Goal: Task Accomplishment & Management: Manage account settings

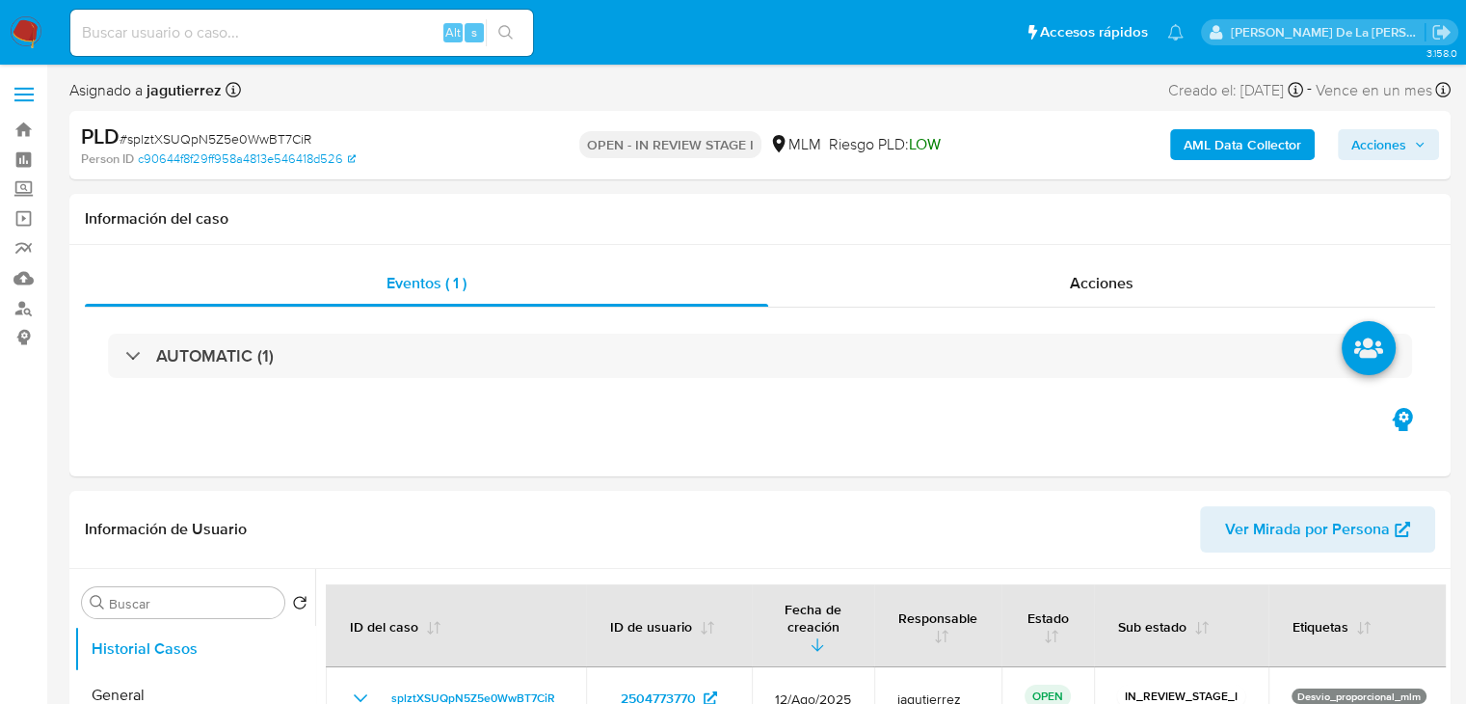
select select "10"
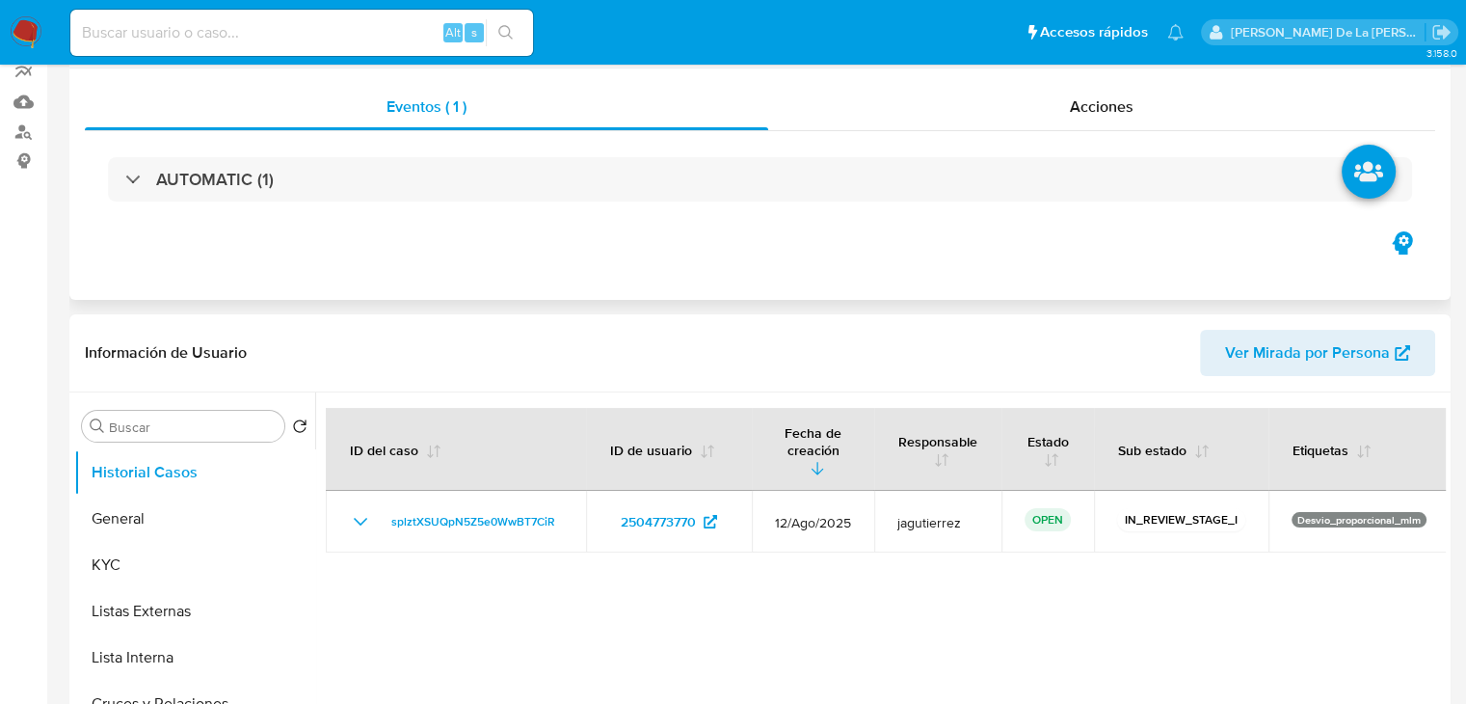
scroll to position [193, 0]
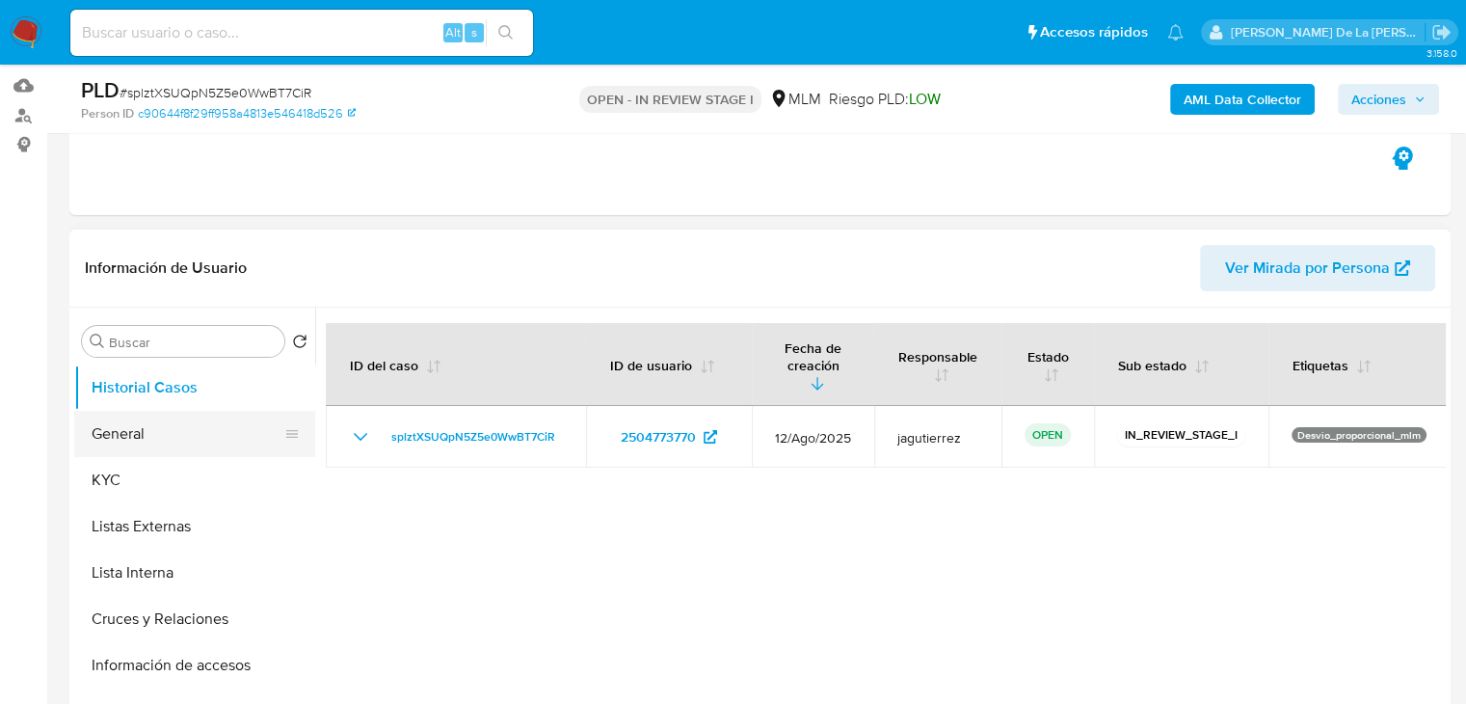
click at [199, 432] on button "General" at bounding box center [187, 434] width 226 height 46
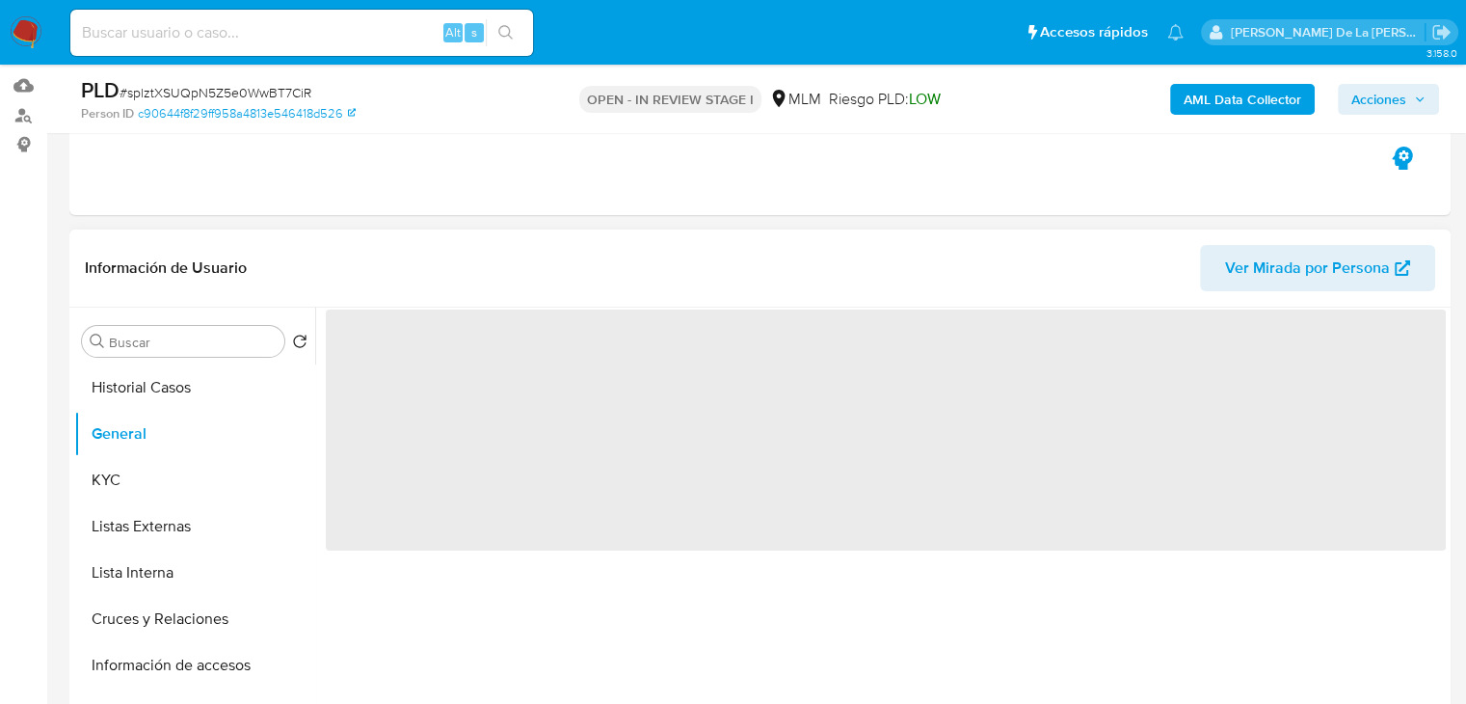
scroll to position [289, 0]
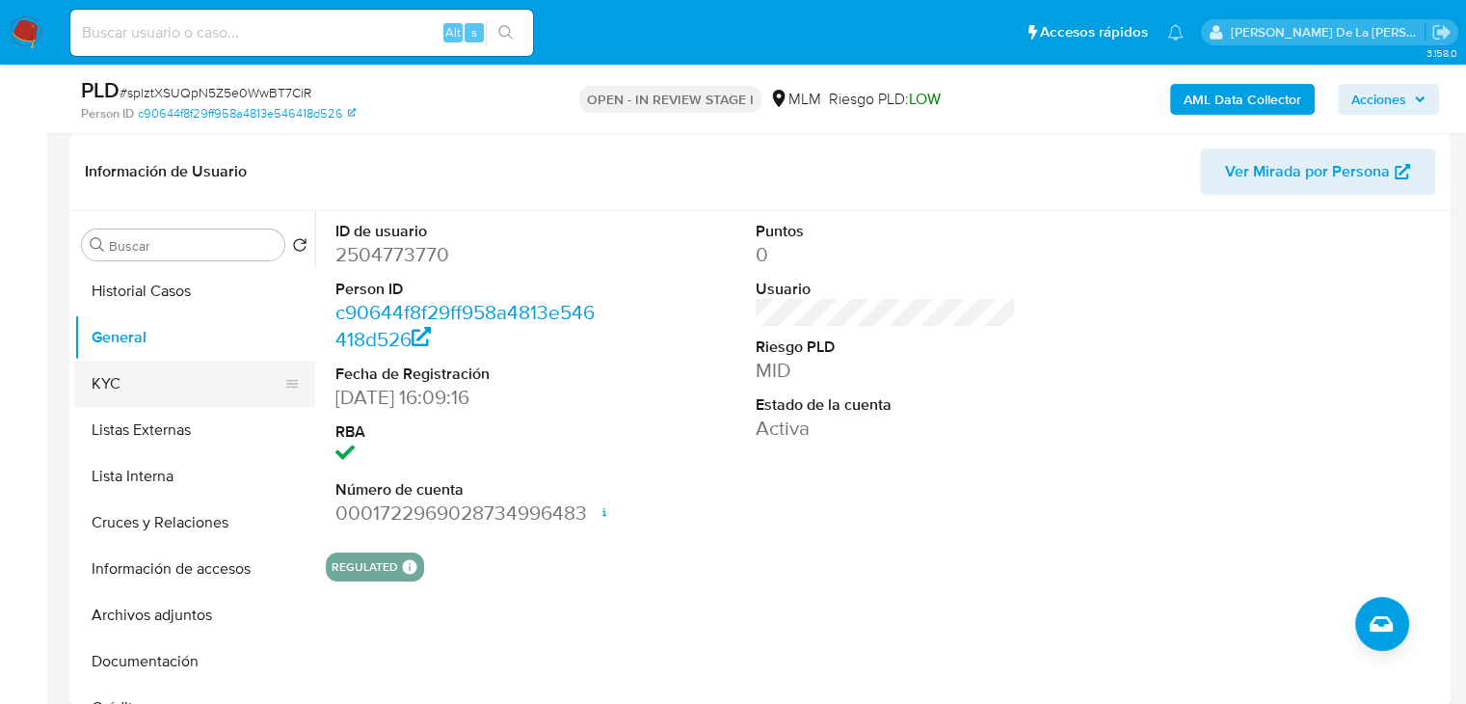
click at [148, 393] on button "KYC" at bounding box center [187, 383] width 226 height 46
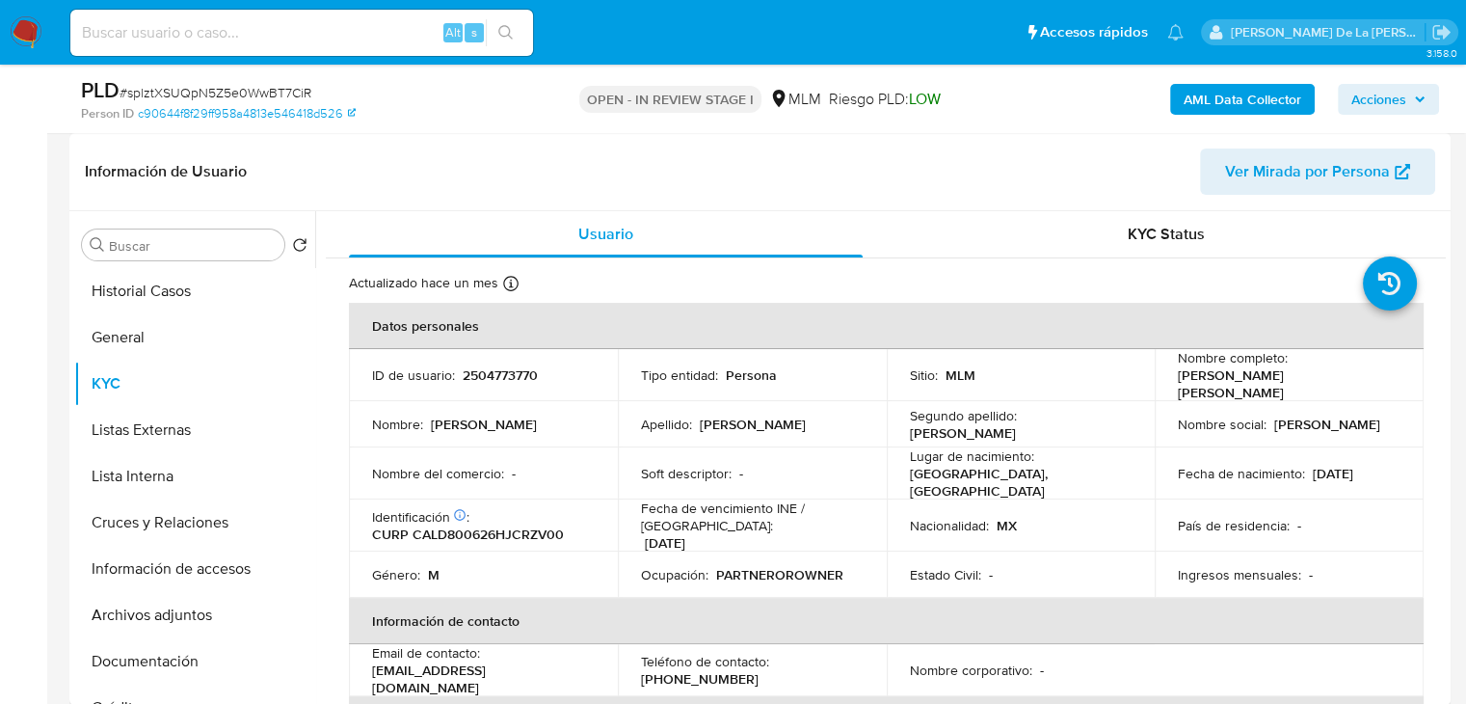
drag, startPoint x: 1164, startPoint y: 380, endPoint x: 1365, endPoint y: 382, distance: 200.5
click at [1365, 382] on td "Nombre completo : David Antonio Cardenas Lozano" at bounding box center [1289, 375] width 269 height 52
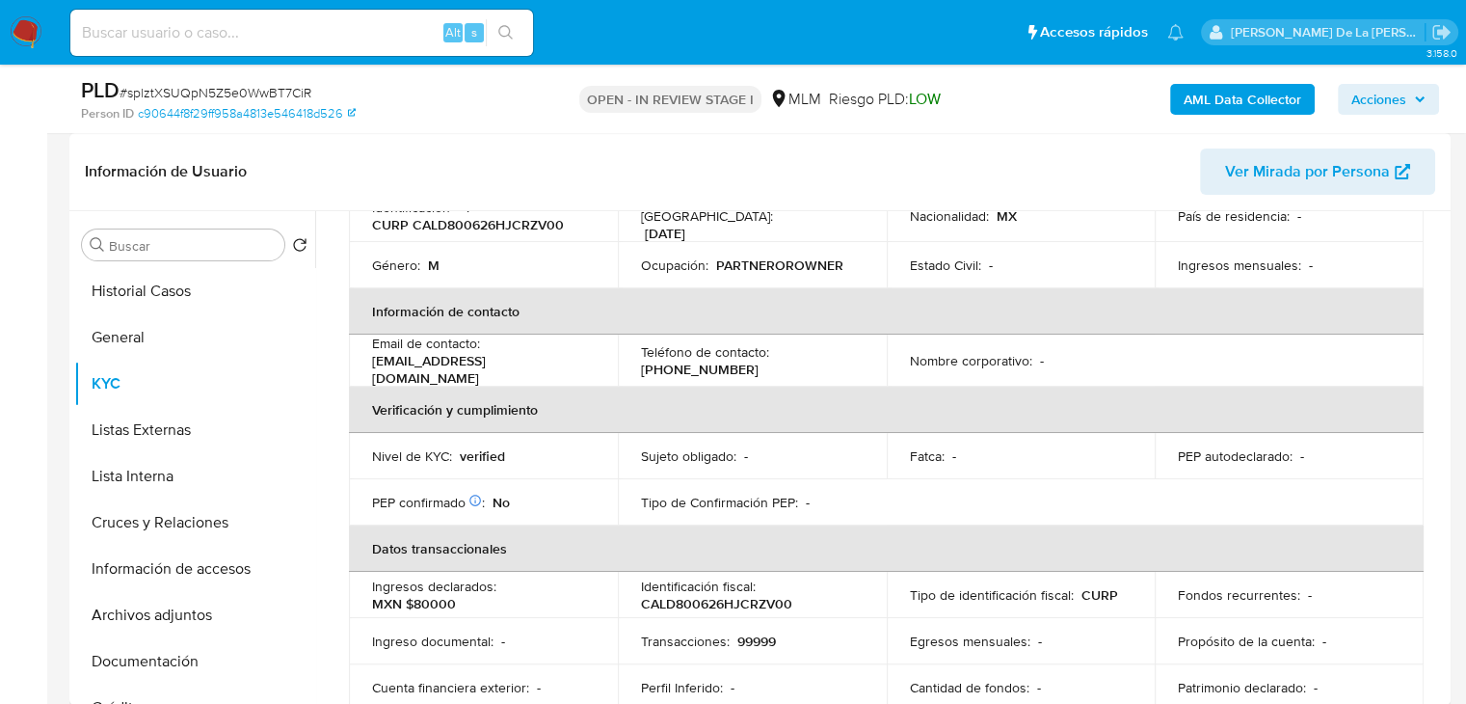
scroll to position [0, 0]
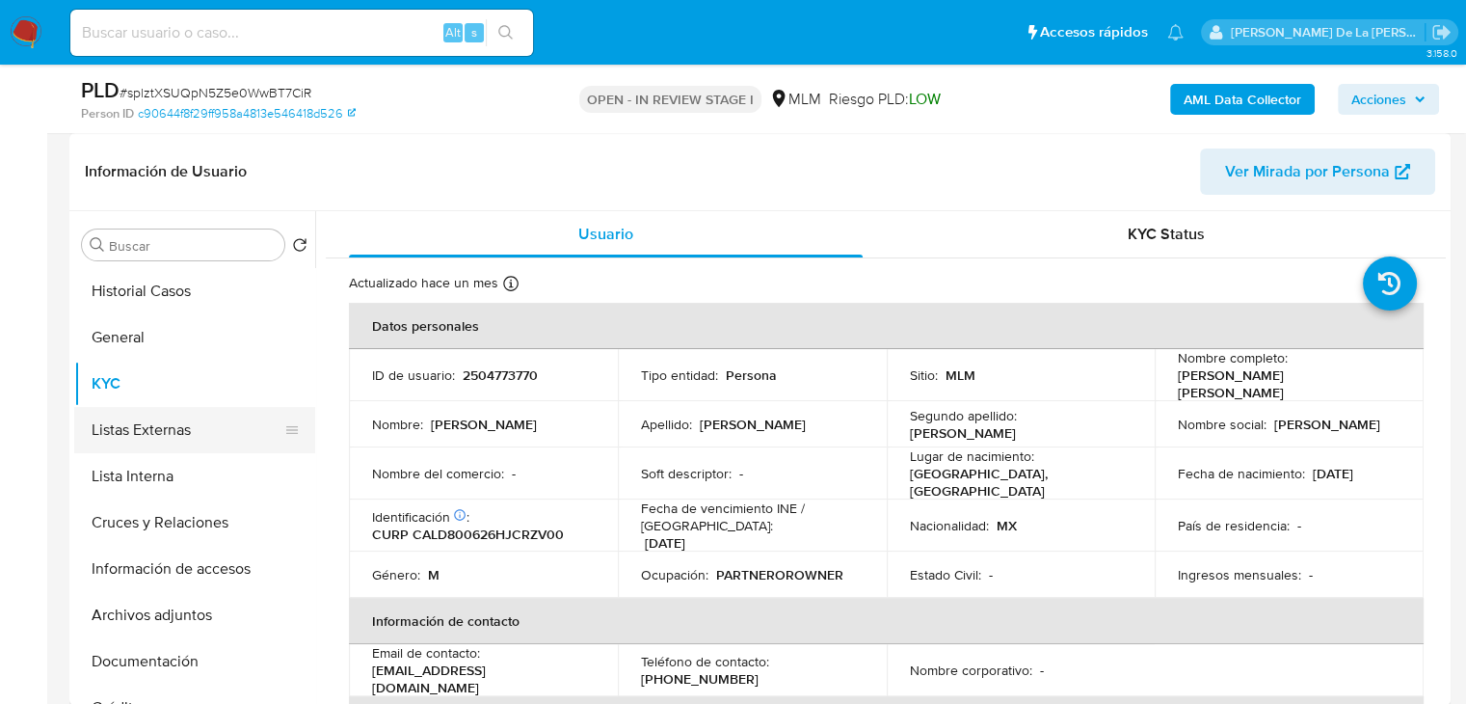
click at [159, 423] on button "Listas Externas" at bounding box center [187, 430] width 226 height 46
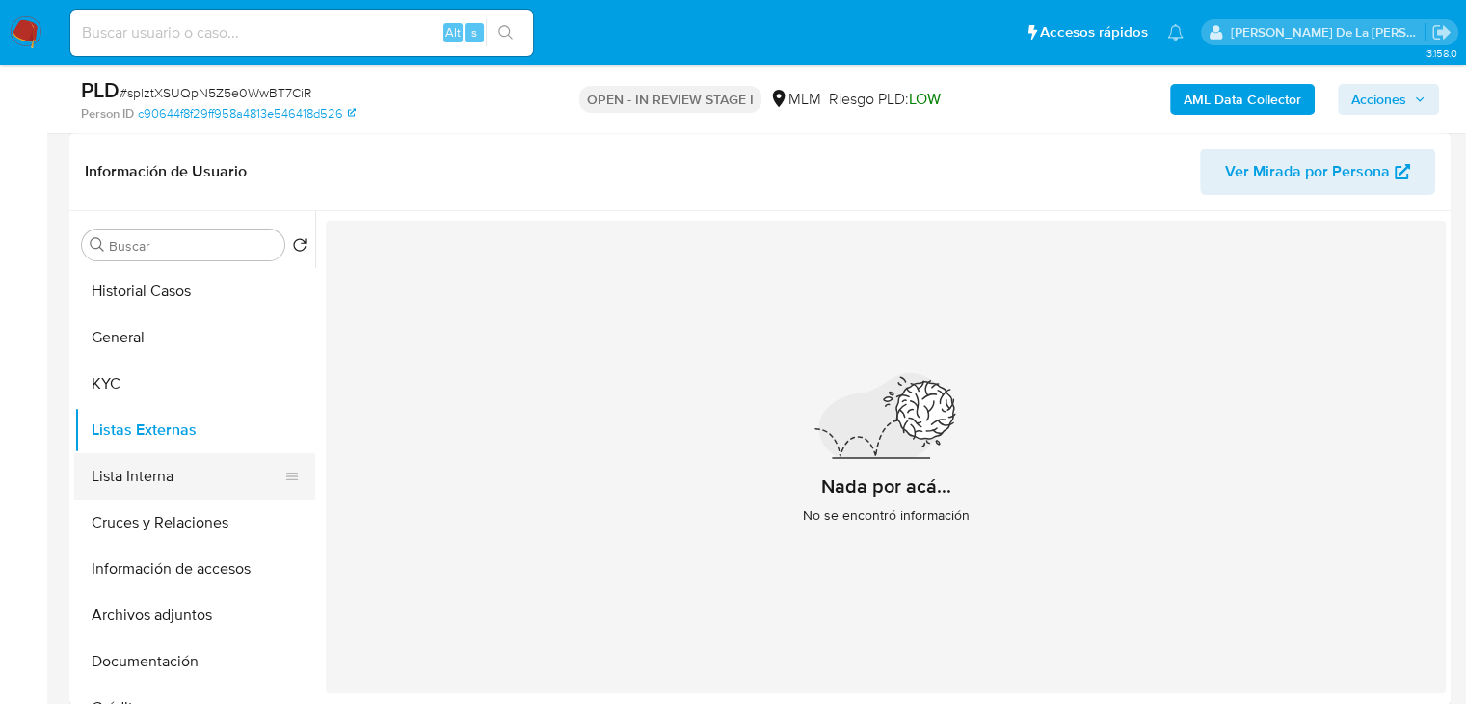
click at [231, 468] on button "Lista Interna" at bounding box center [187, 476] width 226 height 46
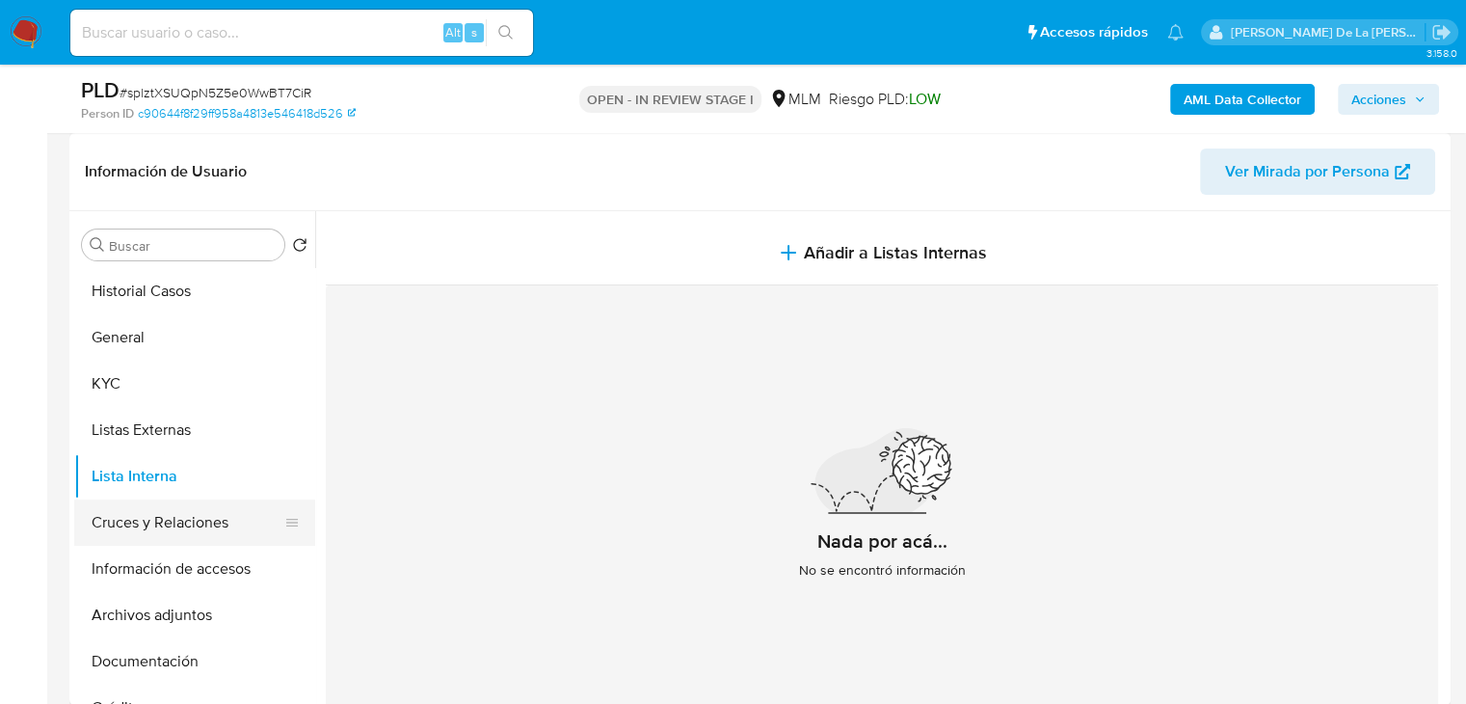
click at [144, 537] on button "Cruces y Relaciones" at bounding box center [187, 522] width 226 height 46
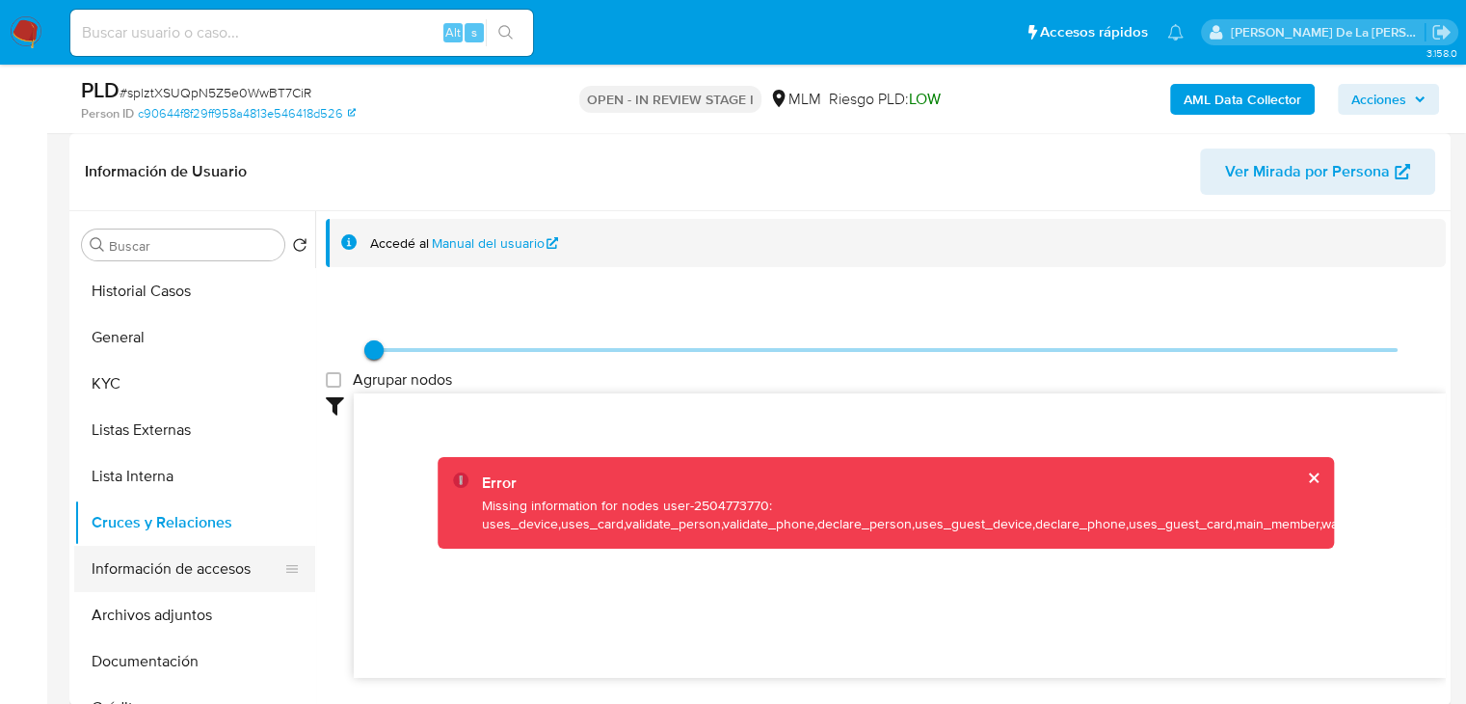
click at [231, 585] on button "Información de accesos" at bounding box center [187, 569] width 226 height 46
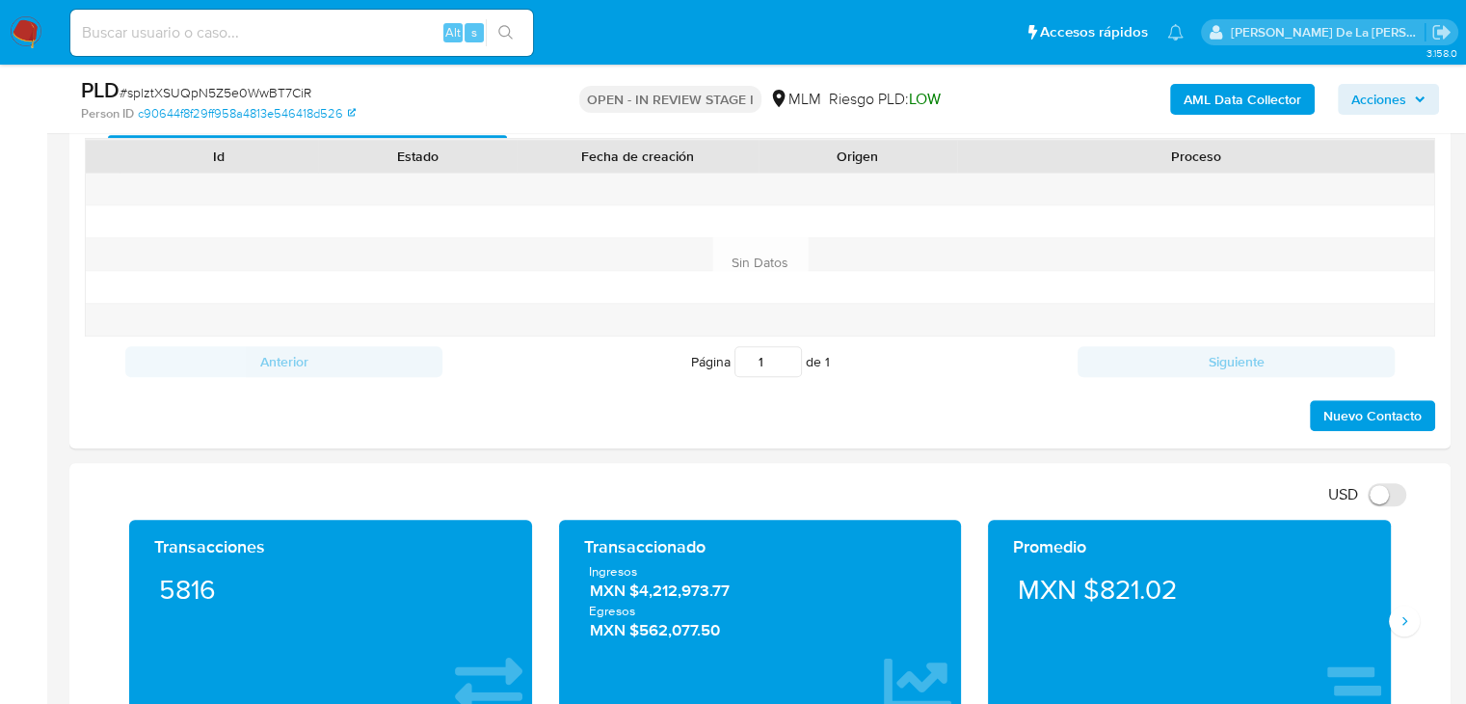
scroll to position [1253, 0]
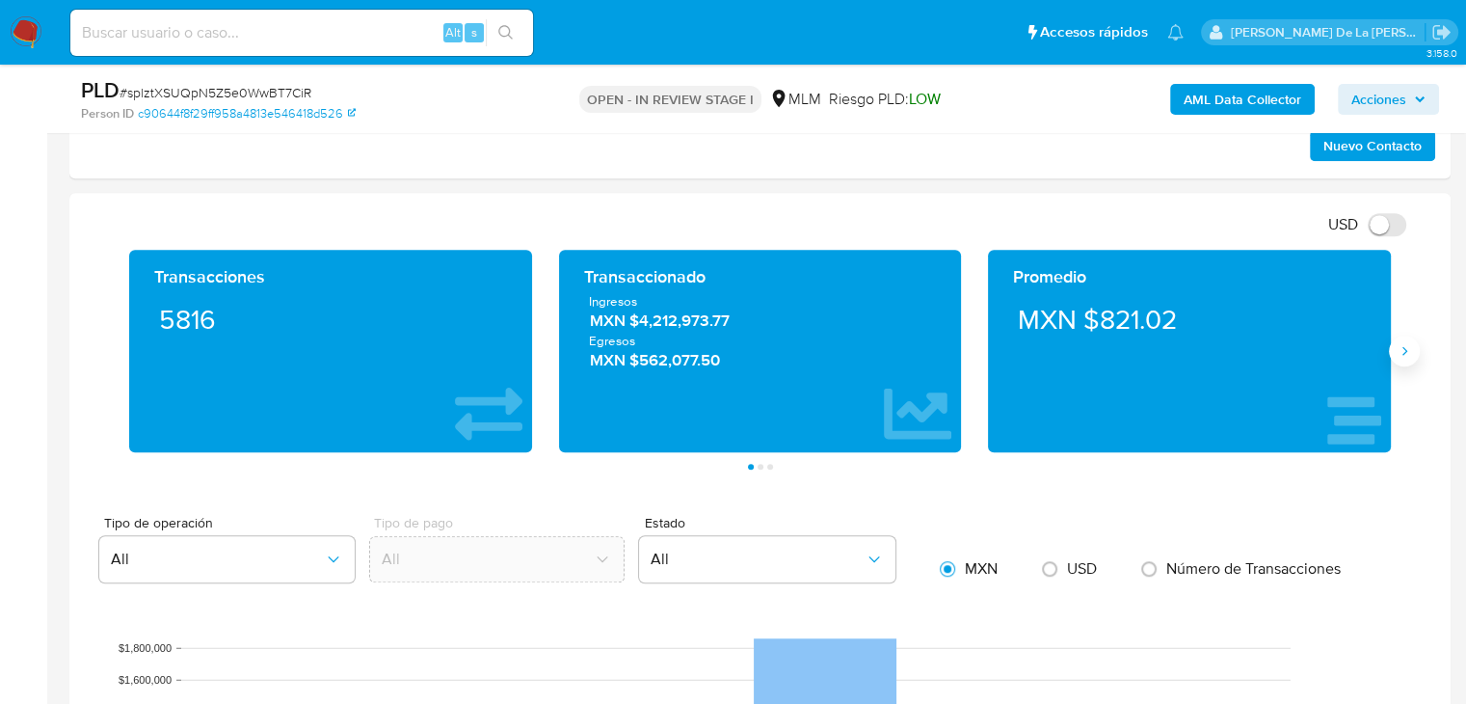
click at [1402, 343] on icon "Siguiente" at bounding box center [1404, 350] width 15 height 15
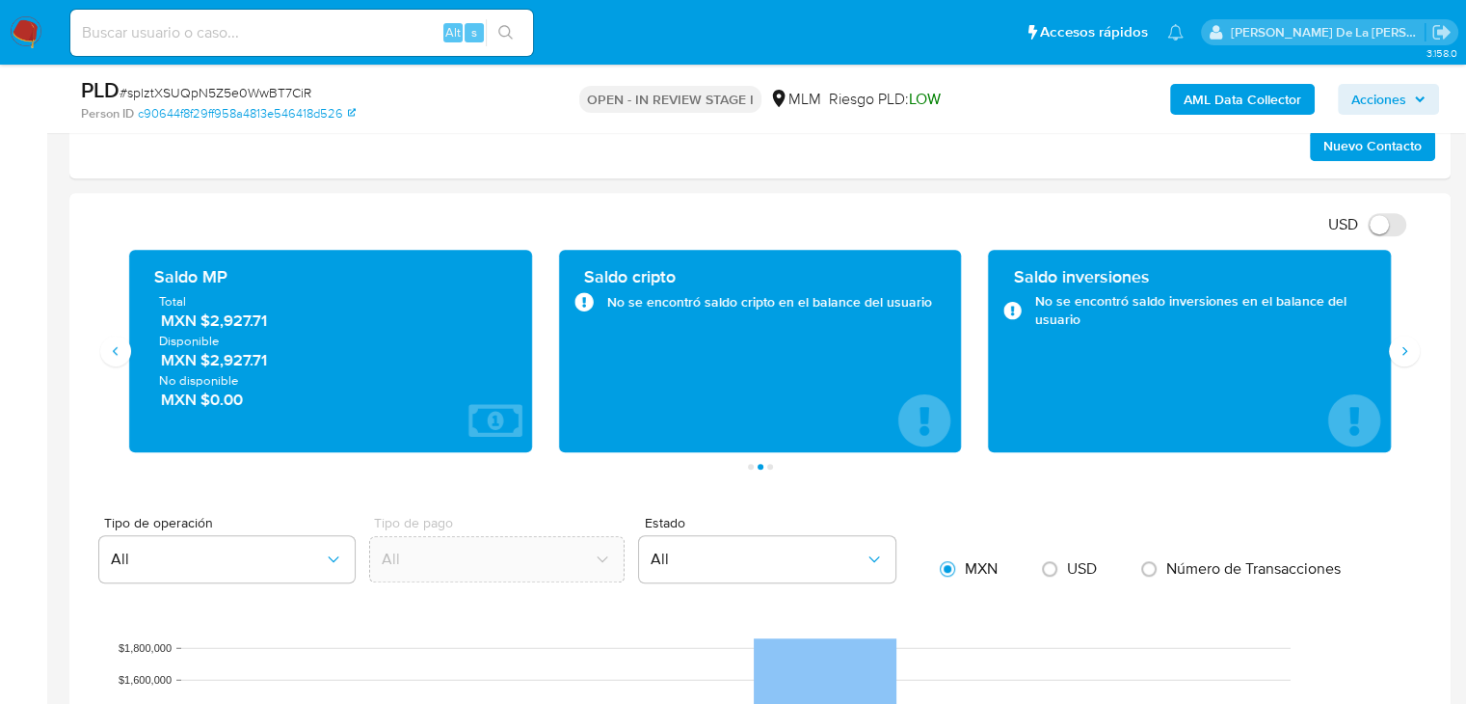
click at [226, 332] on span "Disponible" at bounding box center [330, 340] width 343 height 17
click at [258, 322] on span "MXN $2,927.71" at bounding box center [331, 320] width 341 height 22
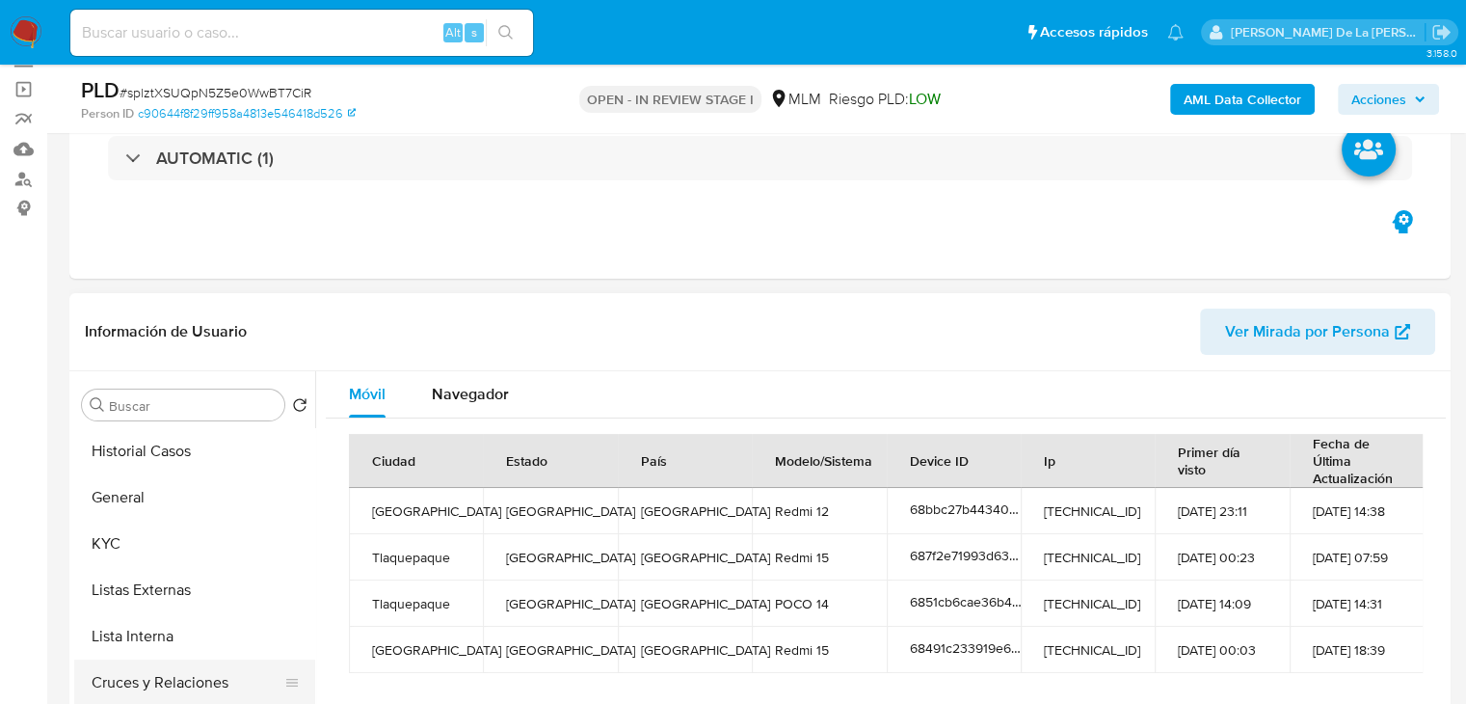
scroll to position [289, 0]
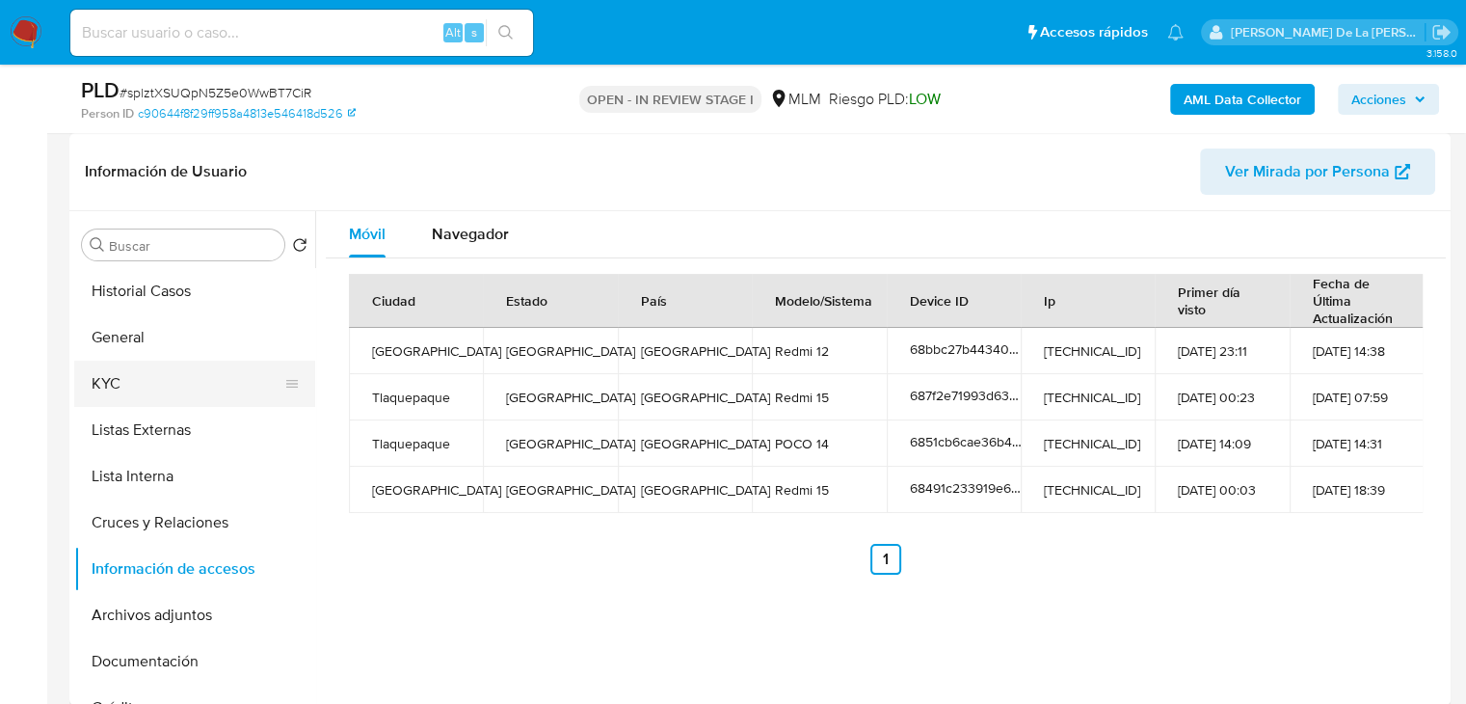
click at [180, 367] on button "KYC" at bounding box center [187, 383] width 226 height 46
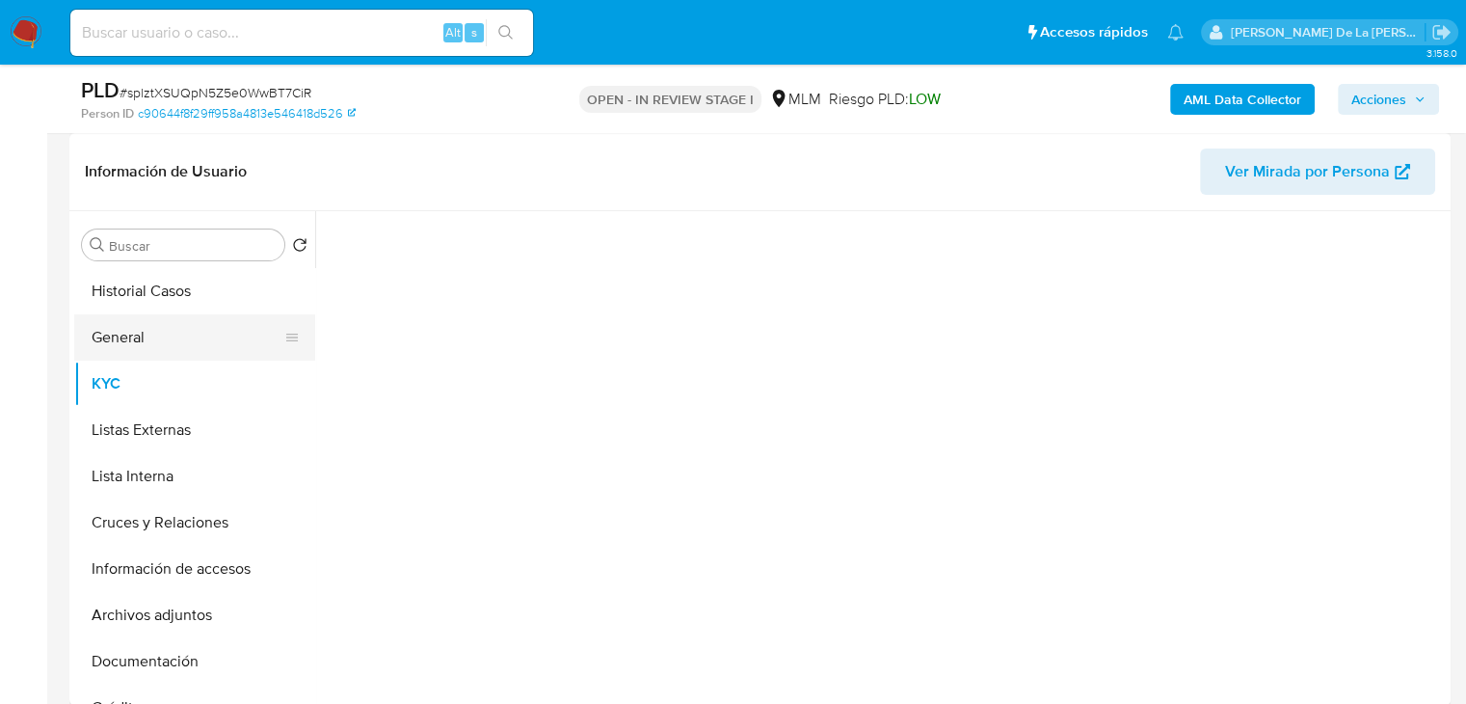
click at [176, 329] on button "General" at bounding box center [187, 337] width 226 height 46
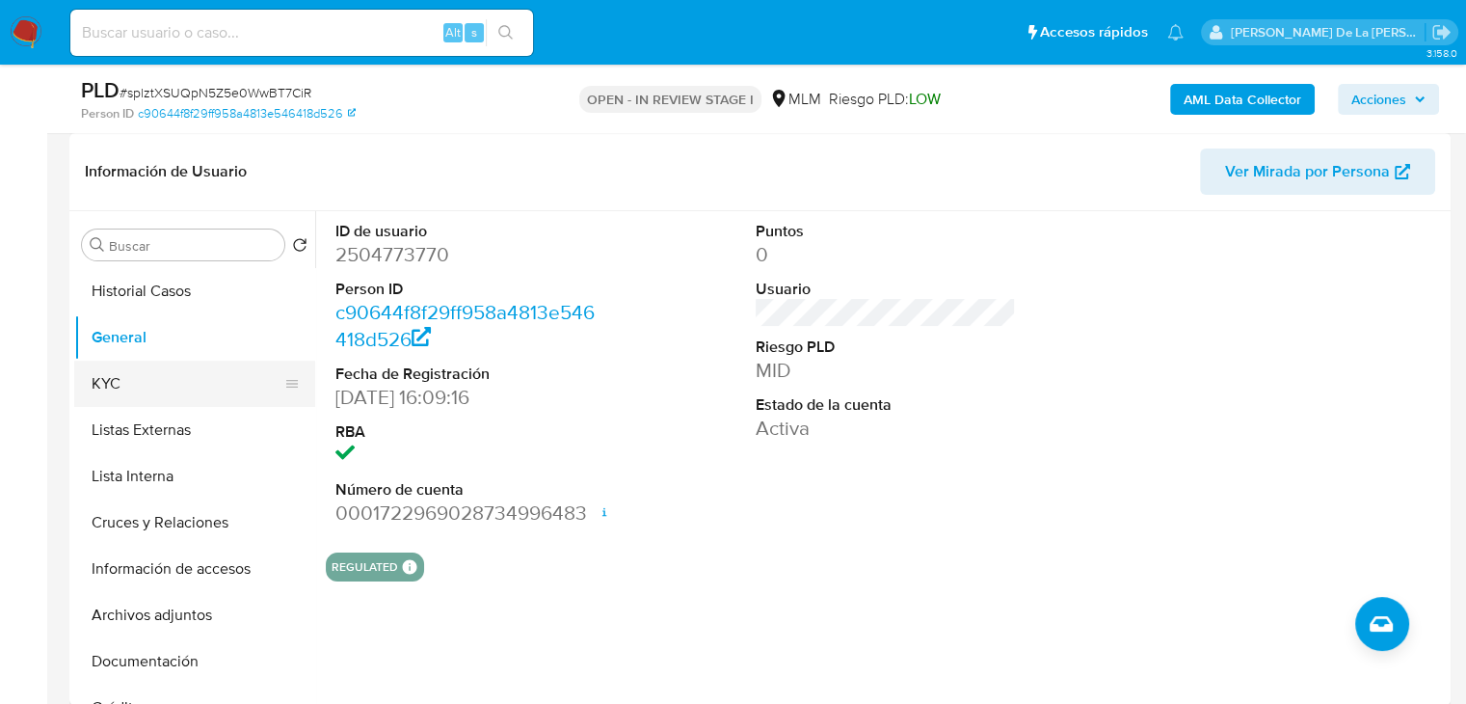
click at [136, 370] on button "KYC" at bounding box center [187, 383] width 226 height 46
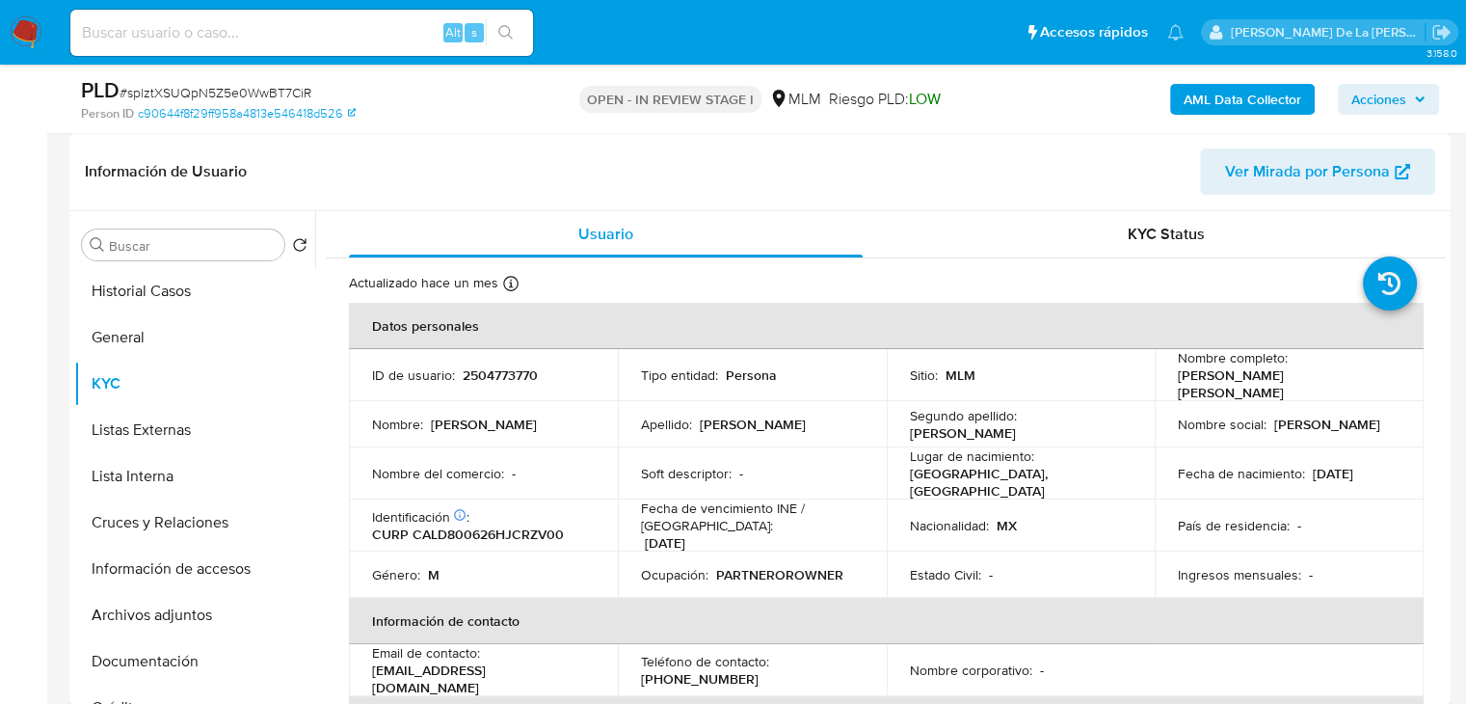
drag, startPoint x: 1168, startPoint y: 385, endPoint x: 1371, endPoint y: 379, distance: 202.5
click at [1371, 379] on td "Nombre completo : David Antonio Cardenas Lozano" at bounding box center [1289, 375] width 269 height 52
click at [197, 657] on button "Documentación" at bounding box center [187, 661] width 226 height 46
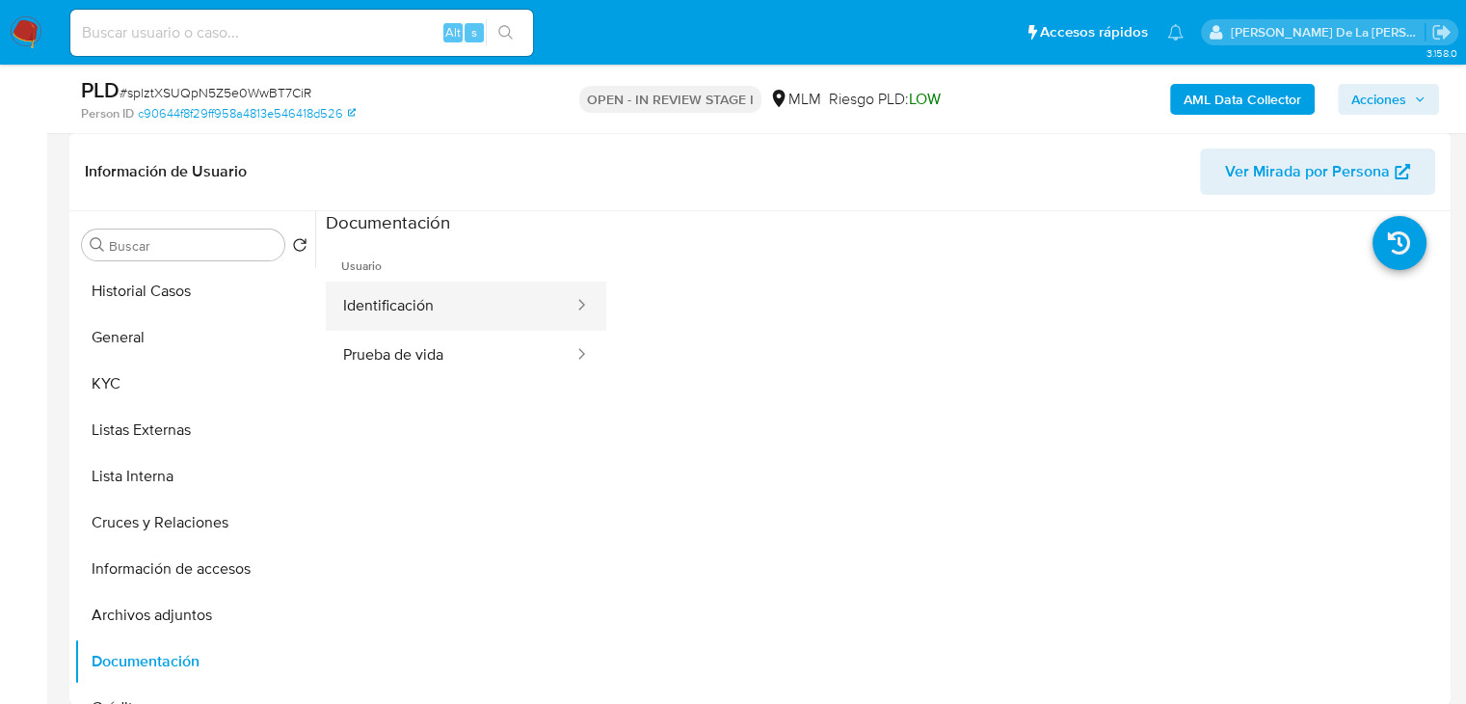
click at [467, 321] on button "Identificación" at bounding box center [451, 305] width 250 height 49
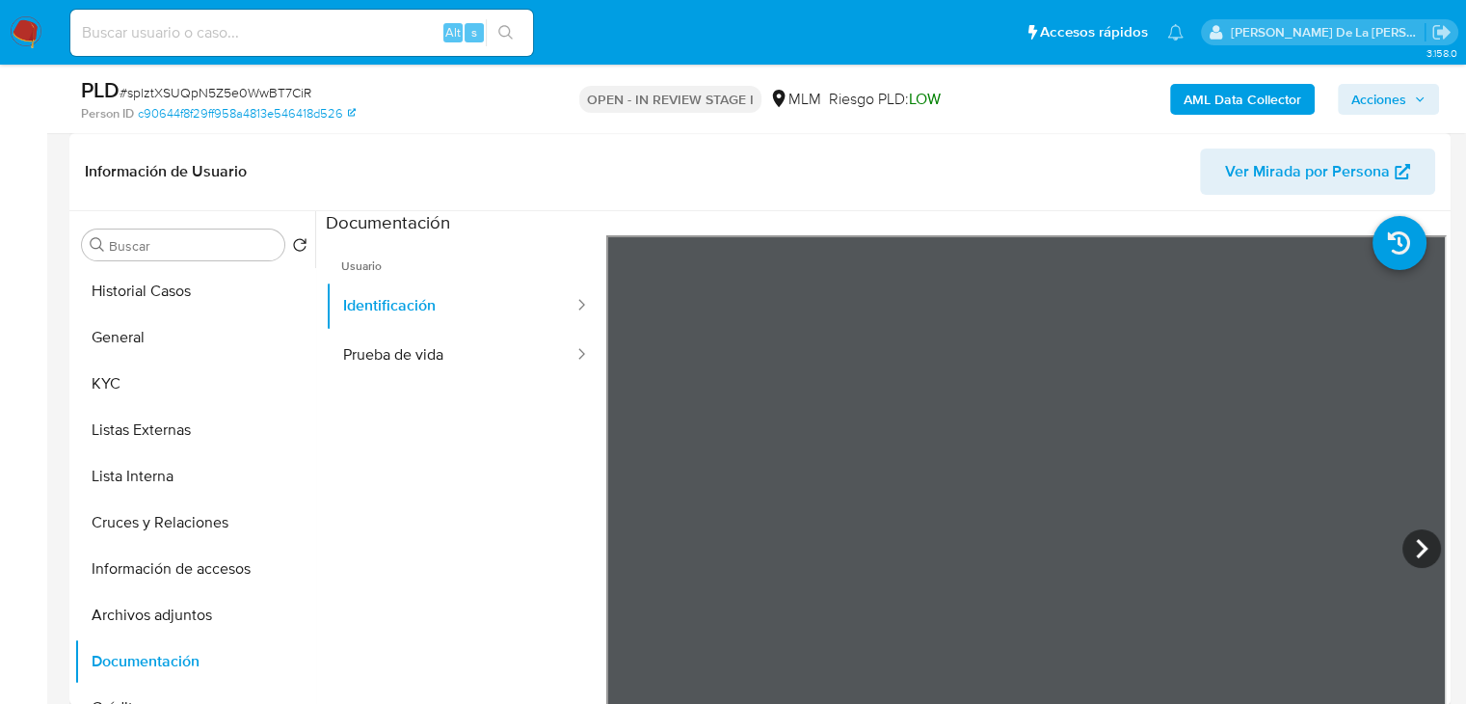
click at [466, 413] on ul "Usuario Identificación Prueba de vida" at bounding box center [466, 512] width 280 height 555
click at [437, 371] on button "Prueba de vida" at bounding box center [451, 355] width 250 height 49
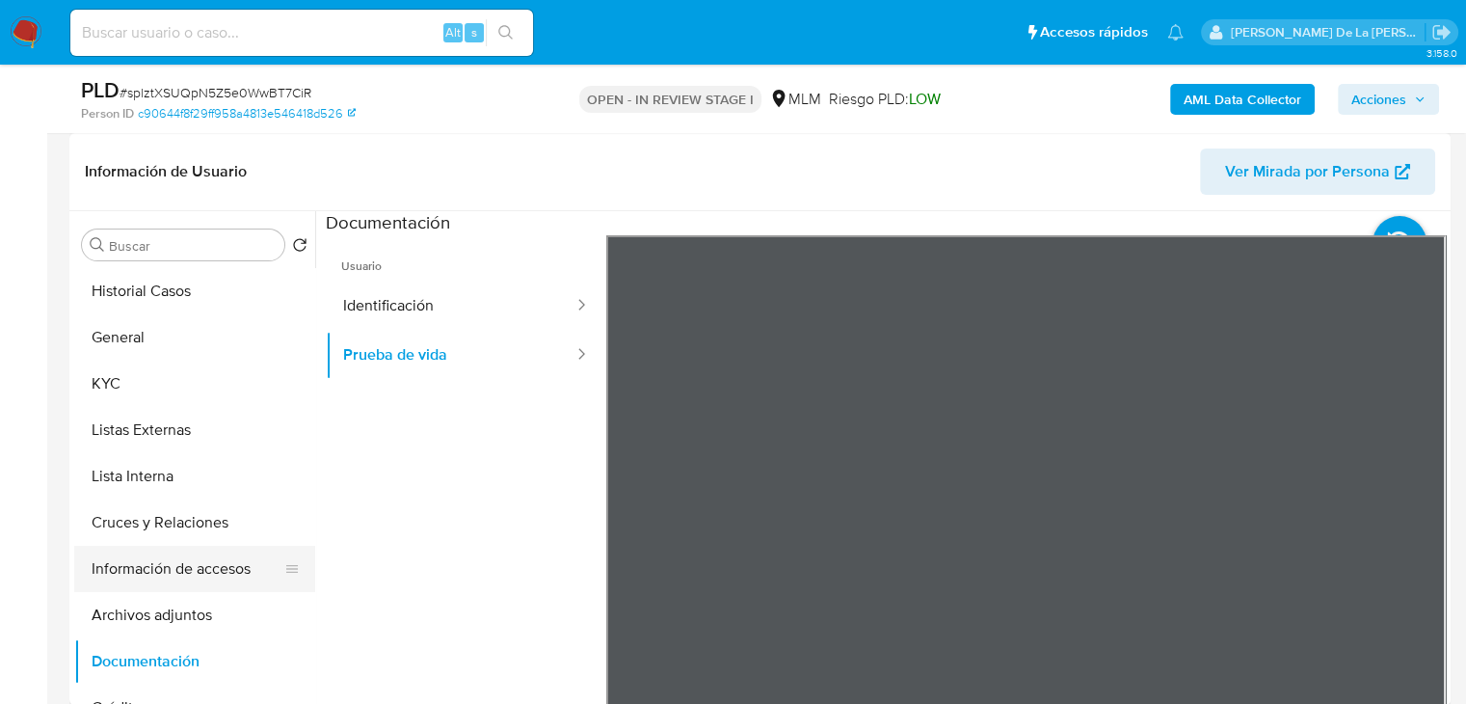
click at [173, 565] on button "Información de accesos" at bounding box center [187, 569] width 226 height 46
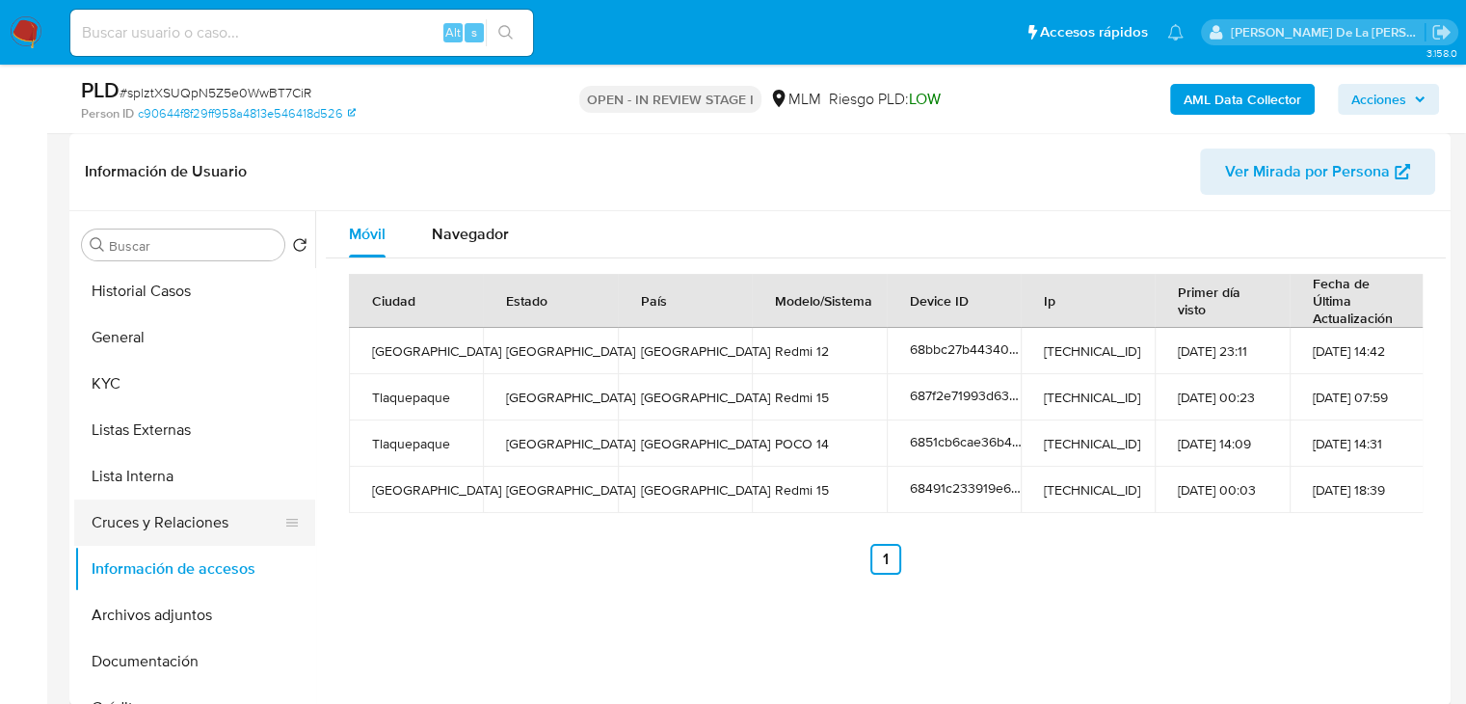
click at [185, 535] on button "Cruces y Relaciones" at bounding box center [187, 522] width 226 height 46
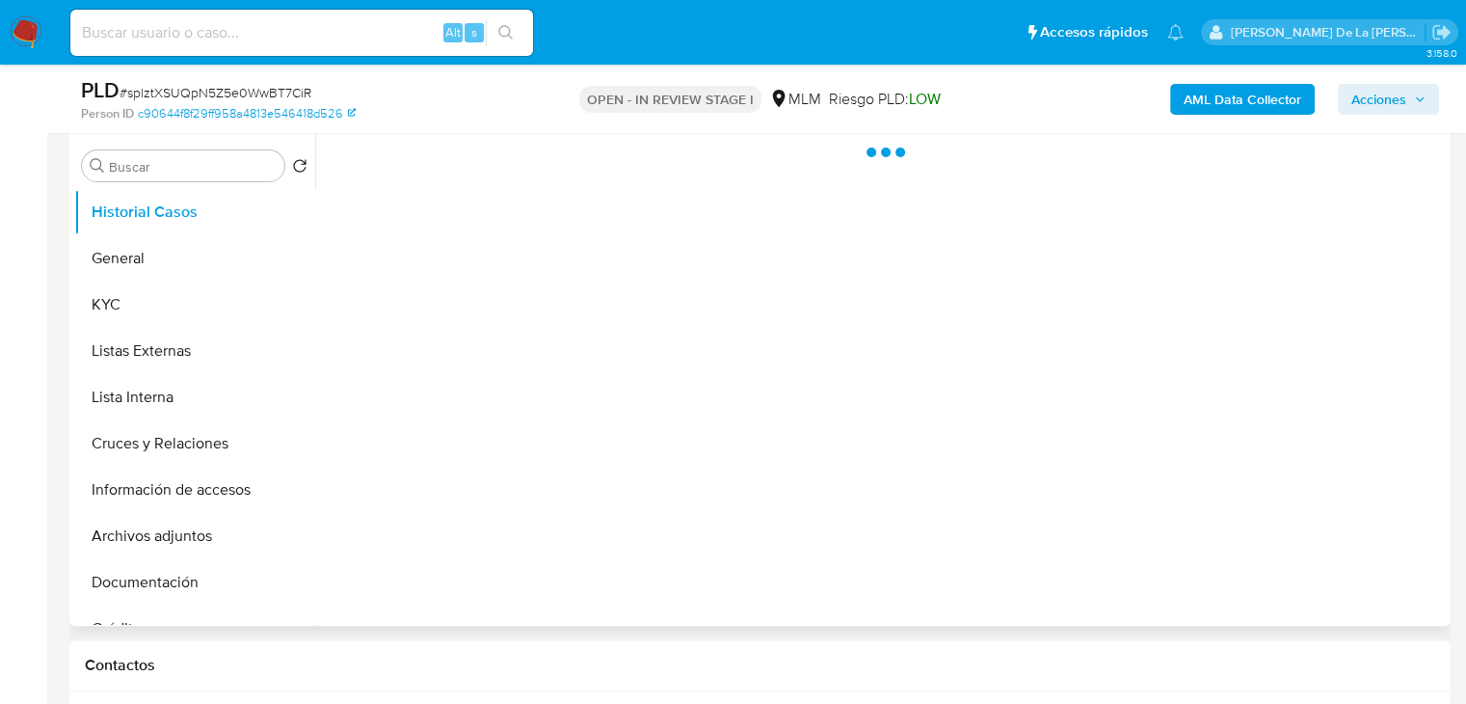
scroll to position [386, 0]
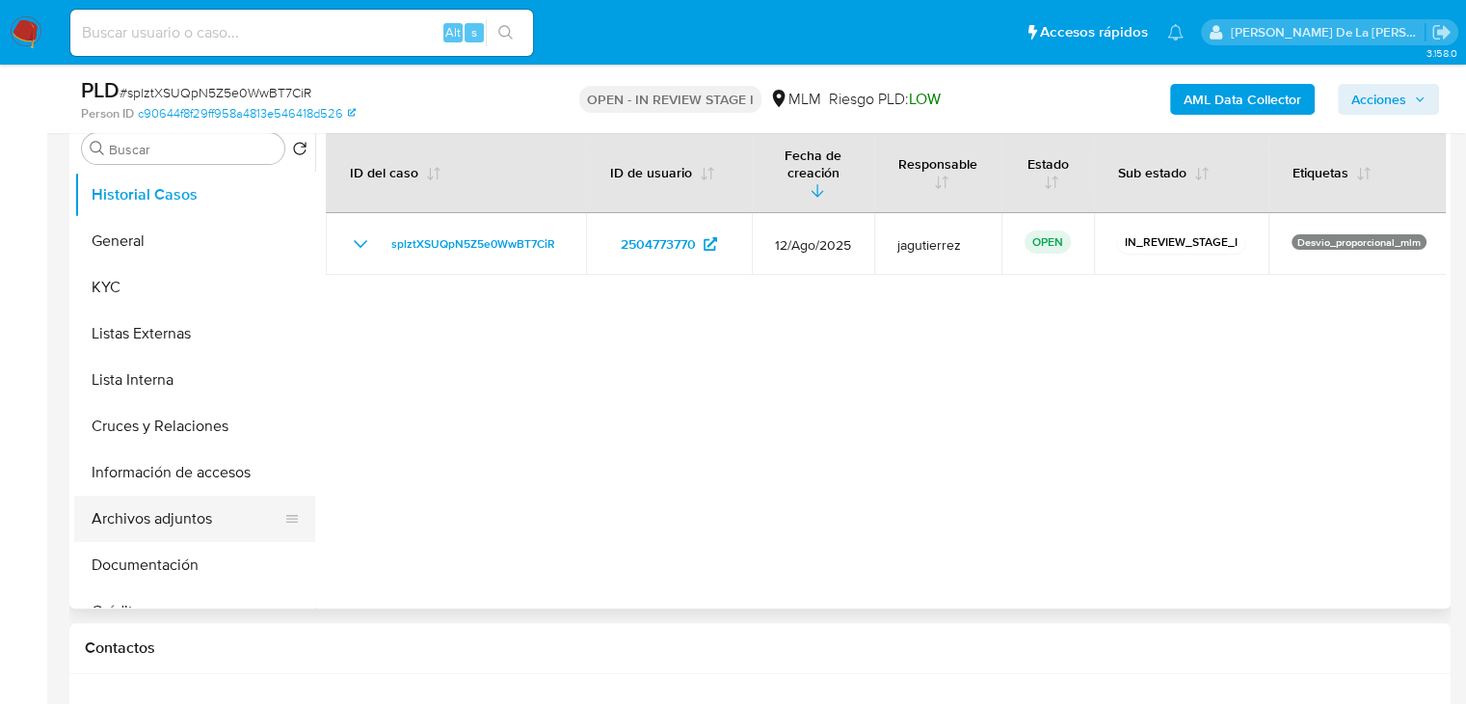
select select "10"
click at [200, 413] on button "Cruces y Relaciones" at bounding box center [187, 426] width 226 height 46
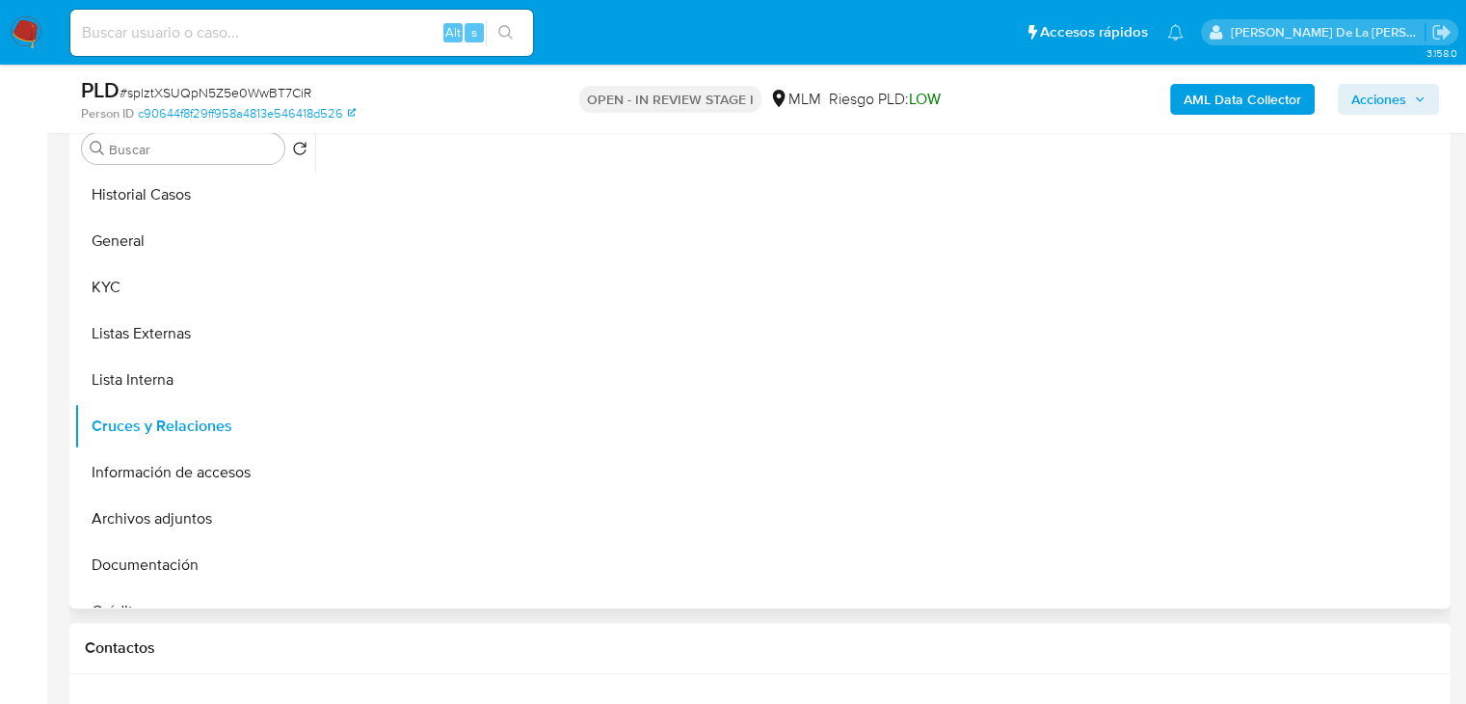
scroll to position [289, 0]
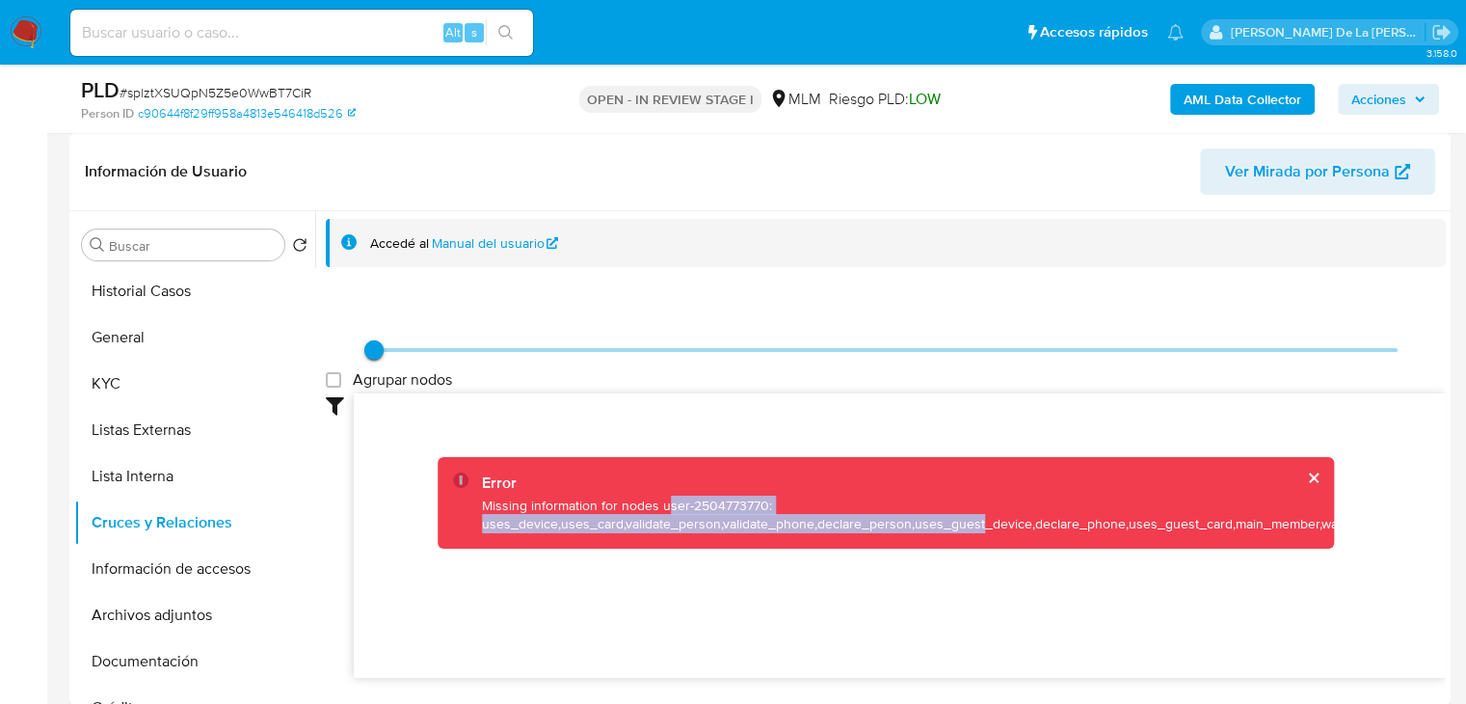
drag, startPoint x: 663, startPoint y: 513, endPoint x: 977, endPoint y: 527, distance: 314.5
click at [977, 527] on div "Missing information for nodes user-2504773770: uses_device,uses_card,validate_p…" at bounding box center [914, 514] width 865 height 37
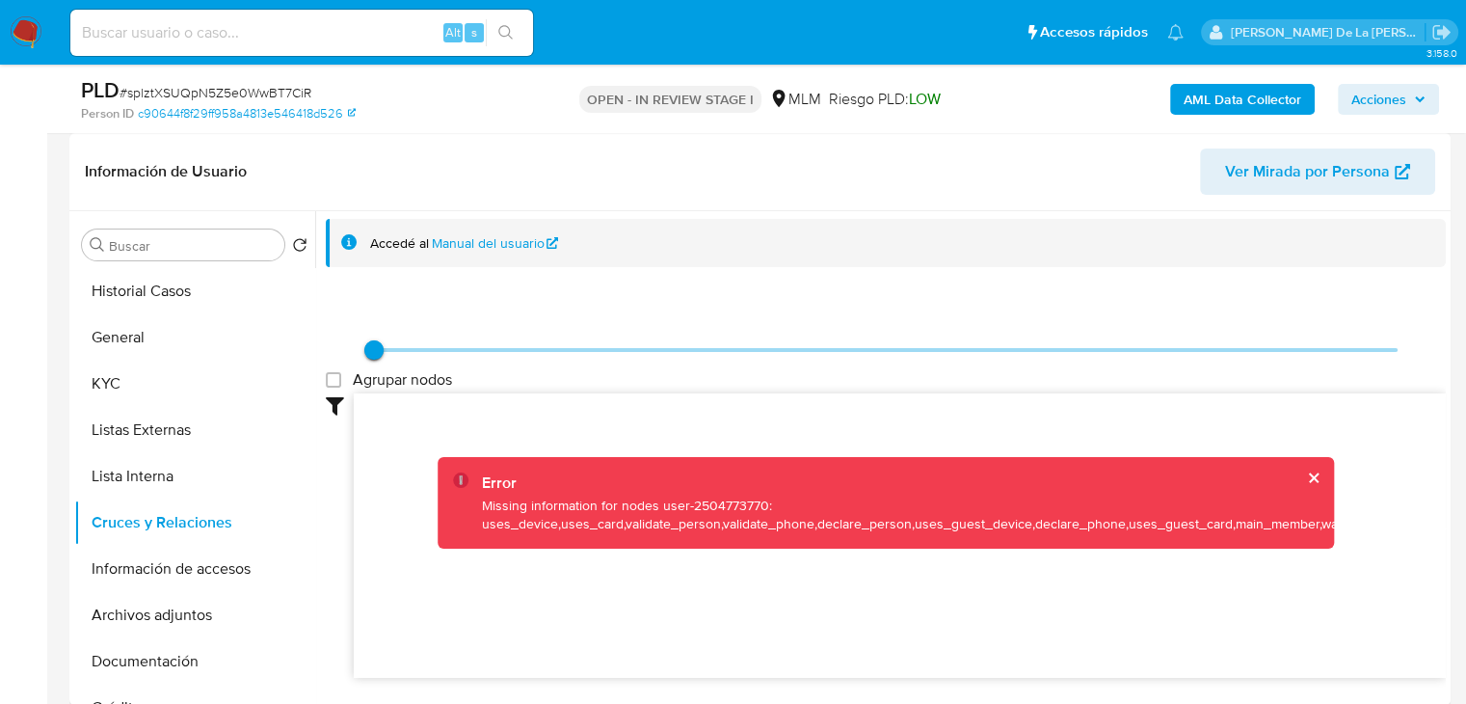
click at [1306, 467] on div "Error Missing information for nodes user-2504773770: uses_device,uses_card,vali…" at bounding box center [886, 503] width 896 height 92
click at [1306, 475] on button "cerrar" at bounding box center [1312, 477] width 13 height 13
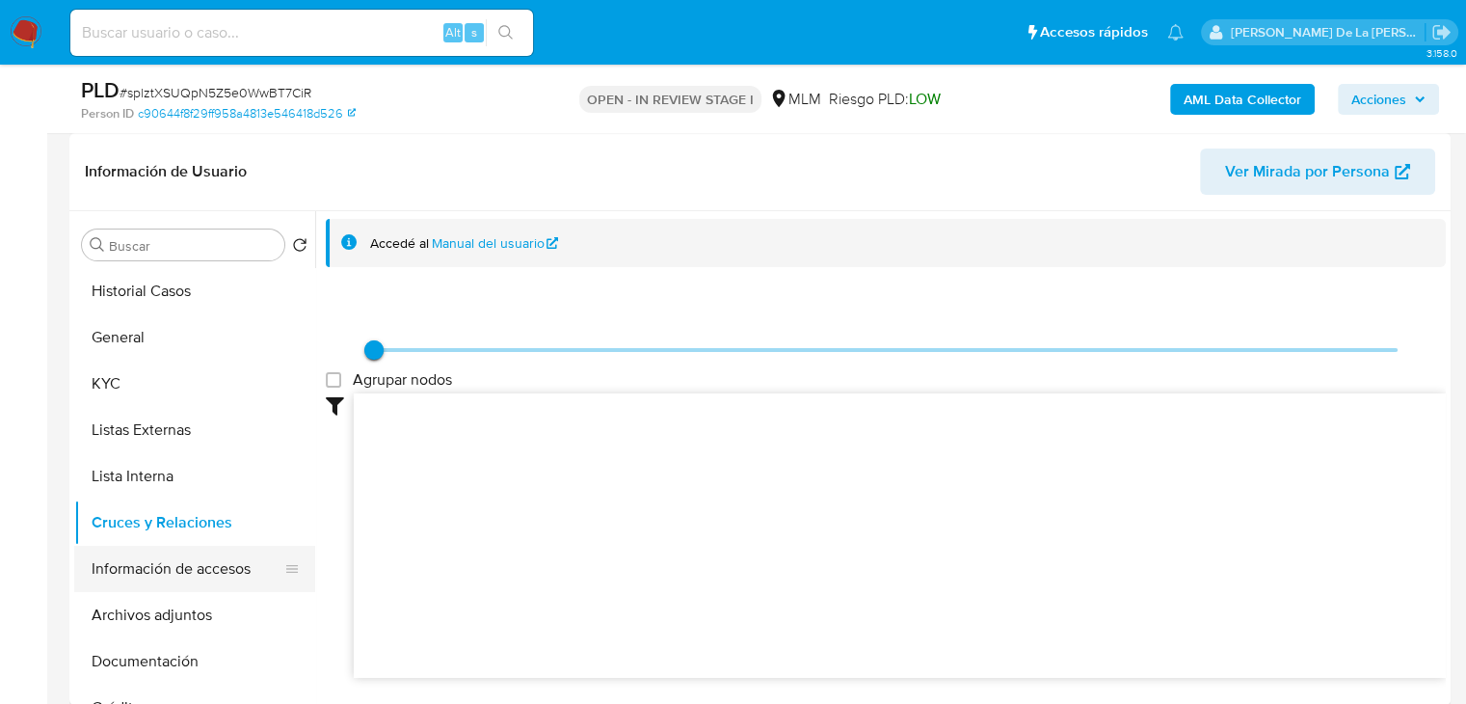
drag, startPoint x: 206, startPoint y: 547, endPoint x: 197, endPoint y: 564, distance: 19.0
click at [204, 549] on button "Información de accesos" at bounding box center [187, 569] width 226 height 46
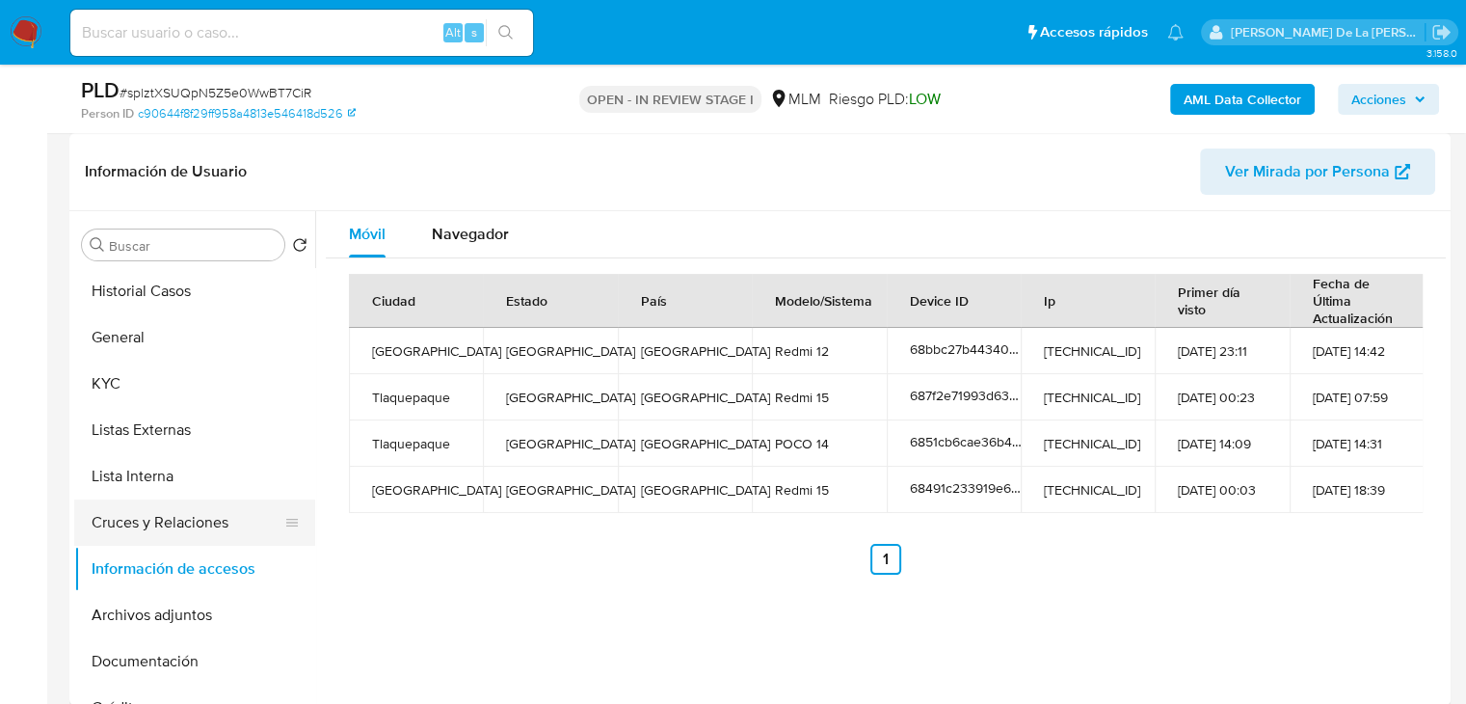
click at [199, 510] on button "Cruces y Relaciones" at bounding box center [187, 522] width 226 height 46
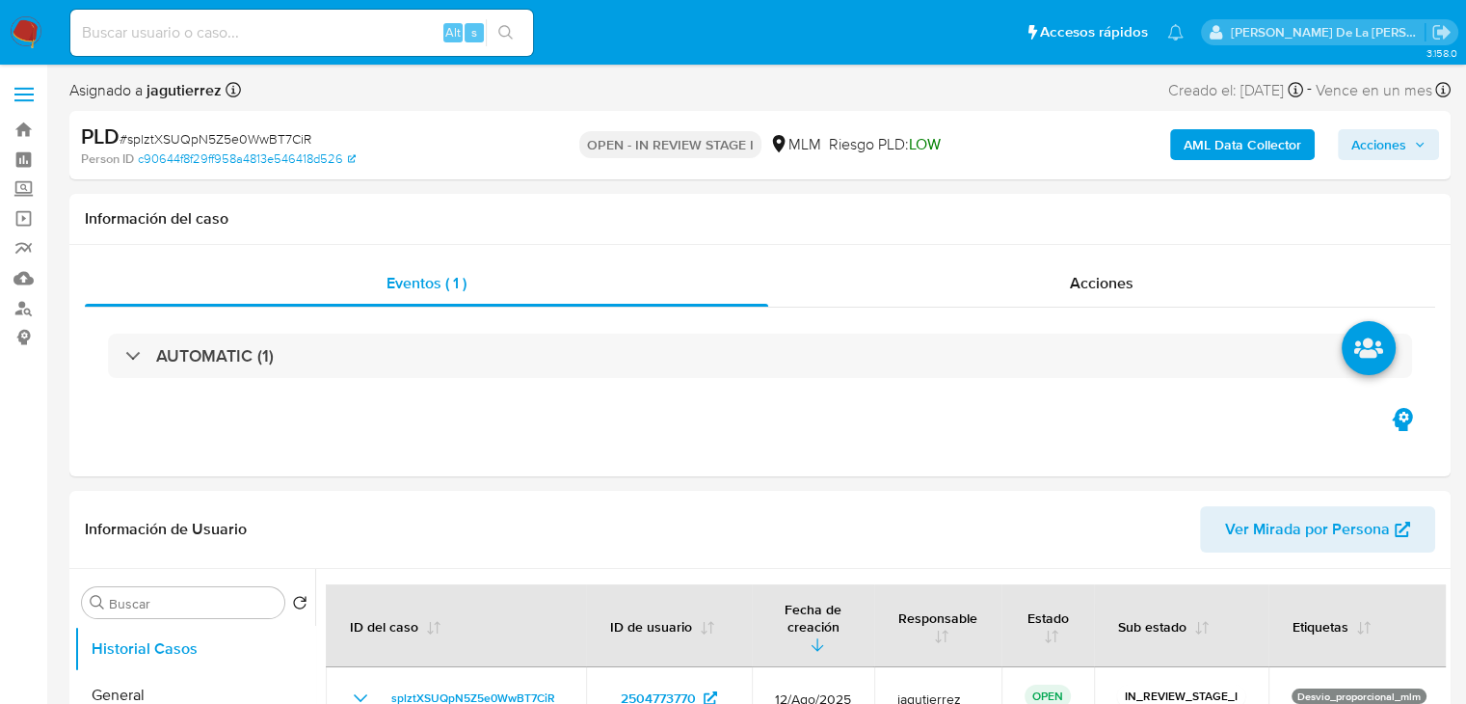
select select "10"
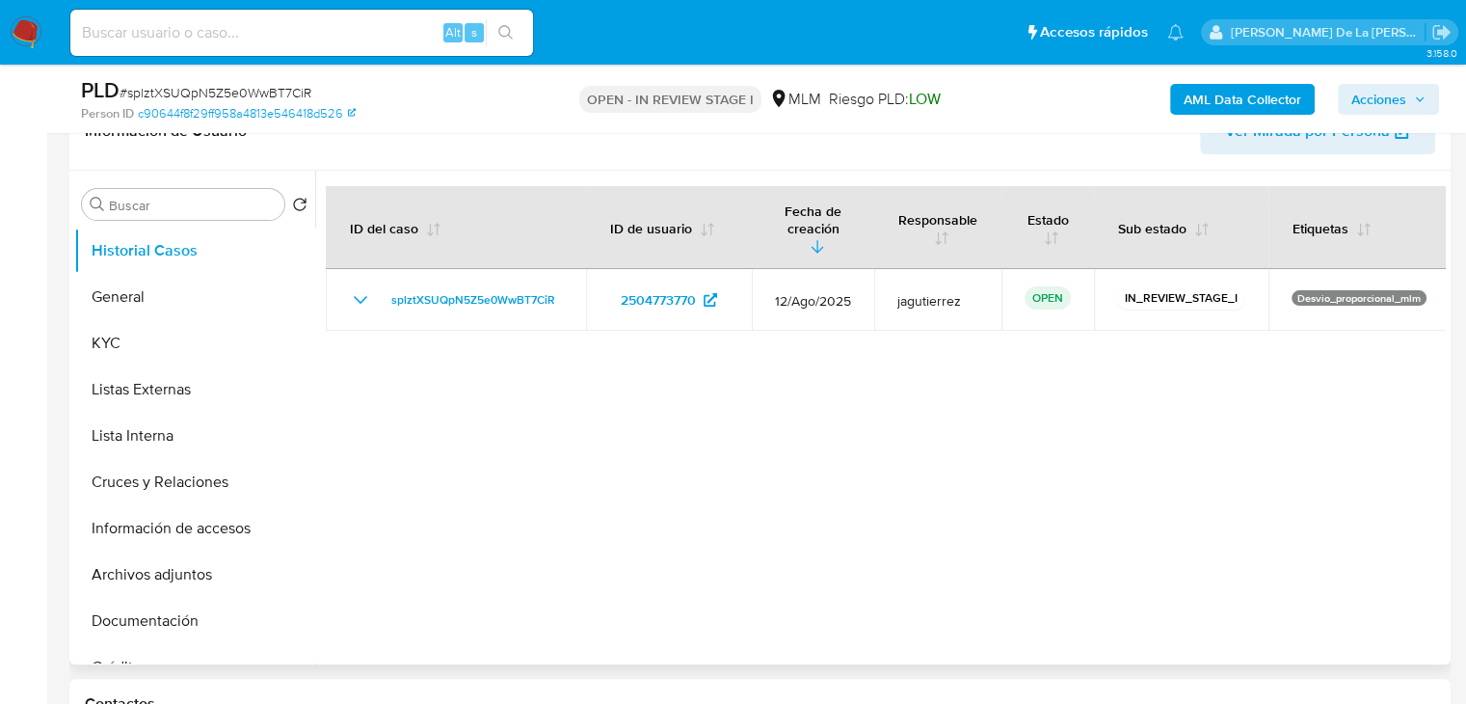
scroll to position [386, 0]
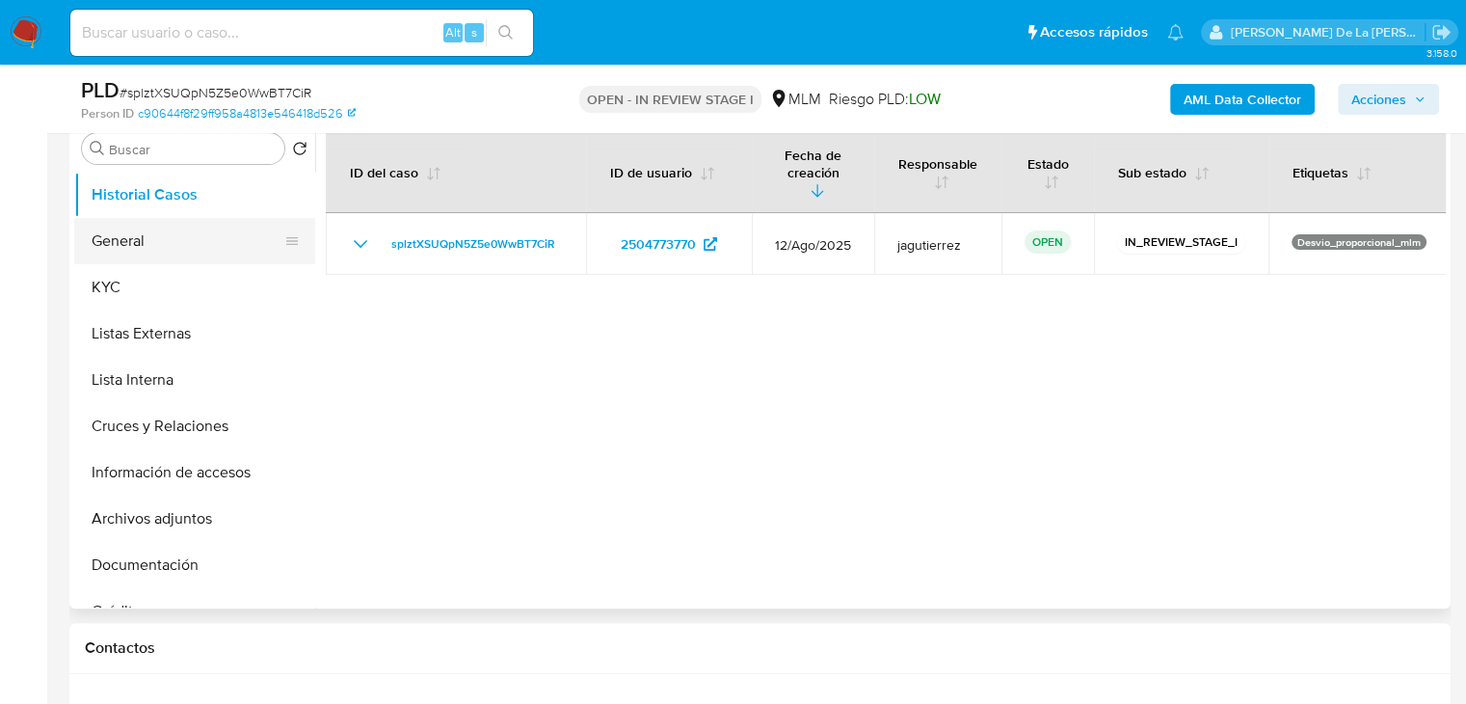
select select "10"
click at [157, 246] on button "General" at bounding box center [187, 241] width 226 height 46
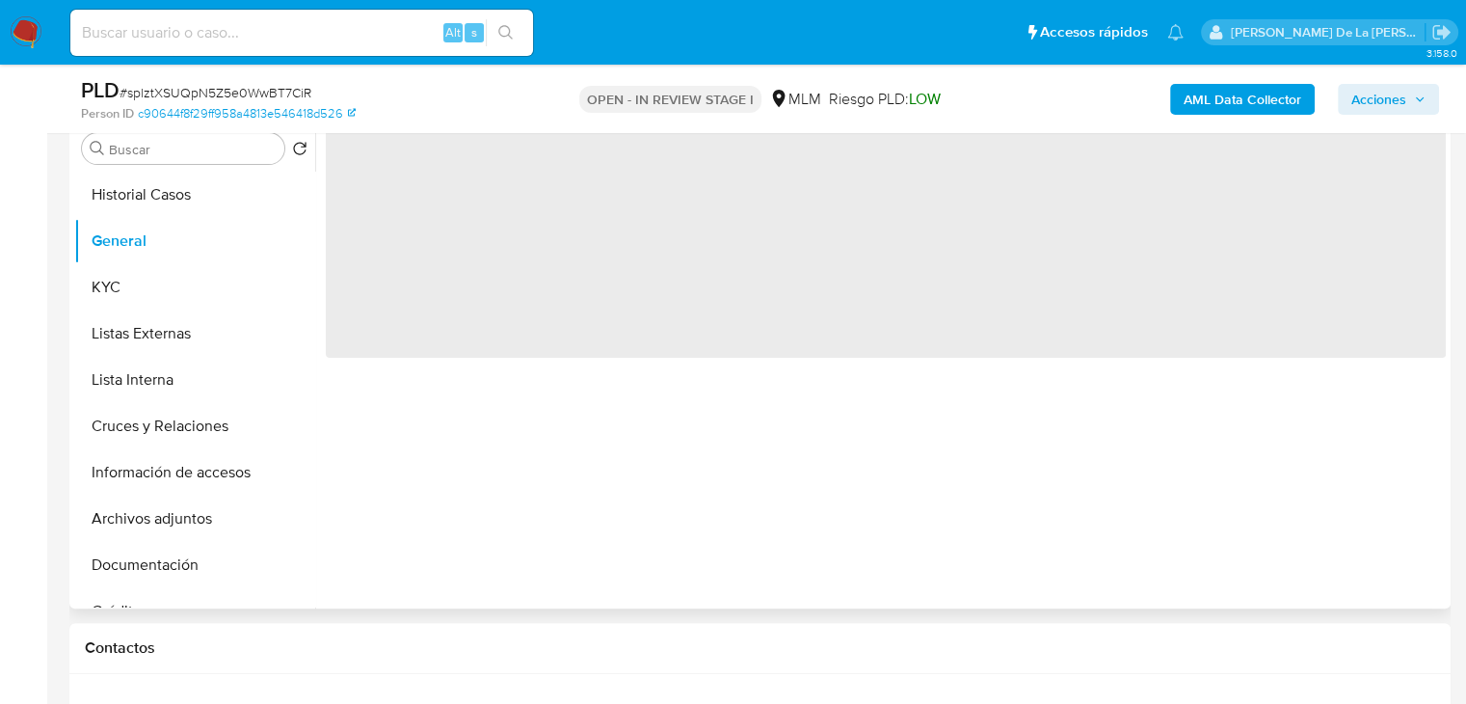
scroll to position [289, 0]
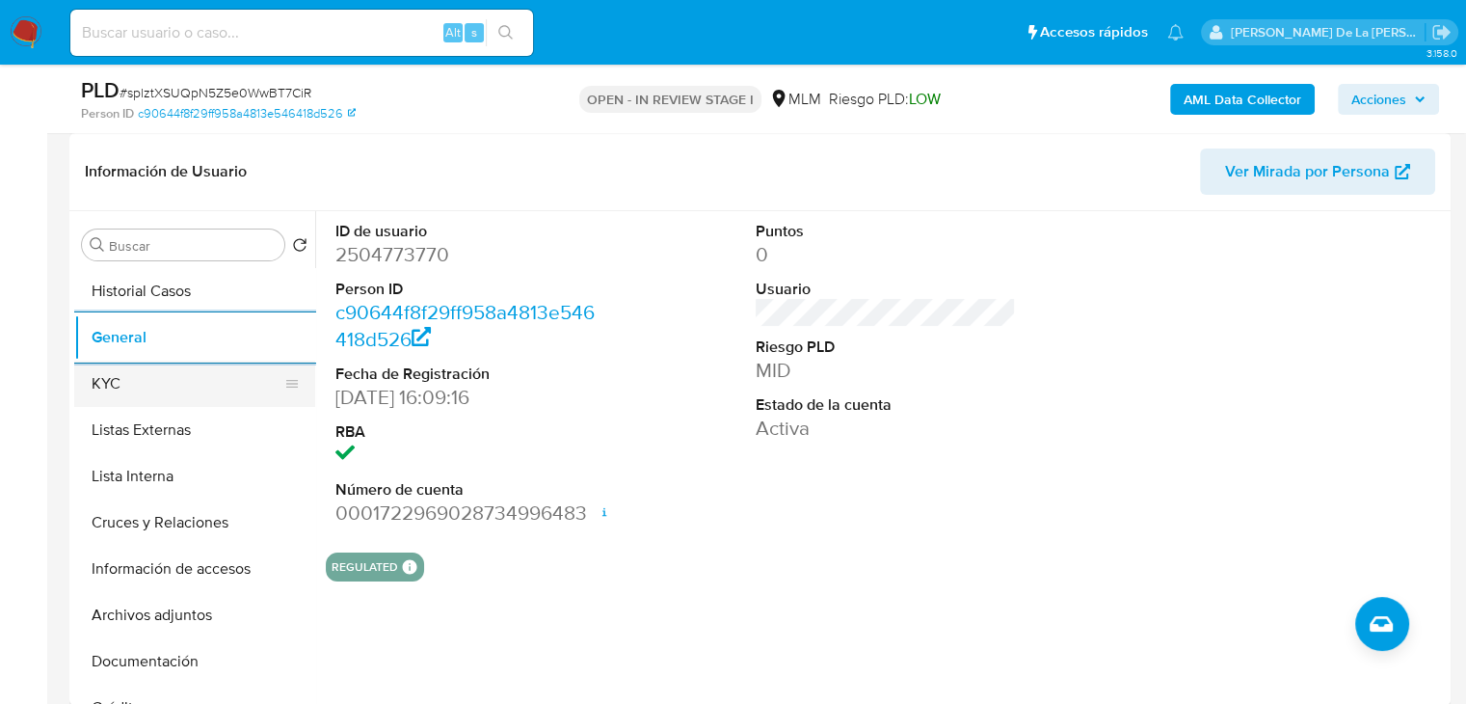
click at [166, 386] on button "KYC" at bounding box center [187, 383] width 226 height 46
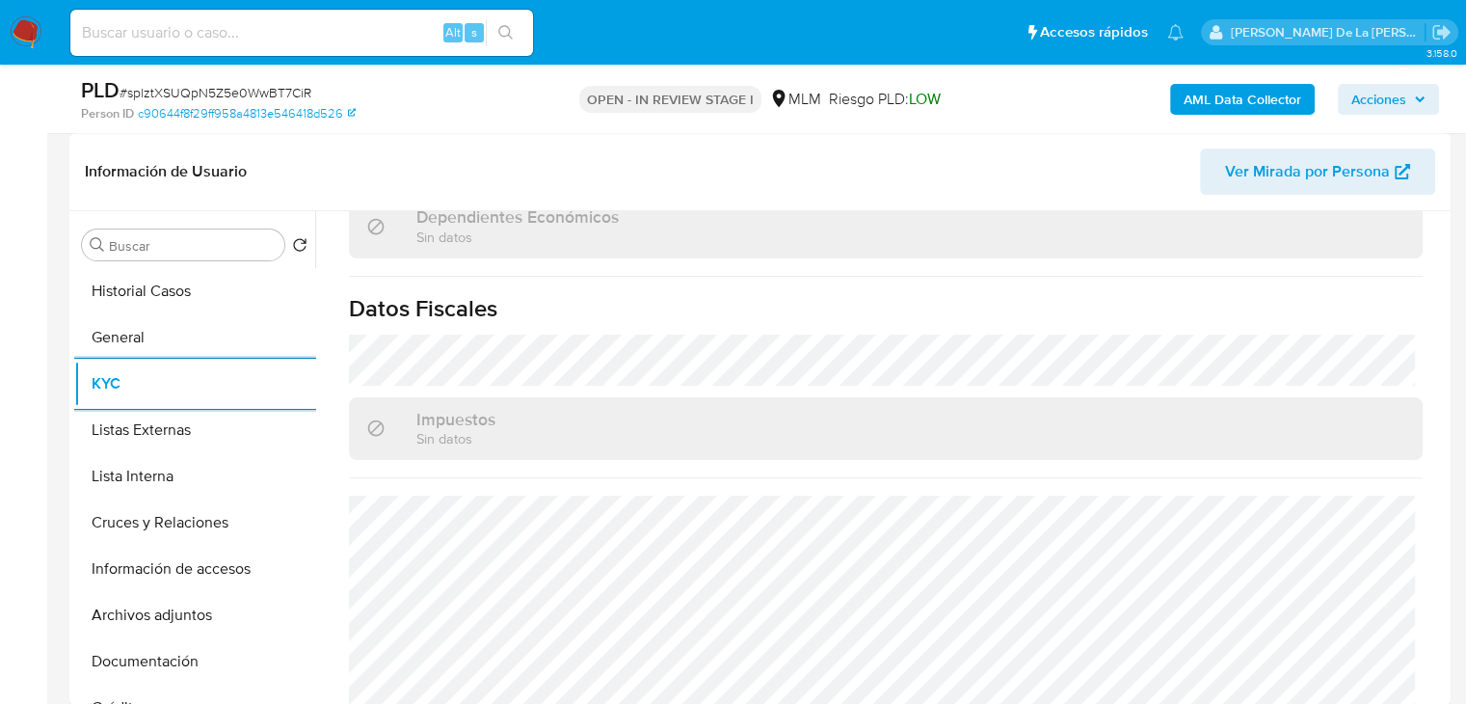
scroll to position [1216, 0]
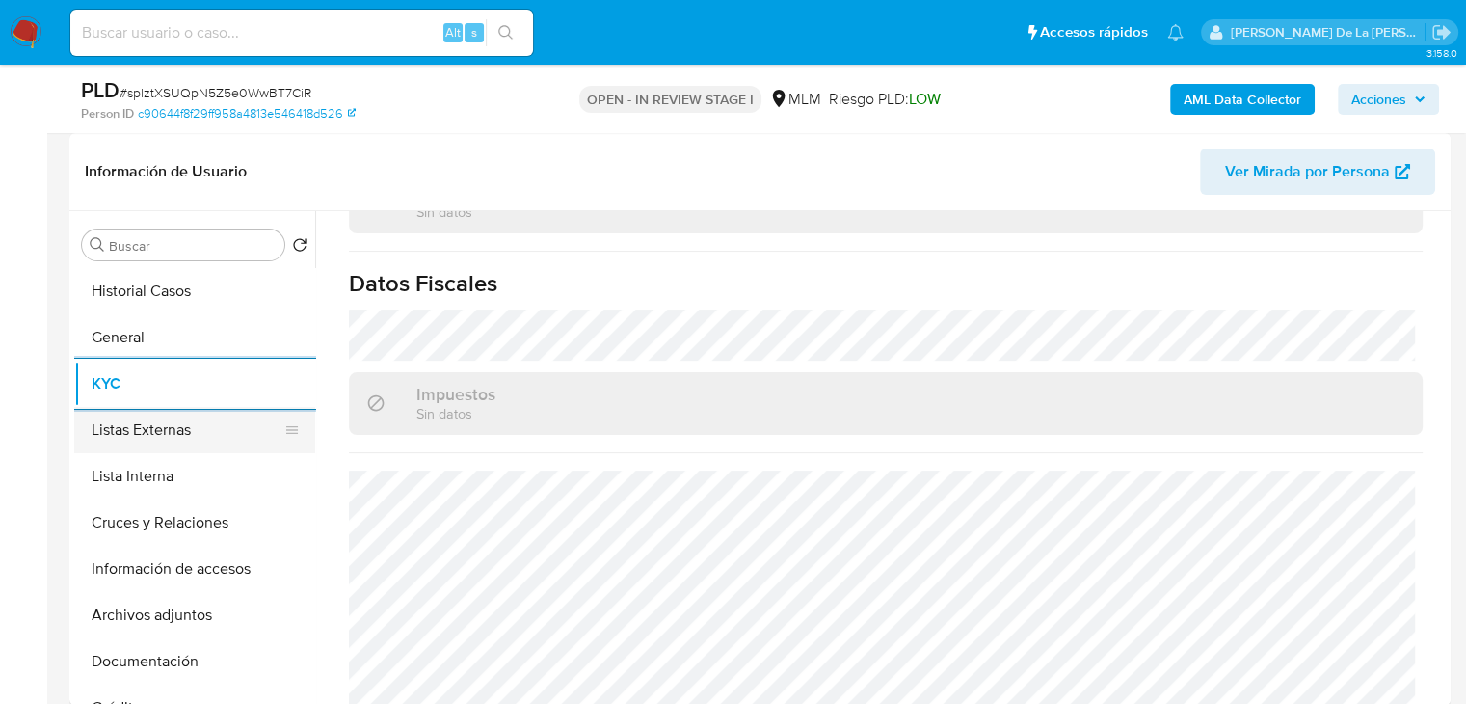
click at [114, 431] on button "Listas Externas" at bounding box center [187, 430] width 226 height 46
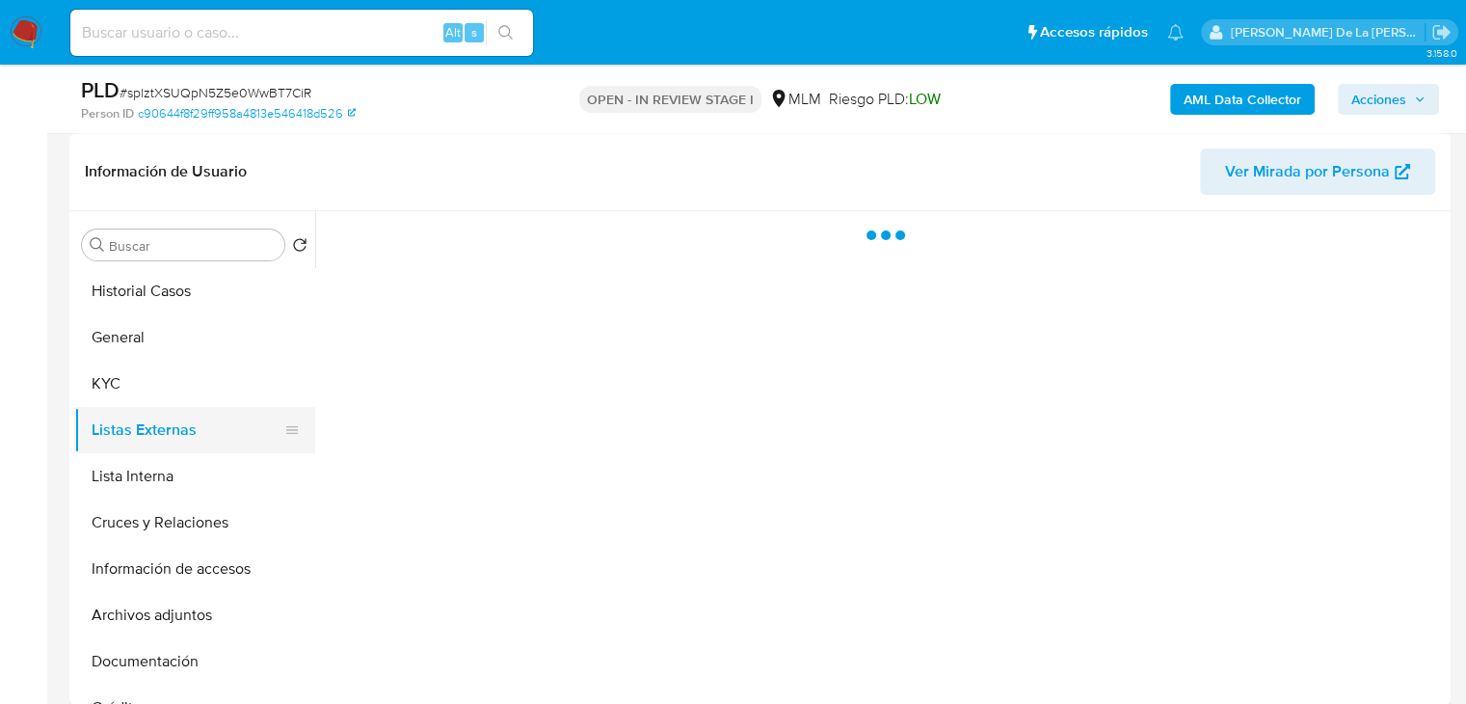
scroll to position [0, 0]
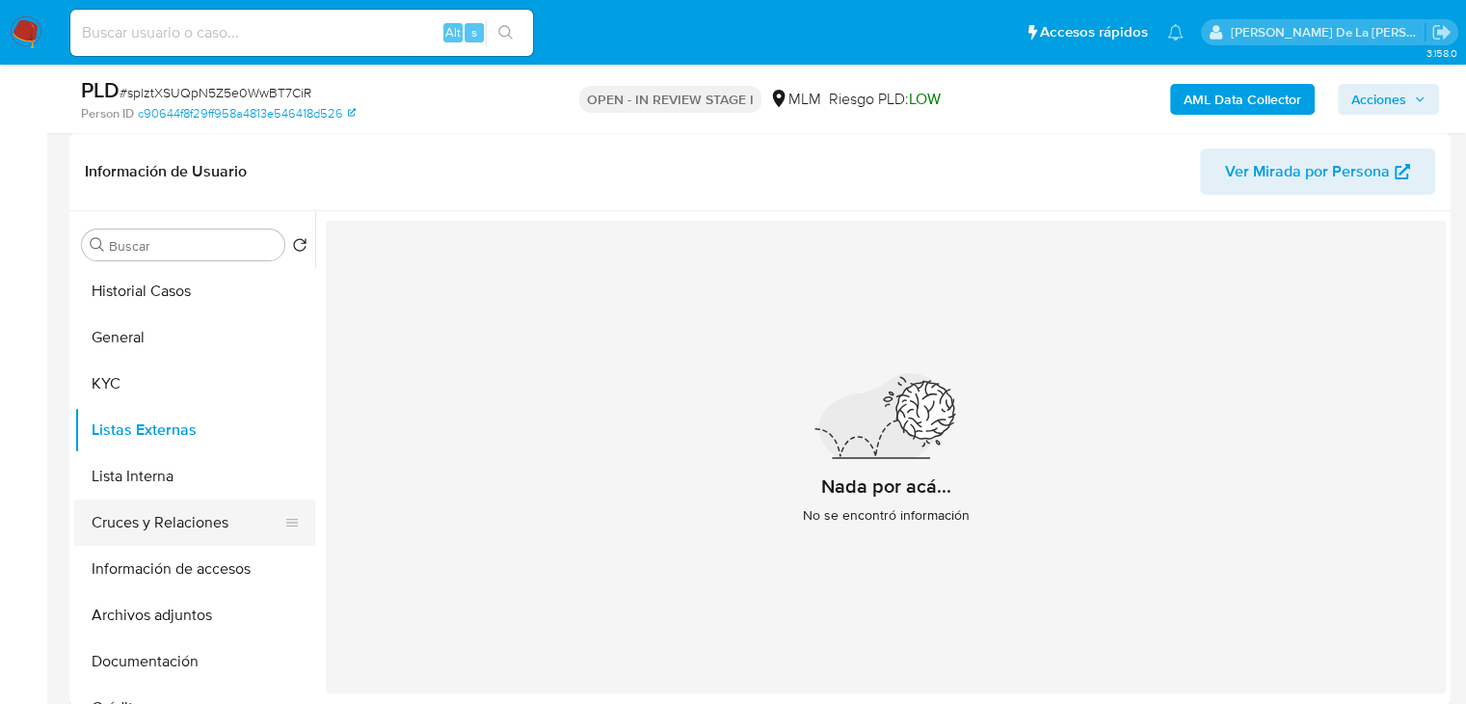
click at [153, 524] on button "Cruces y Relaciones" at bounding box center [187, 522] width 226 height 46
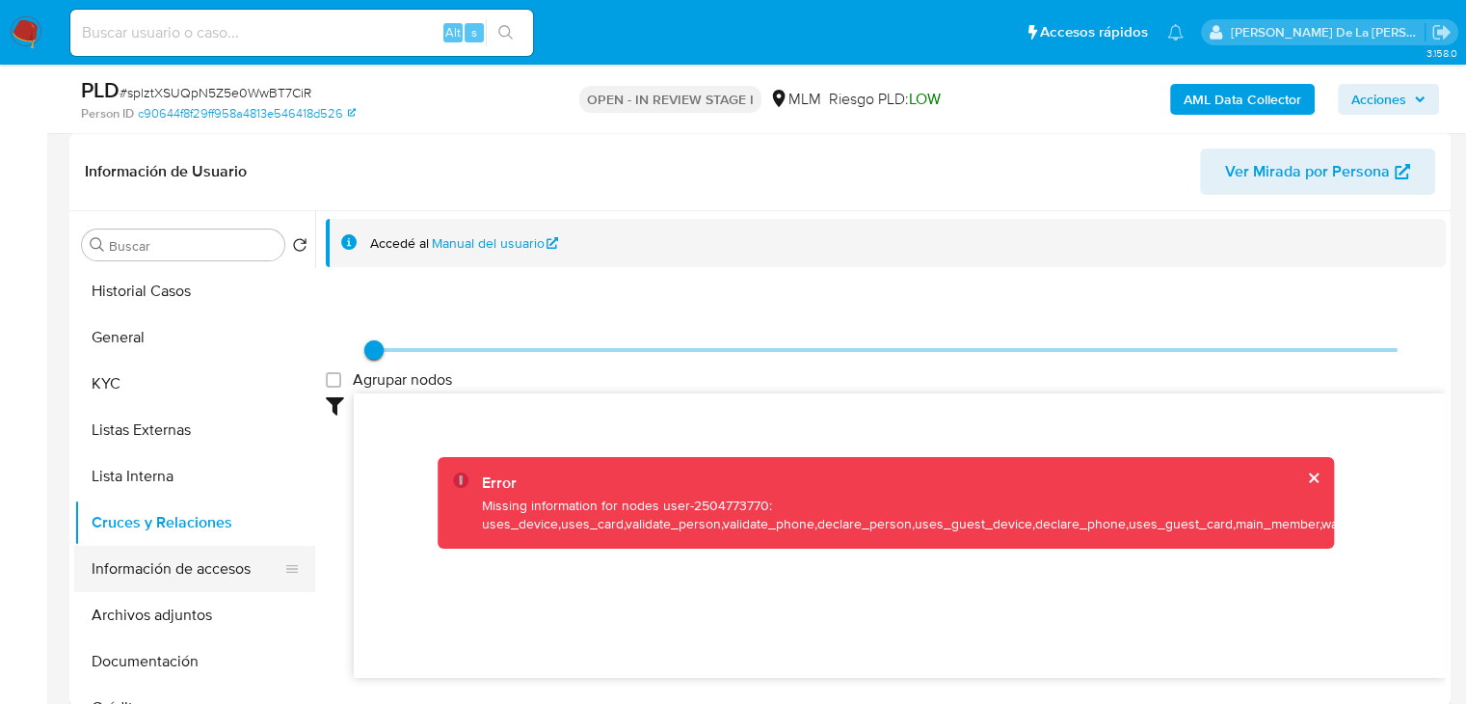
click at [153, 556] on button "Información de accesos" at bounding box center [187, 569] width 226 height 46
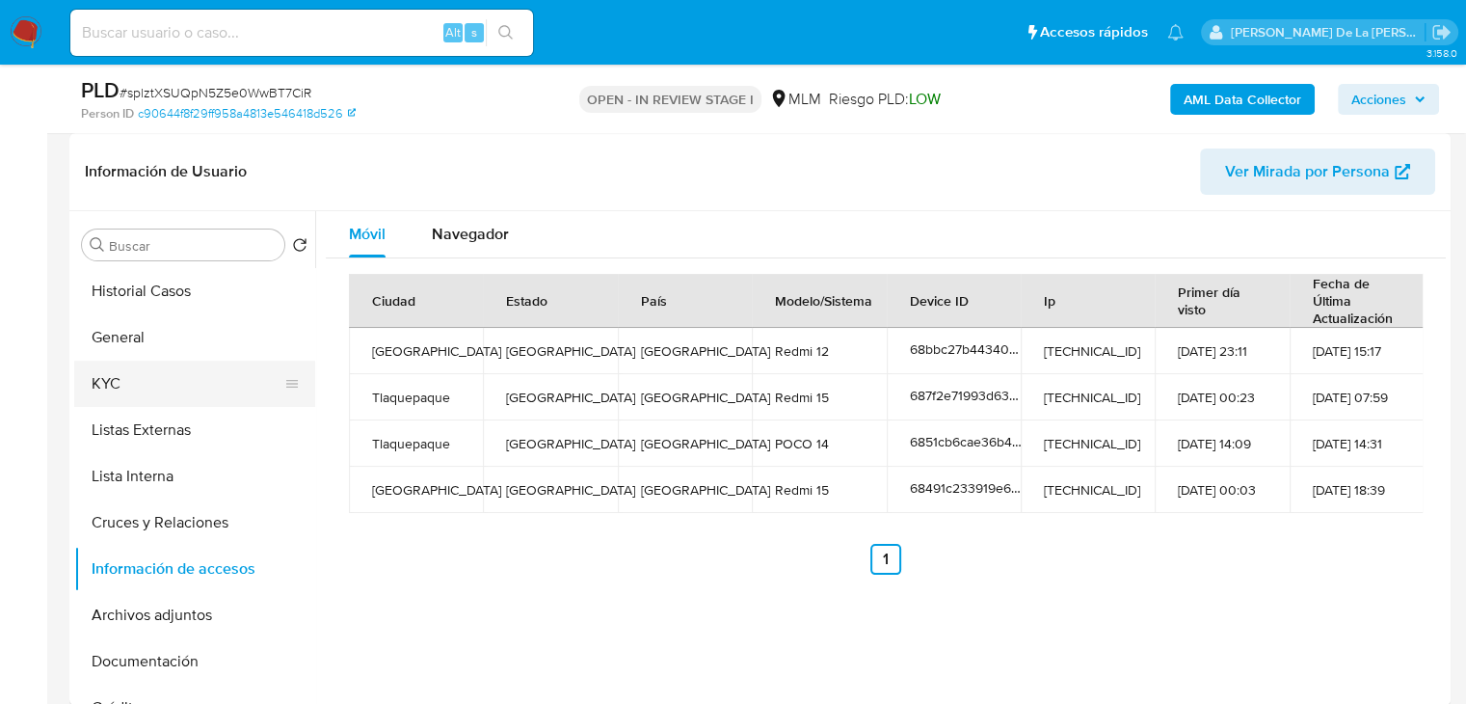
click at [193, 363] on button "KYC" at bounding box center [187, 383] width 226 height 46
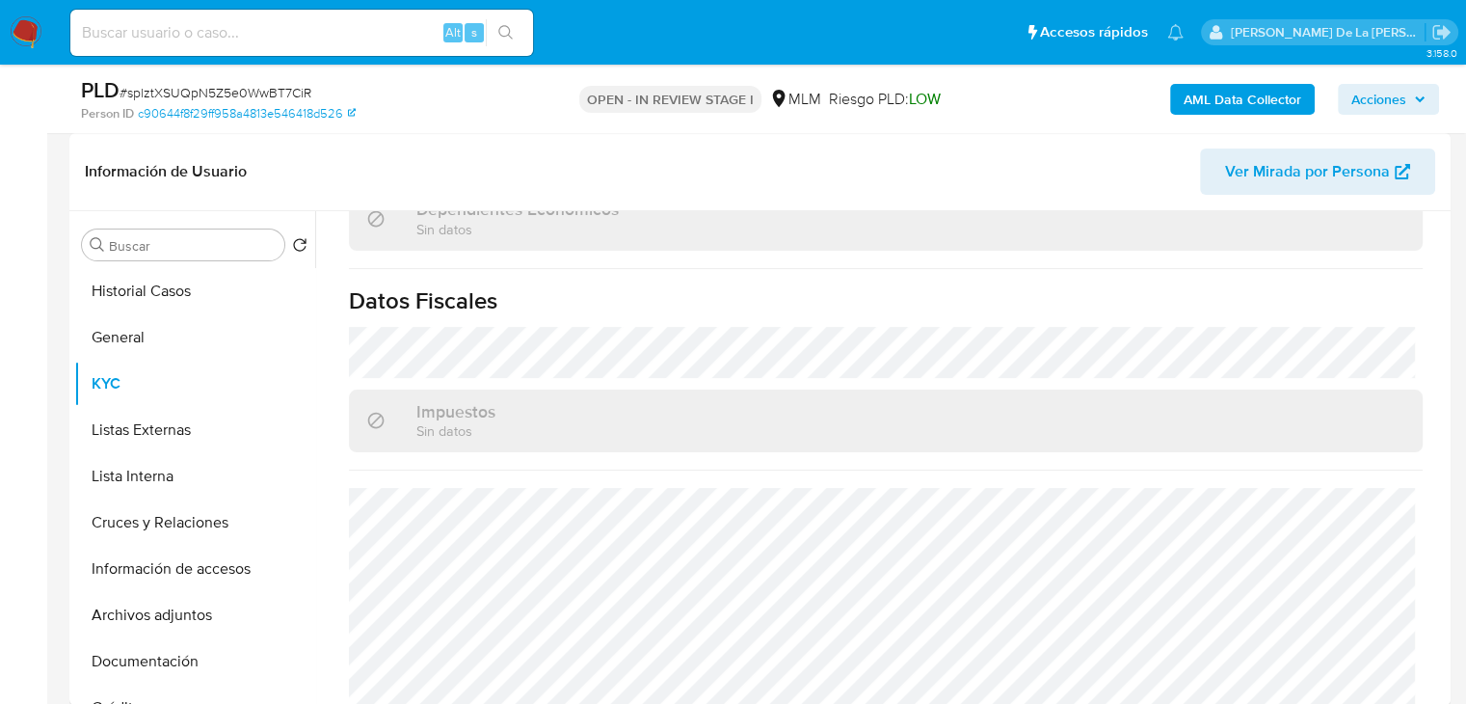
scroll to position [1216, 0]
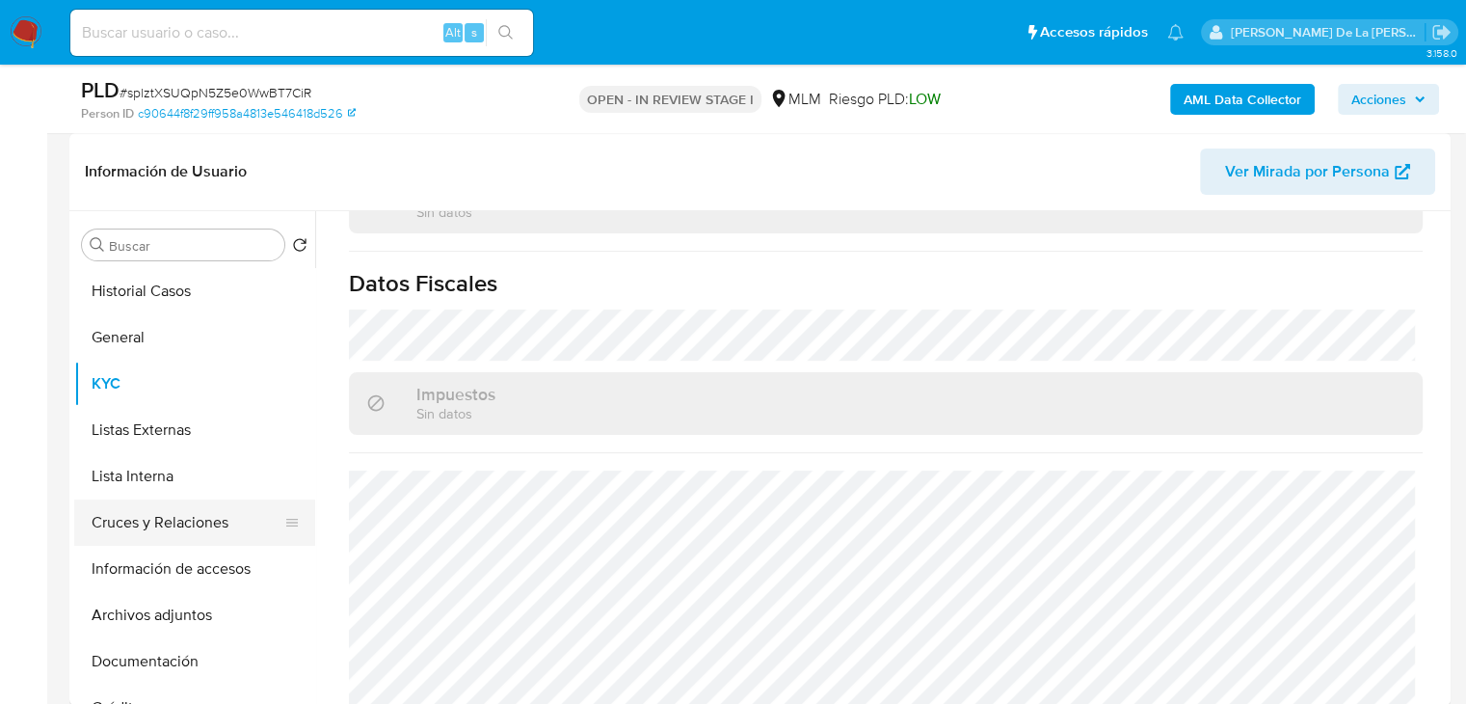
click at [171, 537] on button "Cruces y Relaciones" at bounding box center [187, 522] width 226 height 46
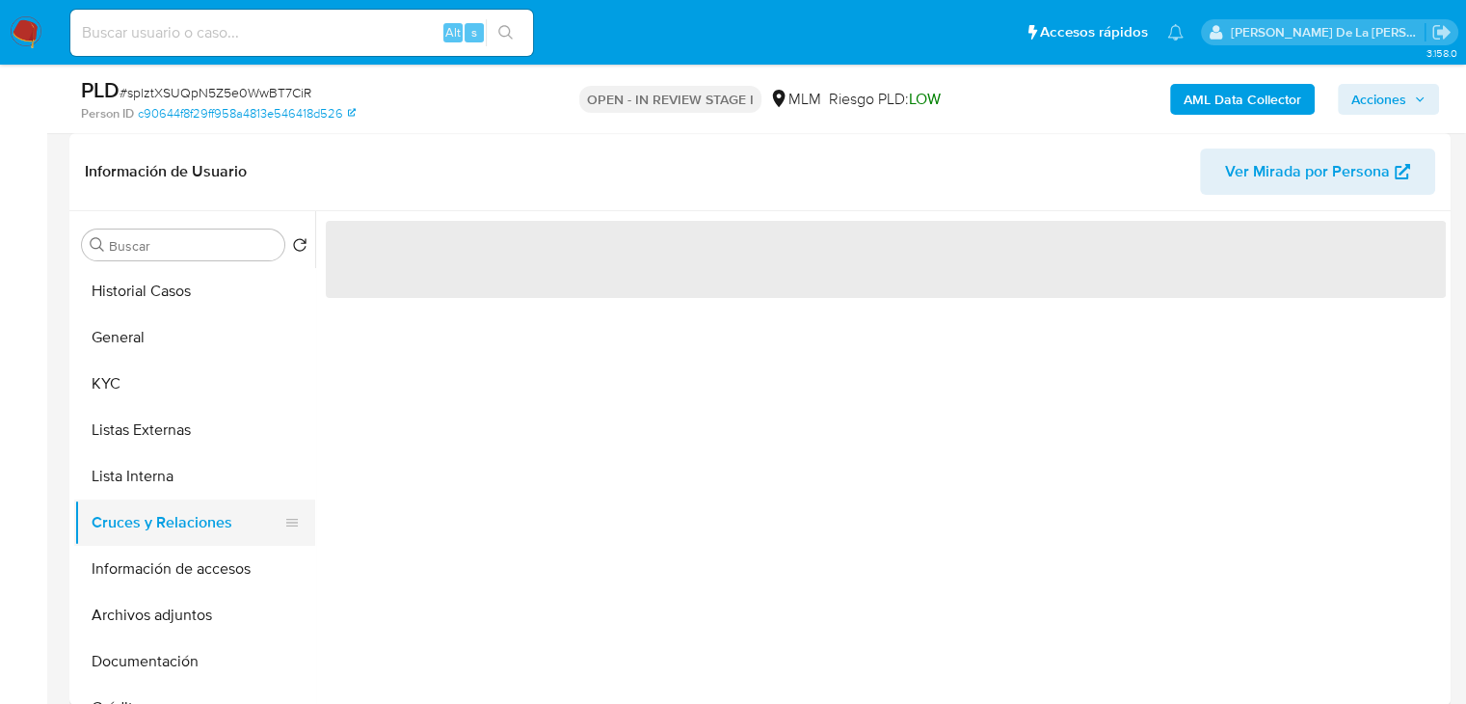
scroll to position [0, 0]
click at [111, 626] on button "Archivos adjuntos" at bounding box center [187, 615] width 226 height 46
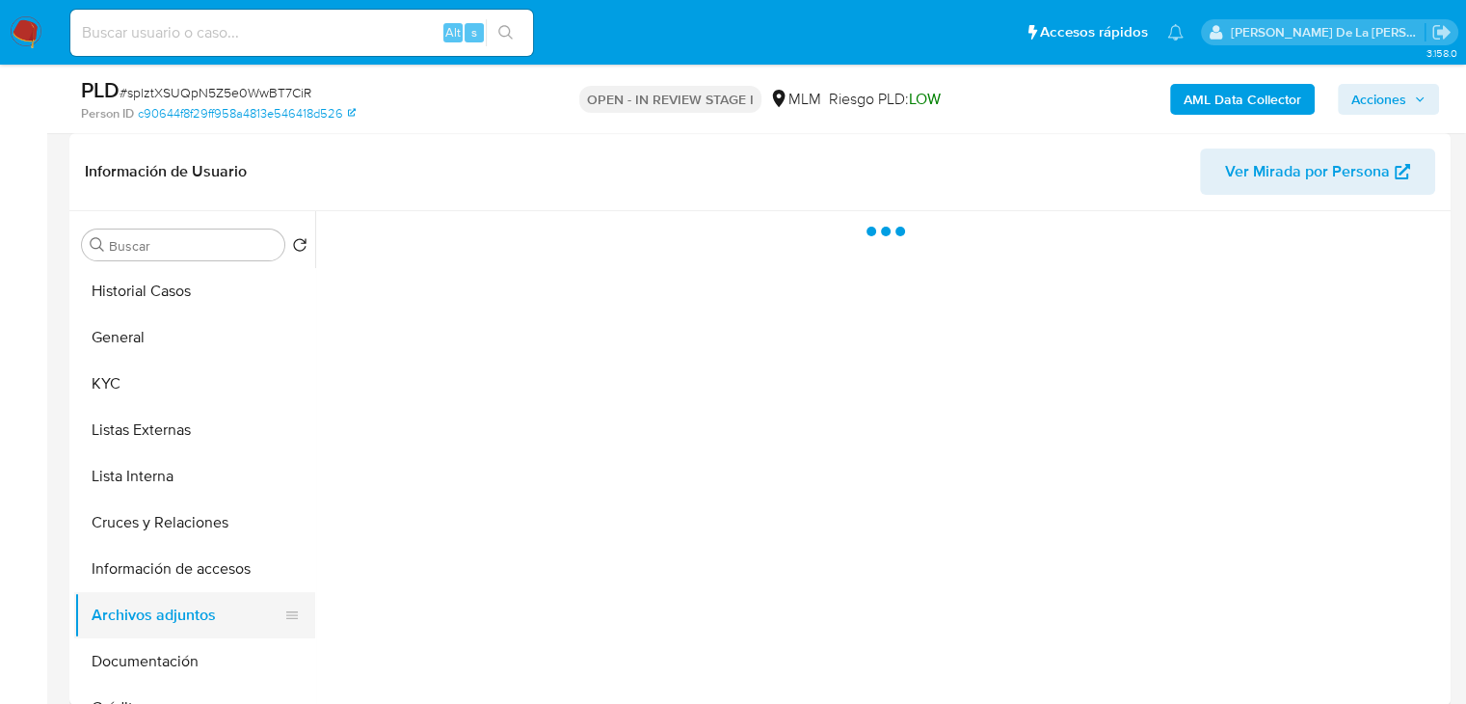
drag, startPoint x: 113, startPoint y: 659, endPoint x: 105, endPoint y: 632, distance: 28.1
click at [113, 659] on button "Documentación" at bounding box center [194, 661] width 241 height 46
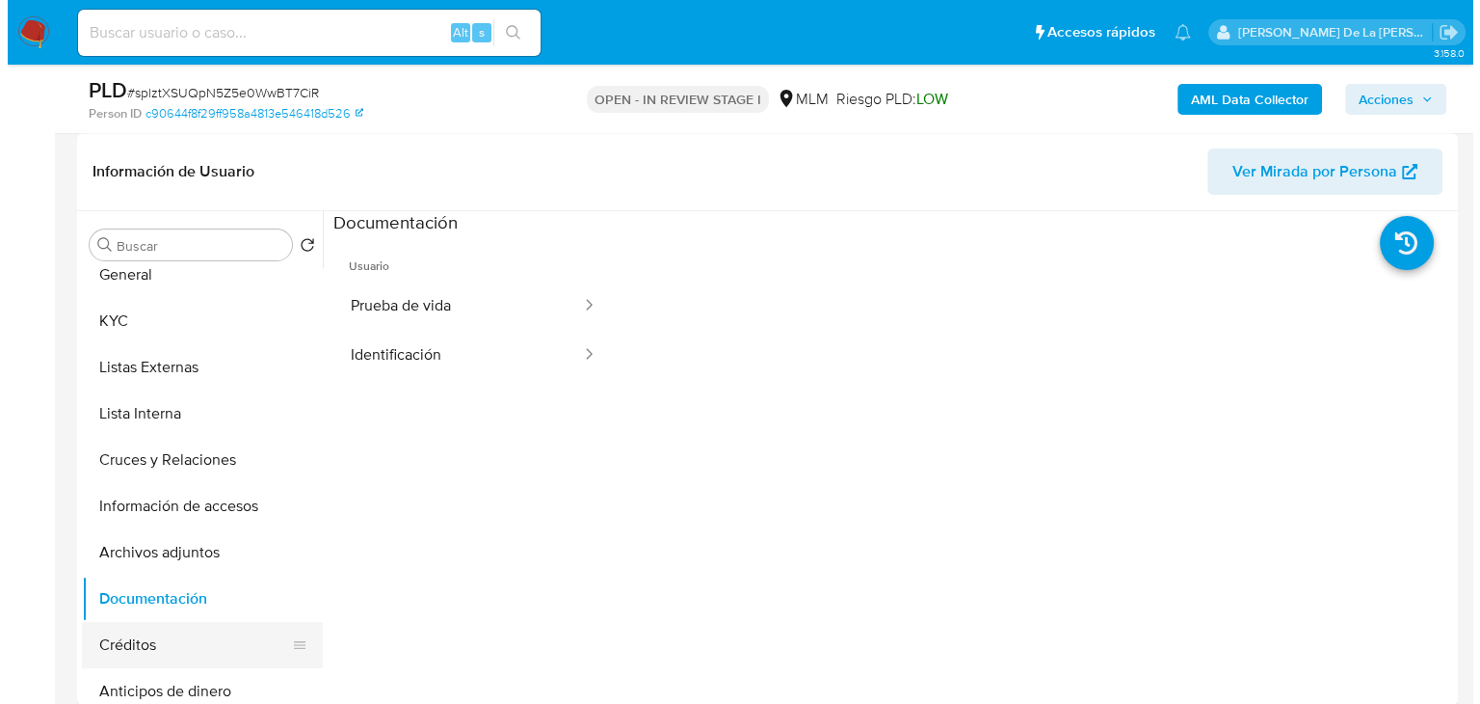
scroll to position [96, 0]
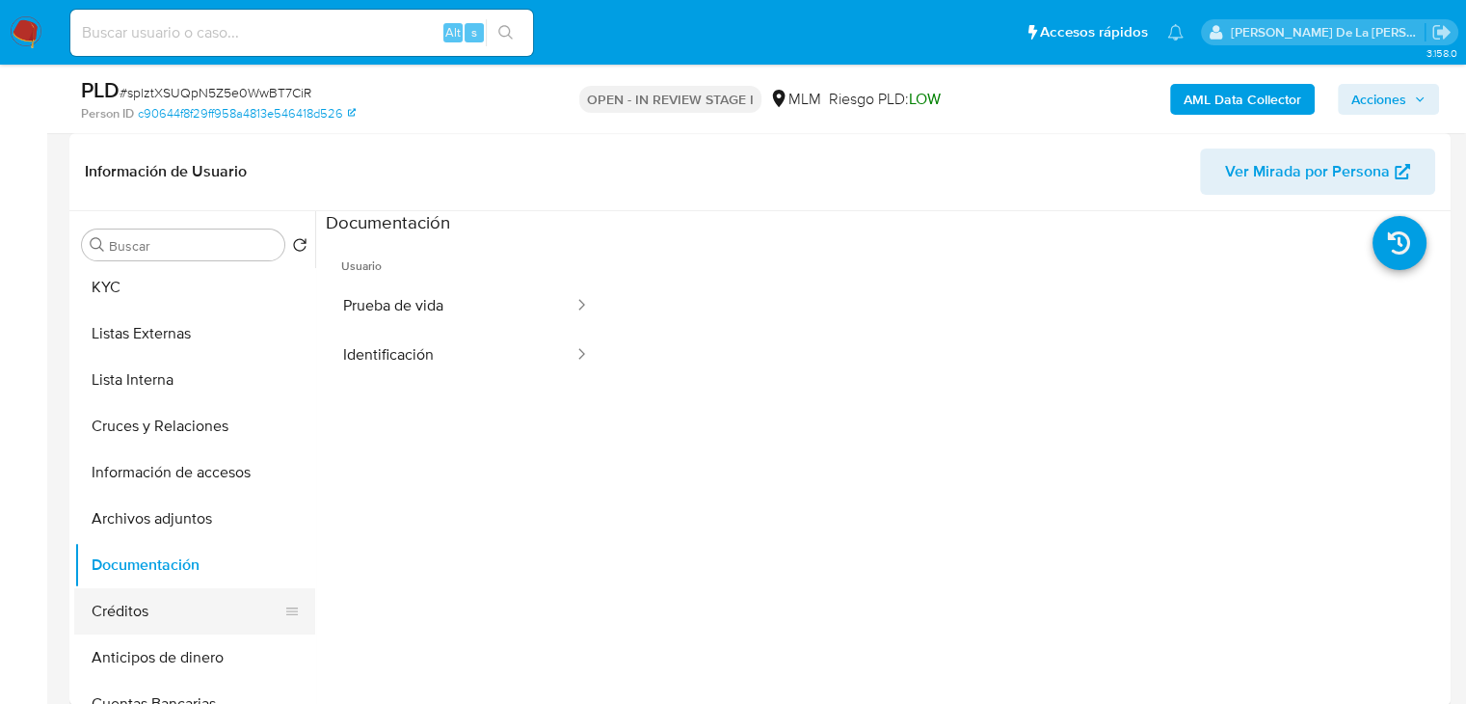
click at [127, 610] on button "Créditos" at bounding box center [187, 611] width 226 height 46
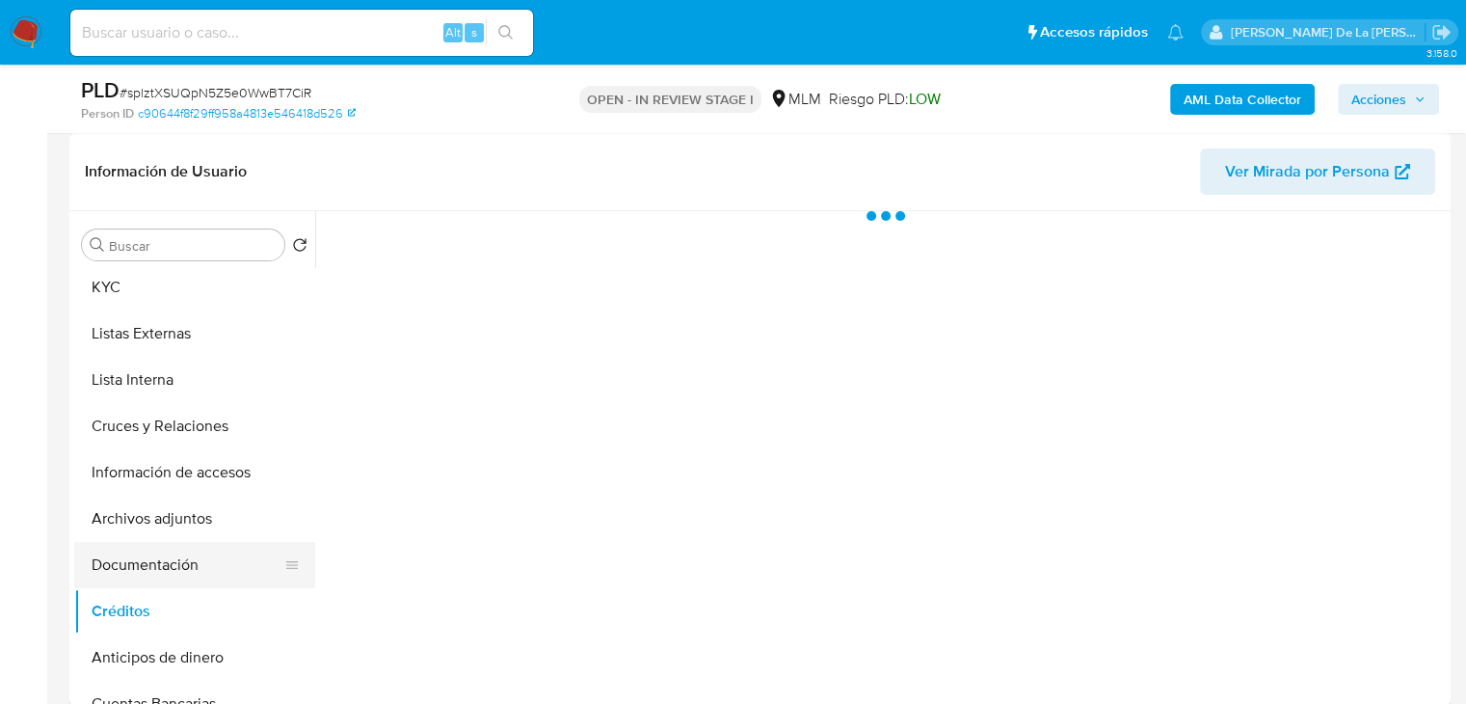
click at [159, 544] on button "Documentación" at bounding box center [187, 565] width 226 height 46
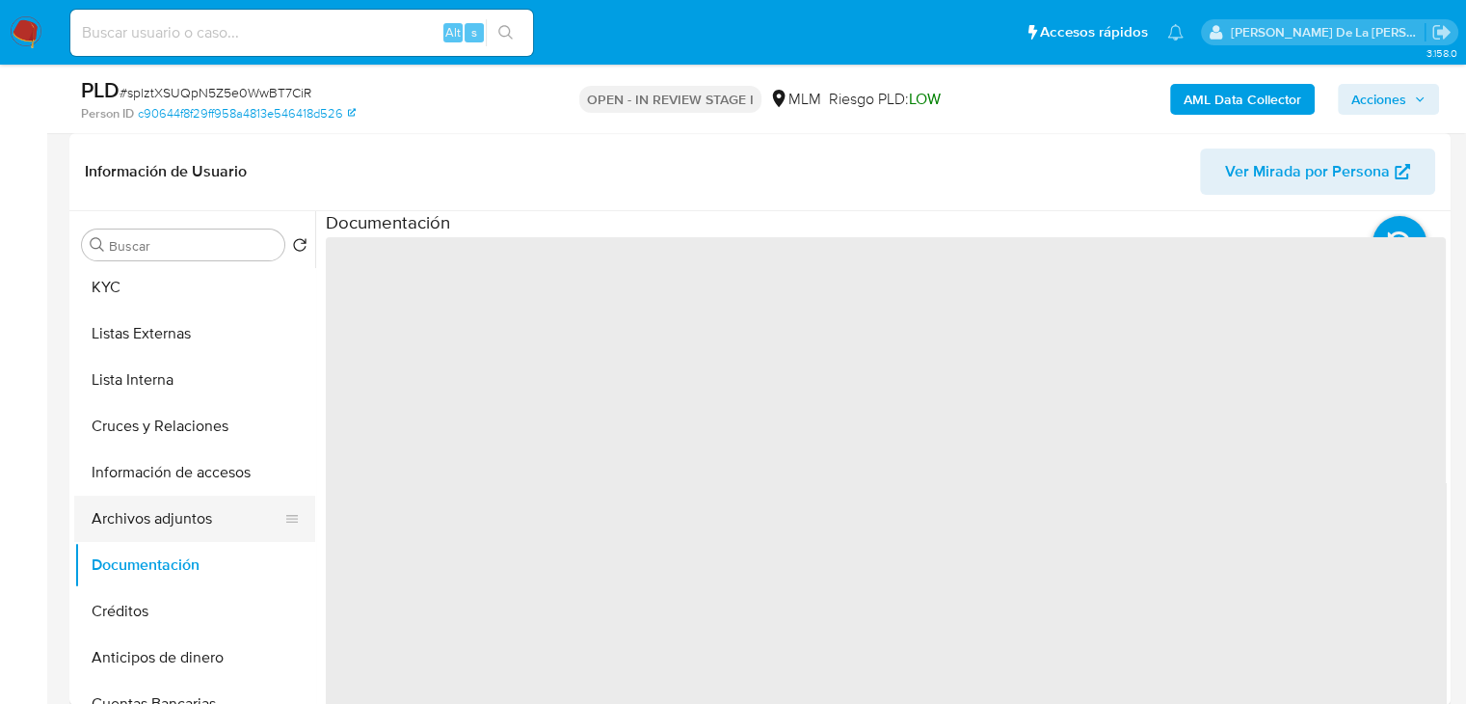
click at [165, 517] on button "Archivos adjuntos" at bounding box center [187, 518] width 226 height 46
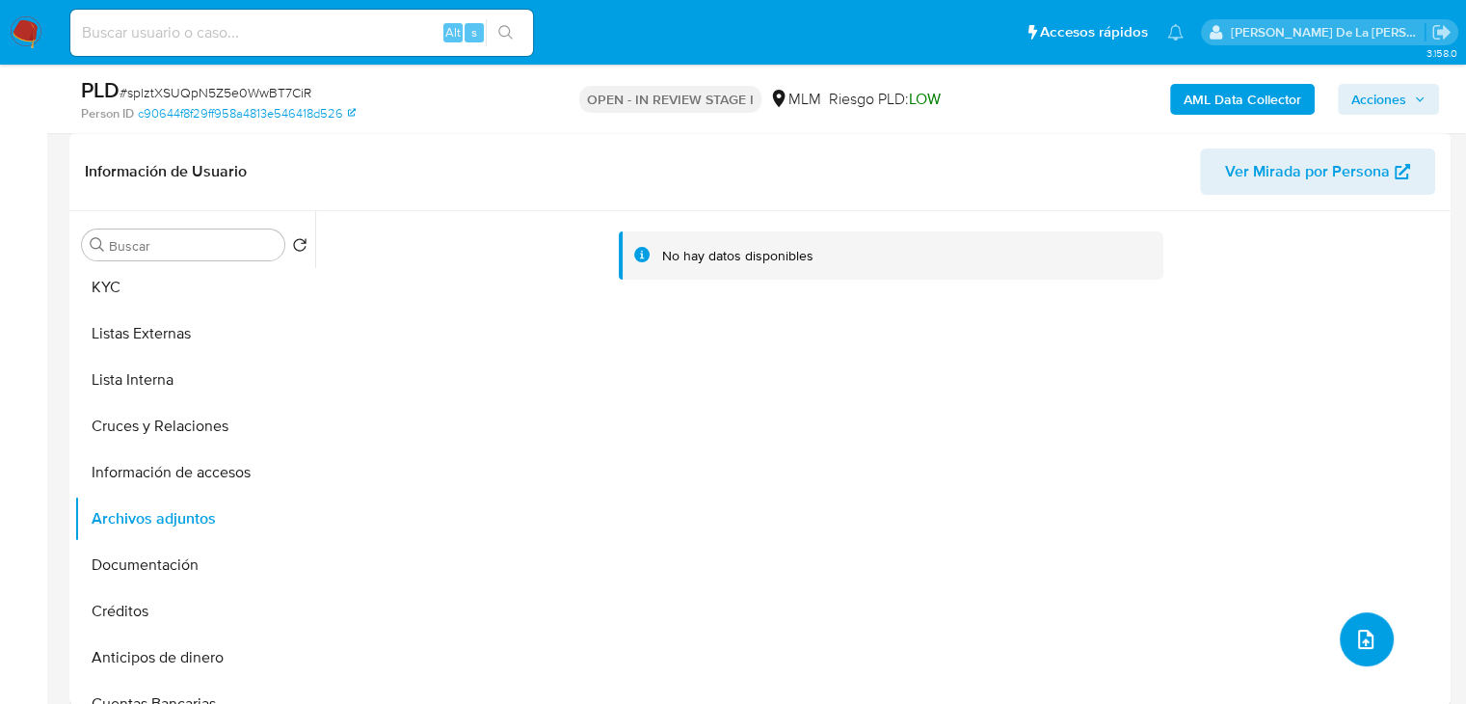
click at [1372, 618] on button "upload-file" at bounding box center [1367, 639] width 54 height 54
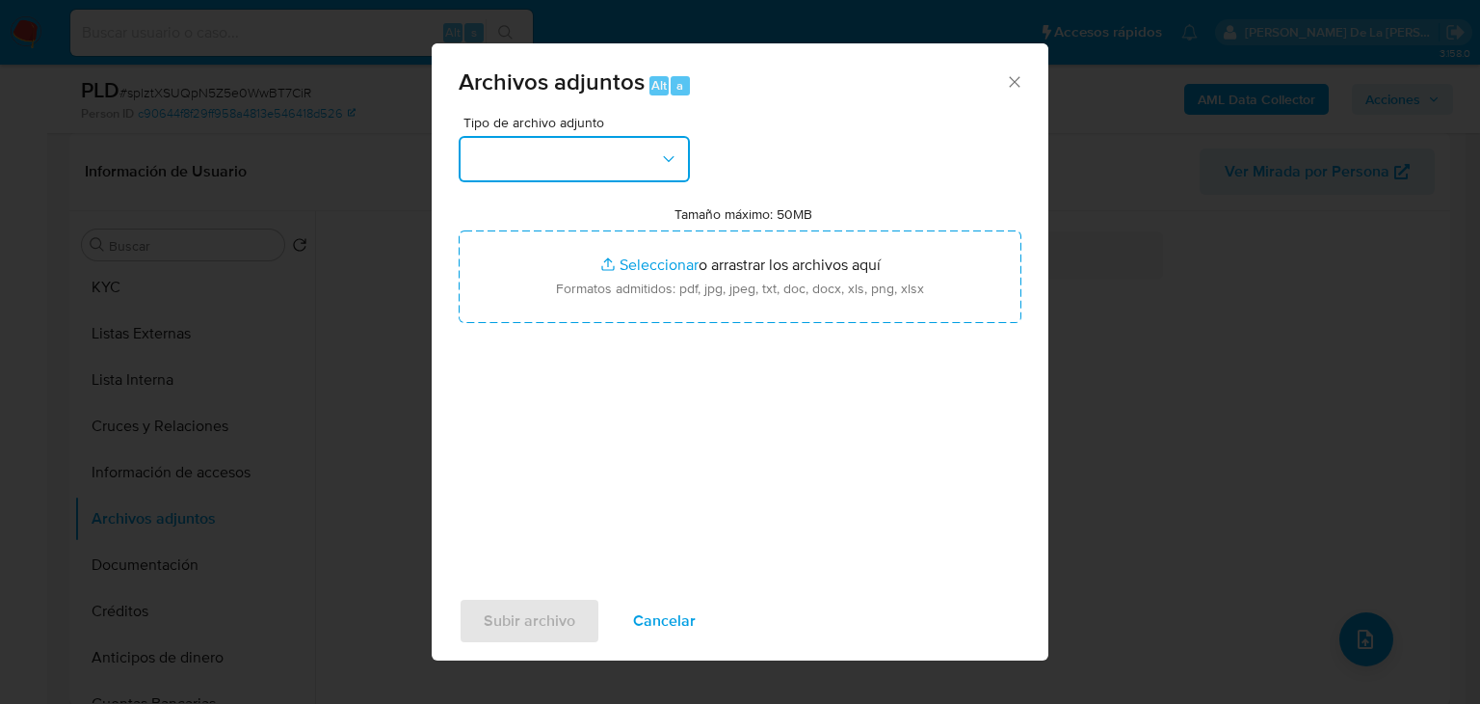
click at [614, 148] on button "button" at bounding box center [574, 159] width 231 height 46
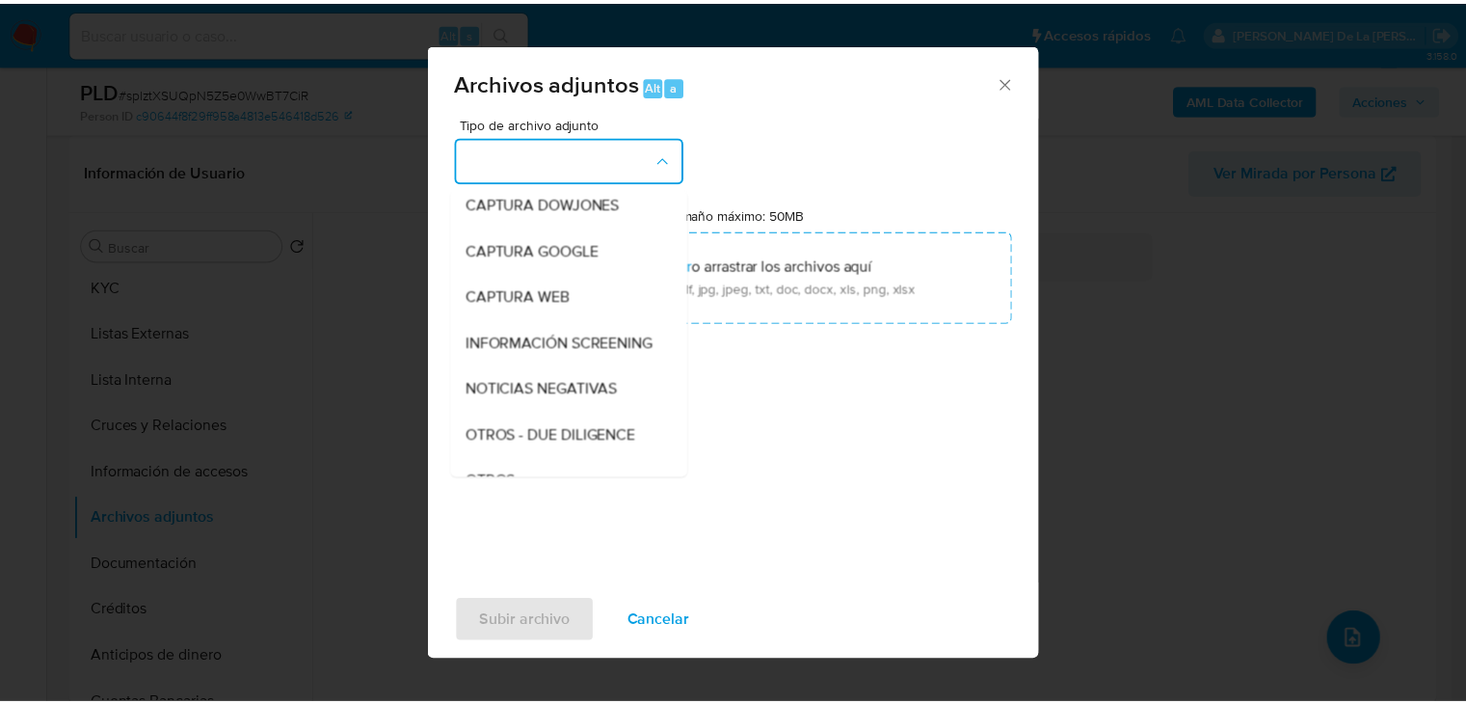
scroll to position [100, 0]
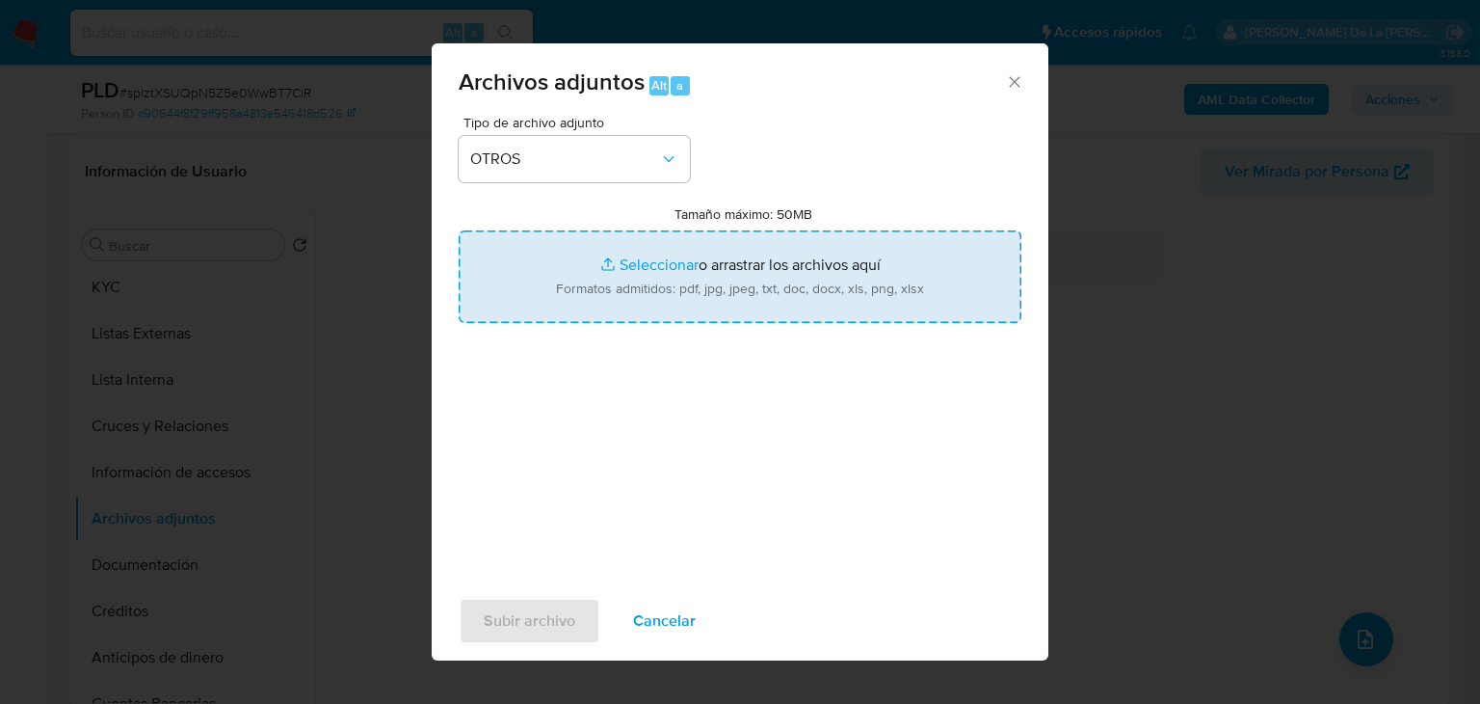
type input "C:\fakepath\2504773770_DAVID ANTONIO CARDENAS LOZANO_AGO2025.pdf"
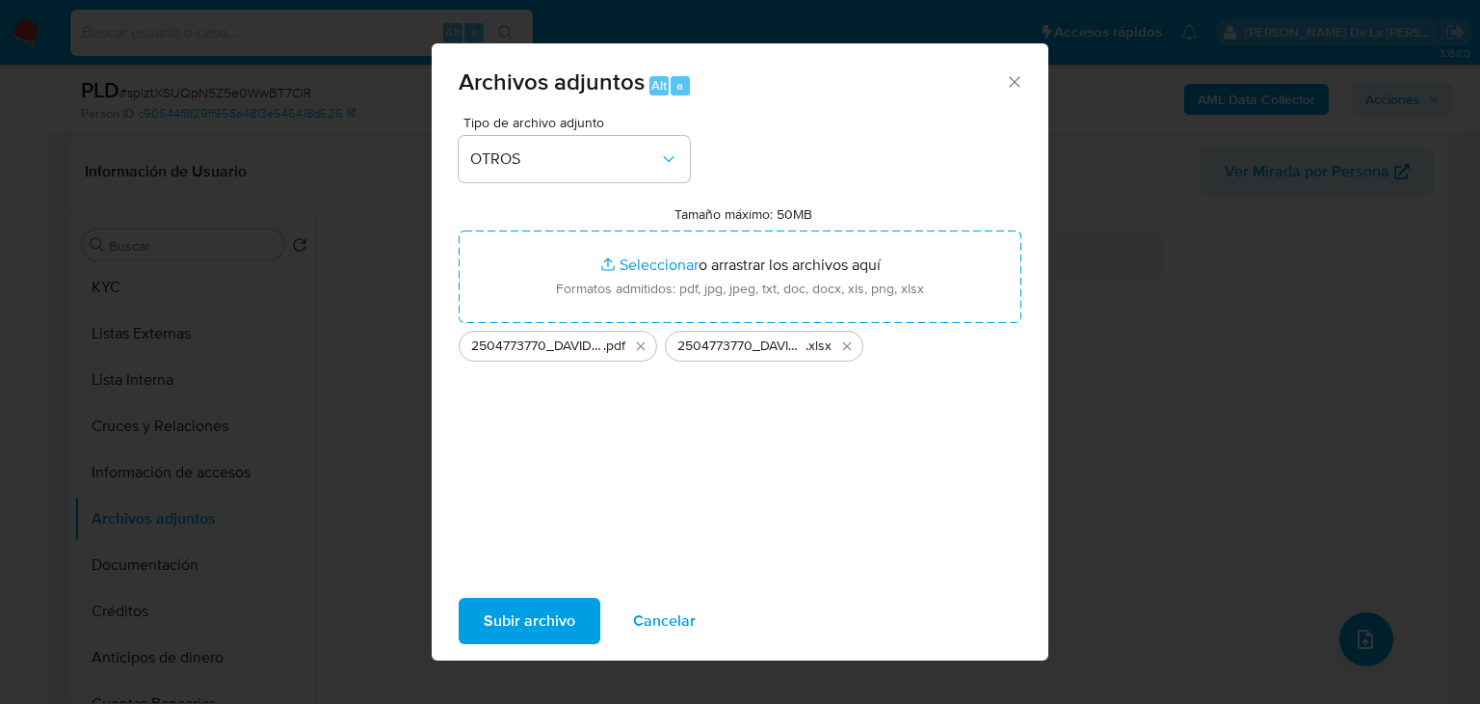
click at [517, 619] on span "Subir archivo" at bounding box center [530, 620] width 92 height 42
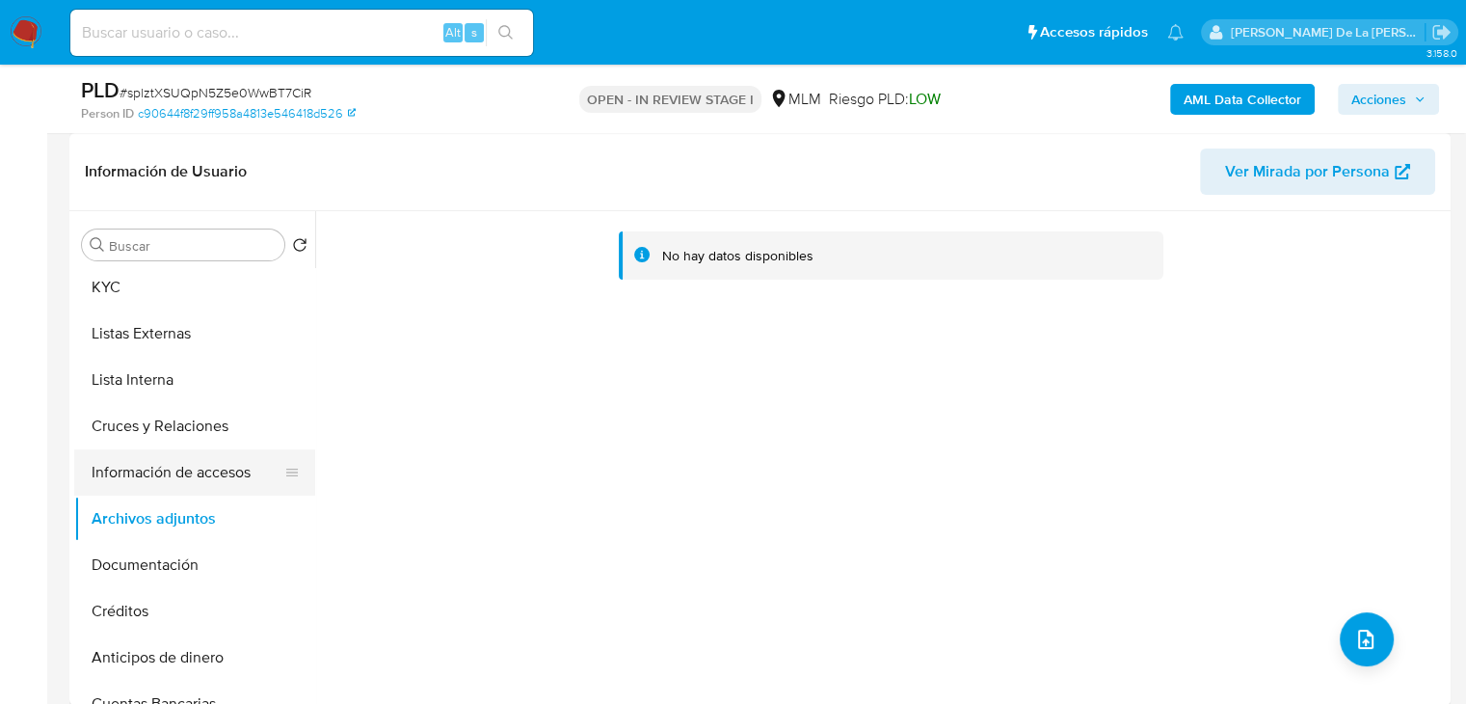
click at [191, 471] on button "Información de accesos" at bounding box center [187, 472] width 226 height 46
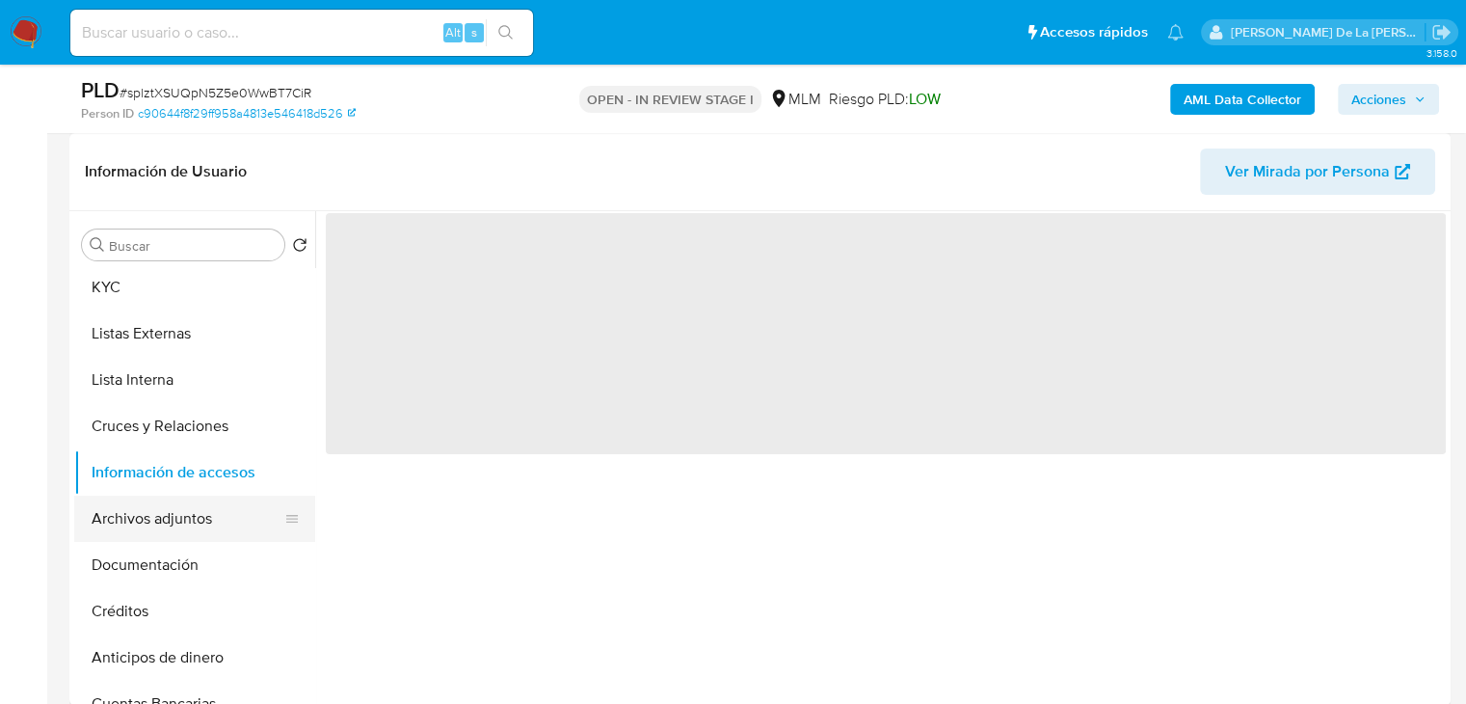
click at [152, 507] on button "Archivos adjuntos" at bounding box center [187, 518] width 226 height 46
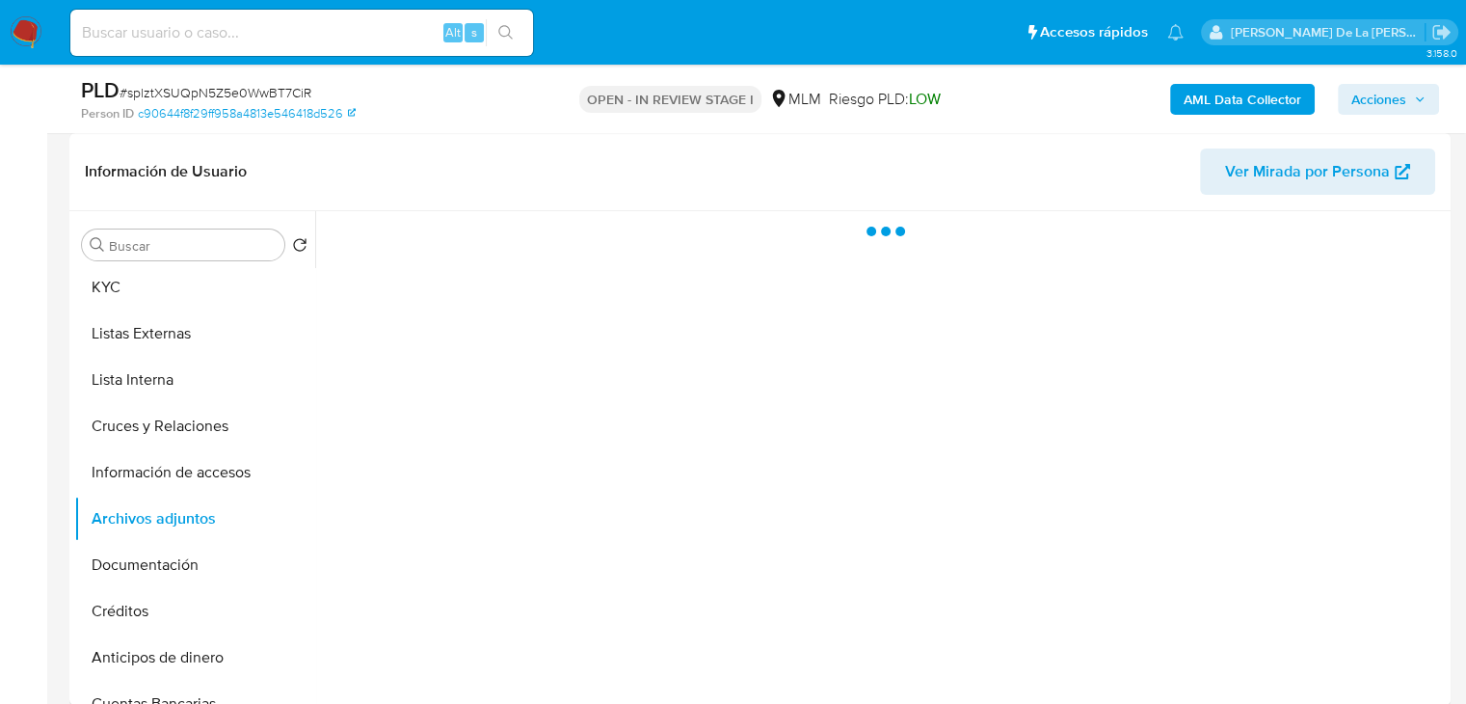
click at [1403, 93] on span "Acciones" at bounding box center [1378, 99] width 55 height 31
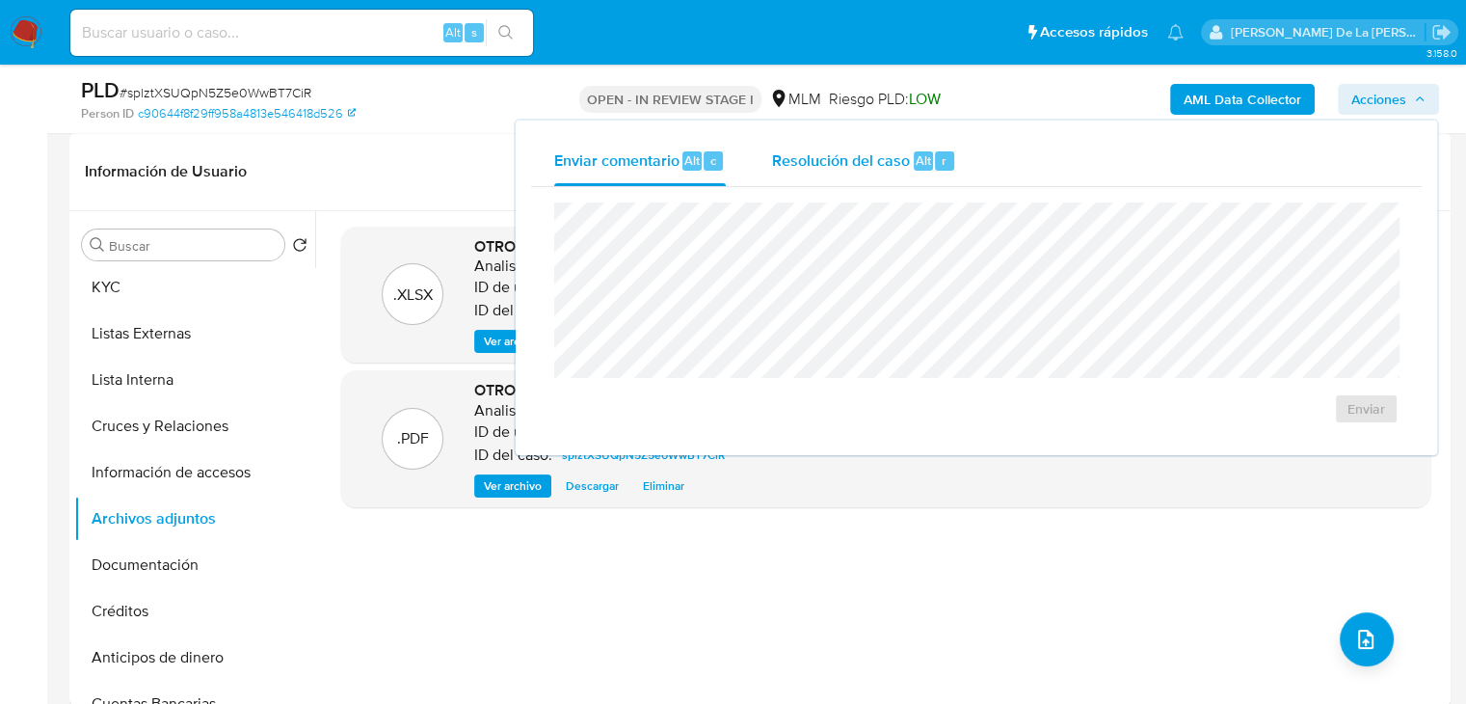
click at [913, 174] on div "Resolución del caso Alt r" at bounding box center [864, 161] width 184 height 50
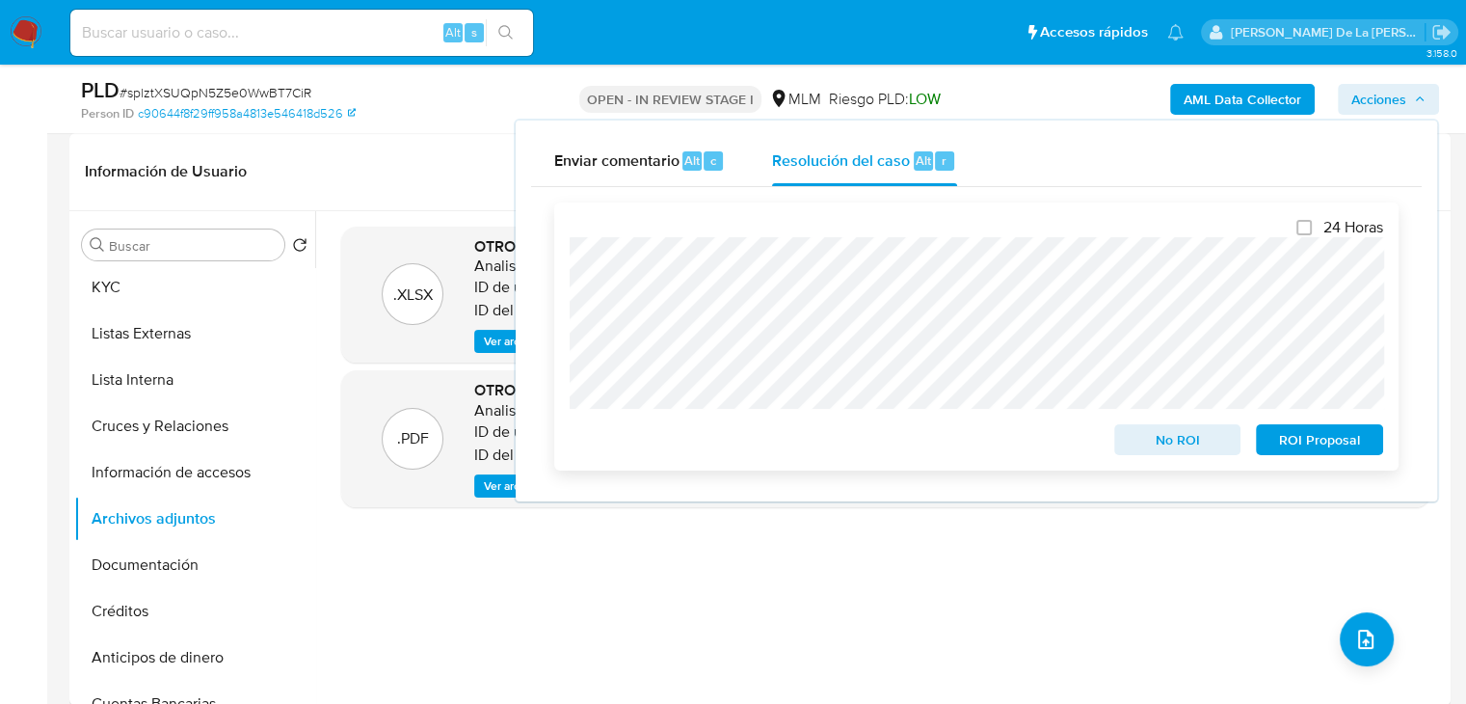
click at [1327, 441] on span "ROI Proposal" at bounding box center [1319, 439] width 100 height 27
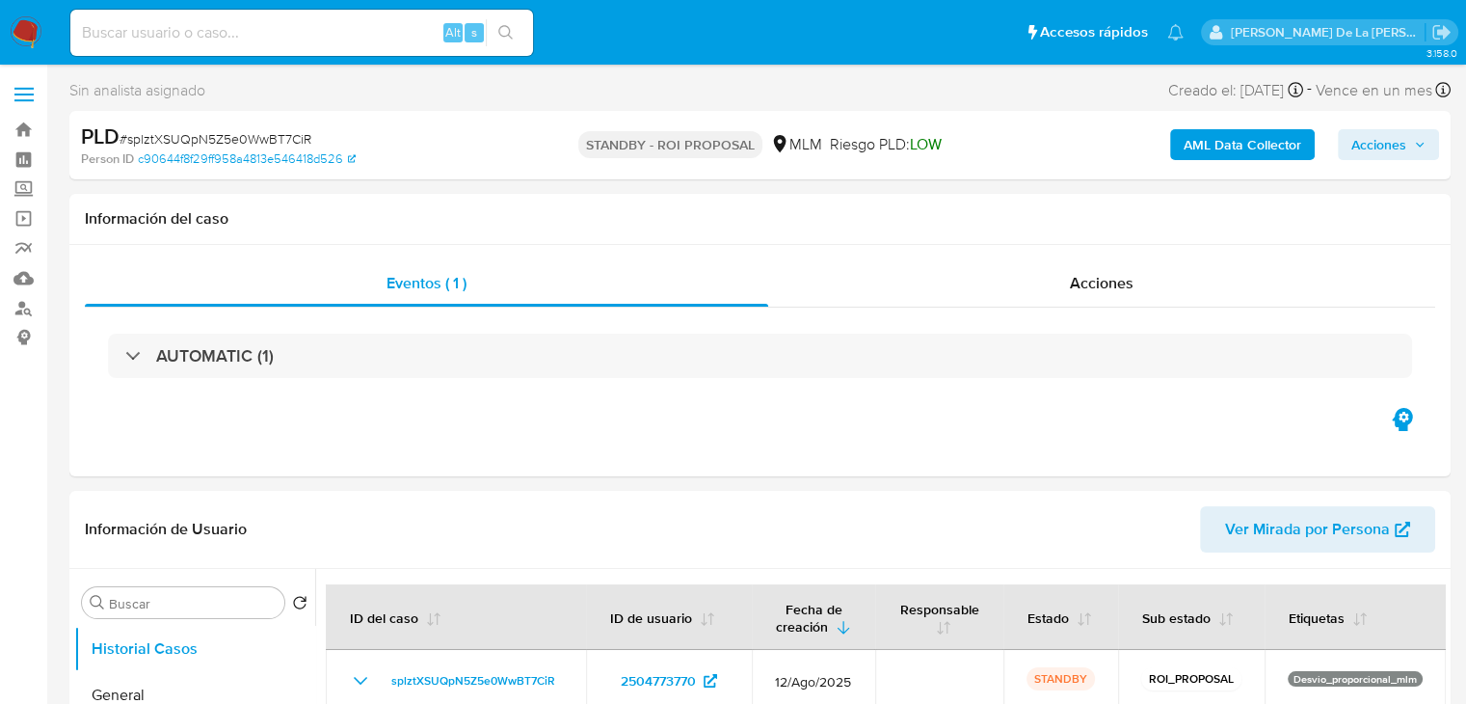
select select "10"
click at [29, 43] on img at bounding box center [26, 32] width 33 height 33
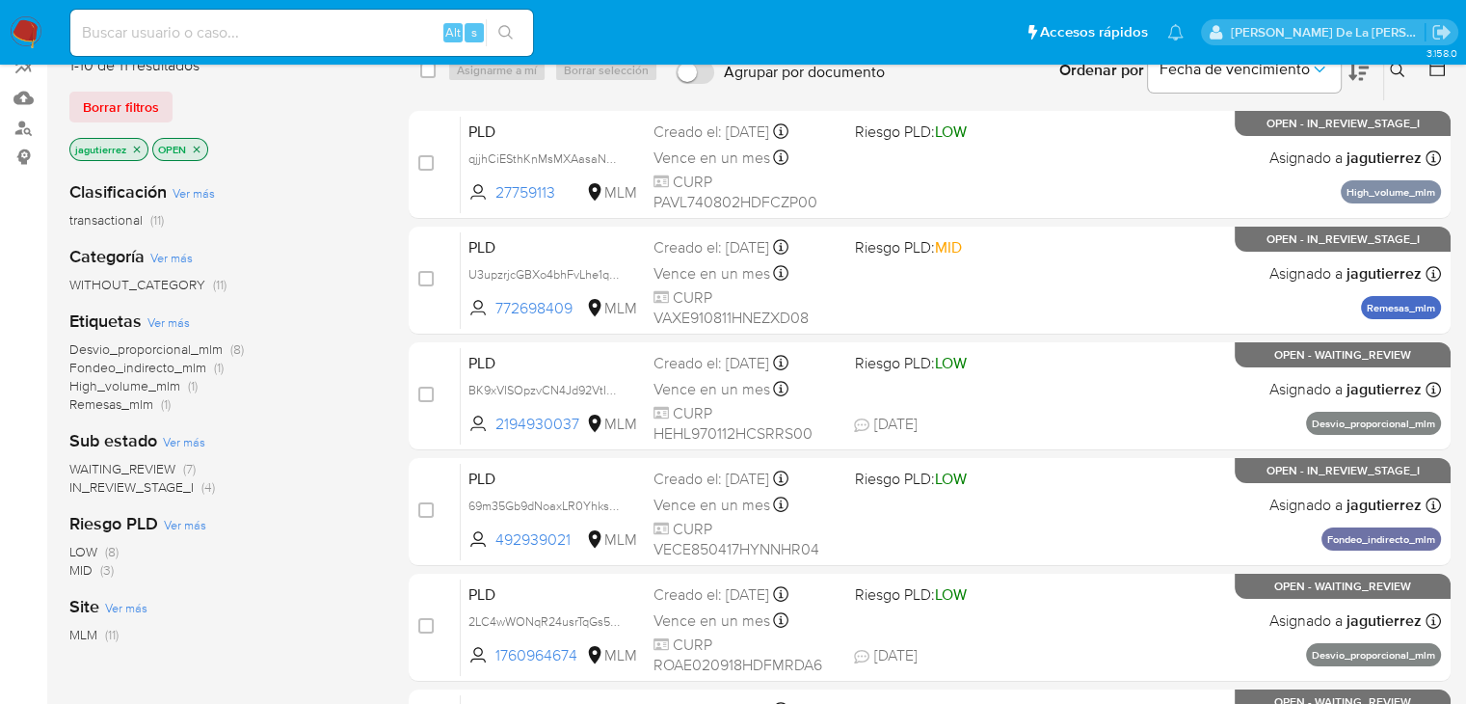
scroll to position [193, 0]
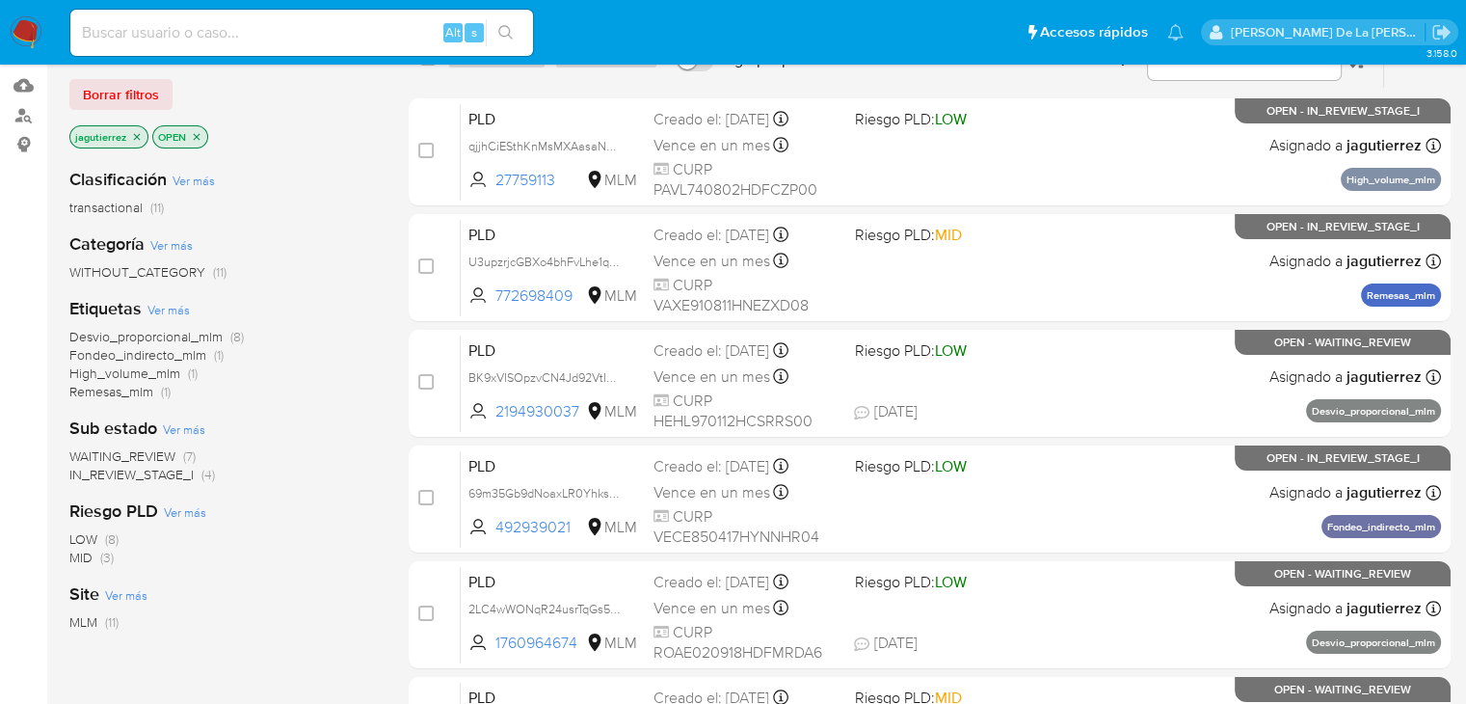
click at [115, 475] on span "IN_REVIEW_STAGE_I" at bounding box center [131, 474] width 124 height 19
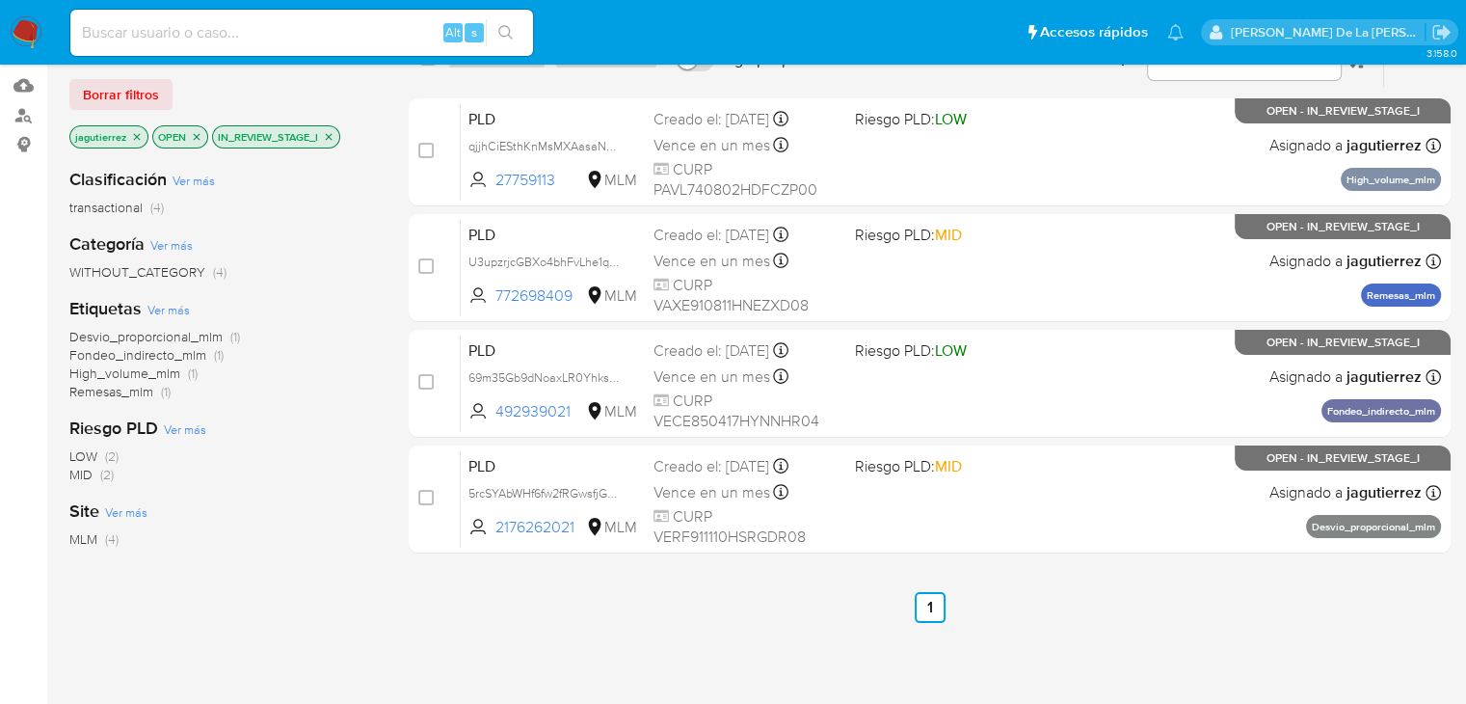
click at [109, 334] on span "Desvio_proporcional_mlm" at bounding box center [145, 336] width 153 height 19
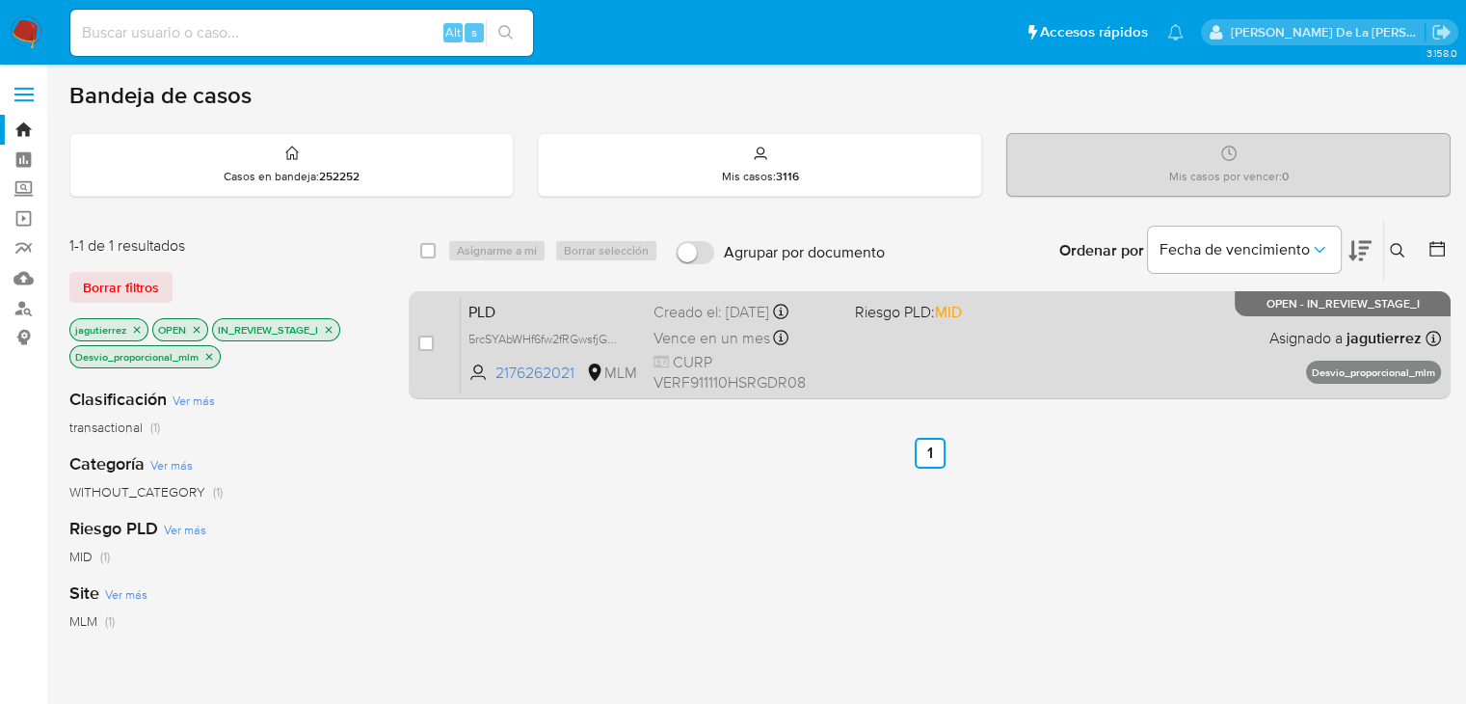
click at [1022, 352] on div "PLD 5rcSYAbWHf6fw2fRGwsfjGQA 2176262021 MLM Riesgo PLD: MID Creado el: 12/08/20…" at bounding box center [951, 344] width 980 height 97
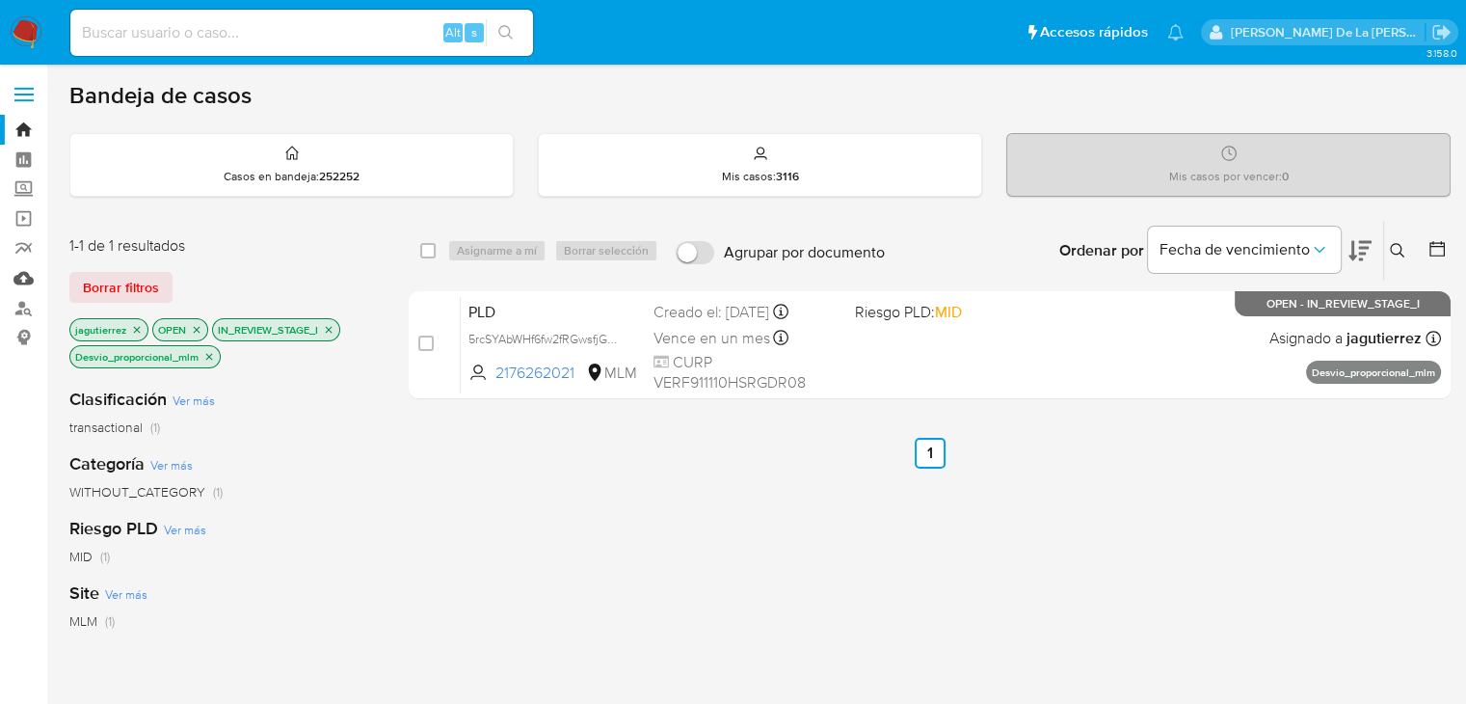
click at [24, 280] on link "Mulan" at bounding box center [114, 278] width 229 height 30
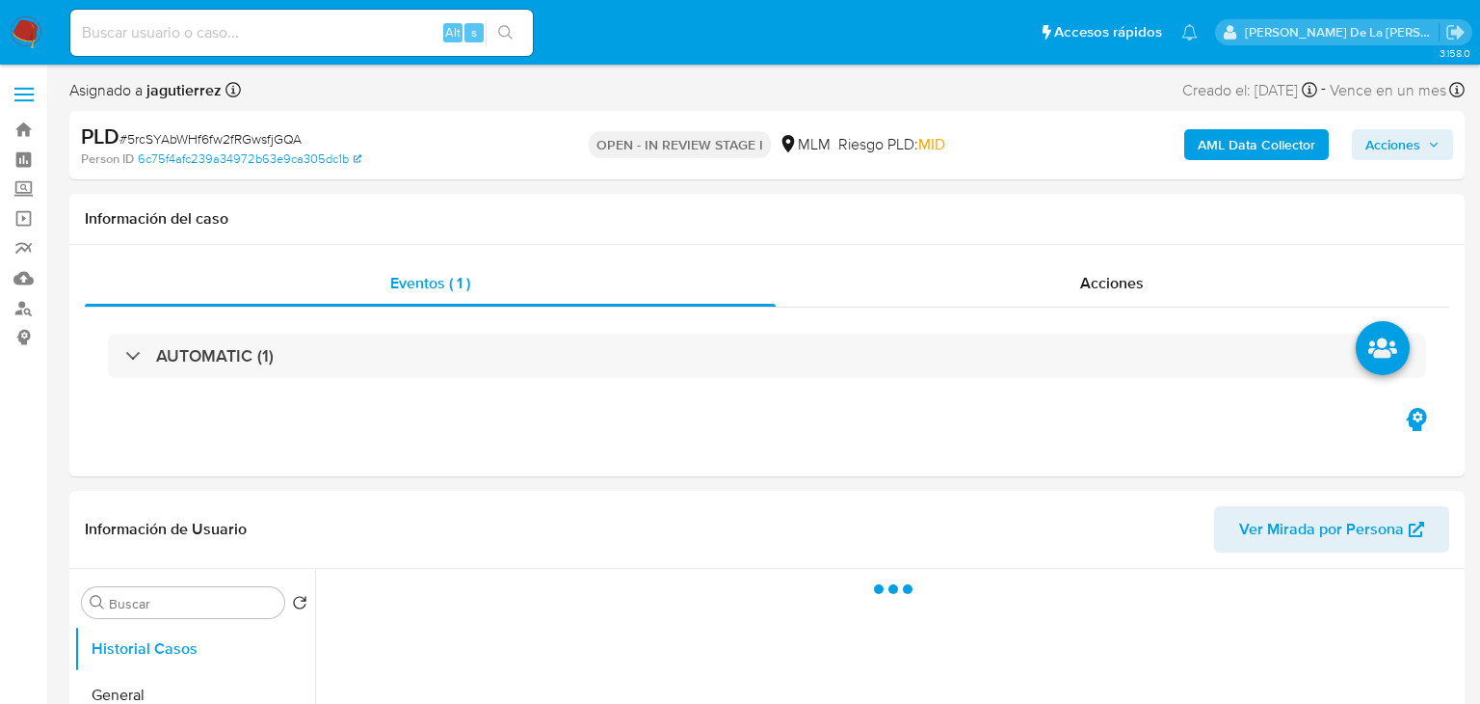
select select "10"
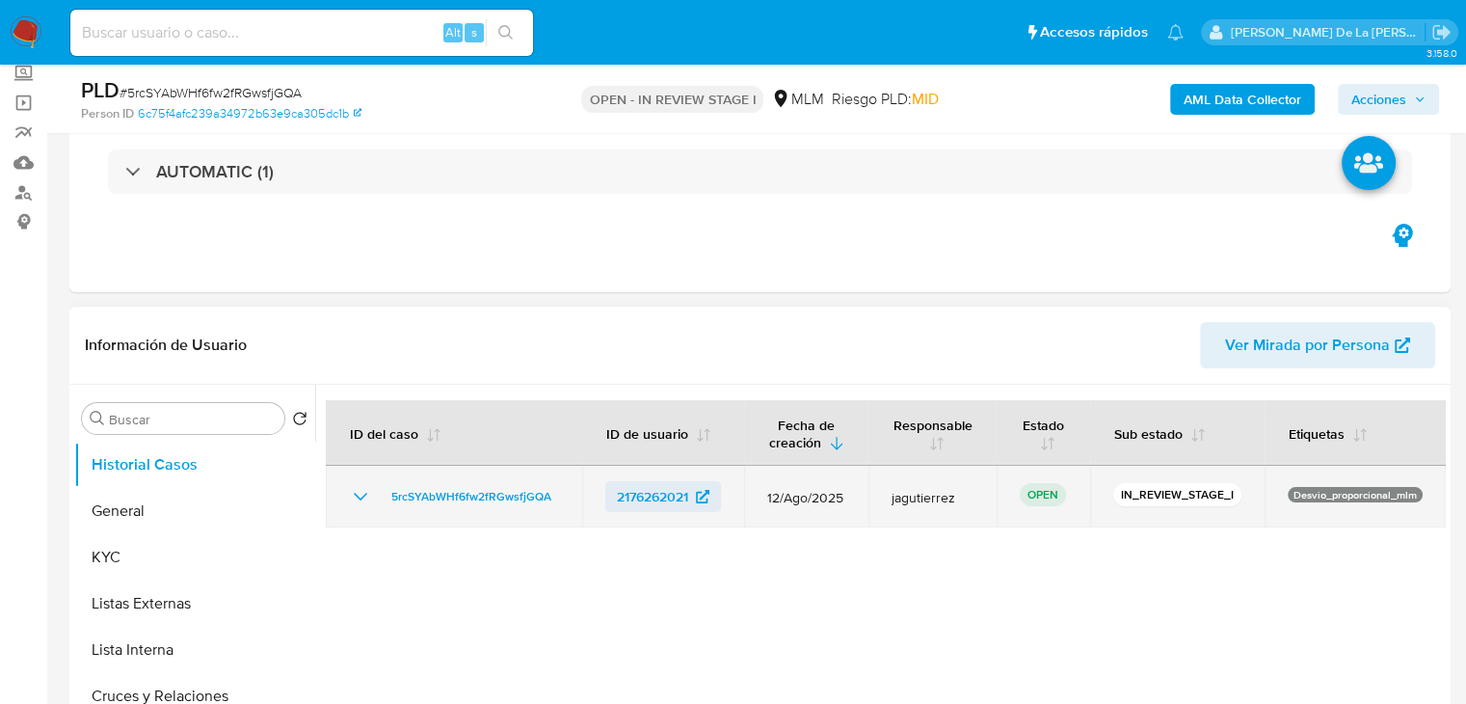
scroll to position [289, 0]
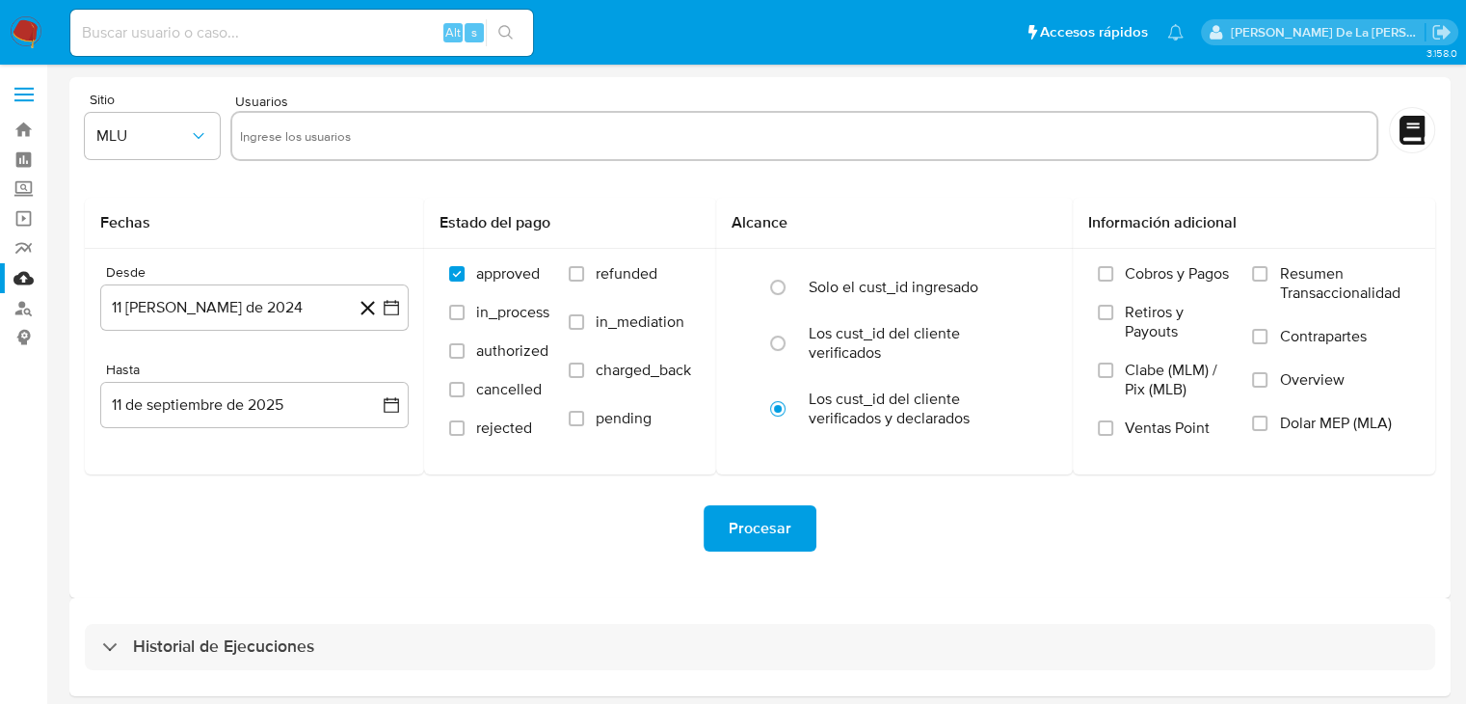
scroll to position [73, 0]
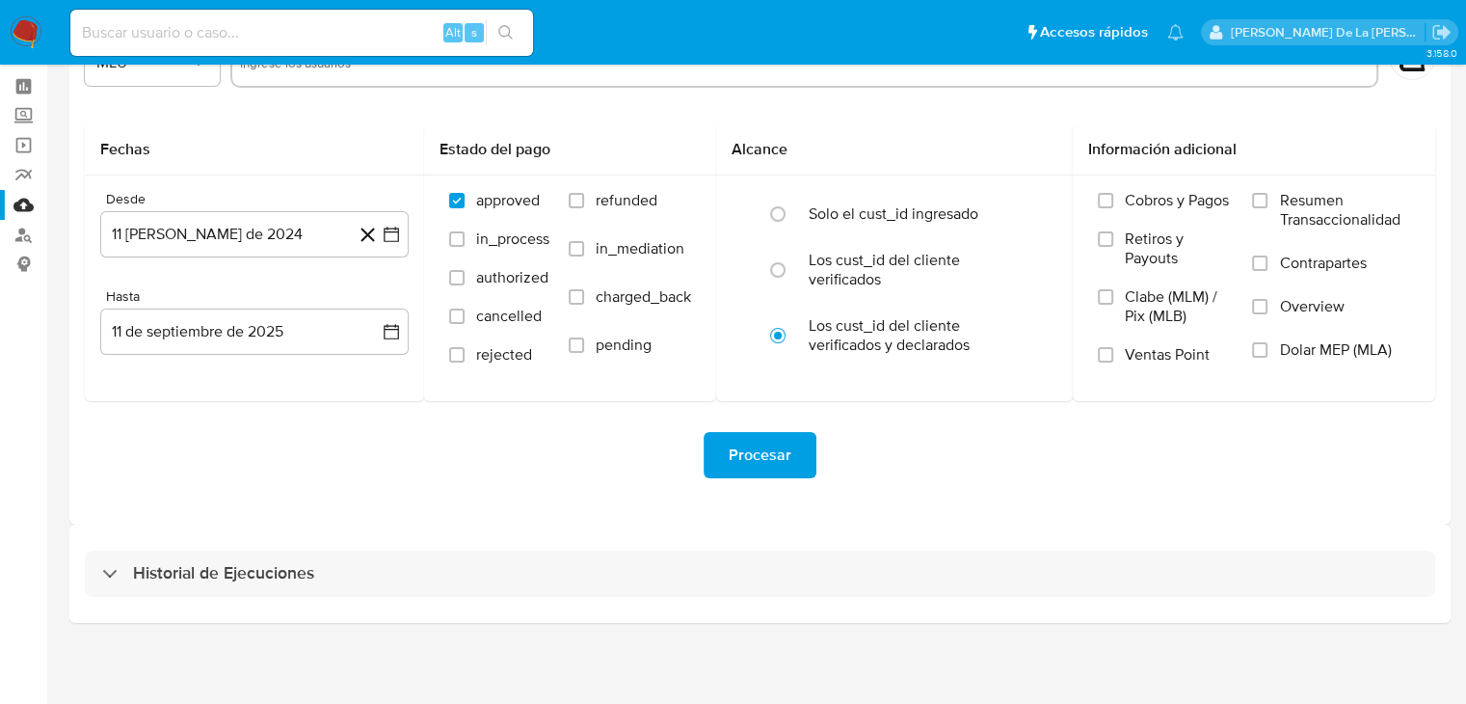
click at [162, 545] on div "Historial de Ejecuciones" at bounding box center [759, 573] width 1381 height 98
drag, startPoint x: 146, startPoint y: 564, endPoint x: 163, endPoint y: 537, distance: 32.1
click at [145, 564] on h3 "Historial de Ejecuciones" at bounding box center [223, 573] width 181 height 23
select select "10"
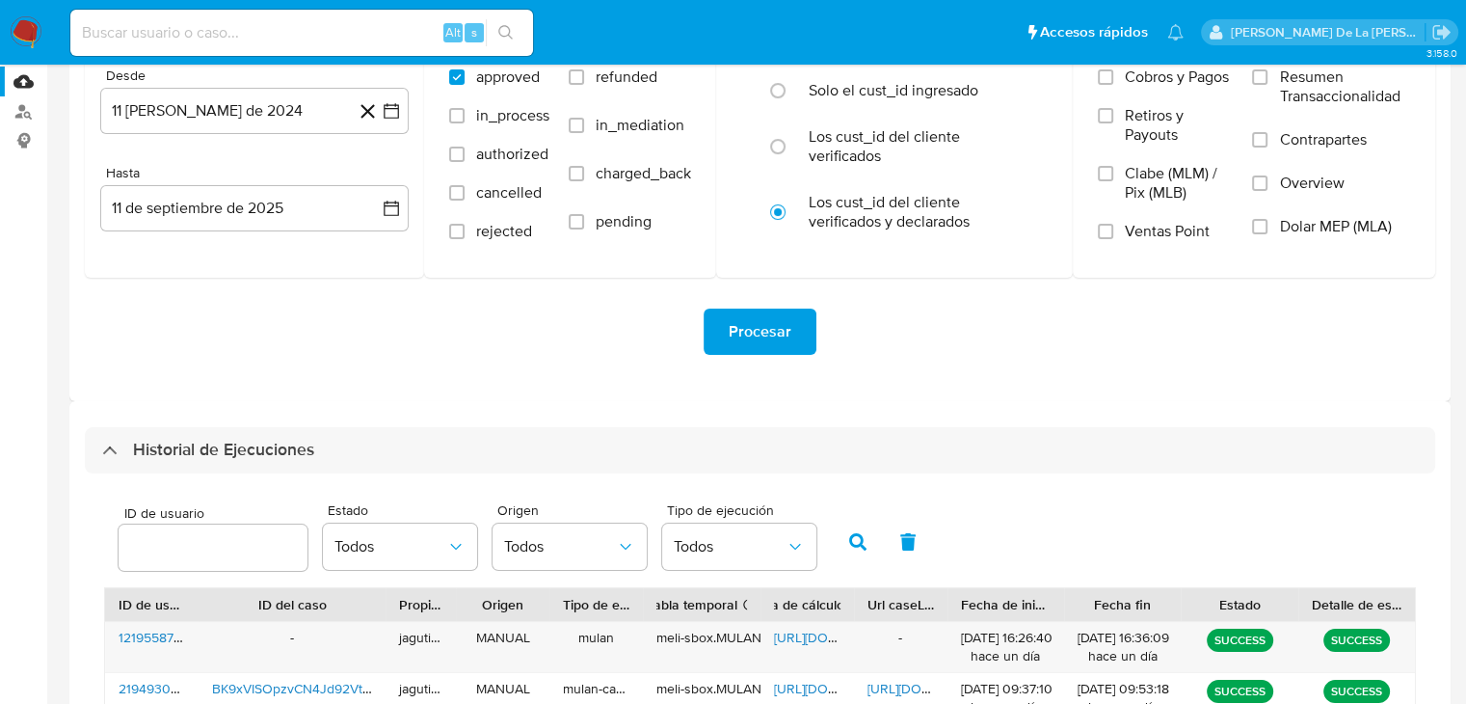
scroll to position [459, 0]
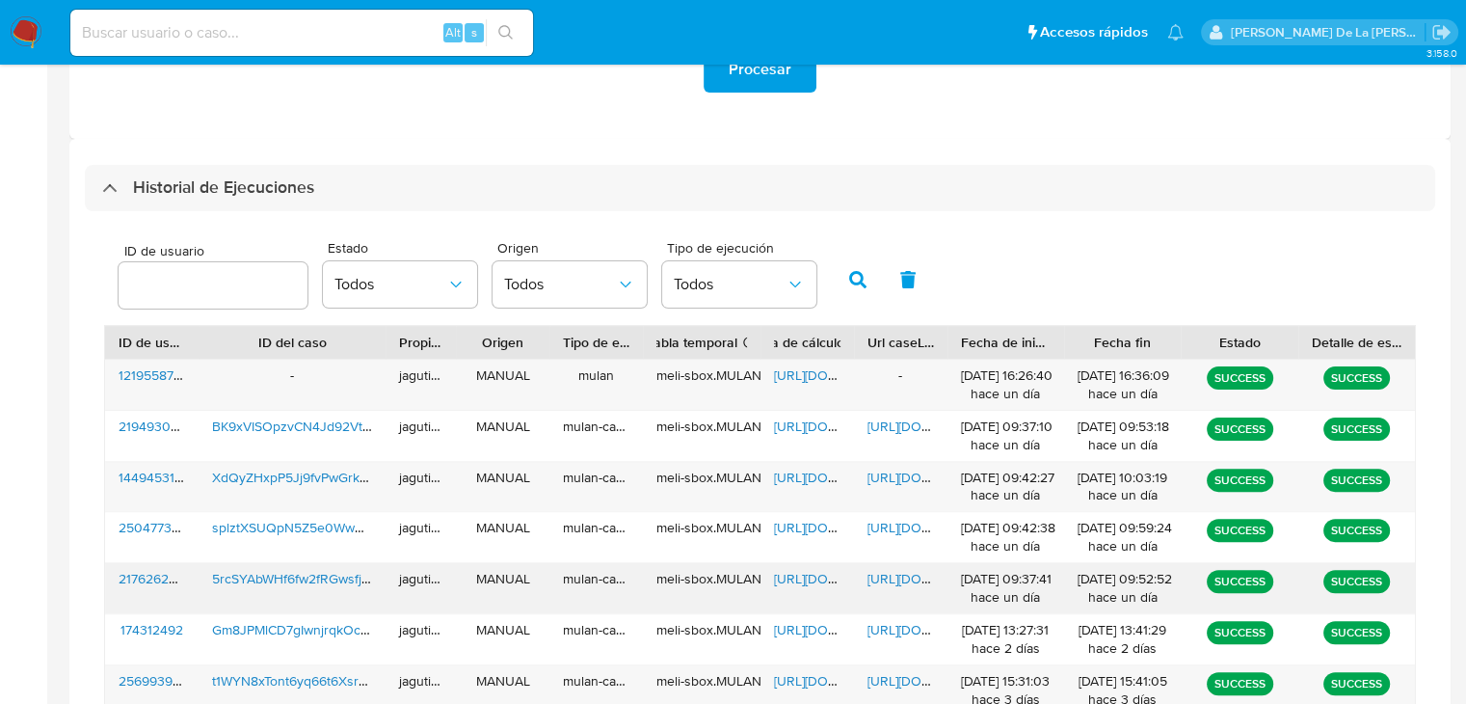
click at [800, 579] on span "https://docs.google.com/spreadsheets/d/1i8lEVxVspLutiFjacTROI61kSqoOKf53qNLT8cE…" at bounding box center [840, 578] width 133 height 19
click at [907, 578] on span "https://docs.google.com/document/d/1oxk64ha5XDIH7Eh3x989axVLmJf14wyQt3NaP-7wjg8…" at bounding box center [933, 578] width 133 height 19
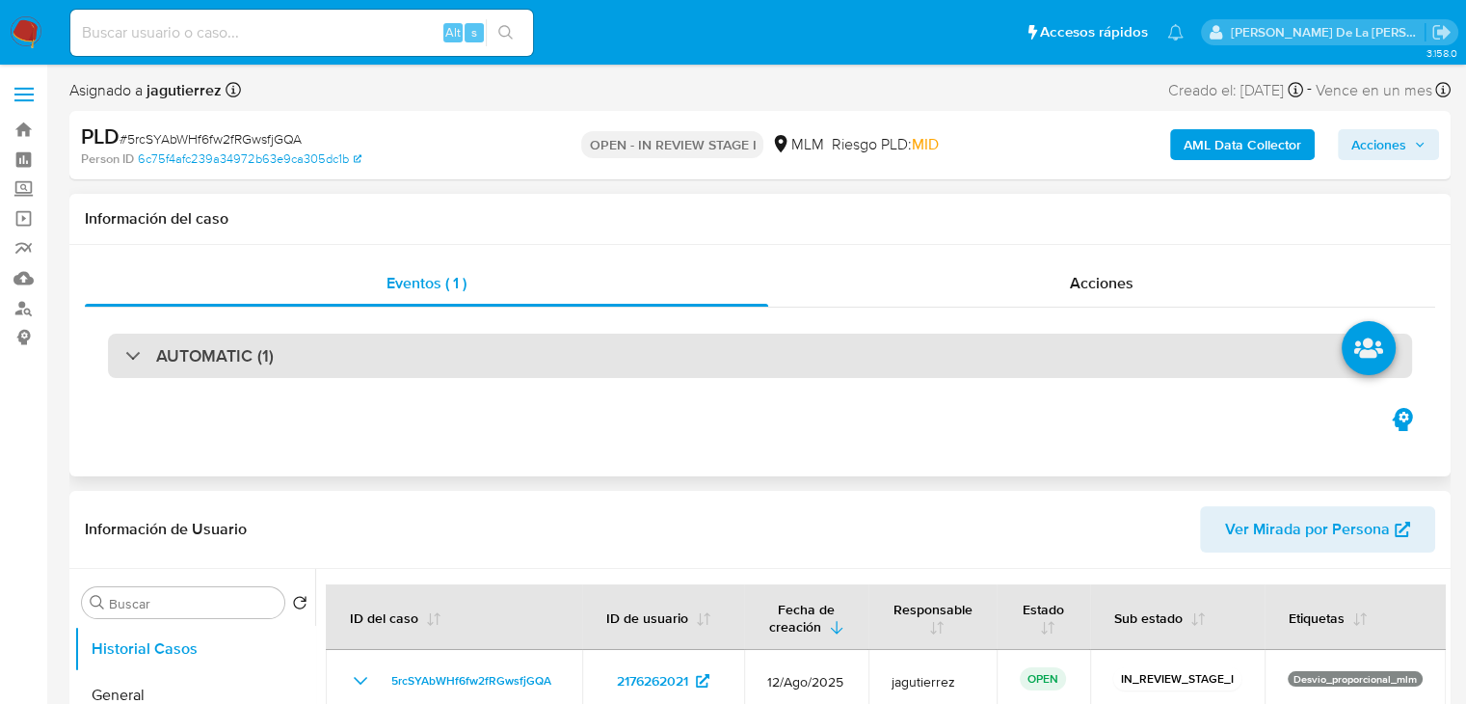
select select "10"
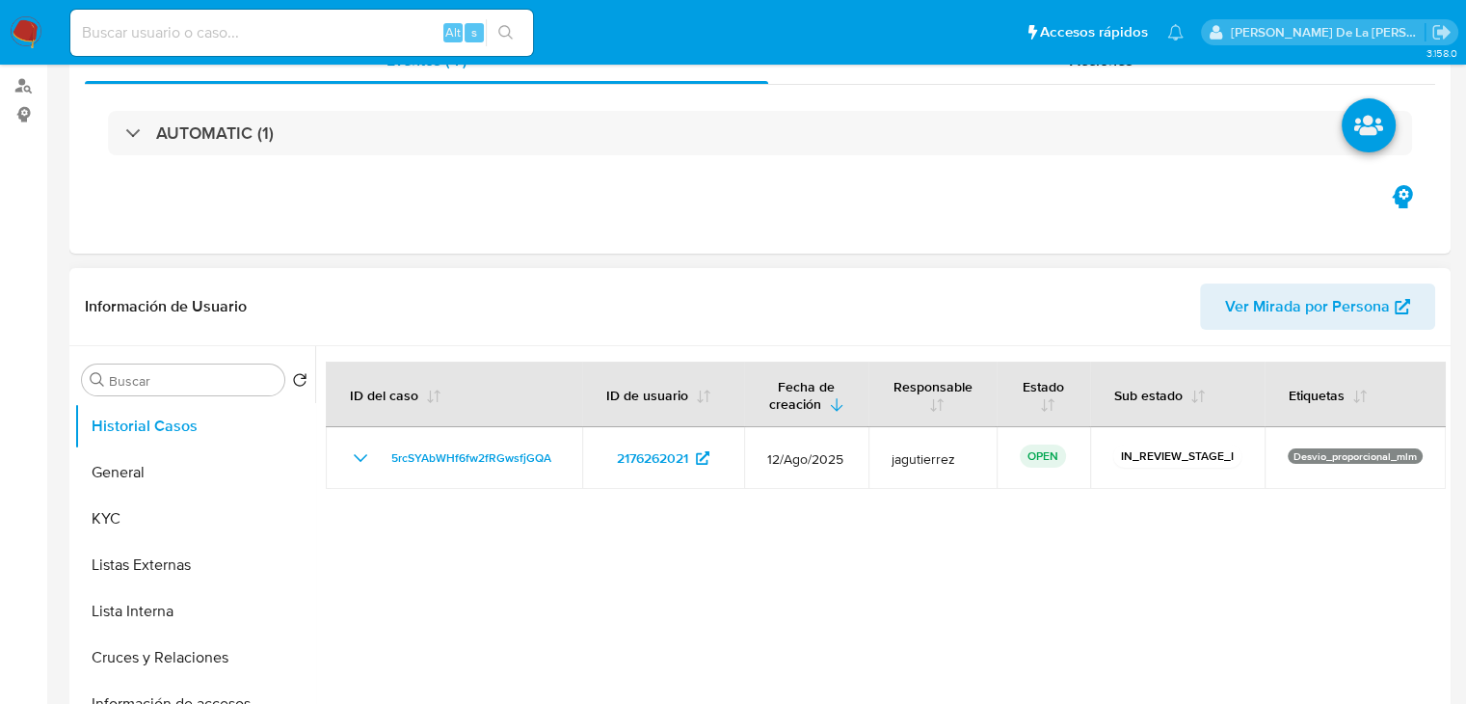
scroll to position [386, 0]
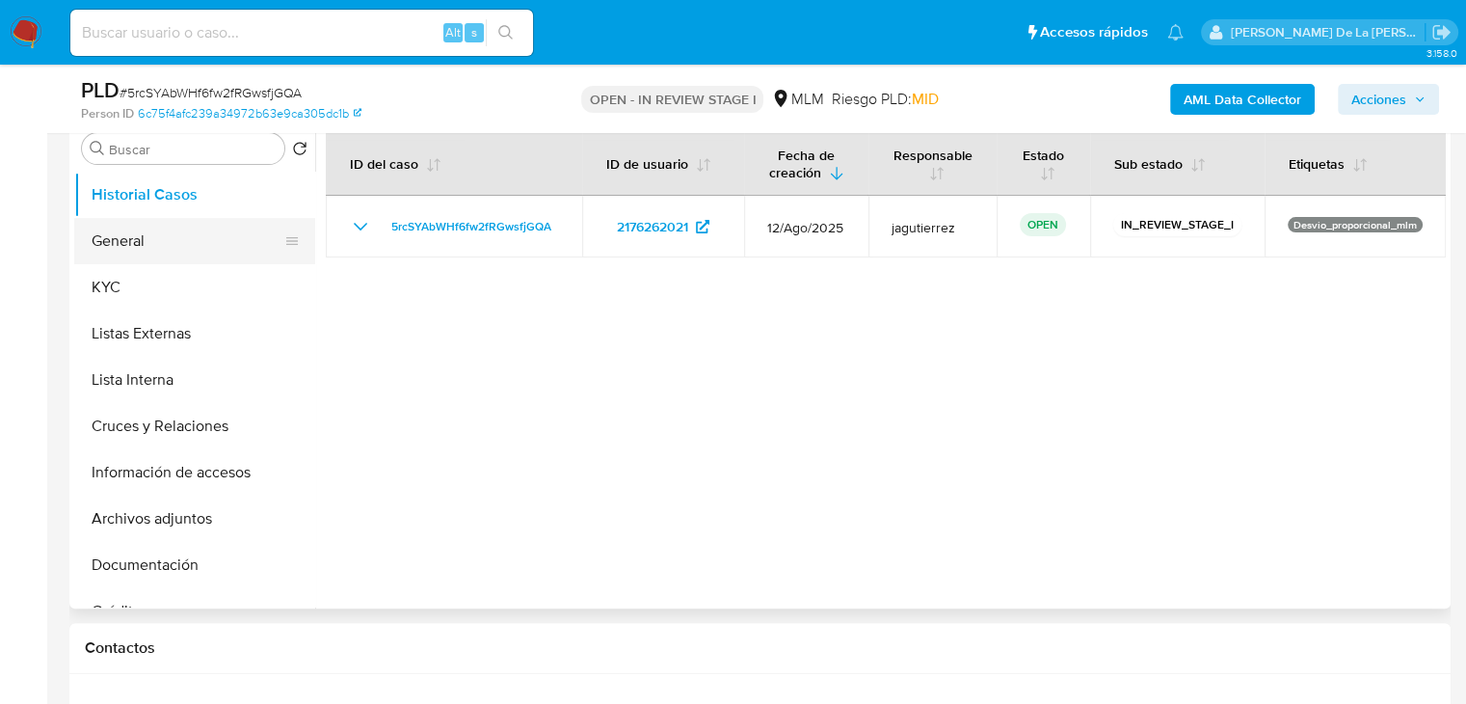
click at [197, 249] on button "General" at bounding box center [187, 241] width 226 height 46
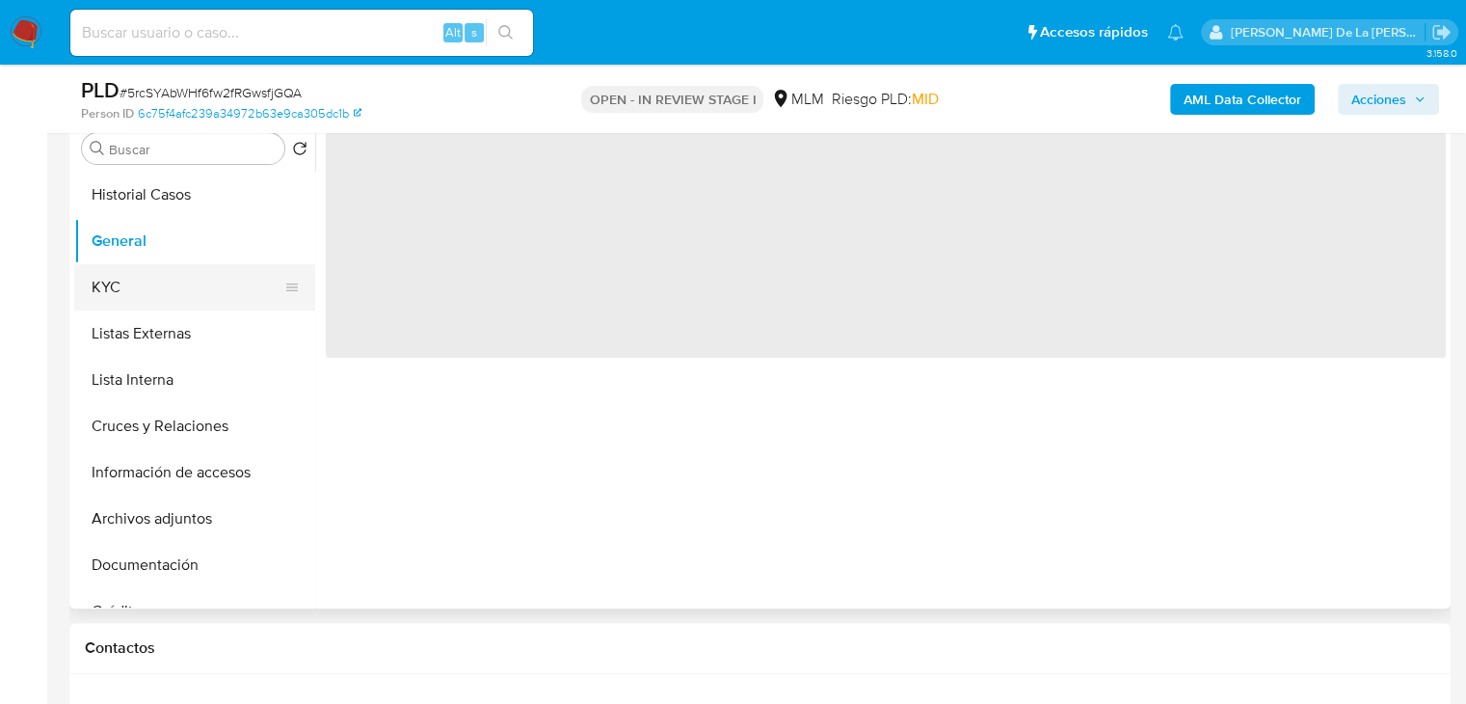
click at [180, 269] on button "KYC" at bounding box center [187, 287] width 226 height 46
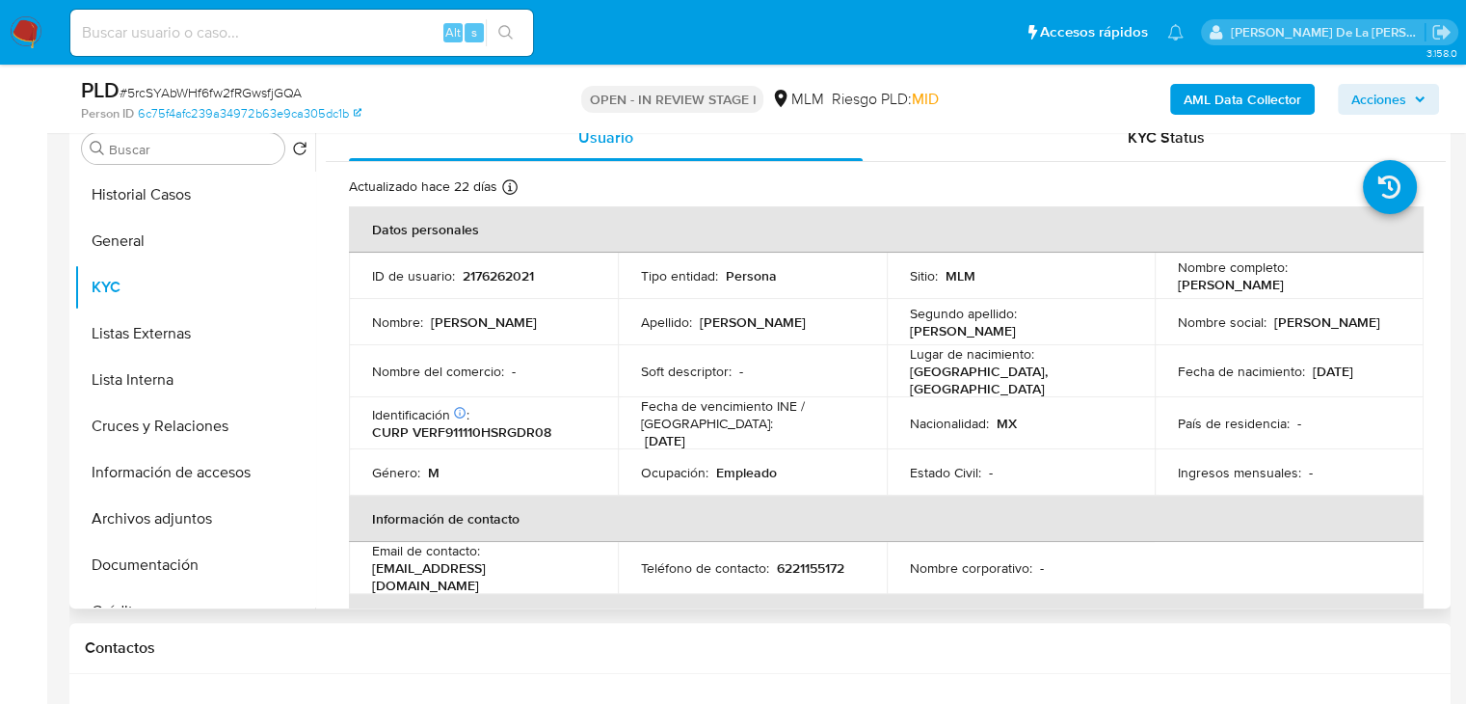
drag, startPoint x: 1165, startPoint y: 286, endPoint x: 1402, endPoint y: 290, distance: 237.1
click at [1402, 290] on td "Nombre completo : [PERSON_NAME]" at bounding box center [1289, 276] width 269 height 46
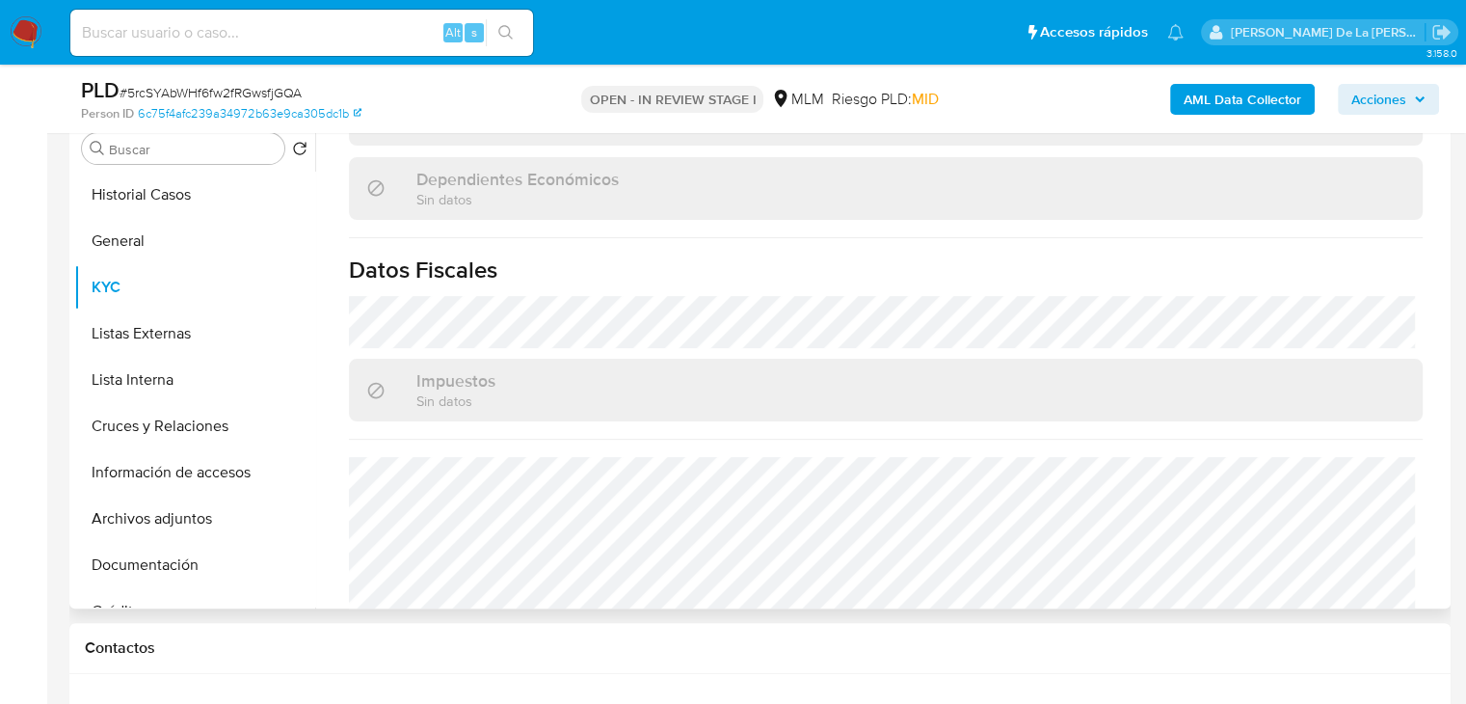
scroll to position [1198, 0]
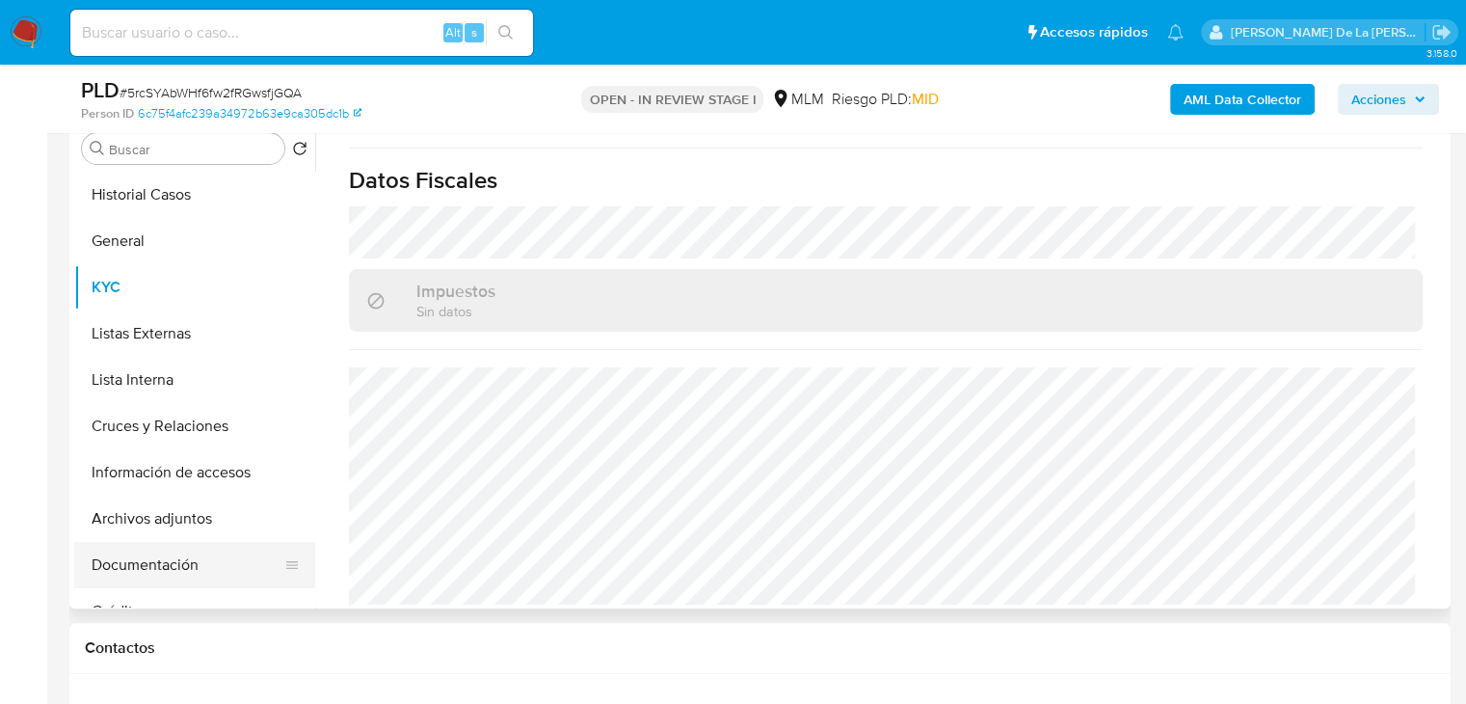
click at [179, 560] on button "Documentación" at bounding box center [187, 565] width 226 height 46
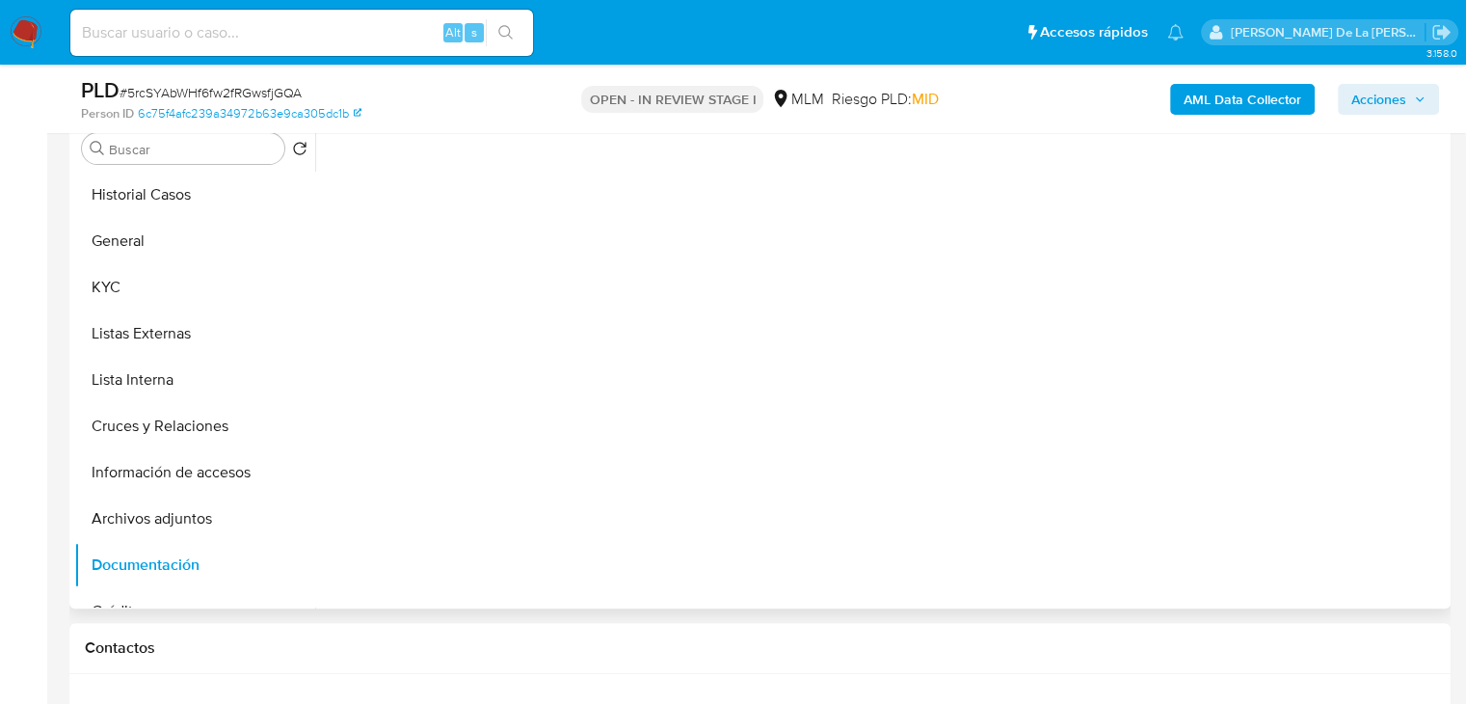
scroll to position [0, 0]
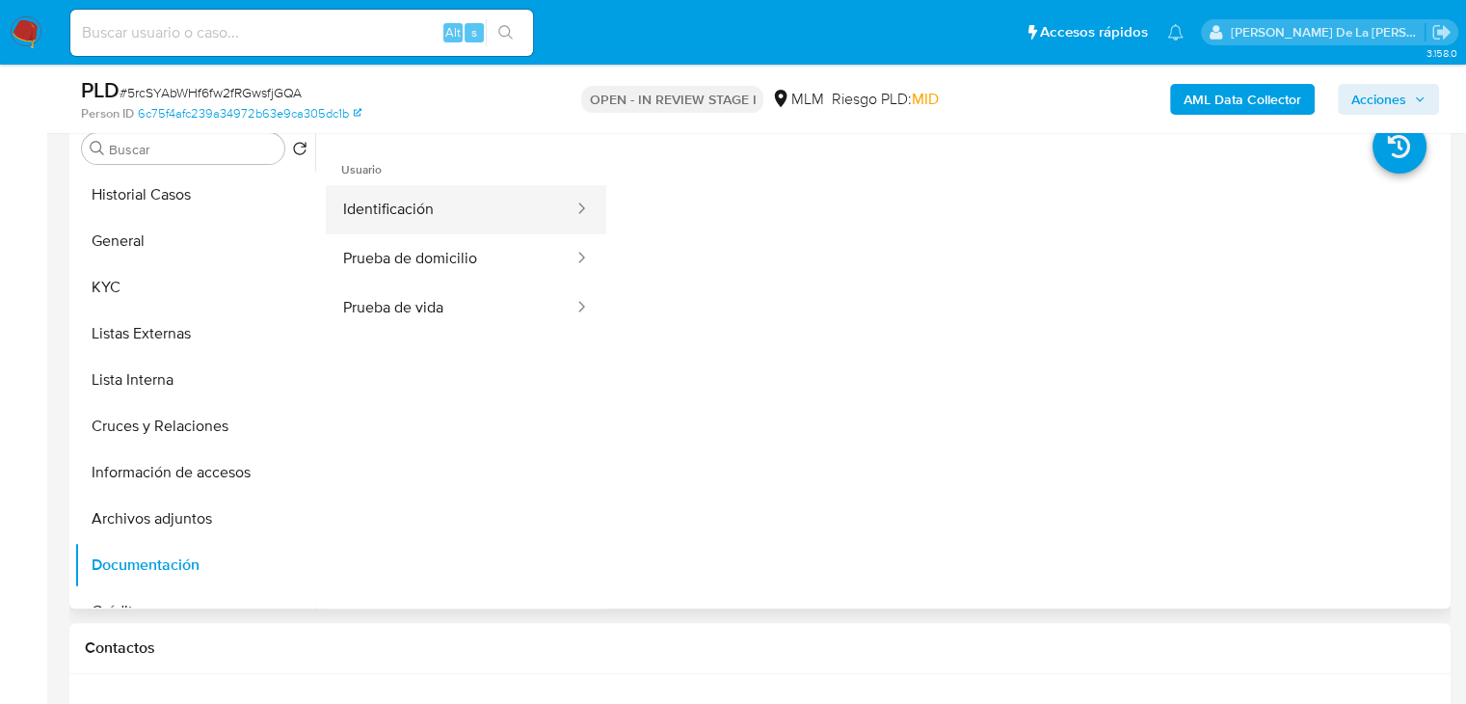
drag, startPoint x: 437, startPoint y: 205, endPoint x: 470, endPoint y: 190, distance: 37.1
click at [437, 205] on button "Identificación" at bounding box center [451, 209] width 250 height 49
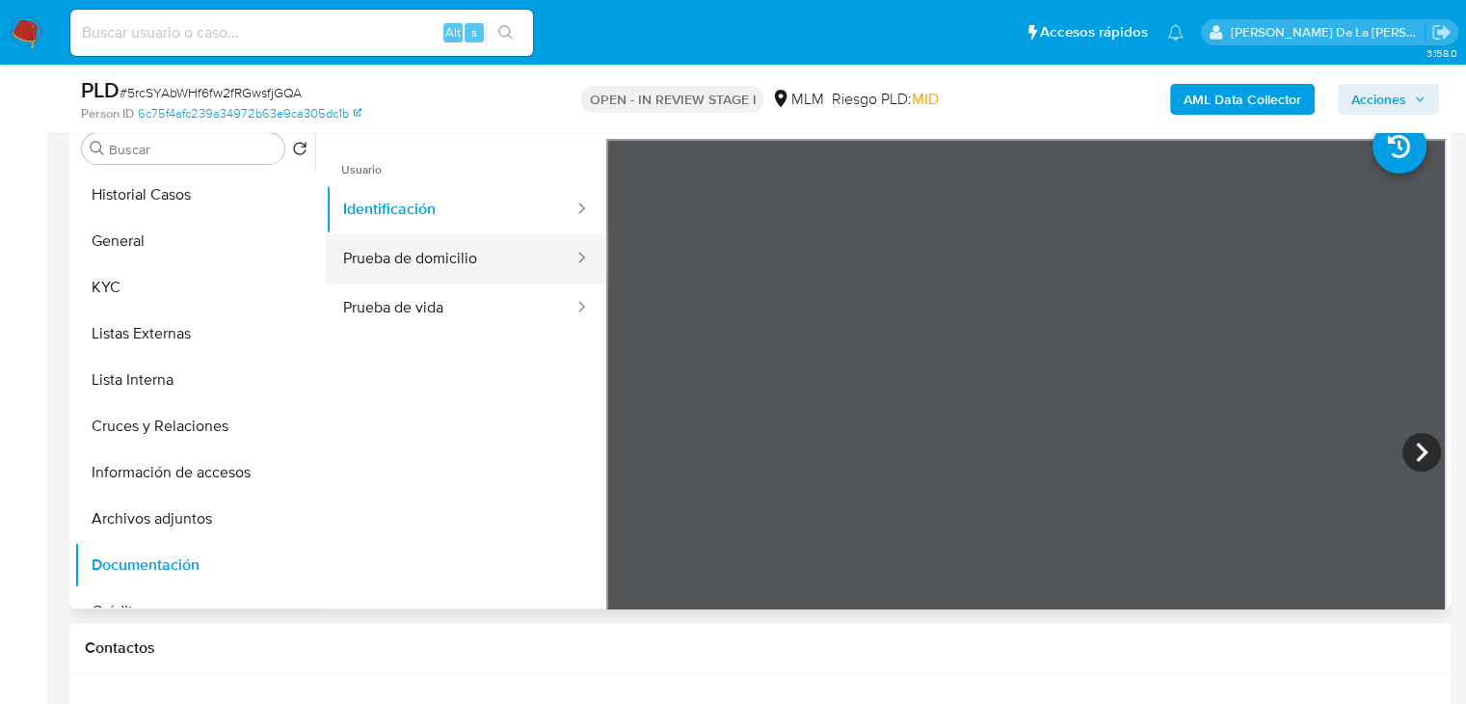
click at [575, 273] on button "Prueba de domicilio" at bounding box center [451, 258] width 250 height 49
click at [454, 261] on button "Prueba de domicilio" at bounding box center [451, 258] width 250 height 49
click at [328, 261] on button "Prueba de domicilio" at bounding box center [451, 258] width 250 height 49
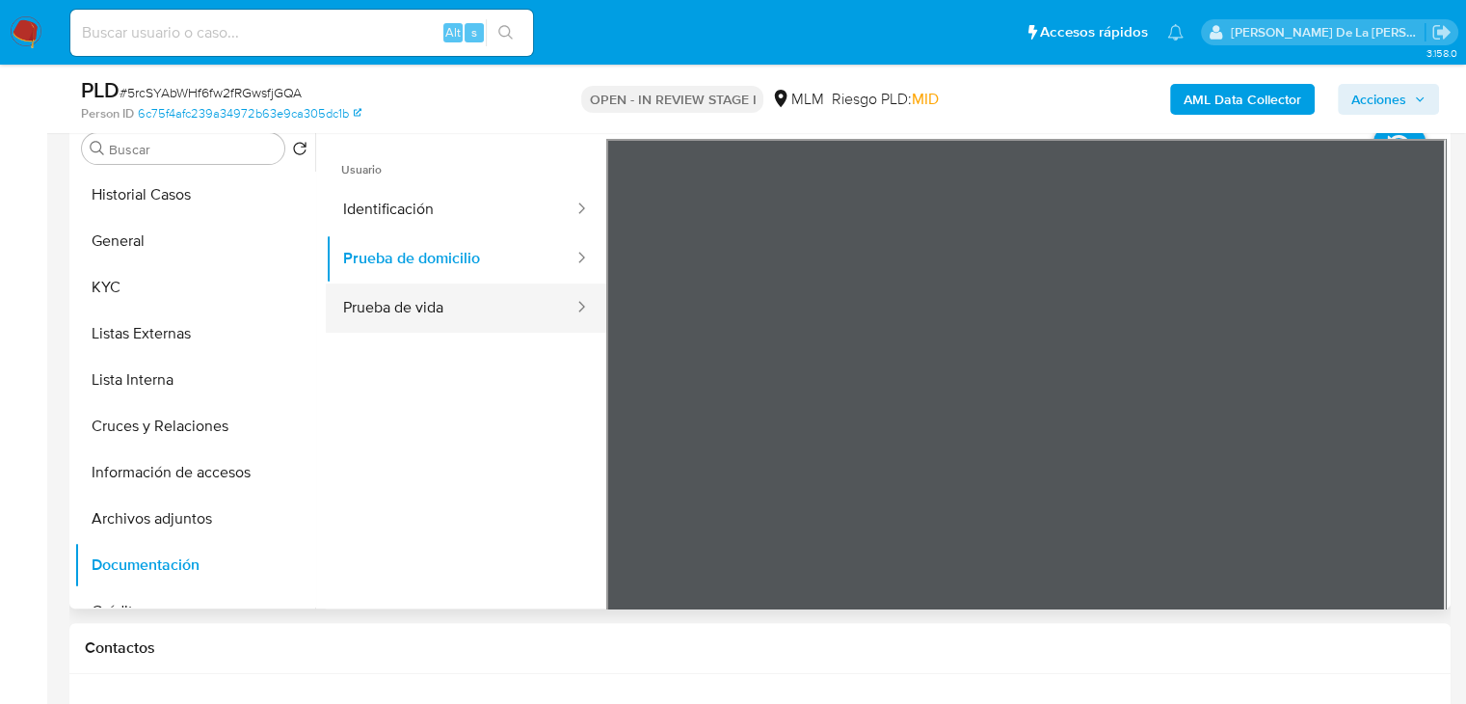
click at [391, 296] on button "Prueba de vida" at bounding box center [451, 307] width 250 height 49
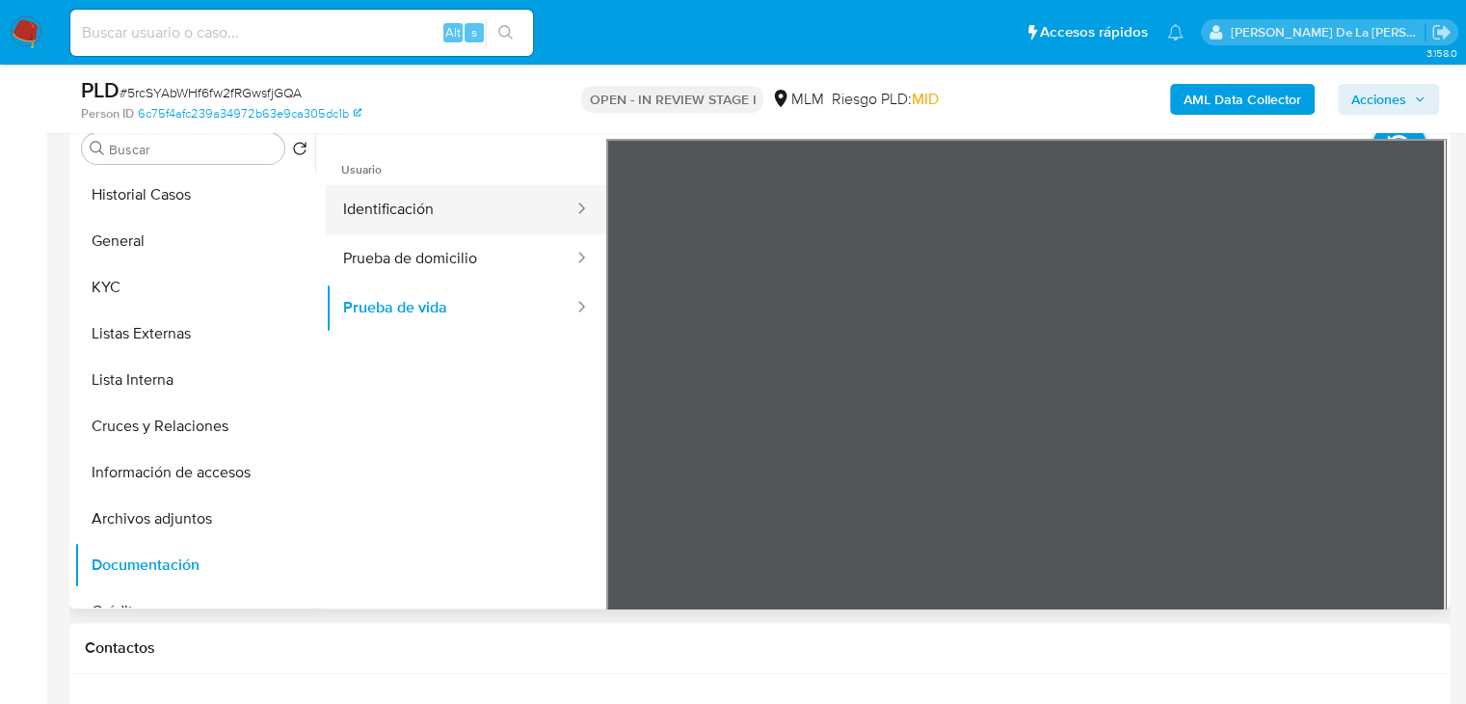
click at [409, 229] on button "Identificación" at bounding box center [451, 209] width 250 height 49
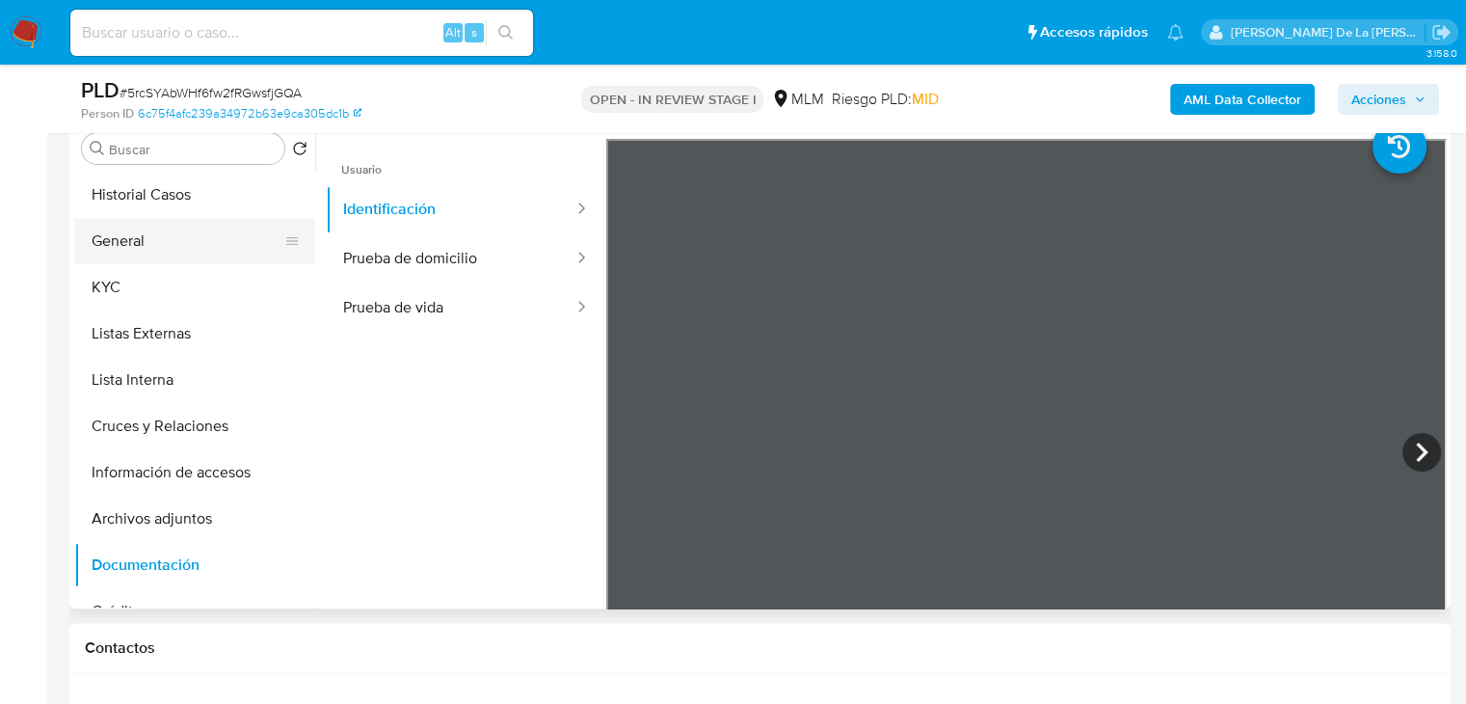
click at [185, 230] on button "General" at bounding box center [187, 241] width 226 height 46
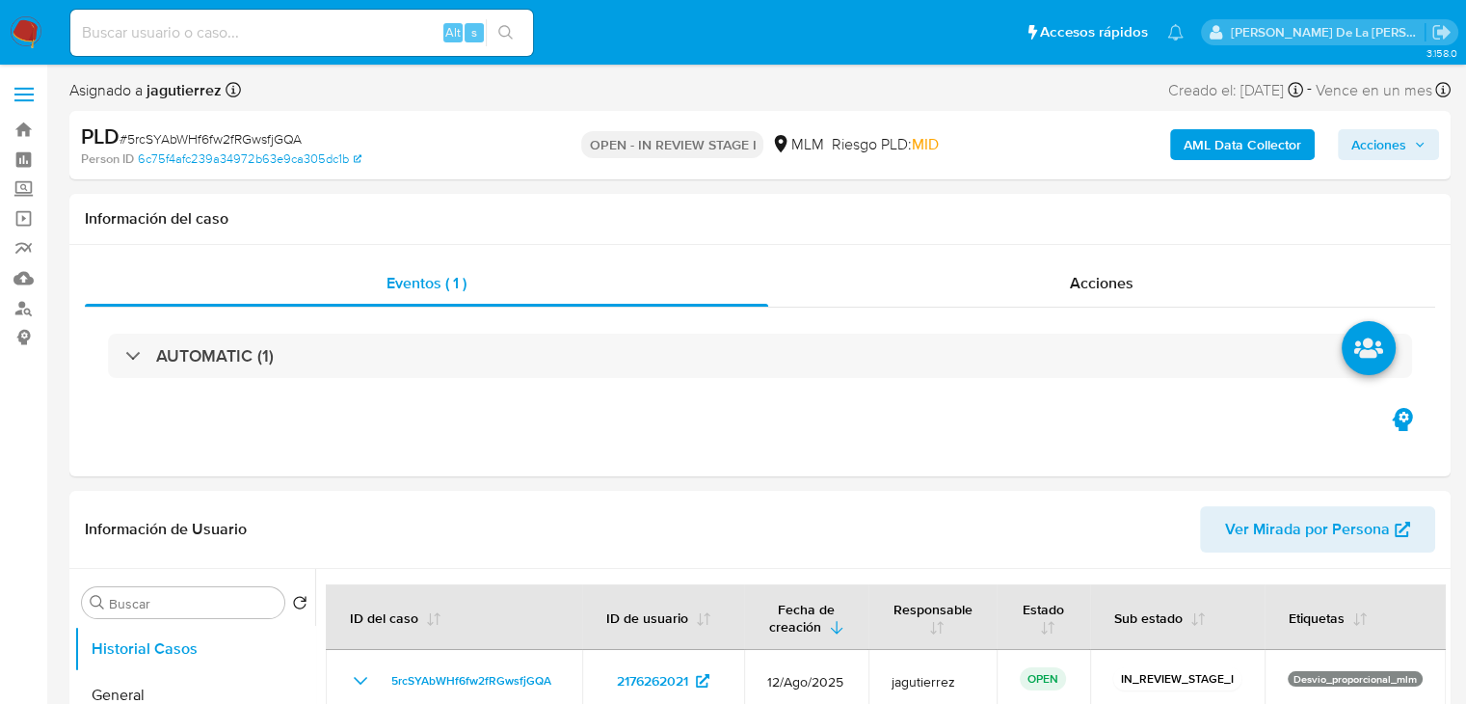
select select "10"
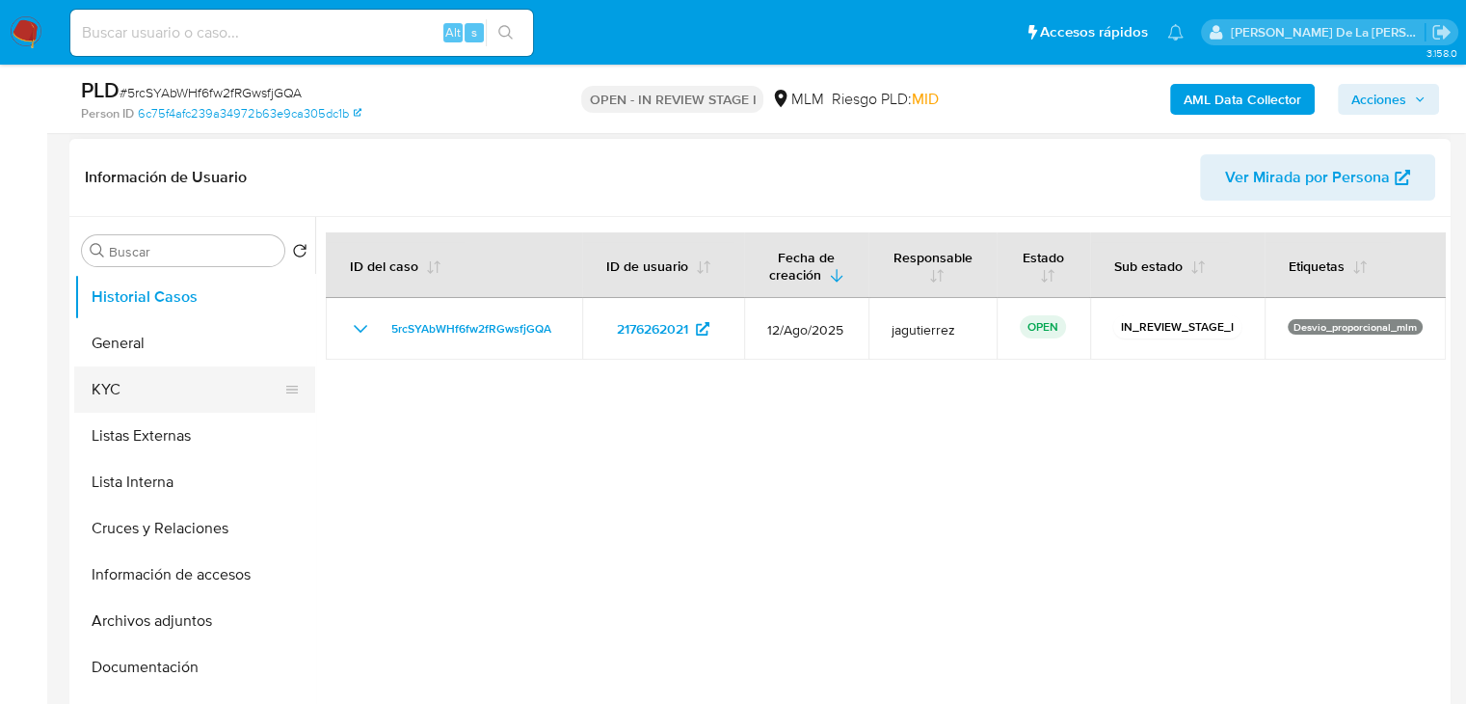
scroll to position [289, 0]
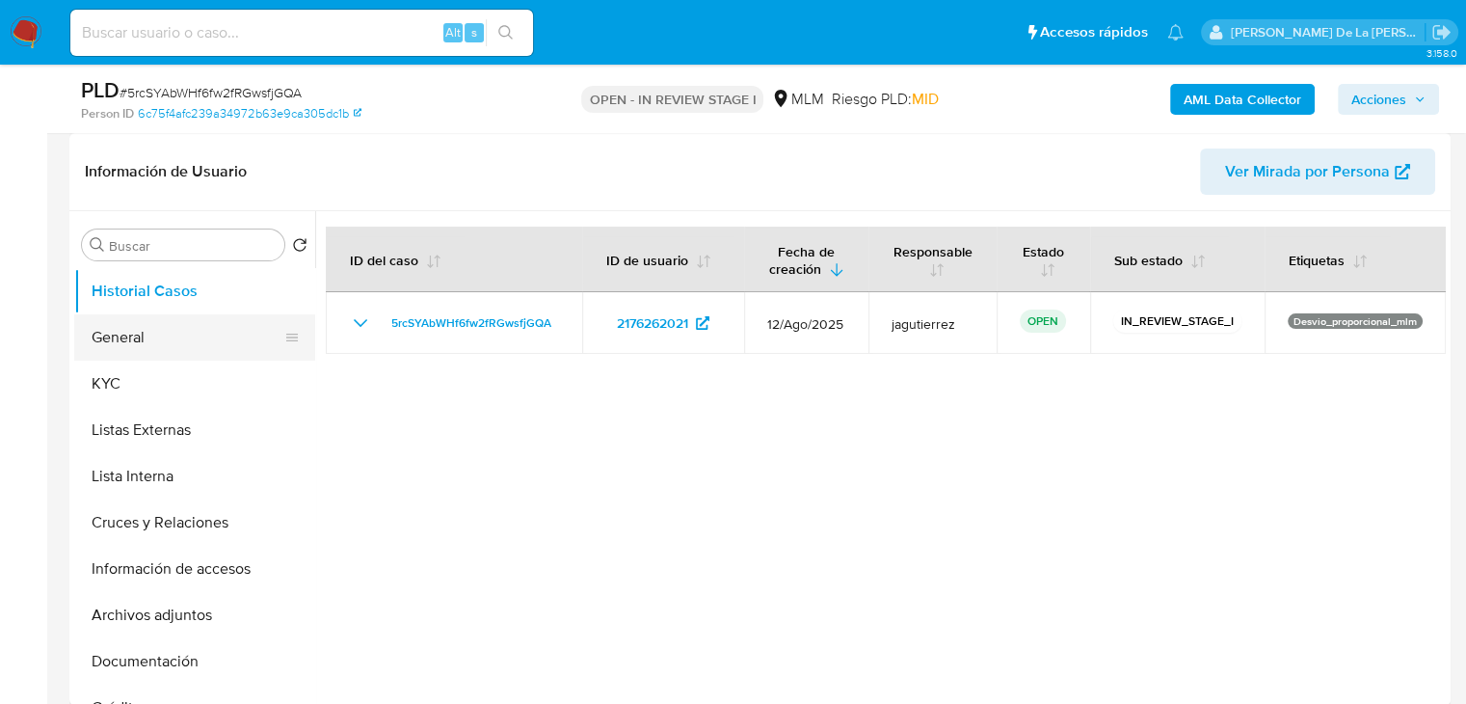
click at [160, 326] on button "General" at bounding box center [187, 337] width 226 height 46
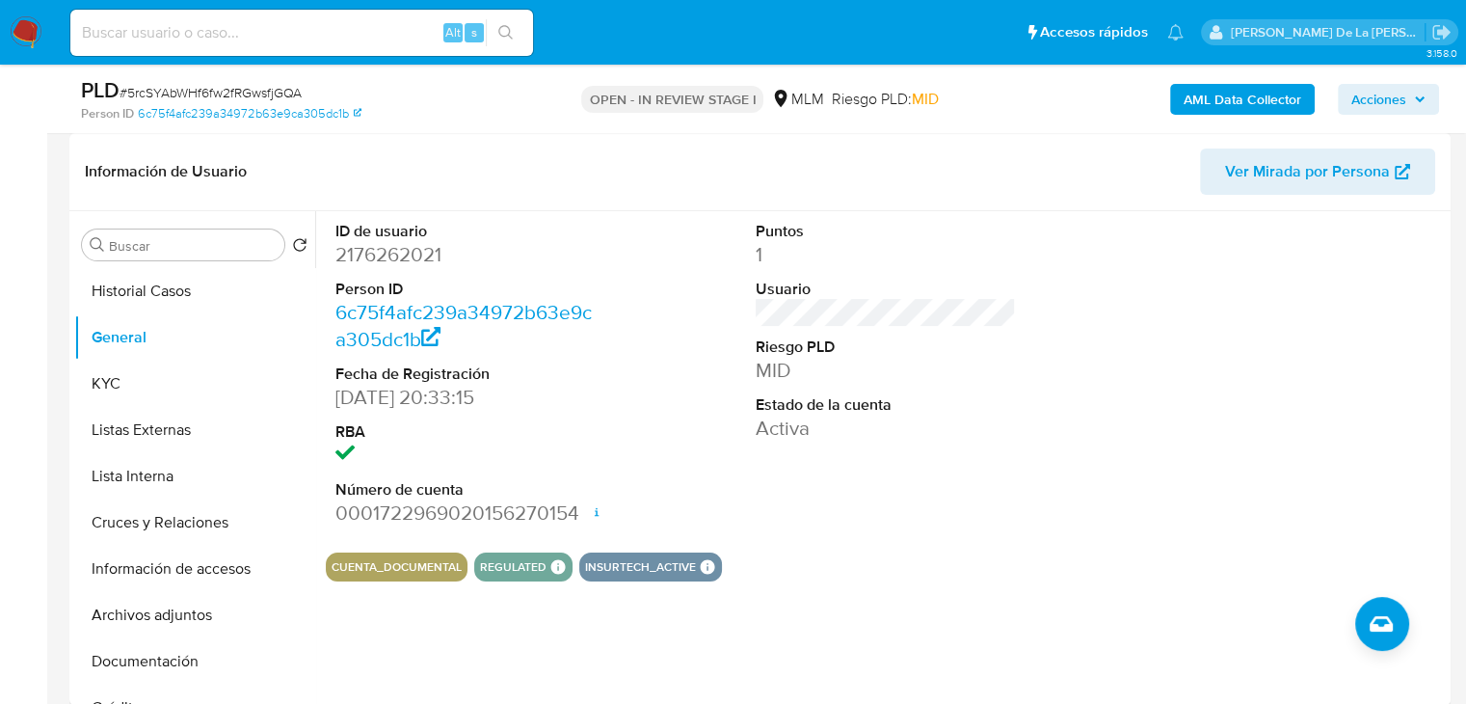
click at [546, 178] on header "Información de Usuario Ver Mirada por Persona" at bounding box center [760, 171] width 1350 height 46
click at [470, 428] on dt "RBA" at bounding box center [465, 431] width 261 height 21
click at [150, 367] on button "KYC" at bounding box center [187, 383] width 226 height 46
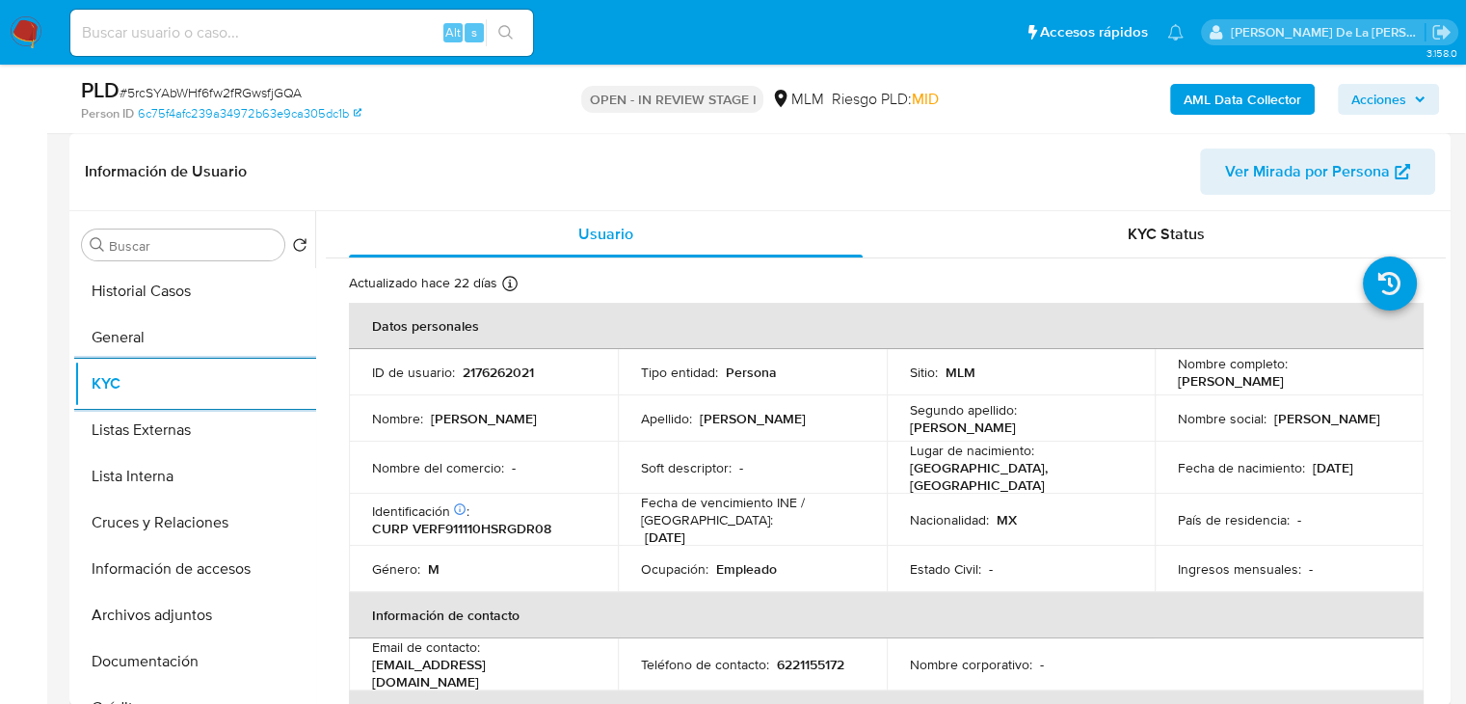
click at [873, 375] on td "Tipo entidad : Persona" at bounding box center [752, 372] width 269 height 46
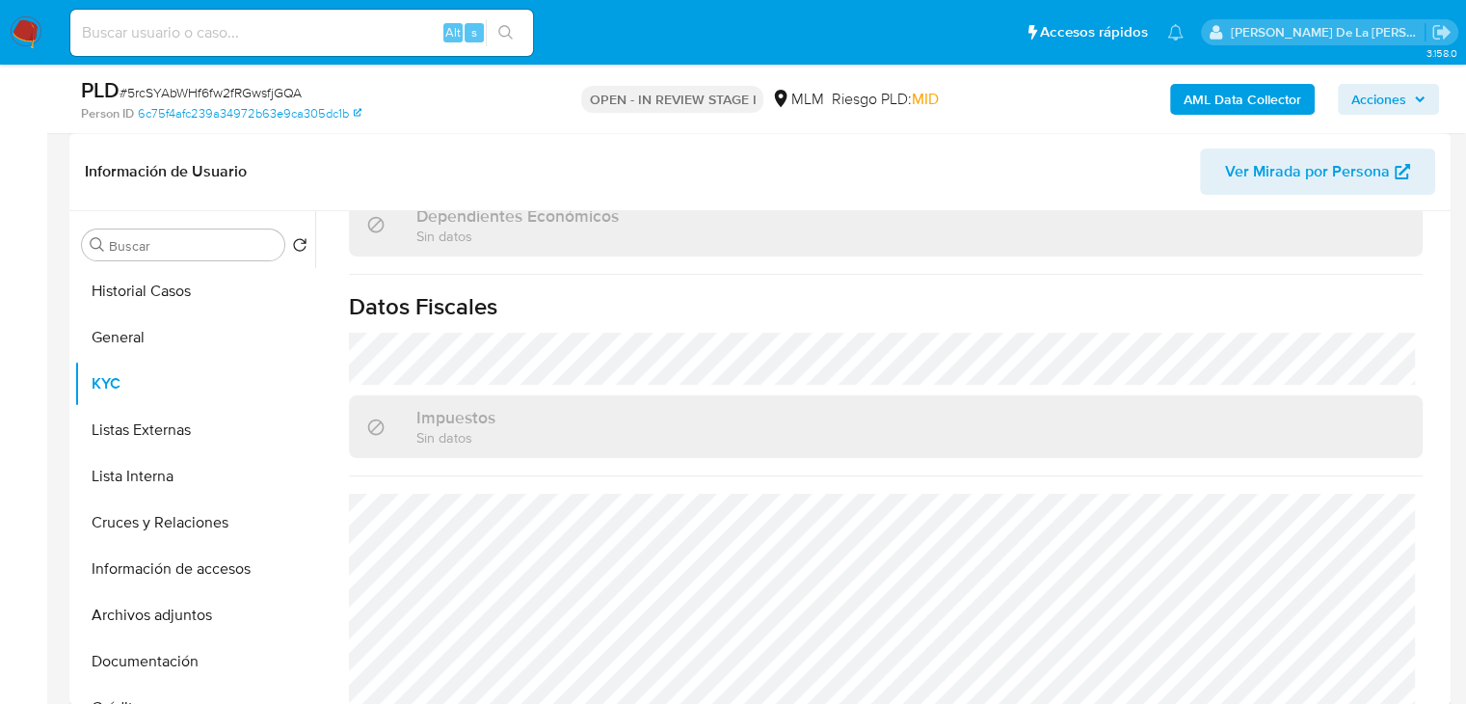
scroll to position [1172, 0]
click at [170, 442] on button "Listas Externas" at bounding box center [187, 430] width 226 height 46
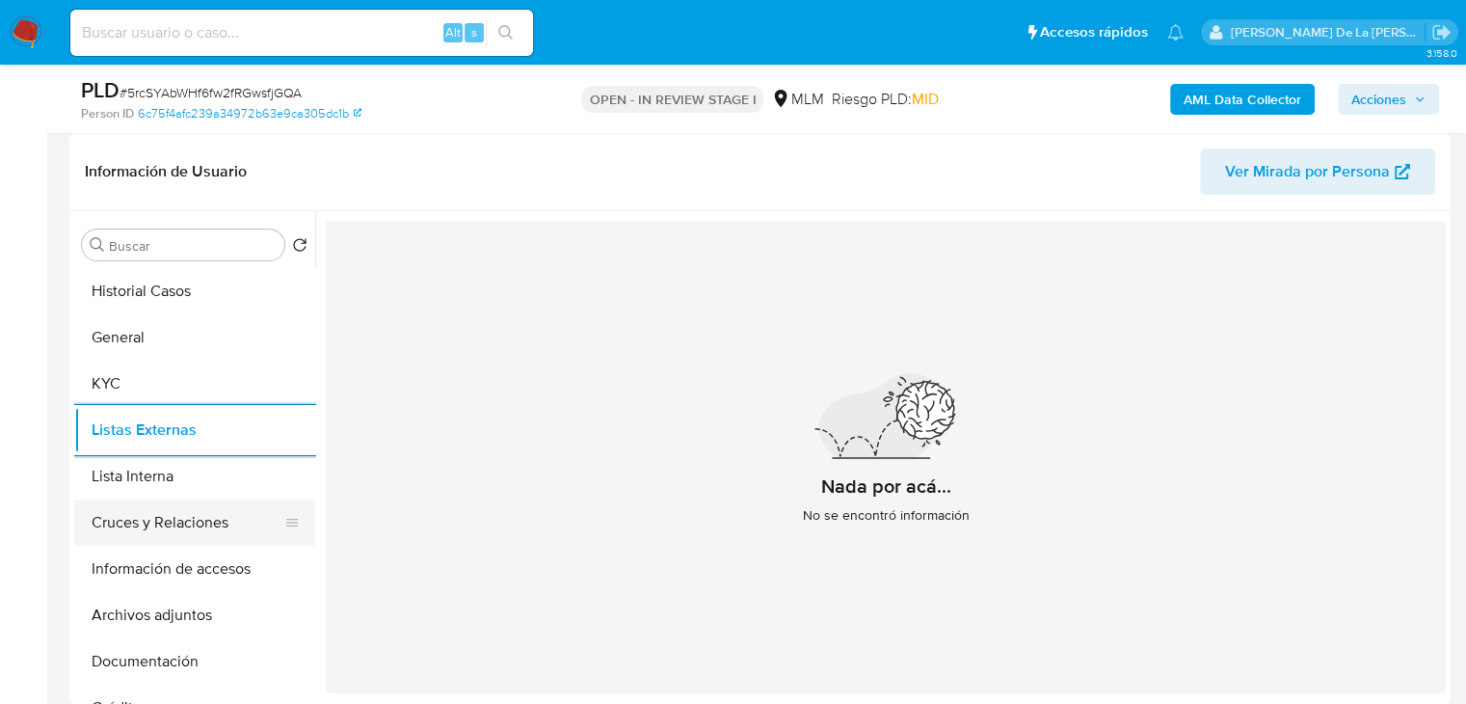
click at [142, 523] on button "Cruces y Relaciones" at bounding box center [187, 522] width 226 height 46
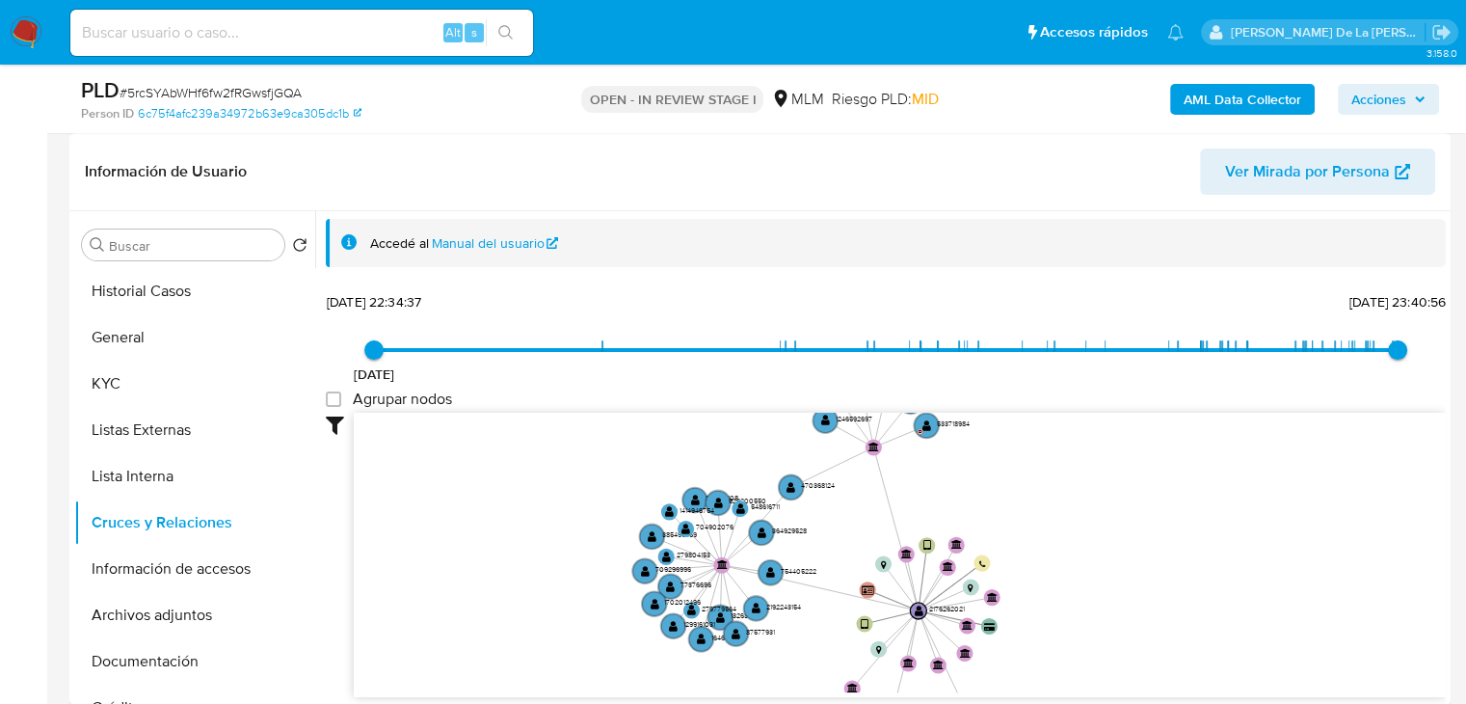
drag, startPoint x: 809, startPoint y: 550, endPoint x: 789, endPoint y: 617, distance: 69.2
click at [789, 617] on icon "user-2176262021  2176262021 device-676b52cc2cb770c6c24794db  device-682b6845e…" at bounding box center [900, 552] width 1092 height 279
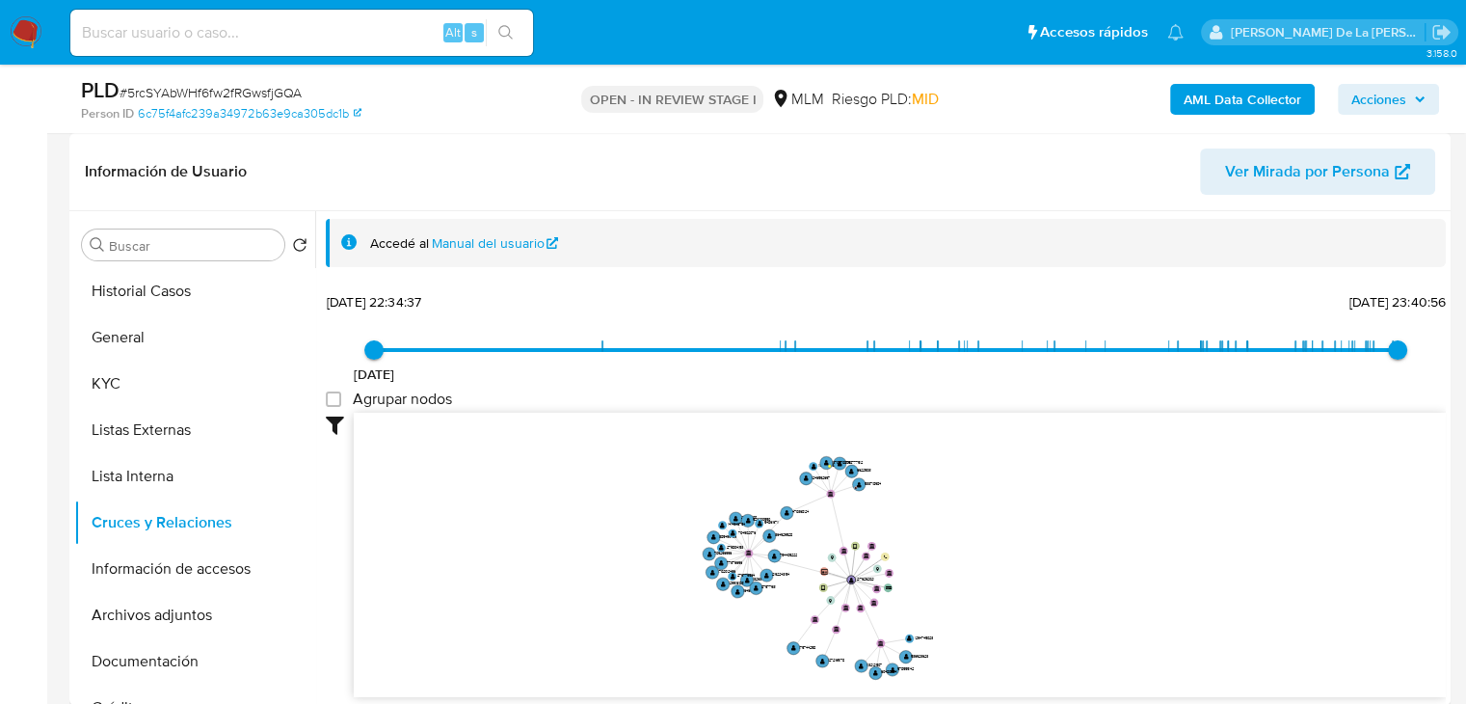
drag, startPoint x: 789, startPoint y: 617, endPoint x: 783, endPoint y: 580, distance: 37.2
click at [783, 580] on icon "user-2176262021  2176262021 device-676b52cc2cb770c6c24794db  device-682b6845e…" at bounding box center [900, 552] width 1092 height 279
click at [173, 549] on button "Información de accesos" at bounding box center [187, 569] width 226 height 46
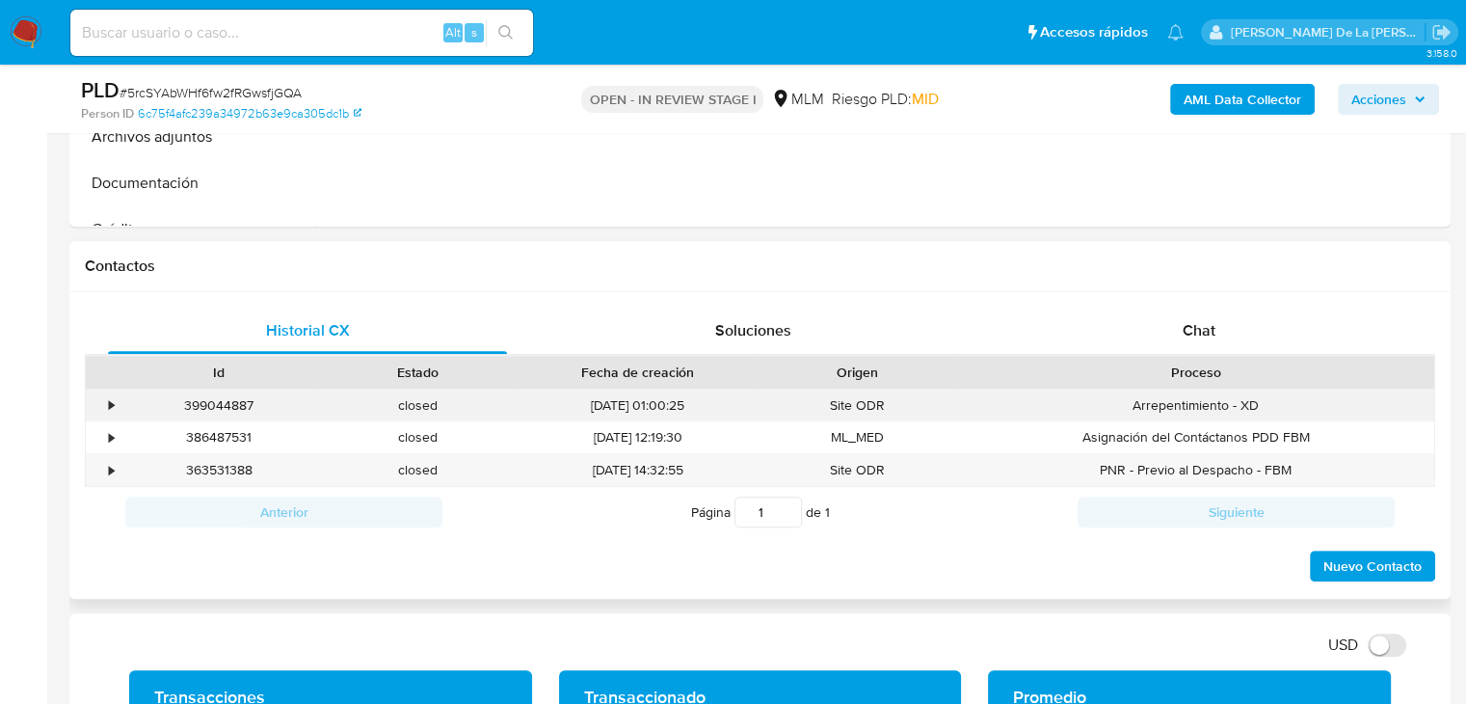
scroll to position [886, 0]
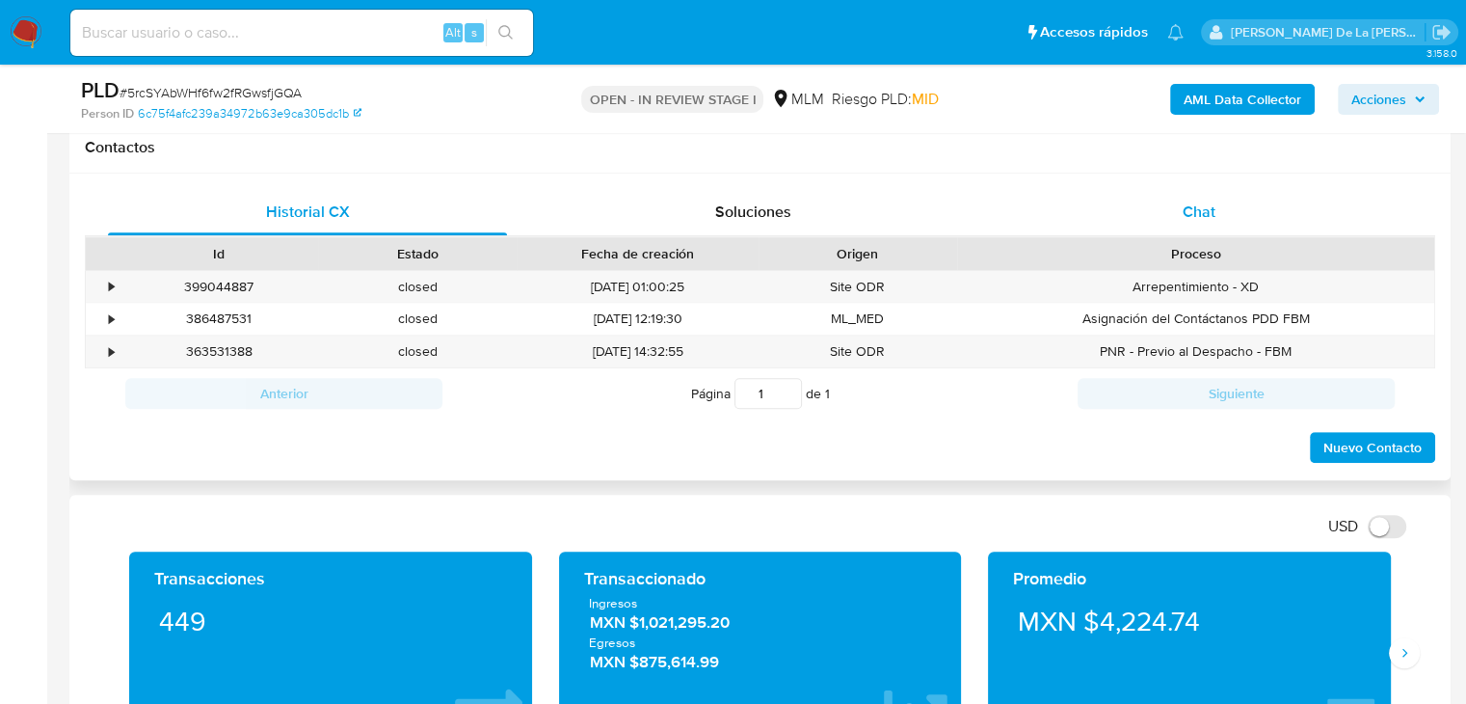
click at [1187, 220] on span "Chat" at bounding box center [1199, 211] width 33 height 22
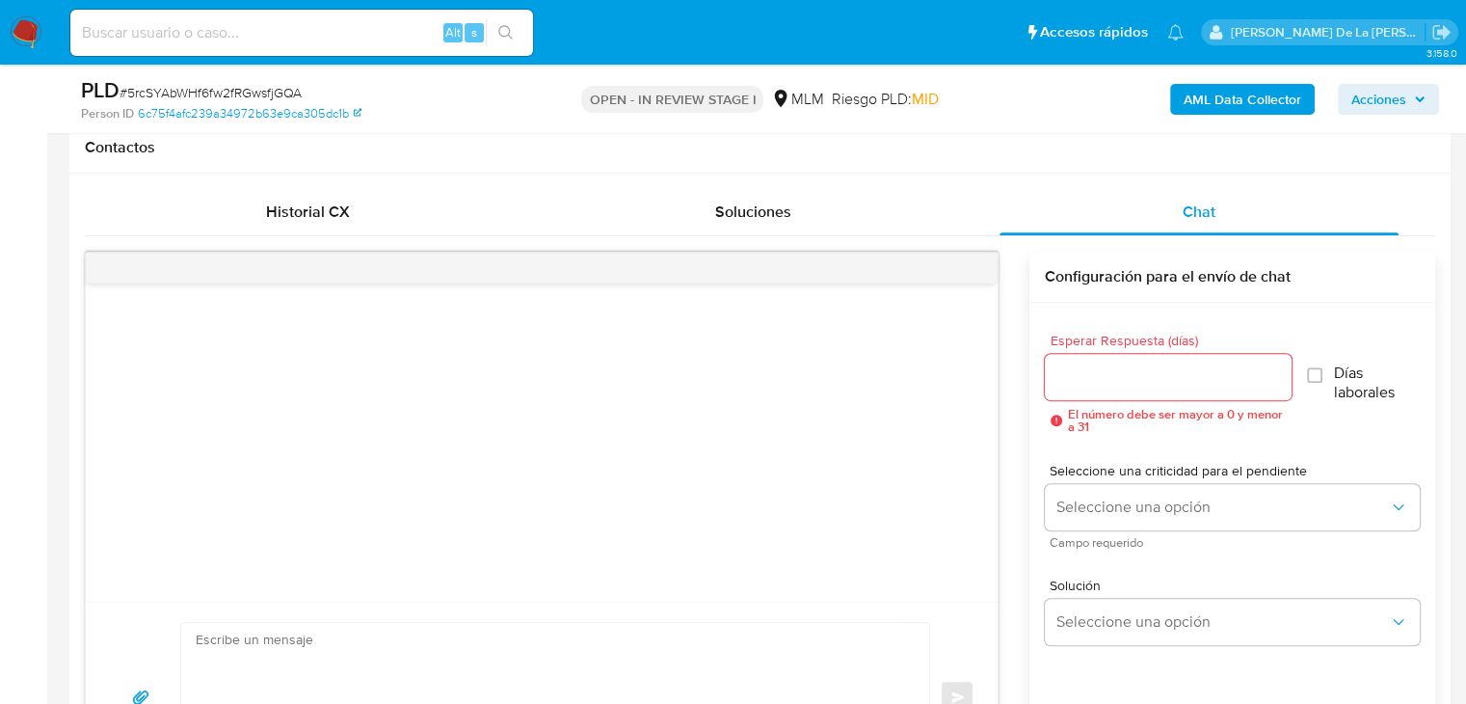
click at [1157, 354] on div at bounding box center [1168, 377] width 247 height 46
click at [1146, 376] on input "Esperar Respuesta (días)" at bounding box center [1168, 376] width 247 height 25
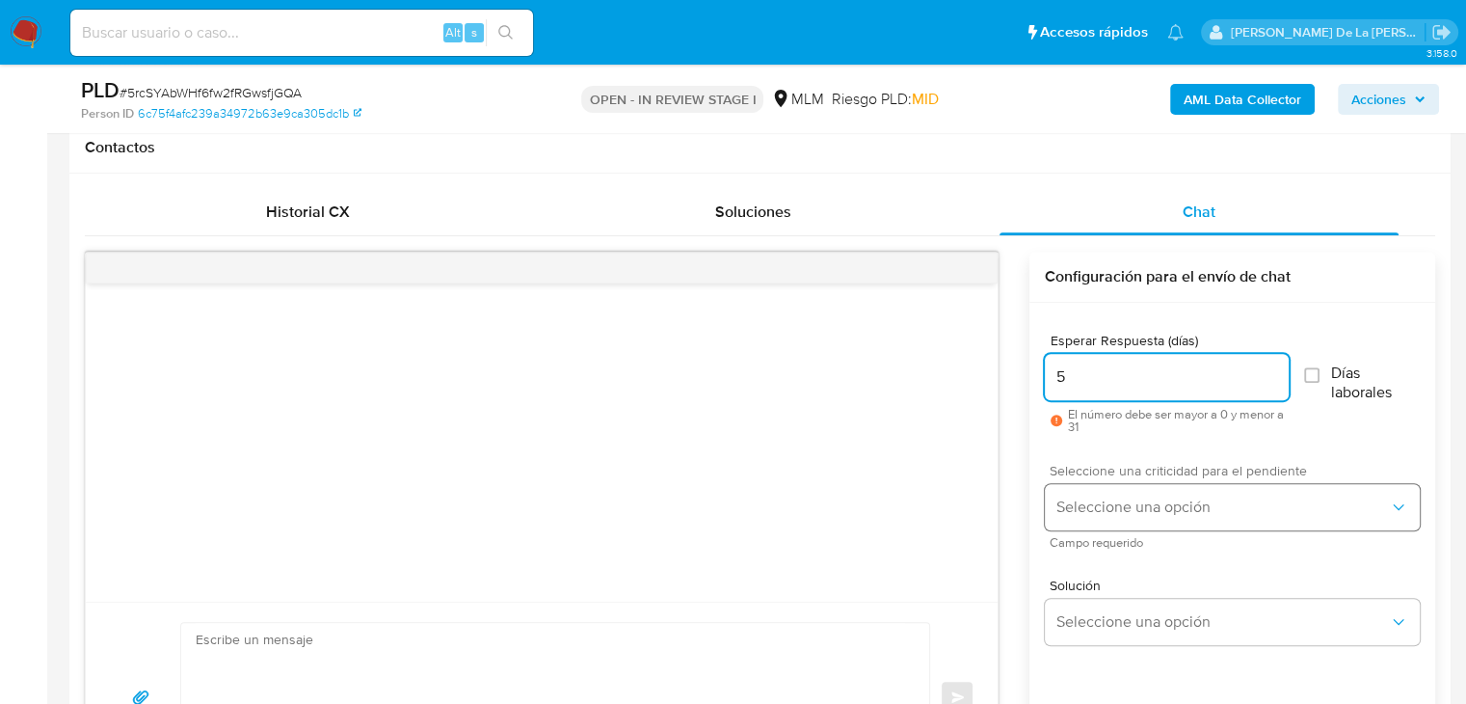
type input "5"
click at [1205, 491] on button "Seleccione una opción" at bounding box center [1232, 507] width 375 height 46
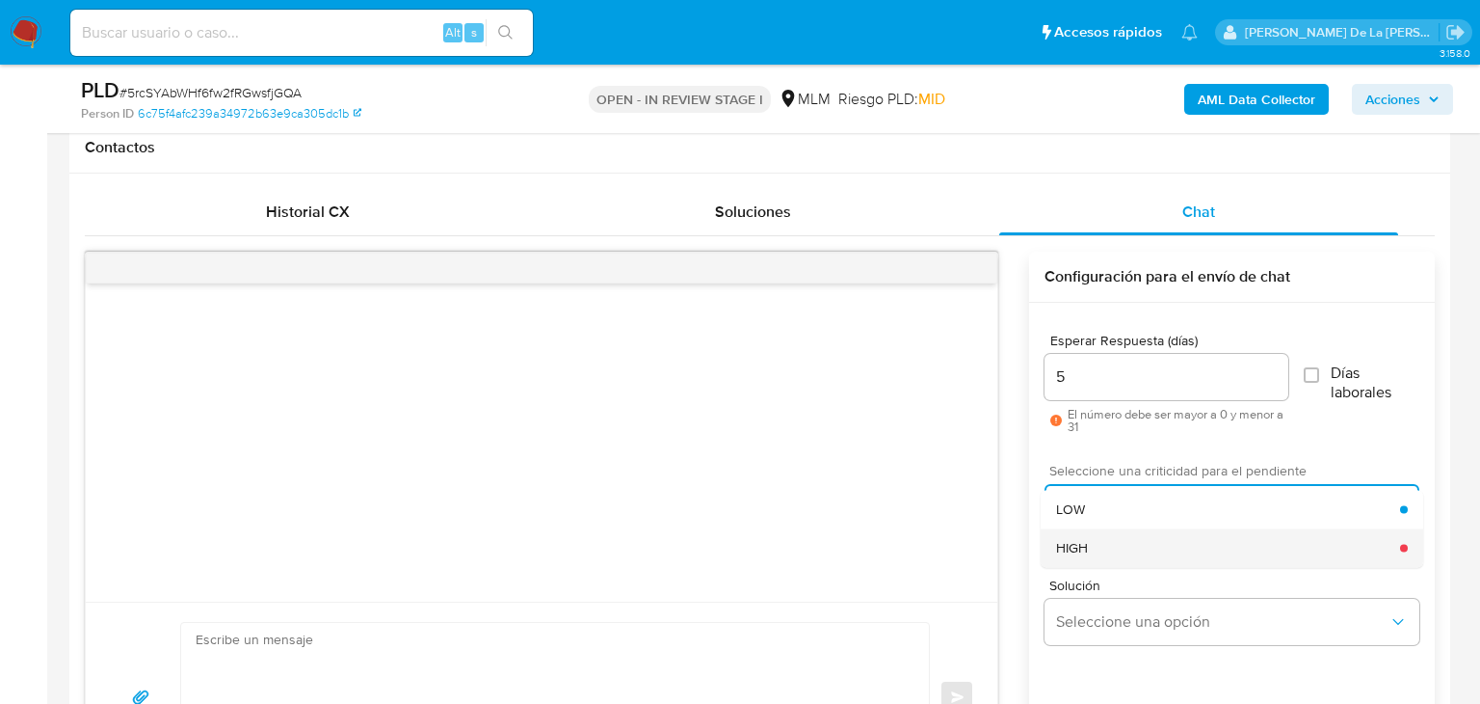
click at [1122, 552] on div "HIGH" at bounding box center [1228, 547] width 344 height 39
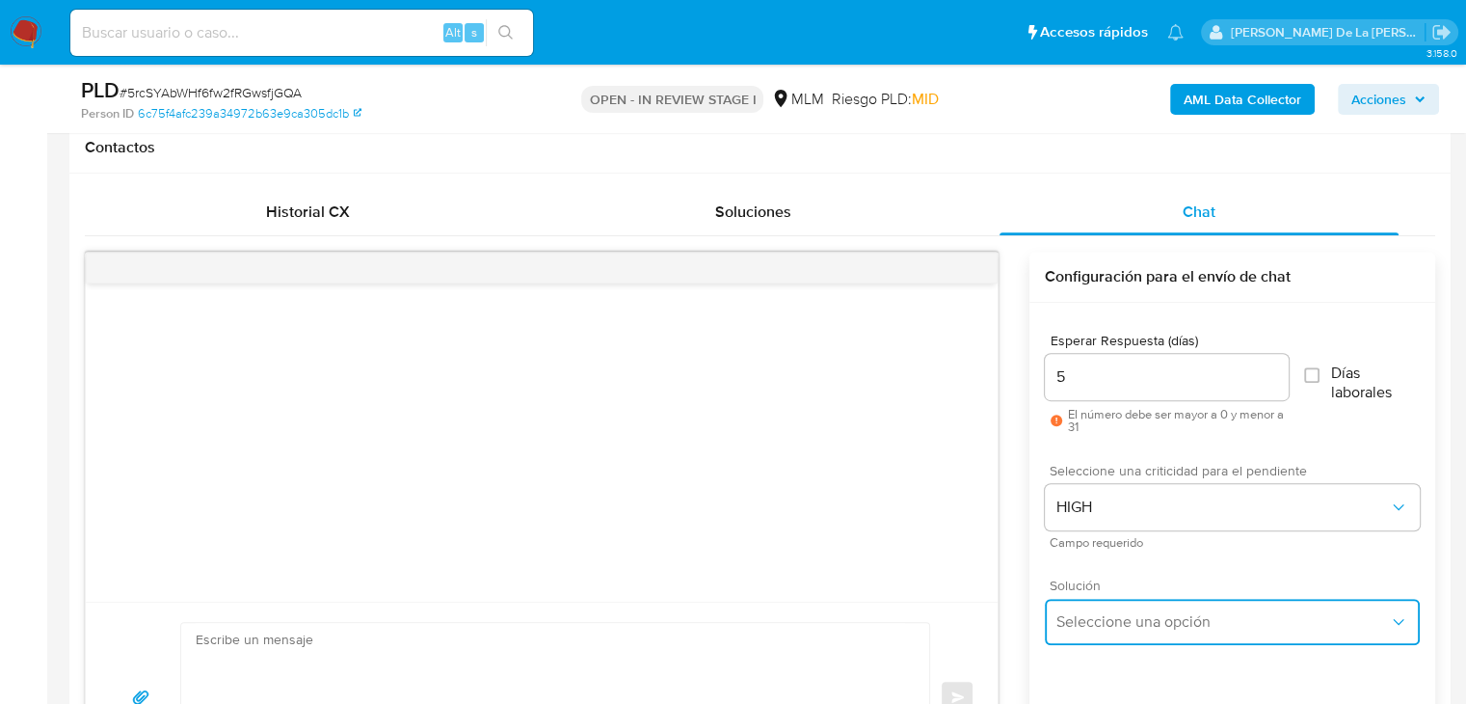
click at [1112, 608] on button "Seleccione una opción" at bounding box center [1232, 622] width 375 height 46
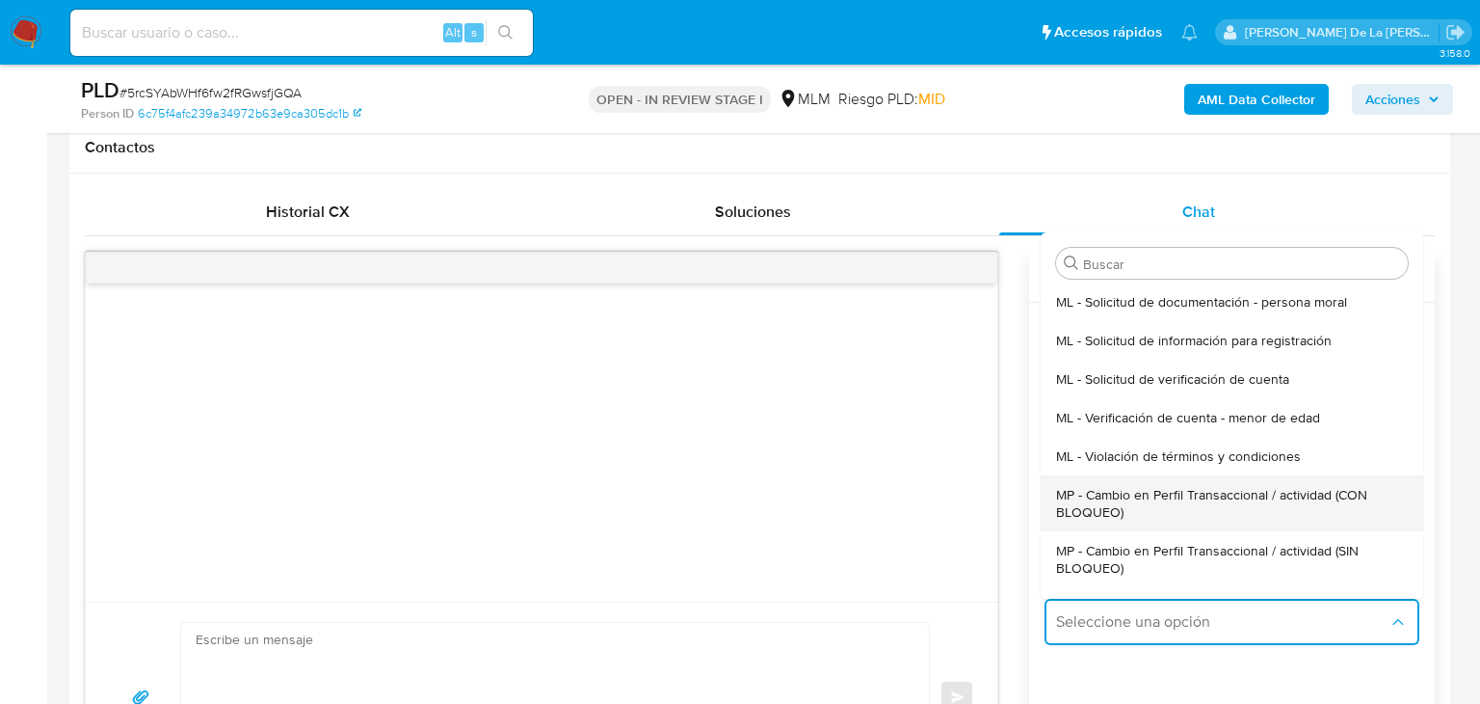
click at [1139, 491] on span "MP - Cambio en Perfil Transaccional / actividad (CON BLOQUEO)" at bounding box center [1232, 503] width 352 height 35
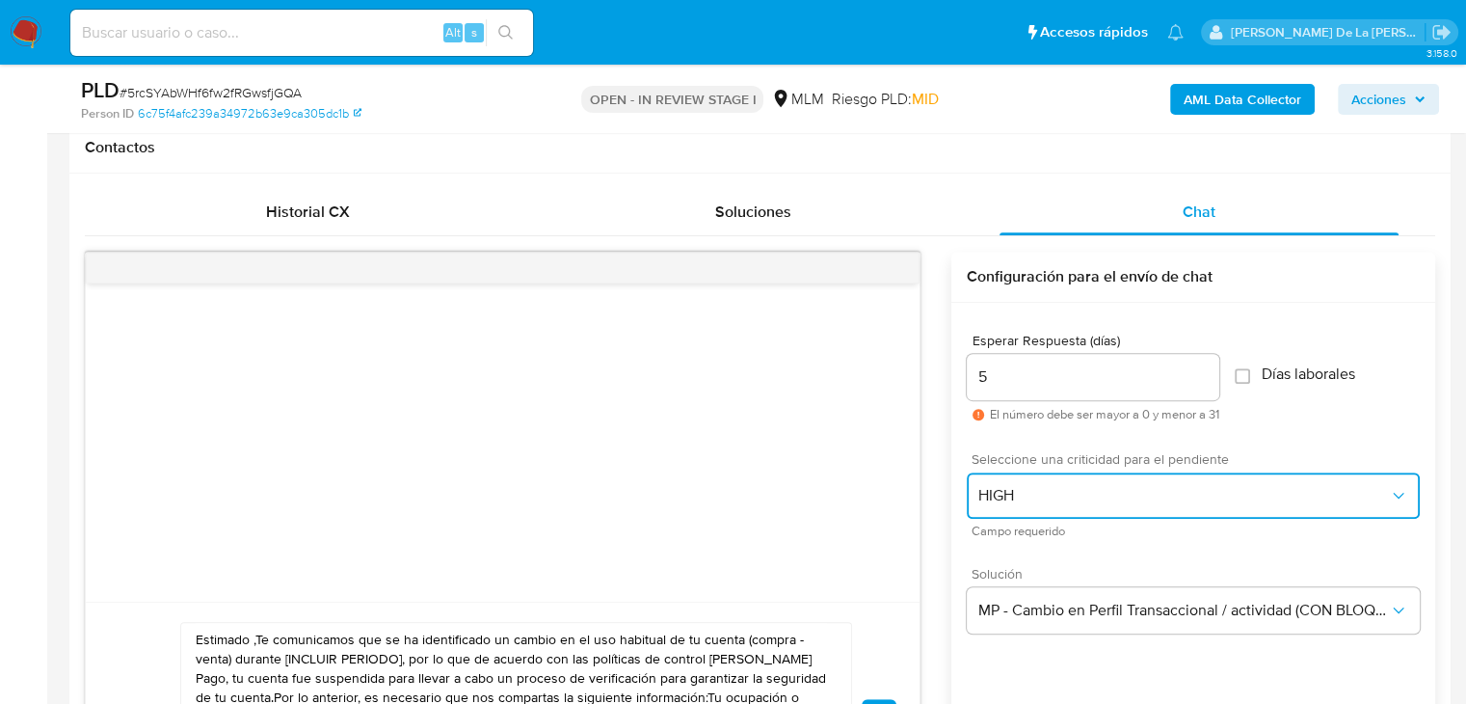
click at [1139, 491] on span "HIGH" at bounding box center [1183, 495] width 411 height 19
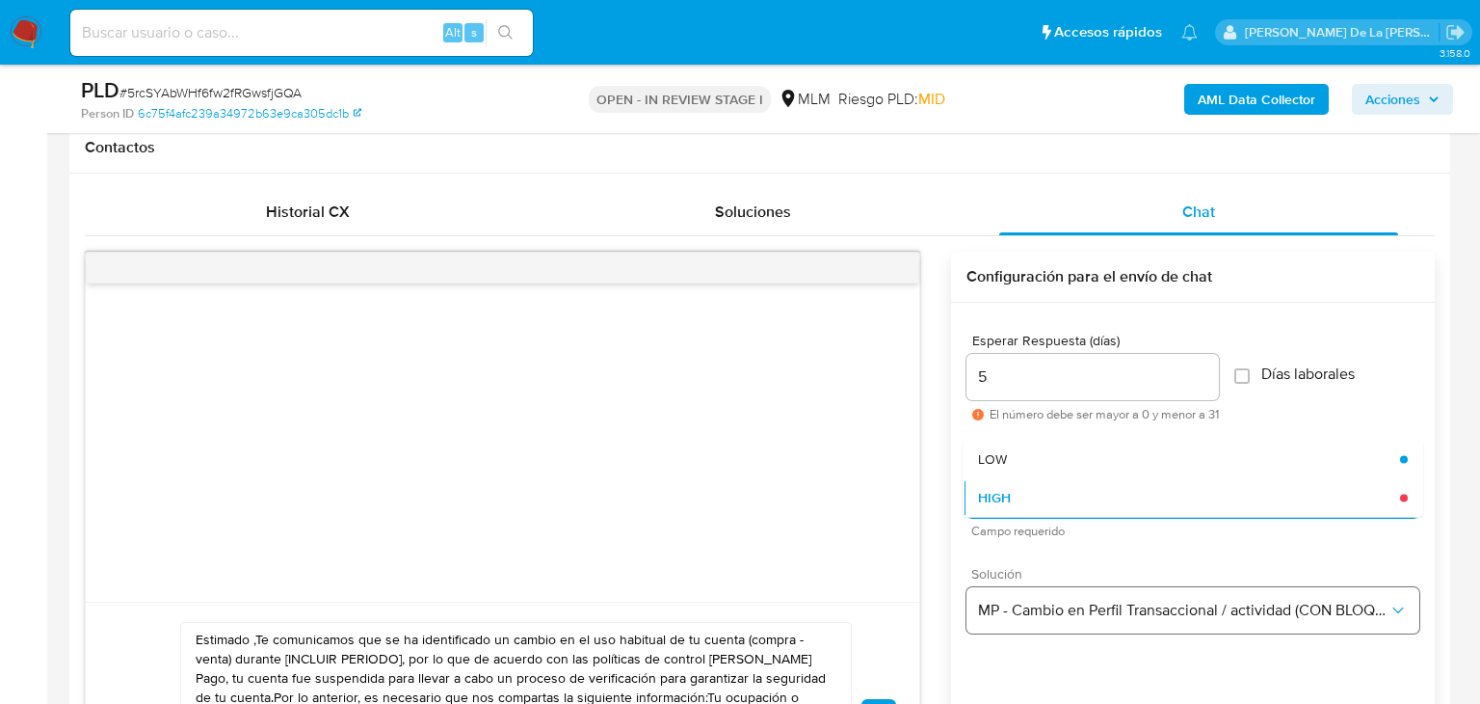
click at [1109, 598] on button "MP - Cambio en Perfil Transaccional / actividad (CON BLOQUEO)" at bounding box center [1193, 610] width 453 height 46
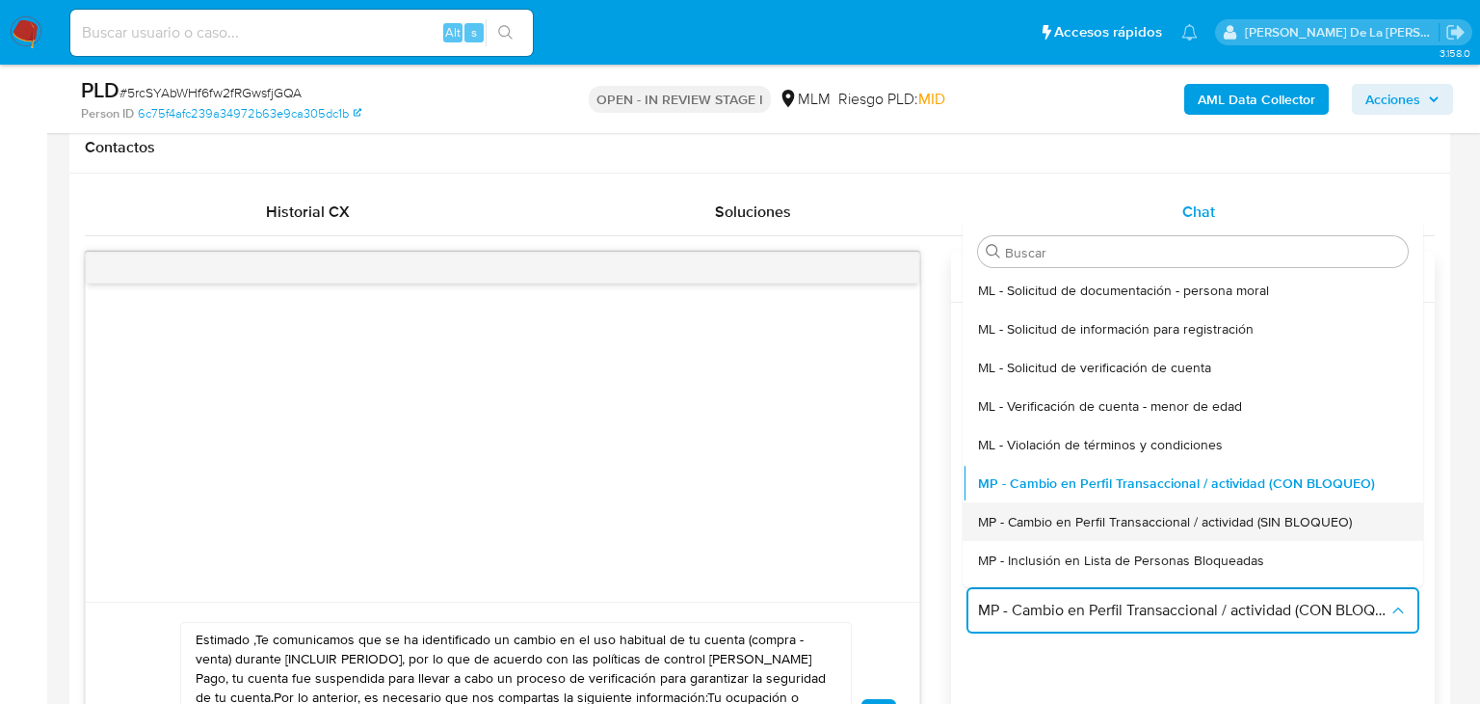
click at [1107, 507] on div "MP - Cambio en Perfil Transaccional / actividad (SIN BLOQUEO)" at bounding box center [1193, 521] width 430 height 39
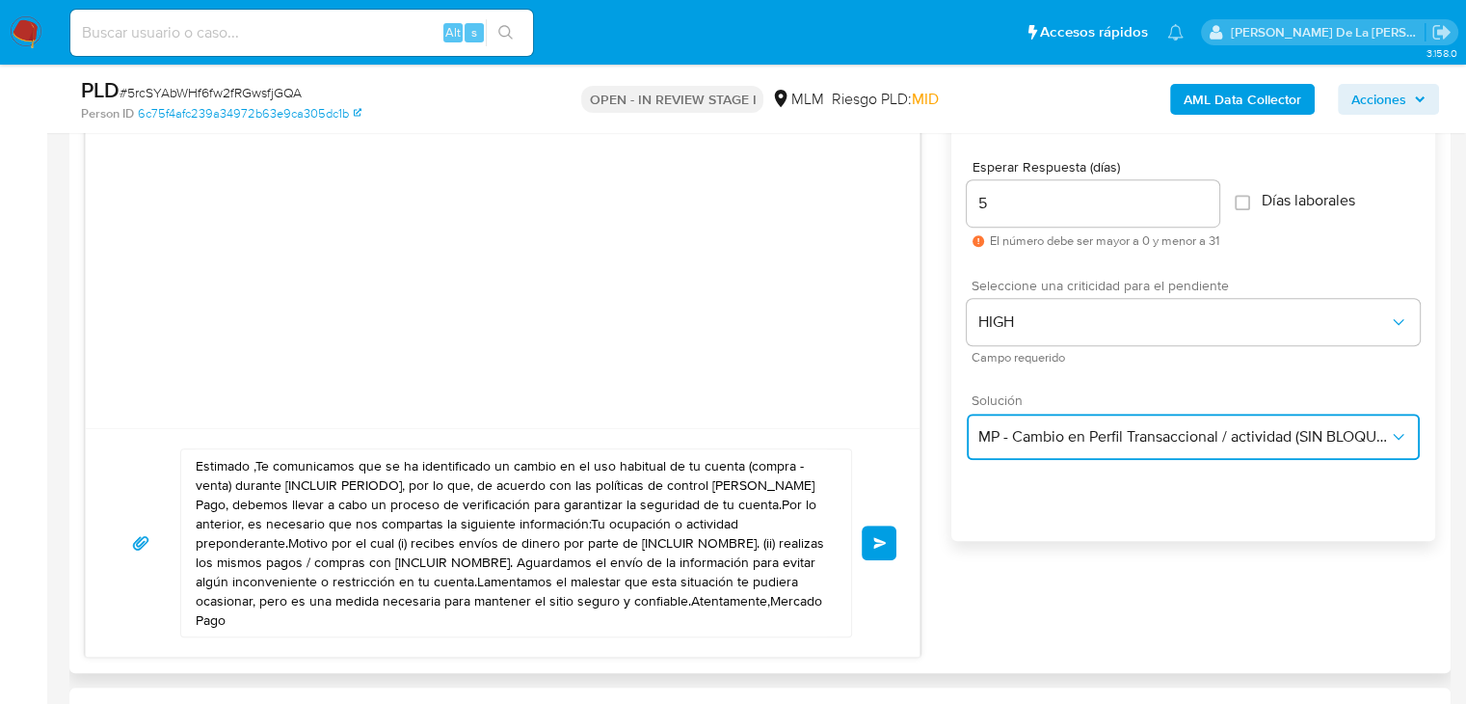
scroll to position [1078, 0]
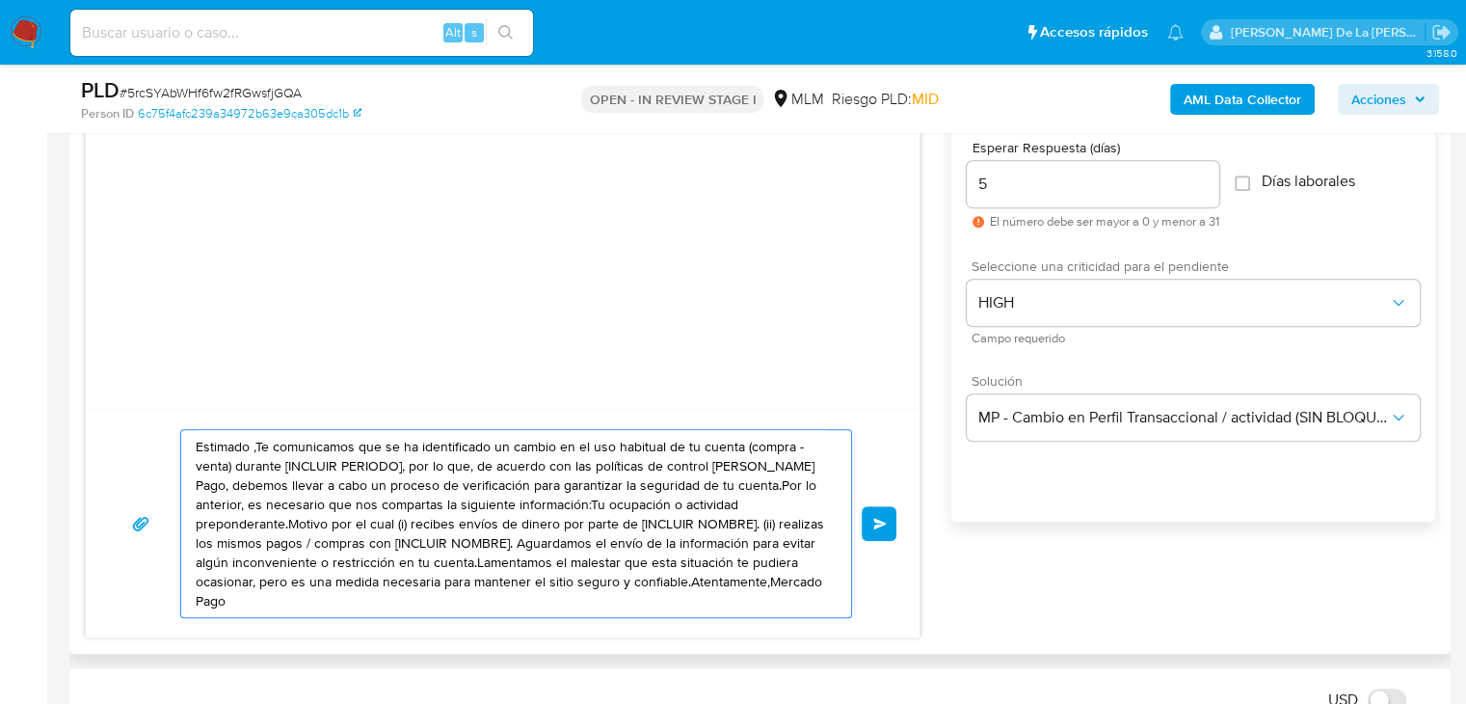
click at [352, 511] on textarea "Estimado ,Te comunicamos que se ha identificado un cambio en el uso habitual de…" at bounding box center [511, 523] width 631 height 187
paste textarea "loremip, Do sitametcons adi el se doeiusmodtem in utlabo et do mag aliquaen ad …"
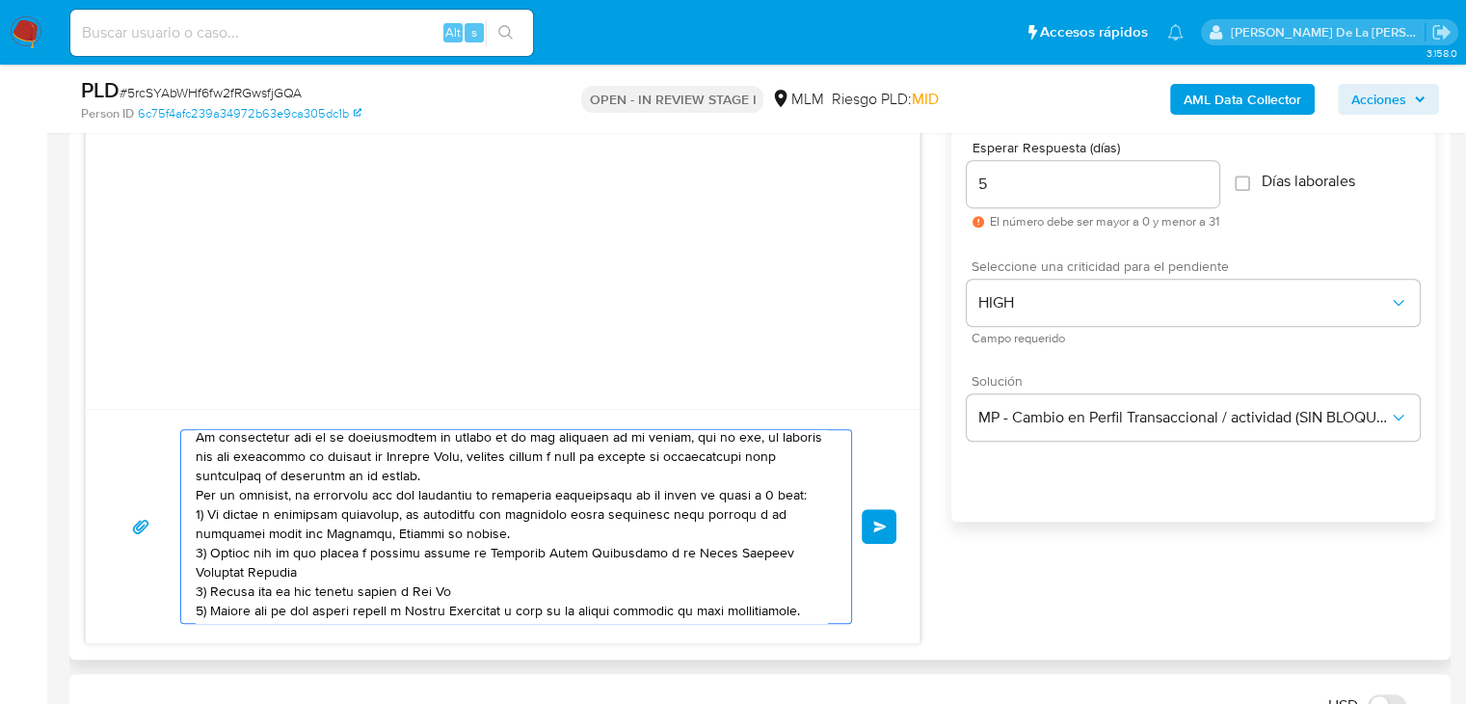
scroll to position [0, 0]
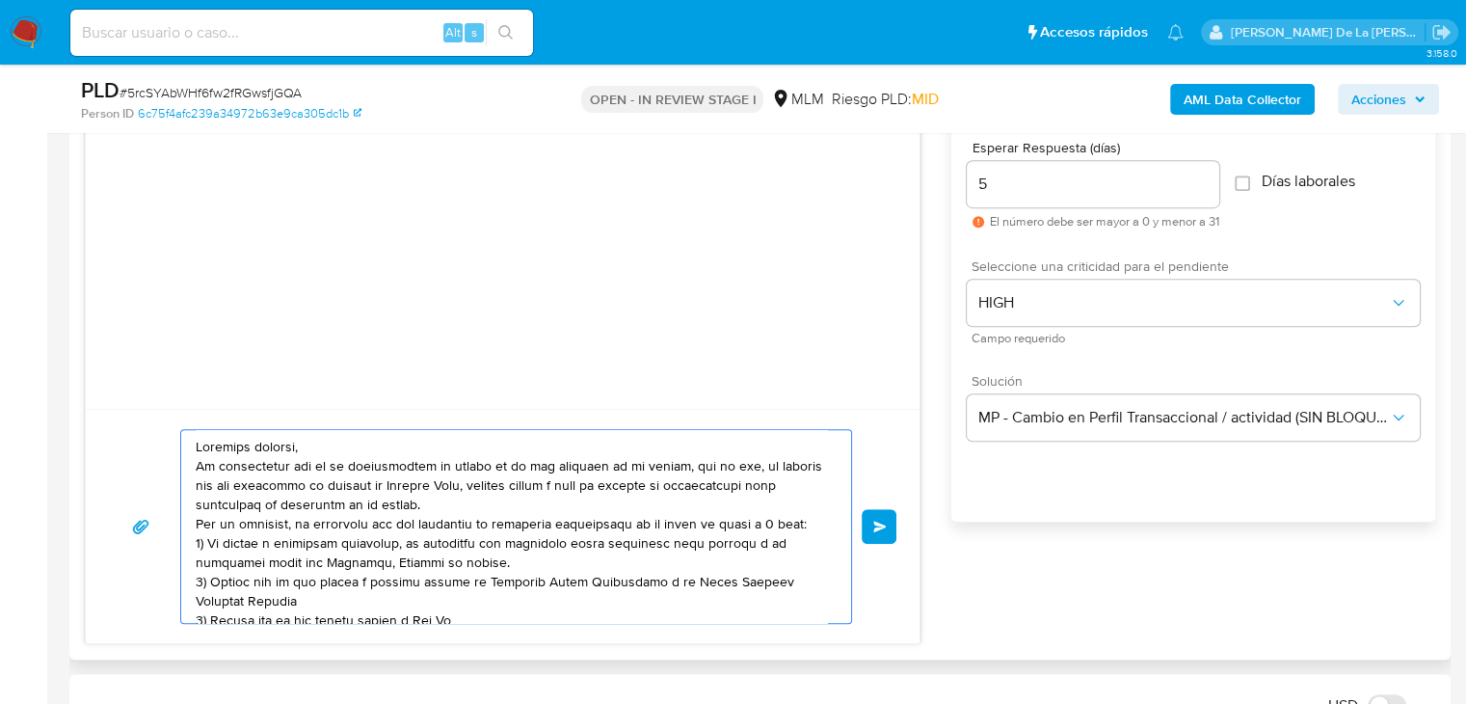
click at [301, 448] on textarea at bounding box center [511, 526] width 631 height 193
click at [348, 444] on textarea at bounding box center [511, 526] width 631 height 193
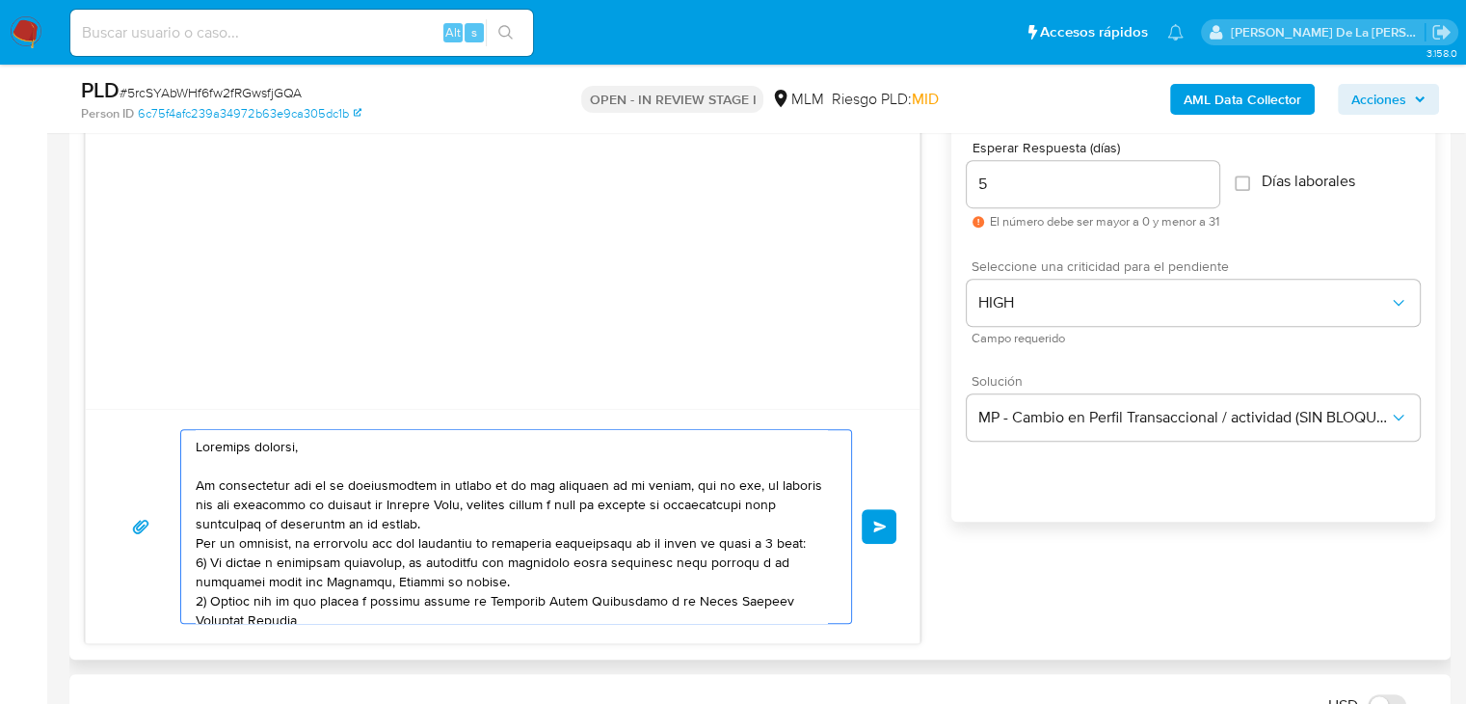
drag, startPoint x: 581, startPoint y: 503, endPoint x: 555, endPoint y: 525, distance: 34.2
click at [576, 514] on textarea at bounding box center [511, 526] width 631 height 193
click at [554, 525] on textarea at bounding box center [511, 526] width 631 height 193
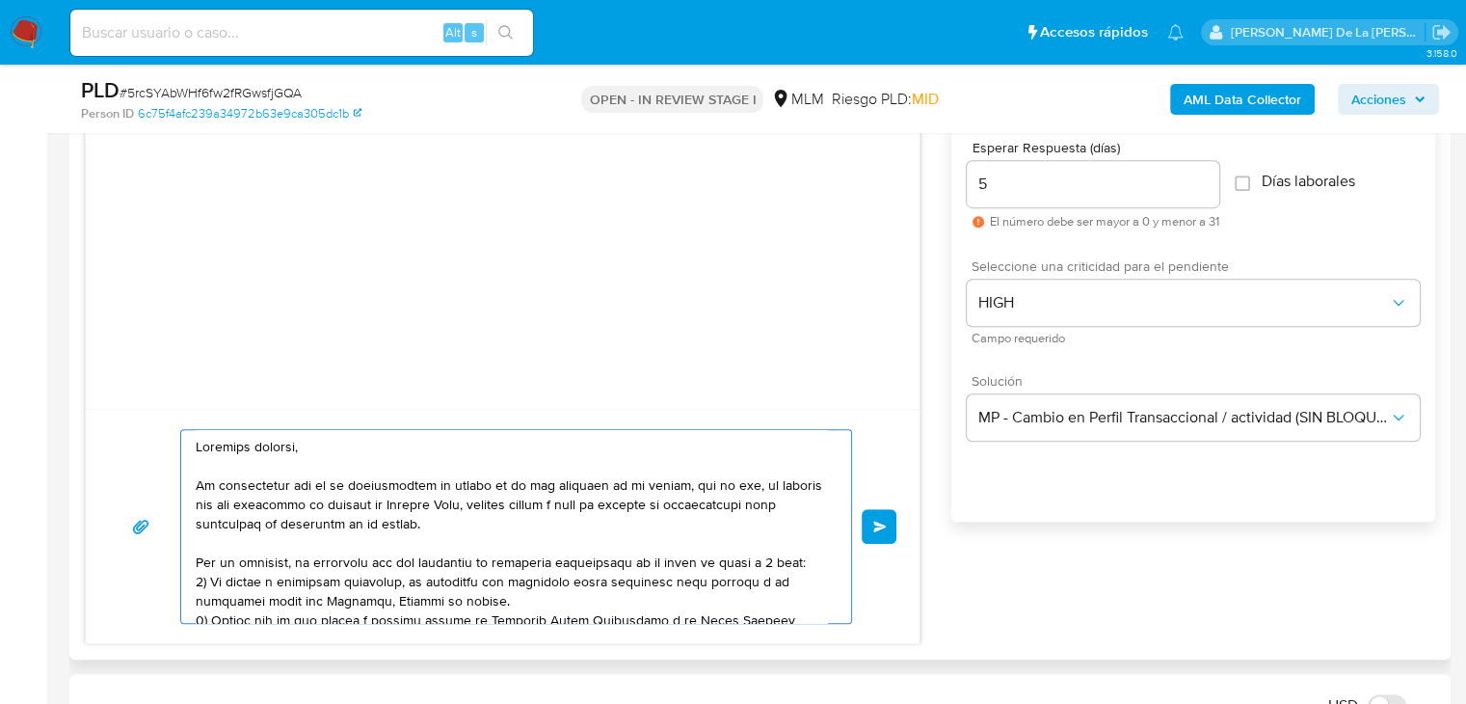
scroll to position [96, 0]
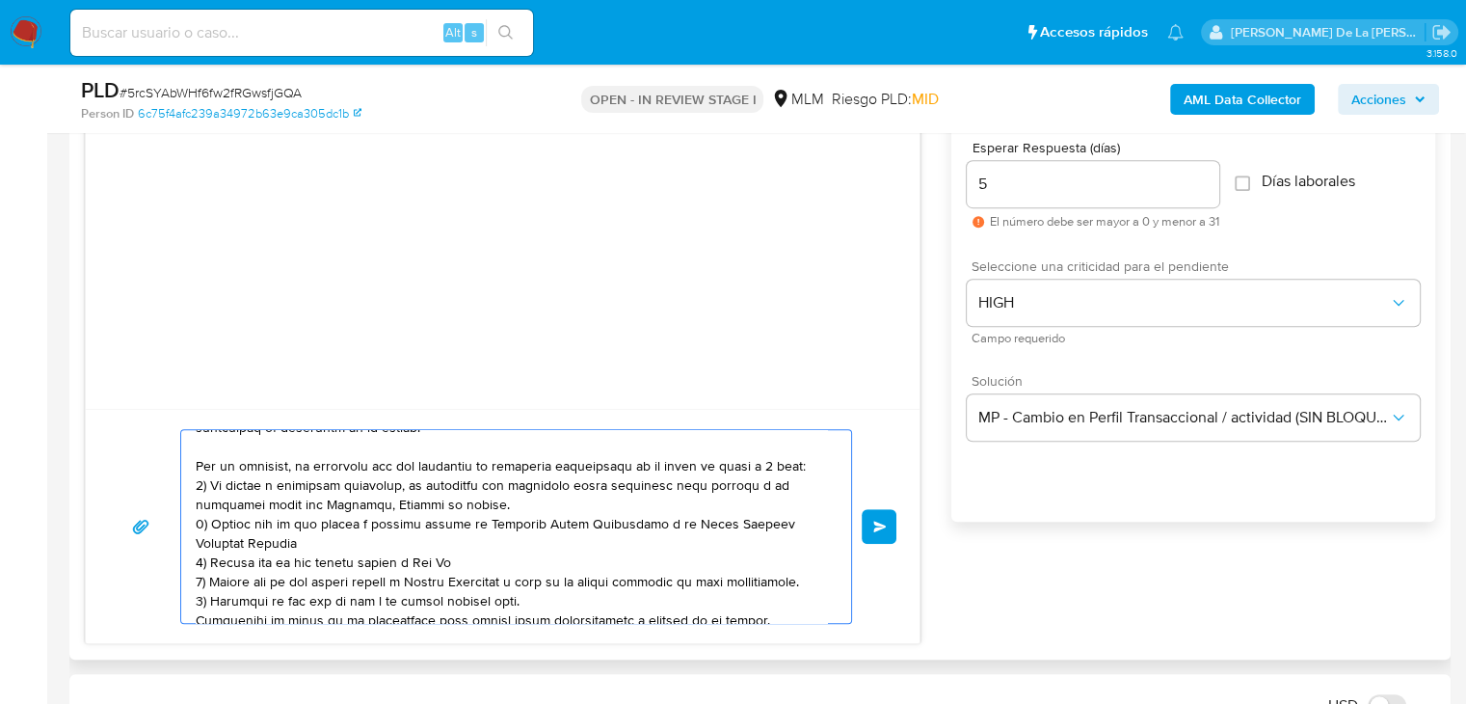
drag, startPoint x: 413, startPoint y: 482, endPoint x: 499, endPoint y: 495, distance: 87.8
click at [499, 495] on textarea at bounding box center [511, 526] width 631 height 193
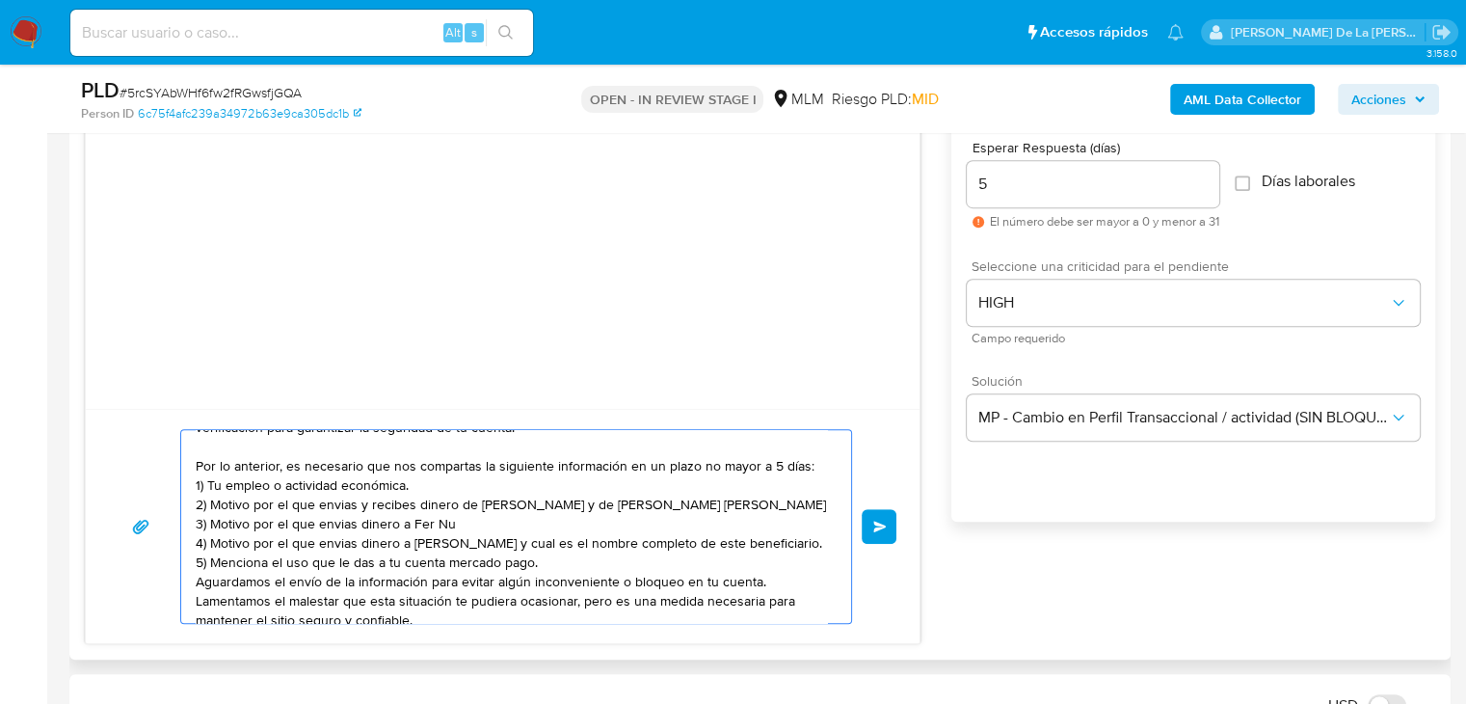
drag, startPoint x: 301, startPoint y: 524, endPoint x: 208, endPoint y: 506, distance: 94.3
click at [208, 506] on textarea "Estimado cliente, Te comunicamos que se ha identificado un cambio en el uso hab…" at bounding box center [511, 526] width 631 height 193
drag, startPoint x: 458, startPoint y: 520, endPoint x: 315, endPoint y: 526, distance: 142.8
click at [315, 526] on textarea "Estimado cliente, Te comunicamos que se ha identificado un cambio en el uso hab…" at bounding box center [511, 526] width 631 height 193
drag, startPoint x: 211, startPoint y: 580, endPoint x: 213, endPoint y: 544, distance: 36.7
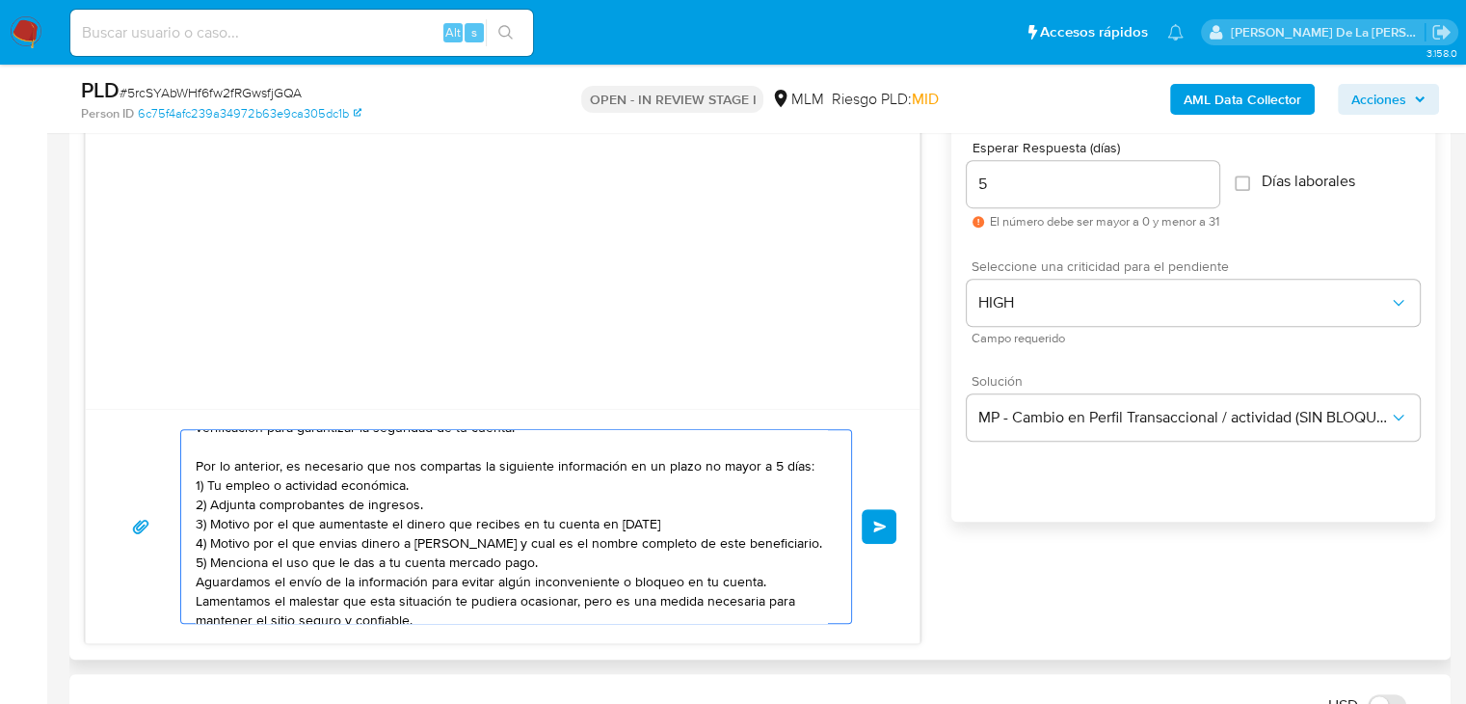
click at [213, 544] on textarea "Estimado cliente, Te comunicamos que se ha identificado un cambio en el uso hab…" at bounding box center [511, 526] width 631 height 193
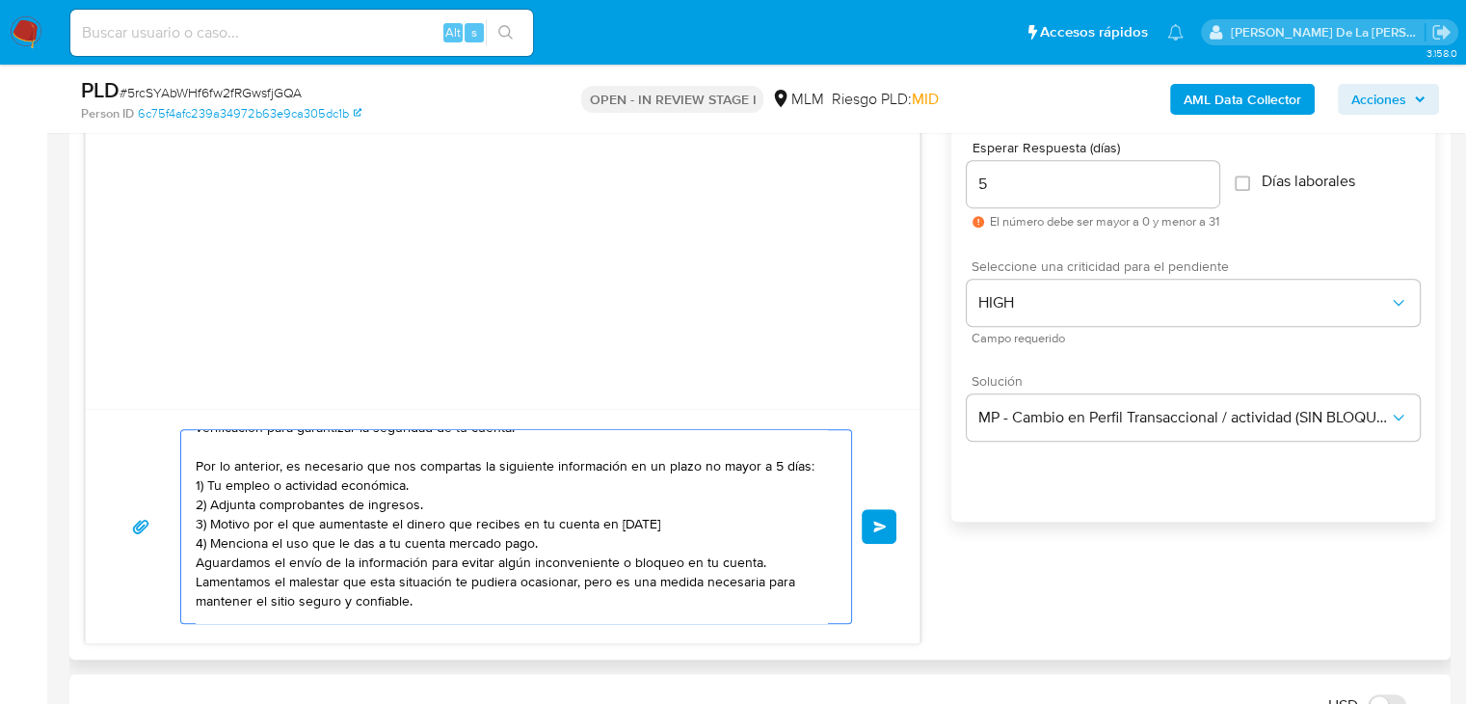
click at [558, 540] on textarea "Estimado cliente, Te comunicamos que se ha identificado un cambio en el uso hab…" at bounding box center [511, 526] width 631 height 193
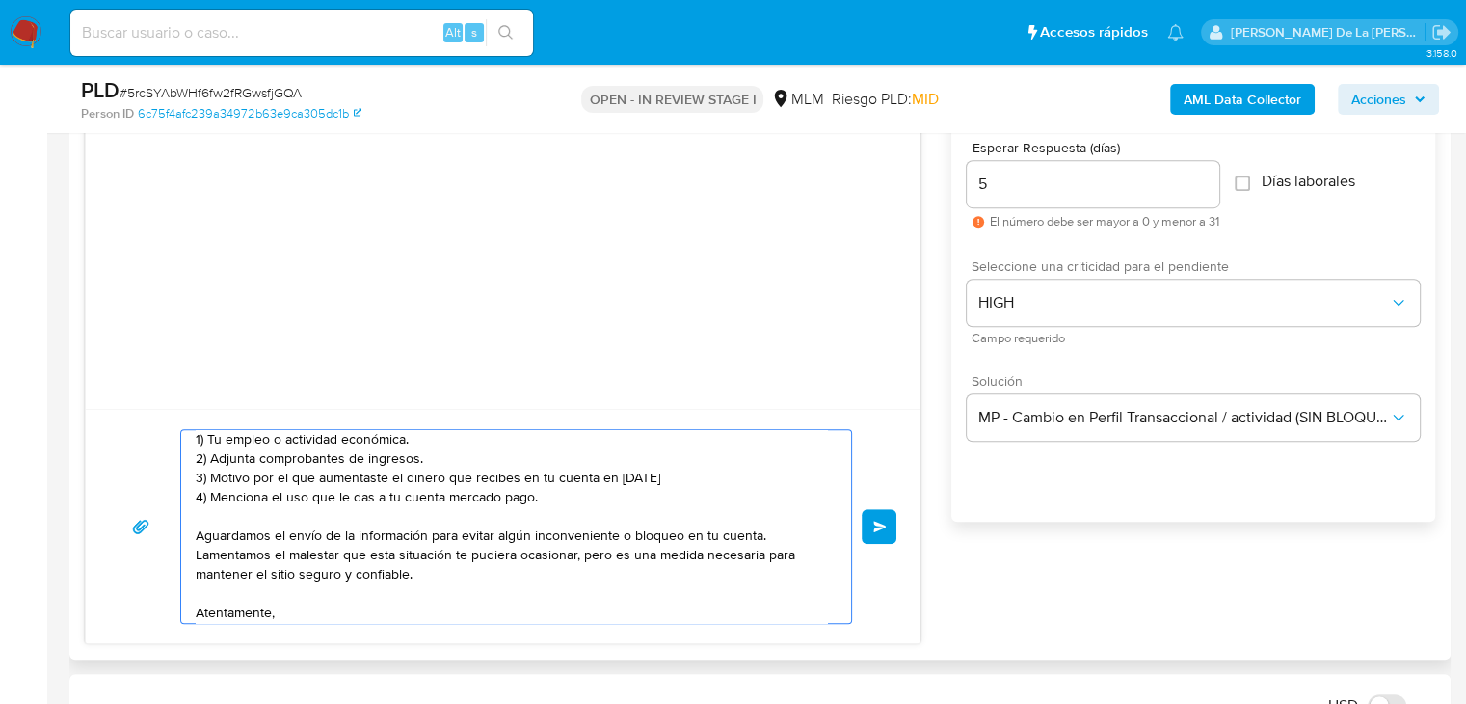
scroll to position [187, 0]
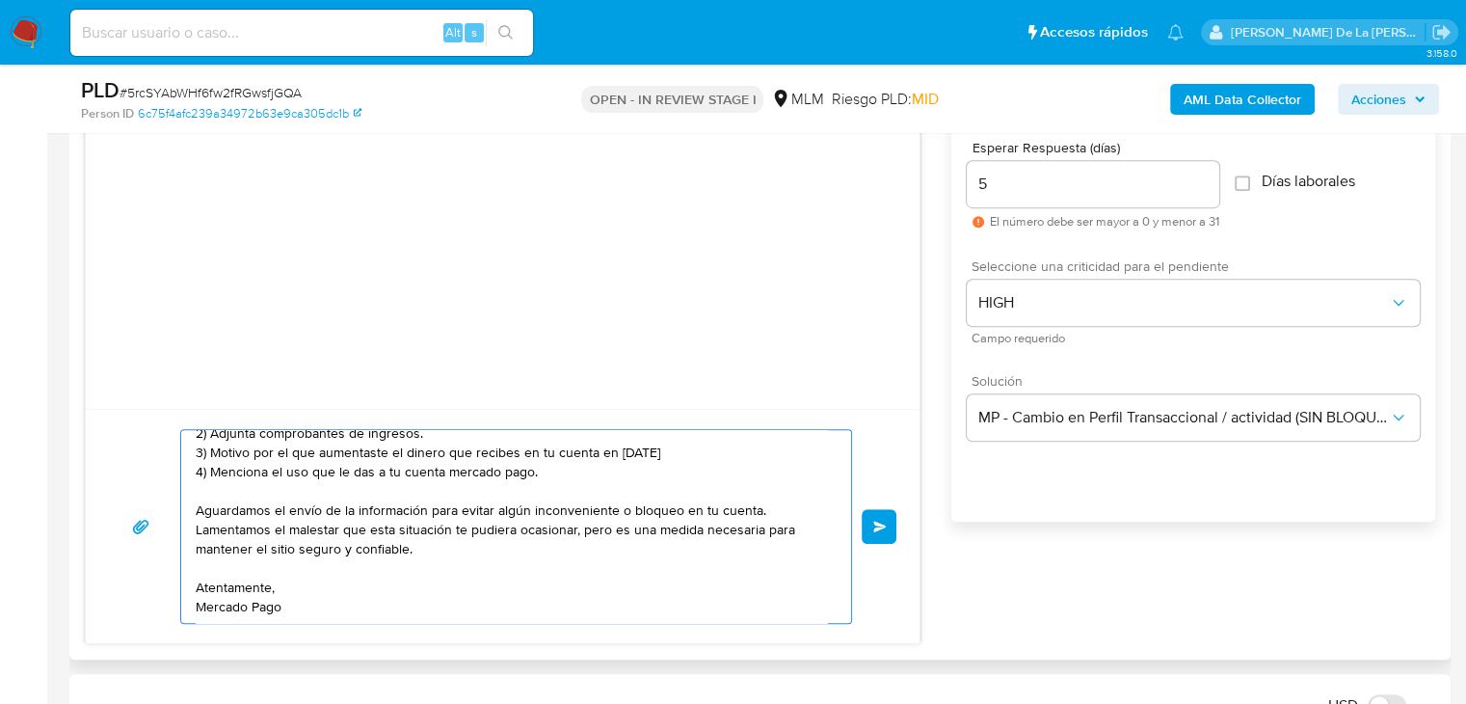
click at [241, 617] on textarea "Estimado cliente, Te comunicamos que se ha identificado un cambio en el uso hab…" at bounding box center [511, 526] width 631 height 193
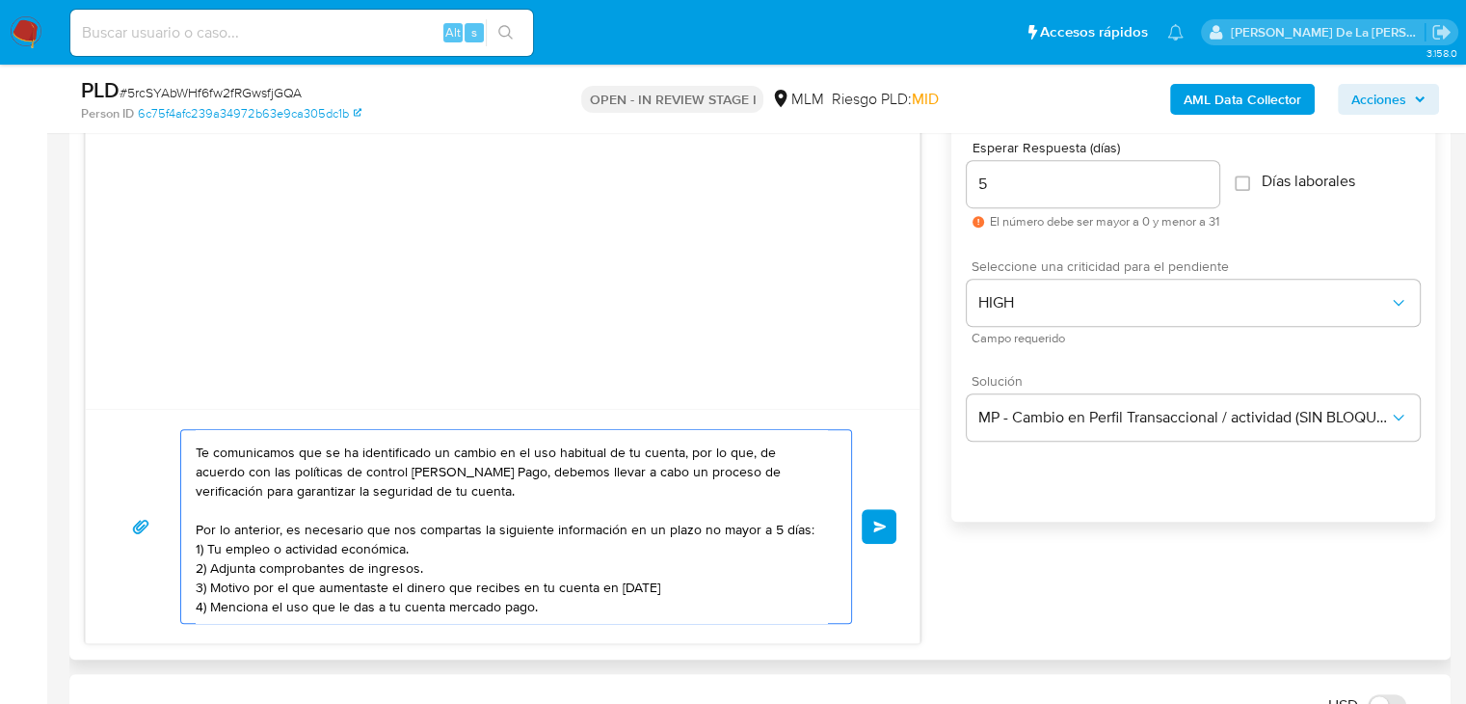
scroll to position [0, 0]
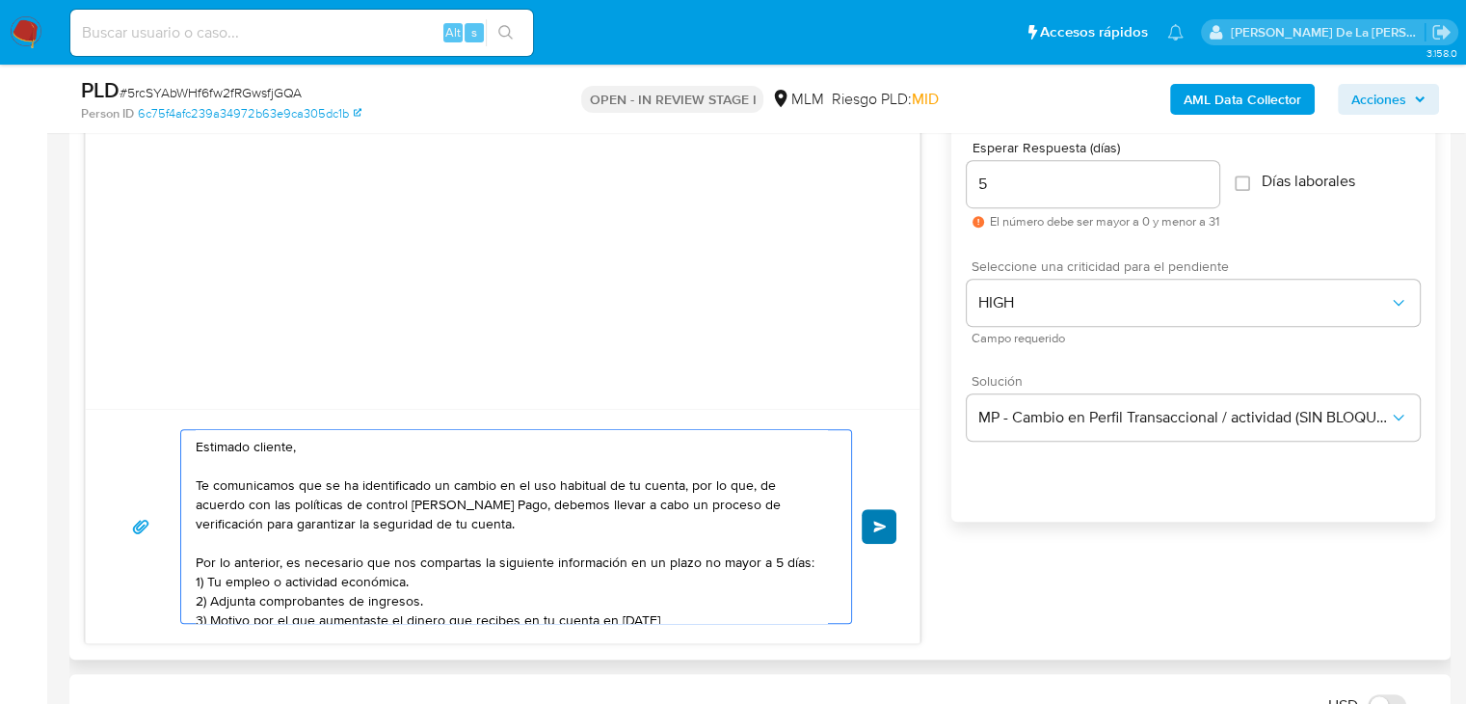
type textarea "Estimado cliente, Te comunicamos que se ha identificado un cambio en el uso hab…"
click at [886, 521] on span "Enviar" at bounding box center [879, 526] width 13 height 12
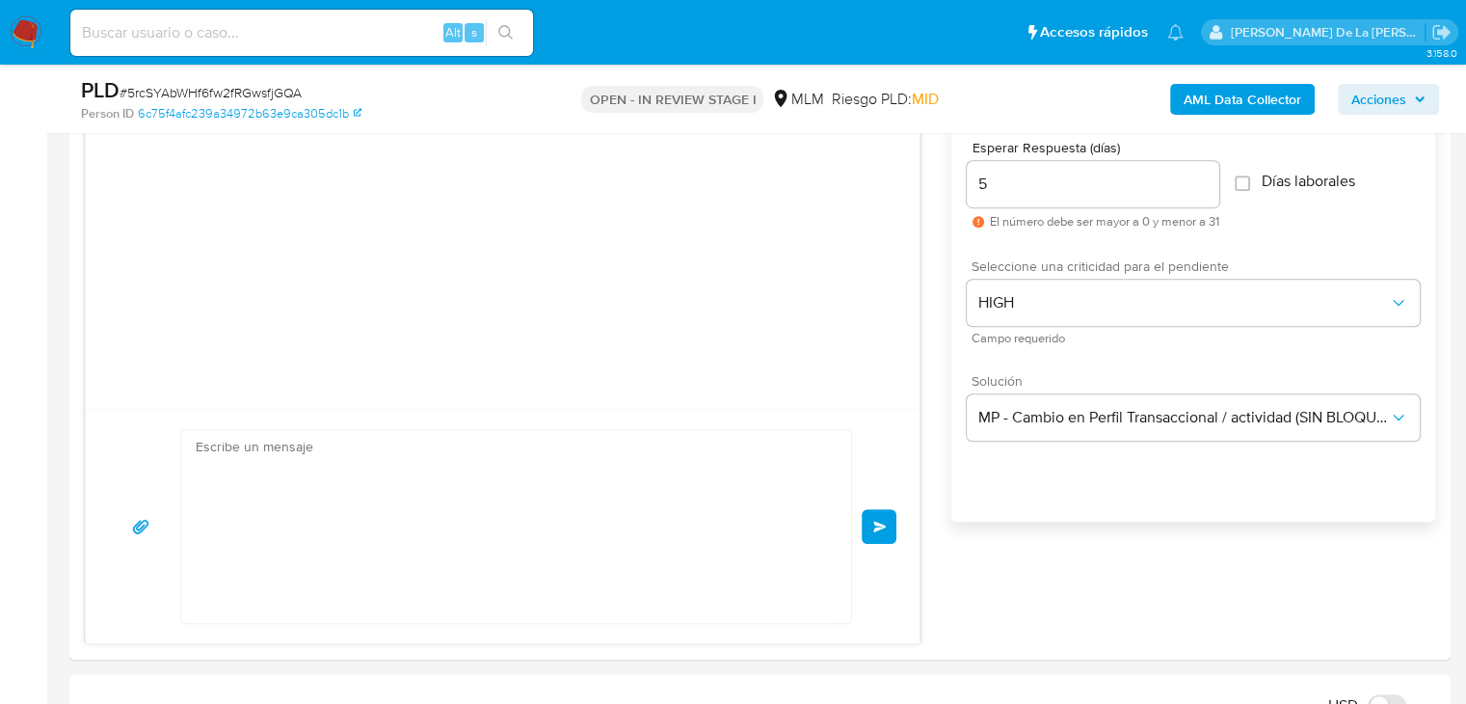
scroll to position [178, 0]
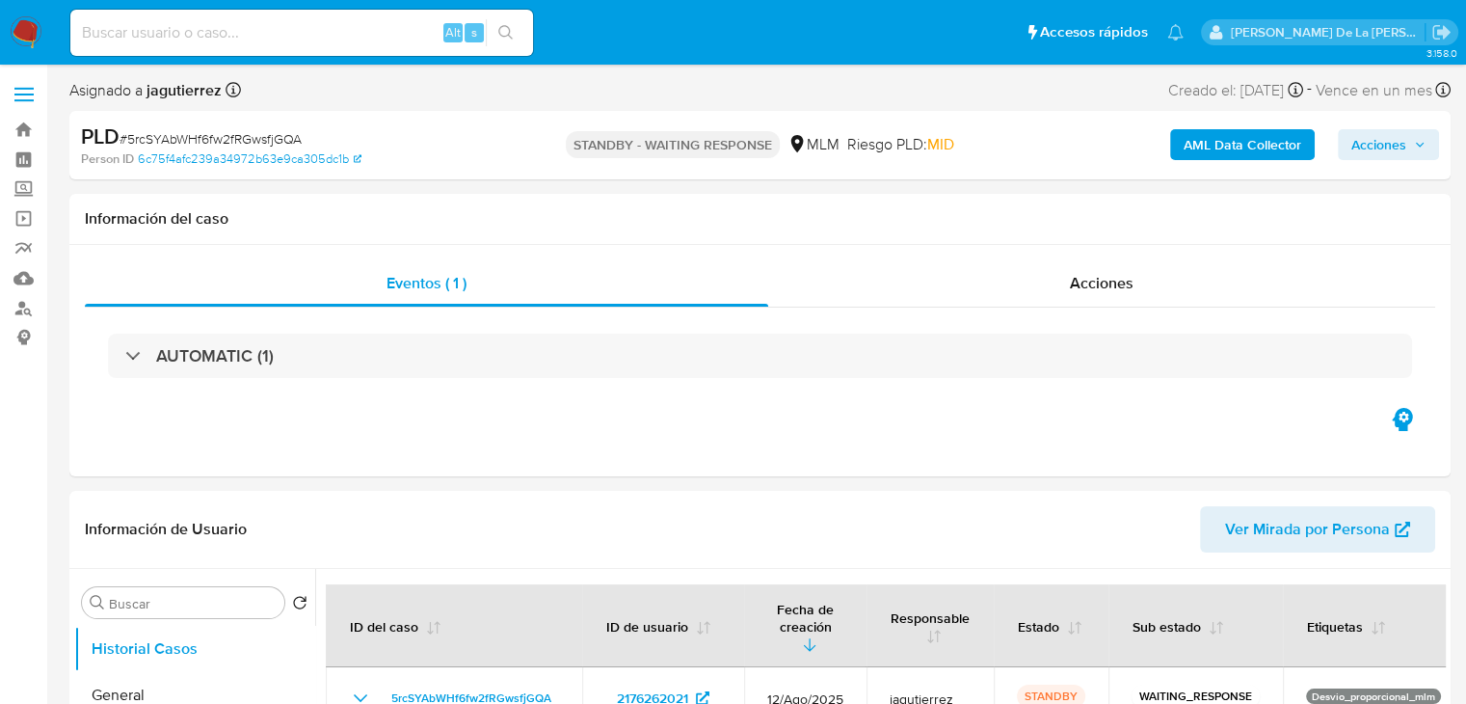
select select "10"
click at [147, 32] on input at bounding box center [301, 32] width 463 height 25
paste input "300512574"
type input "300512574"
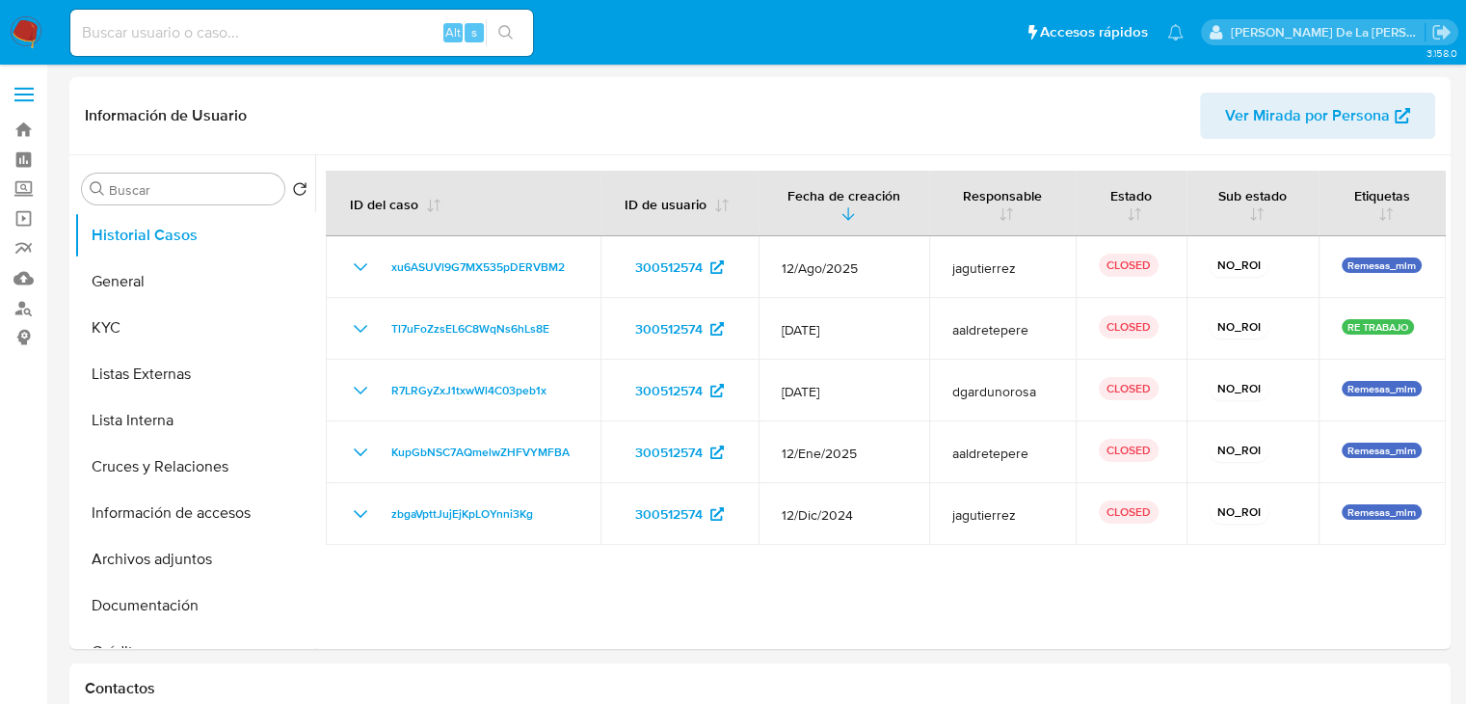
select select "10"
click at [245, 38] on input at bounding box center [301, 32] width 463 height 25
paste input "72571720"
type input "72571720"
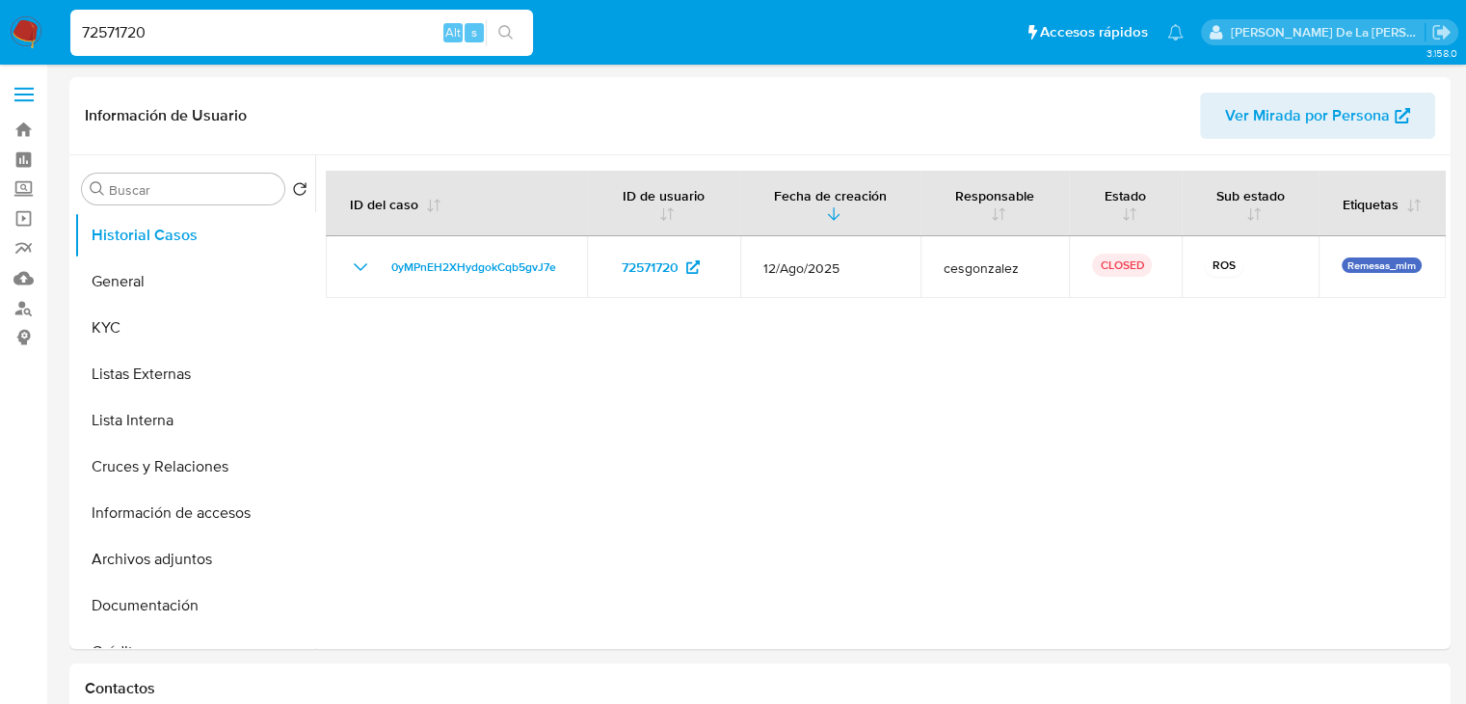
select select "10"
click at [103, 24] on input "72571720" at bounding box center [301, 32] width 463 height 25
paste input "1119015535"
type input "1119015535"
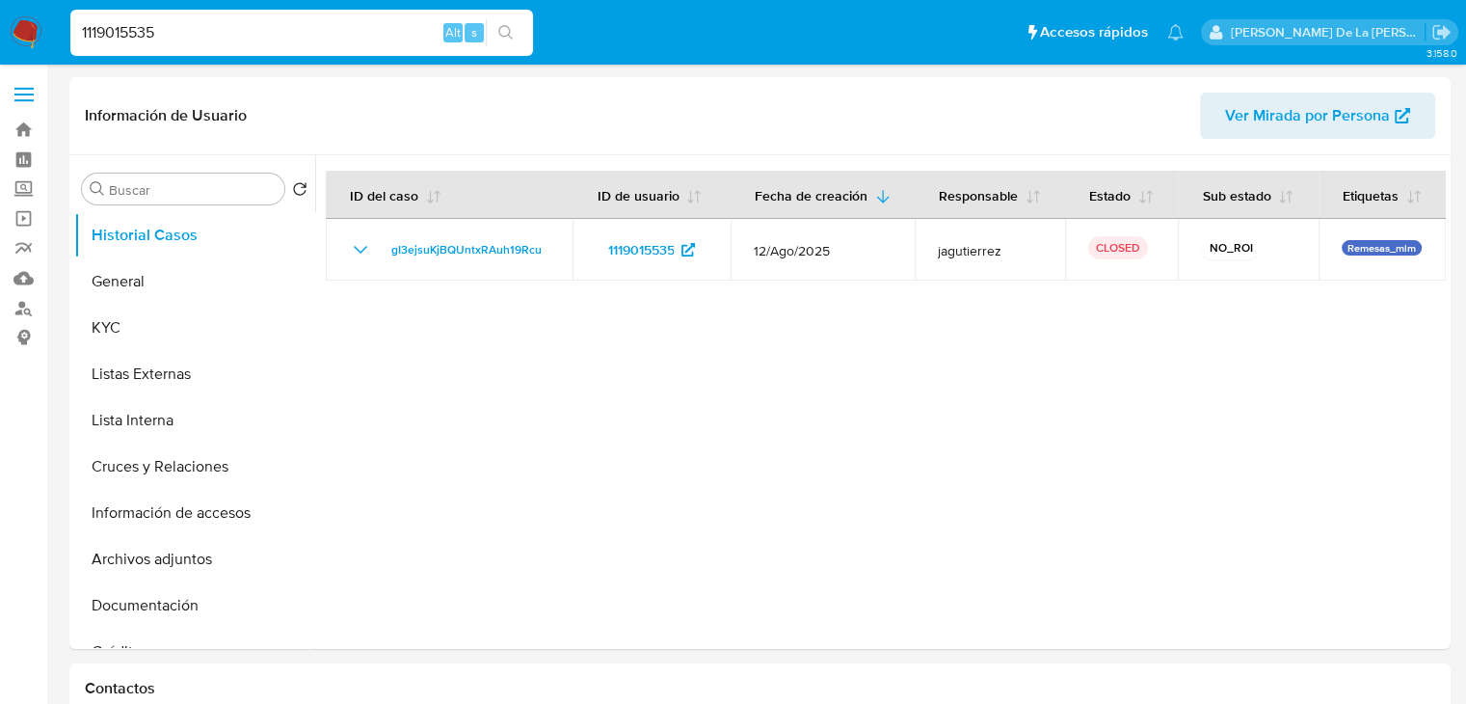
select select "10"
click at [174, 38] on input "1119015535" at bounding box center [301, 32] width 463 height 25
click at [174, 36] on input "1119015535" at bounding box center [301, 32] width 463 height 25
paste input "2569939371"
type input "2569939371"
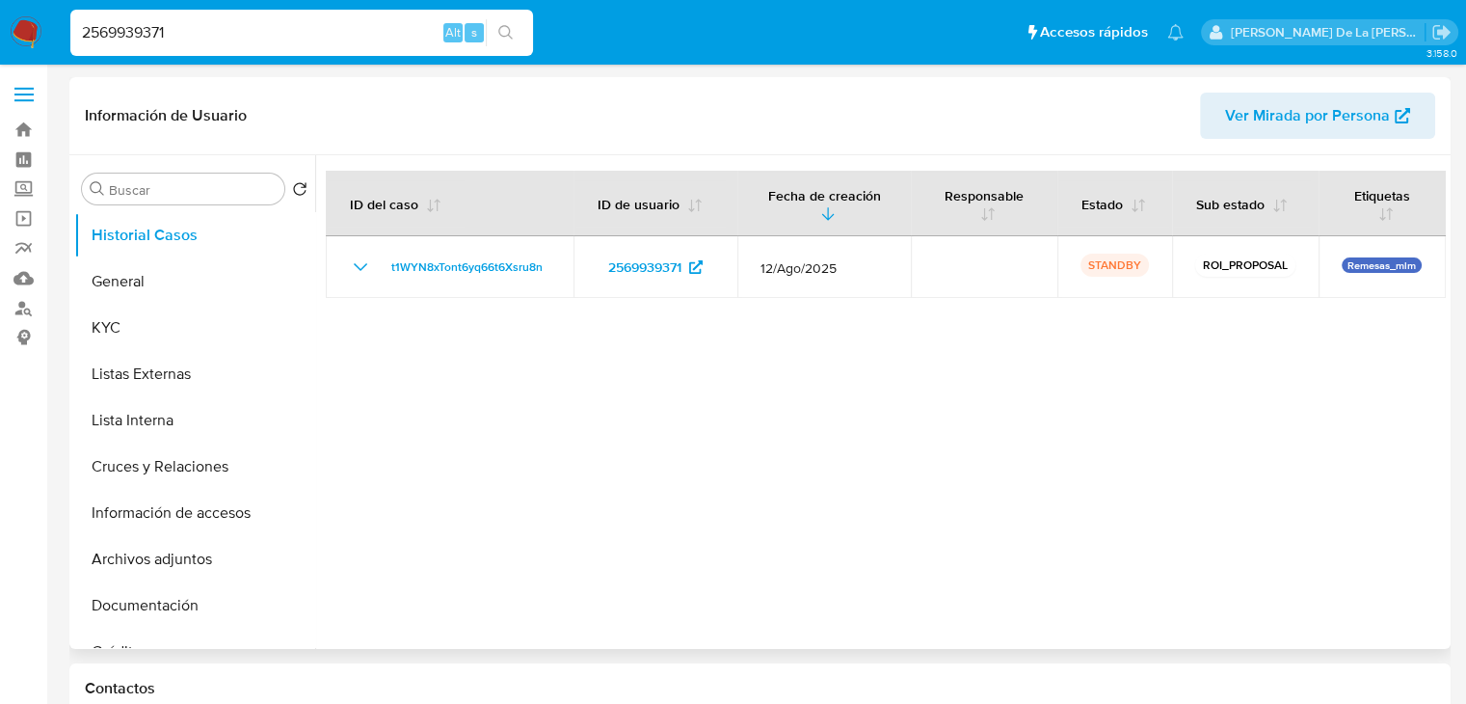
select select "10"
click at [134, 41] on input "2569939371" at bounding box center [301, 32] width 463 height 25
paste input "772698409"
type input "772698409"
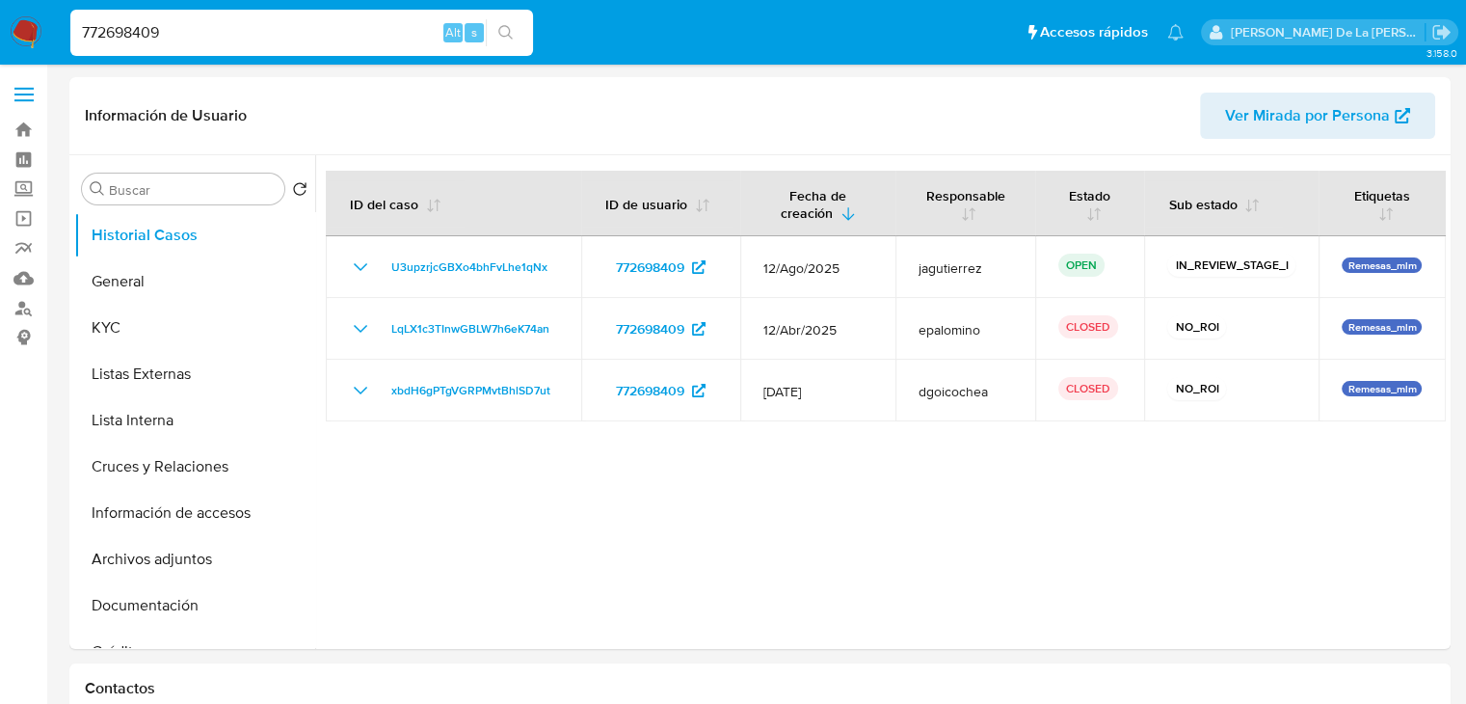
select select "10"
click at [162, 21] on input "772698409" at bounding box center [301, 32] width 463 height 25
paste input "534672654"
type input "534672654"
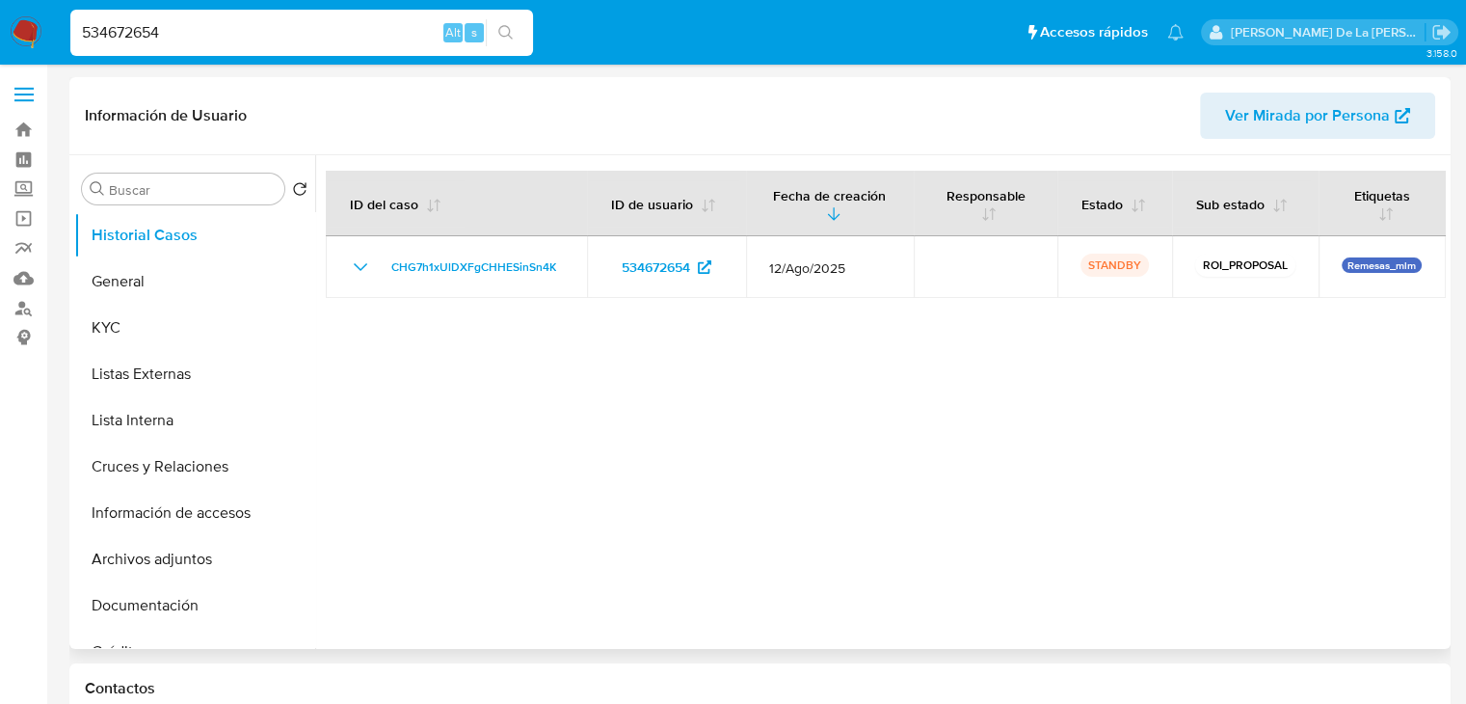
select select "10"
click at [13, 39] on img at bounding box center [26, 32] width 33 height 33
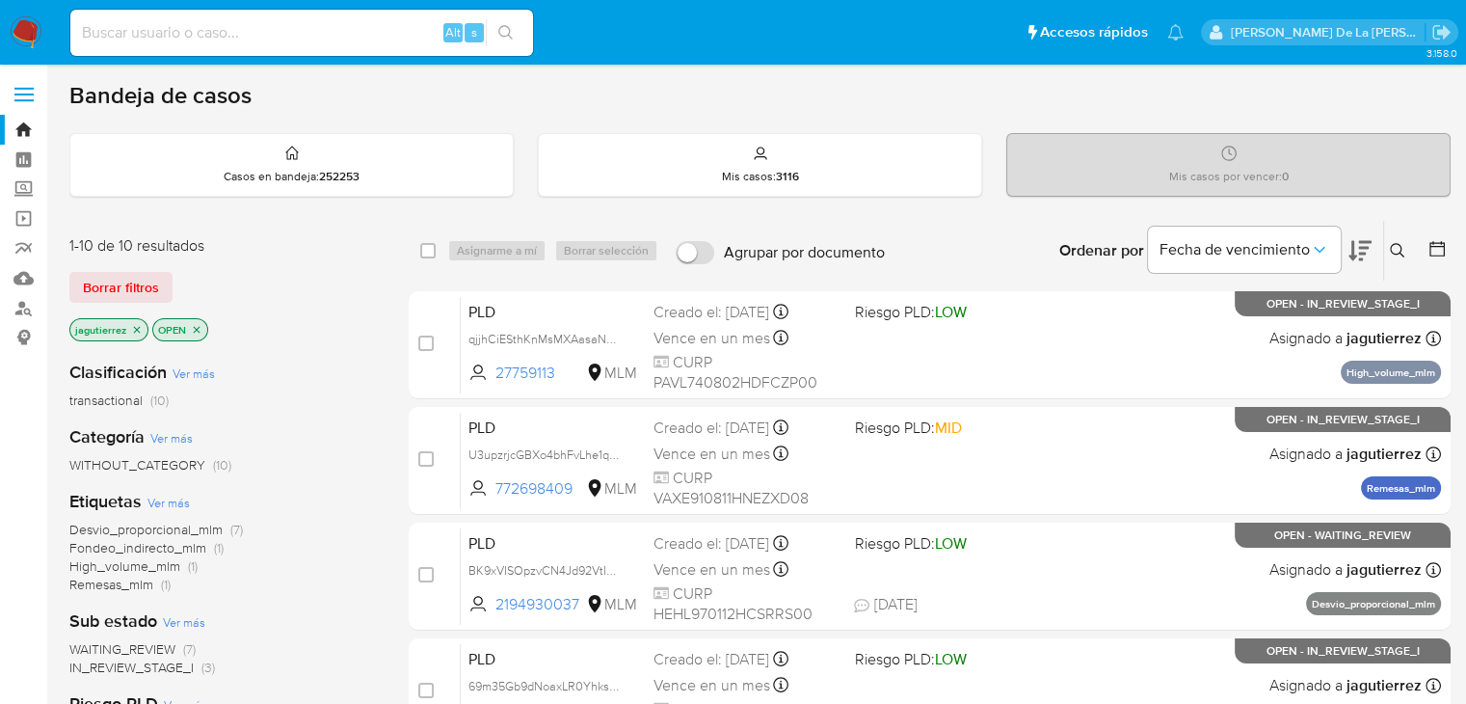
click at [1387, 253] on button at bounding box center [1400, 250] width 32 height 23
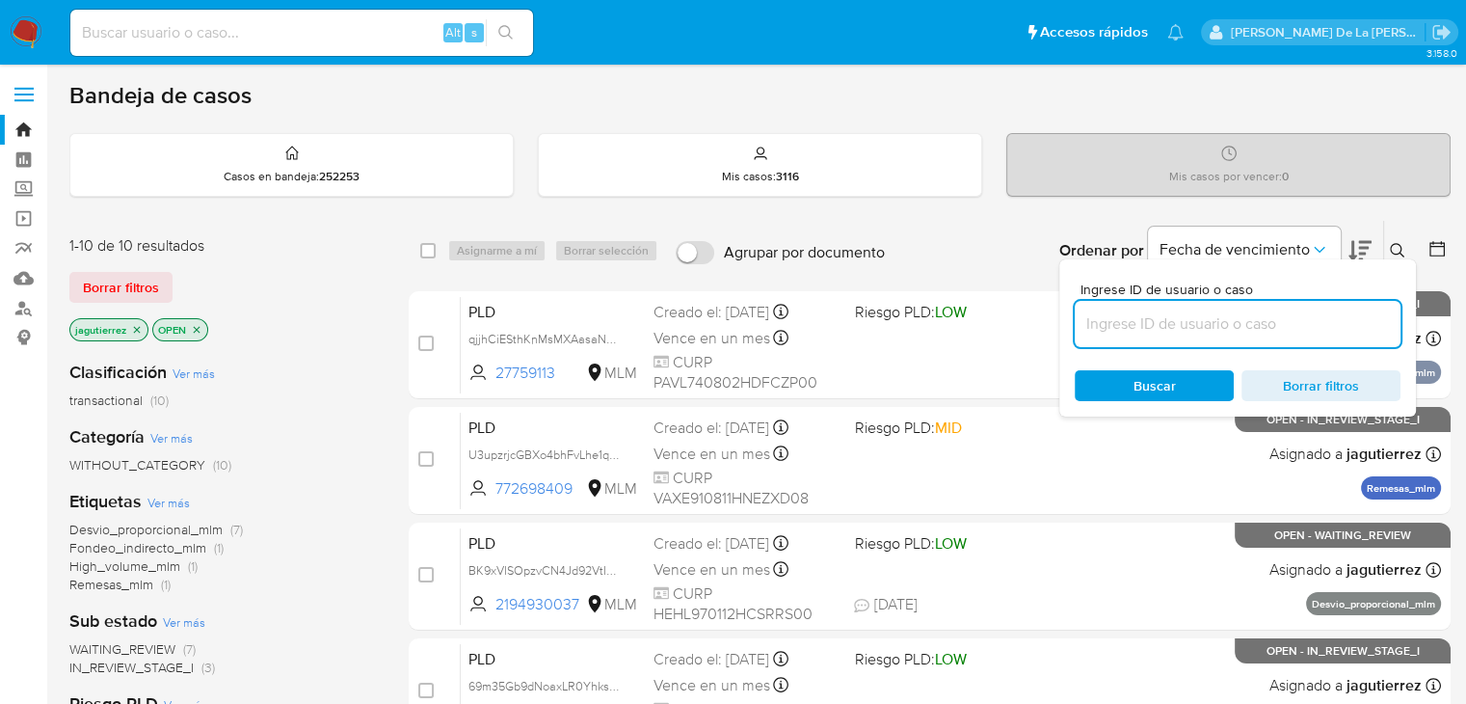
click at [1216, 330] on input at bounding box center [1238, 323] width 326 height 25
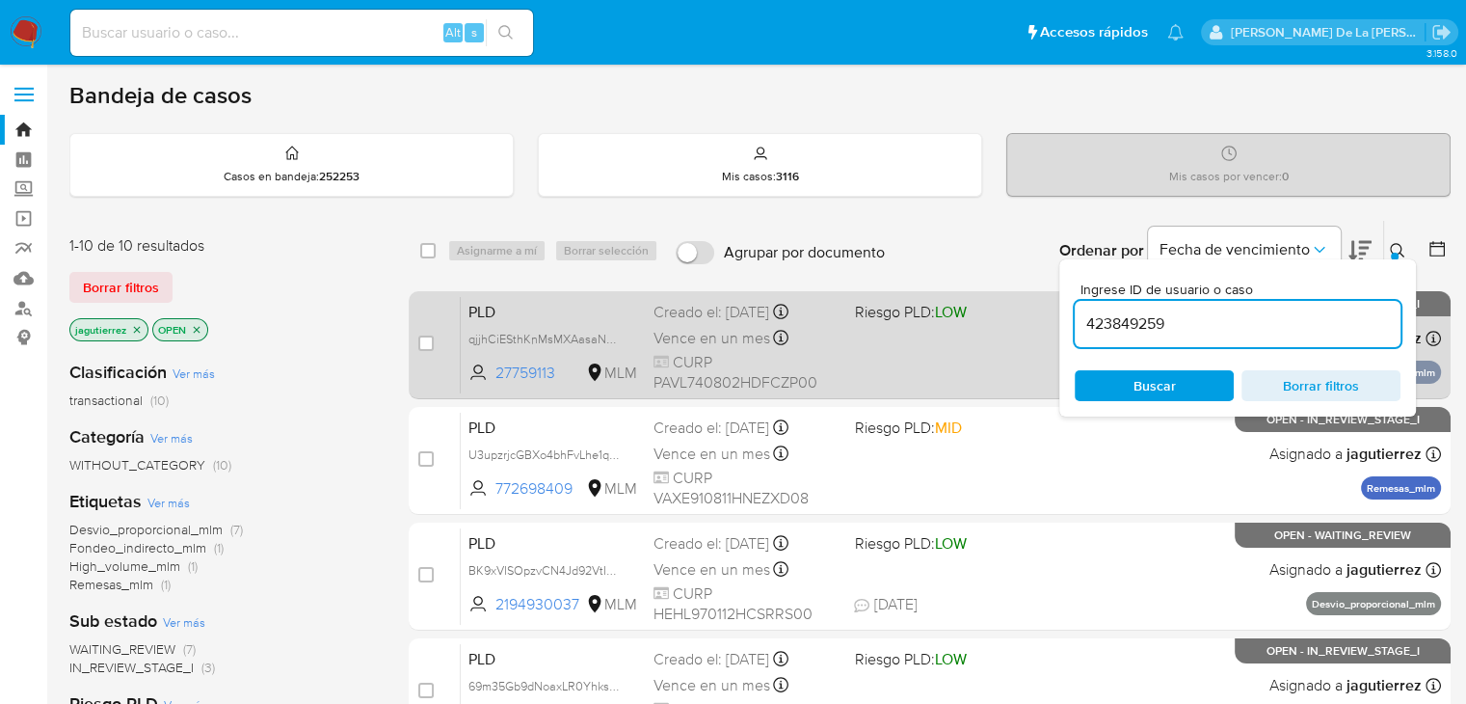
type input "423849259"
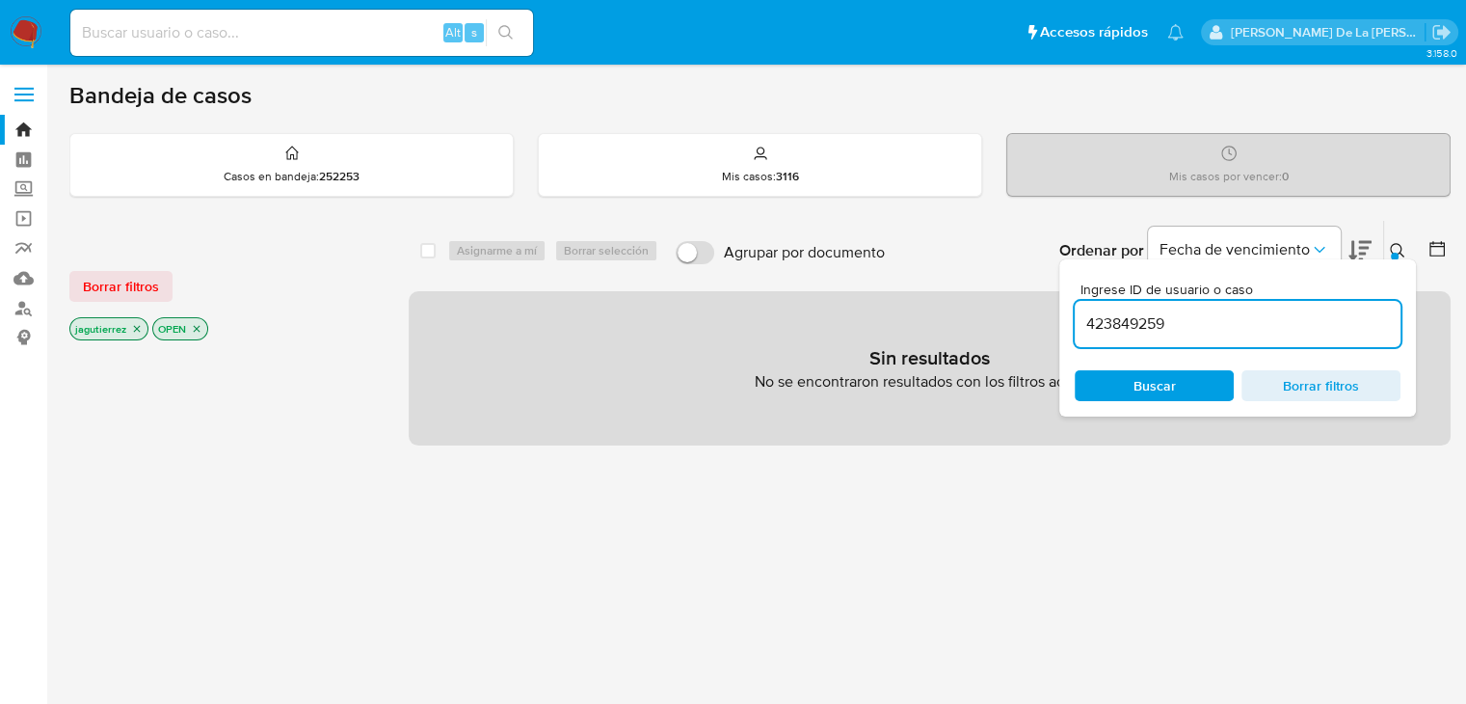
click at [129, 325] on p "jagutierrez" at bounding box center [108, 328] width 77 height 21
click at [134, 326] on icon "close-filter" at bounding box center [137, 329] width 7 height 7
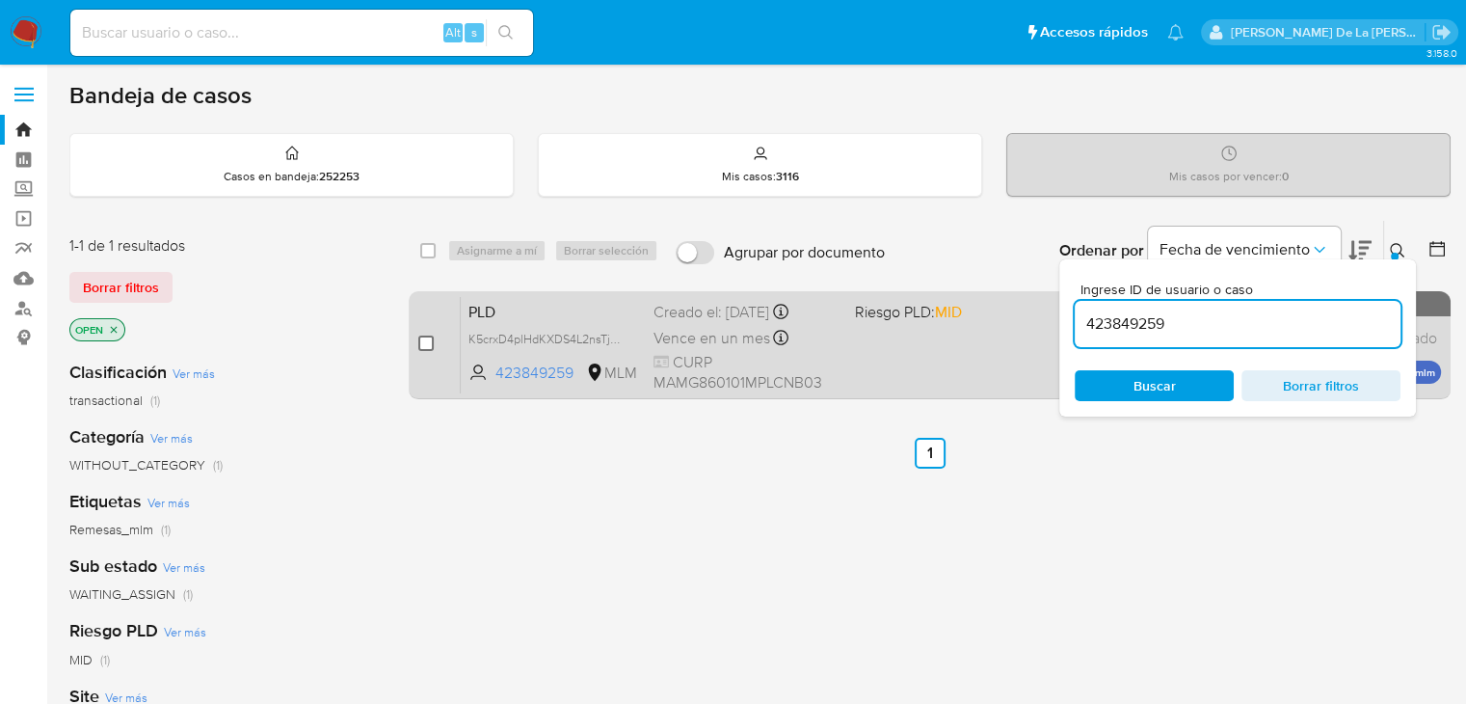
click at [425, 346] on input "checkbox" at bounding box center [425, 342] width 15 height 15
checkbox input "true"
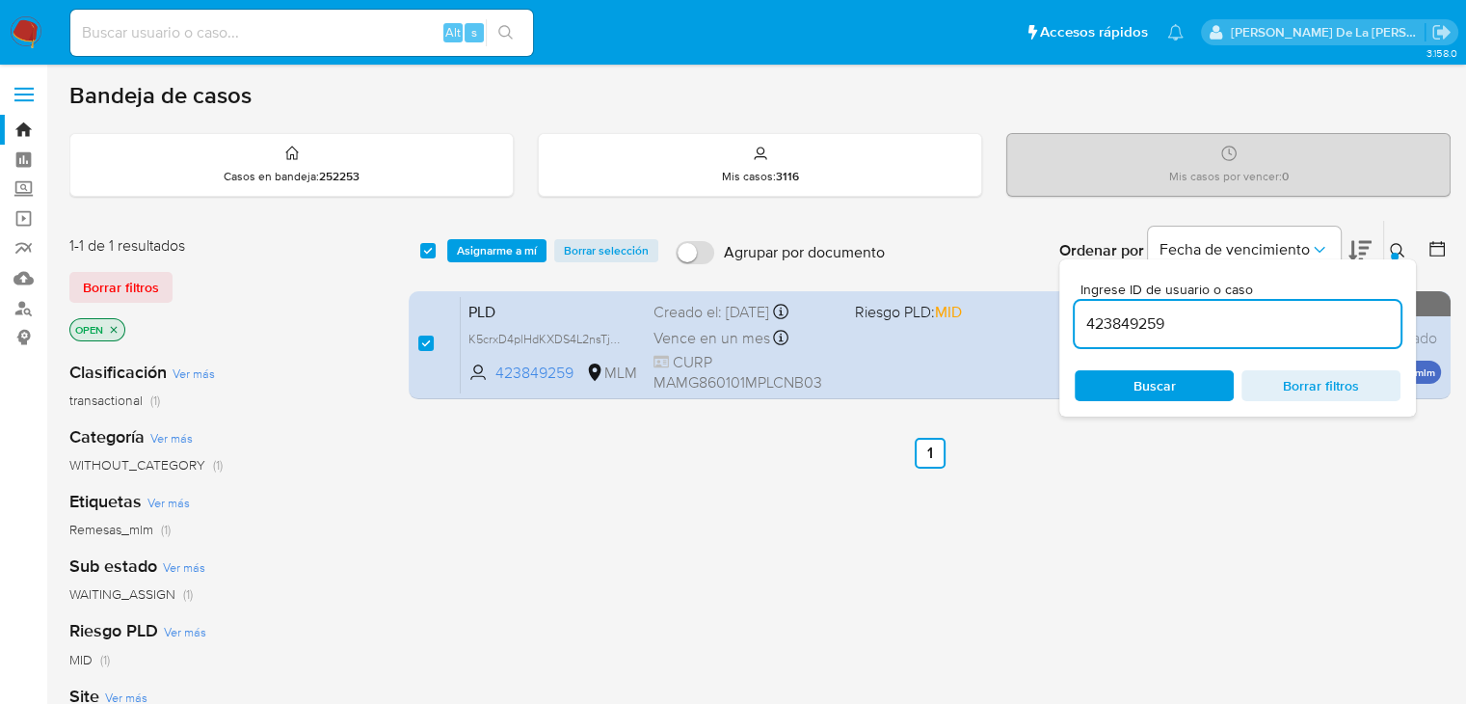
click at [1113, 328] on input "423849259" at bounding box center [1238, 323] width 326 height 25
click at [1113, 327] on input "423849259" at bounding box center [1238, 323] width 326 height 25
click at [1113, 322] on input "423849259" at bounding box center [1238, 323] width 326 height 25
click at [1113, 321] on input "423849259" at bounding box center [1238, 323] width 326 height 25
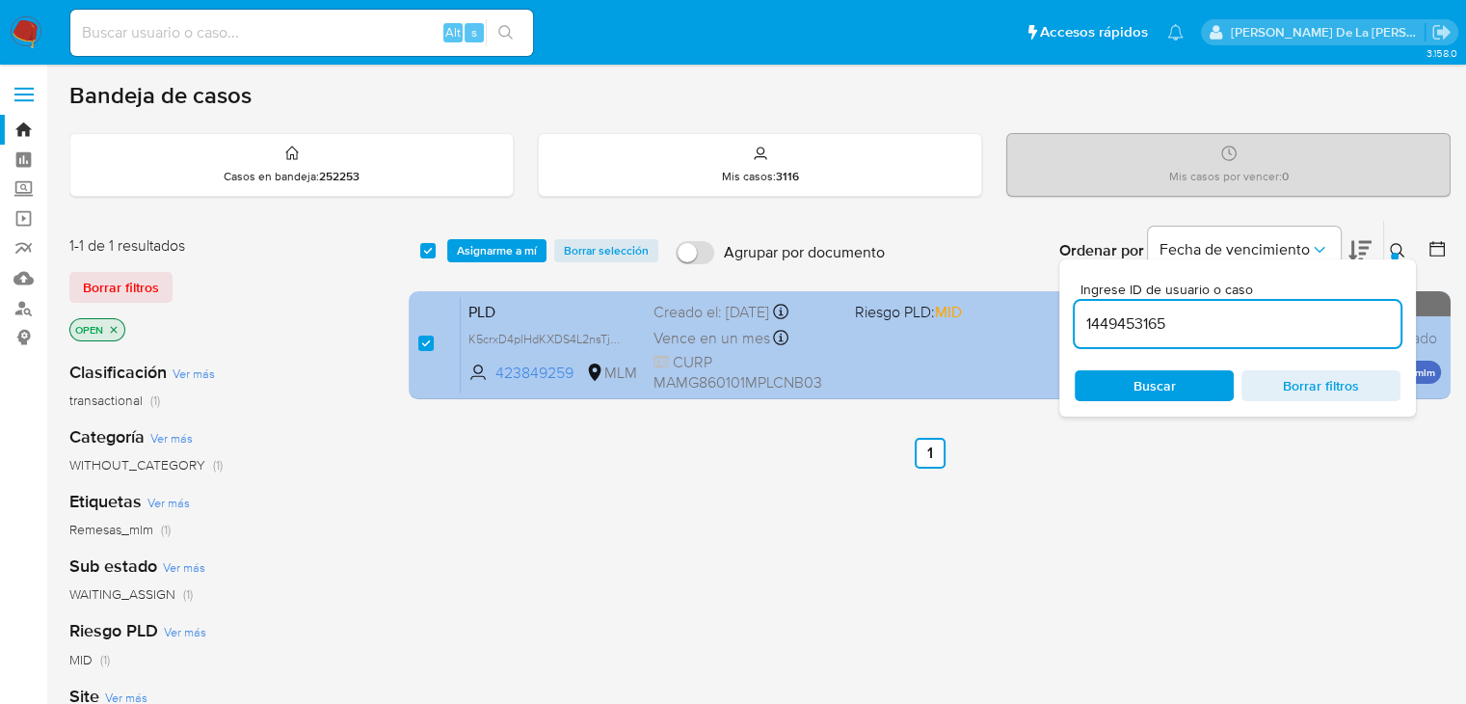
type input "1449453165"
checkbox input "false"
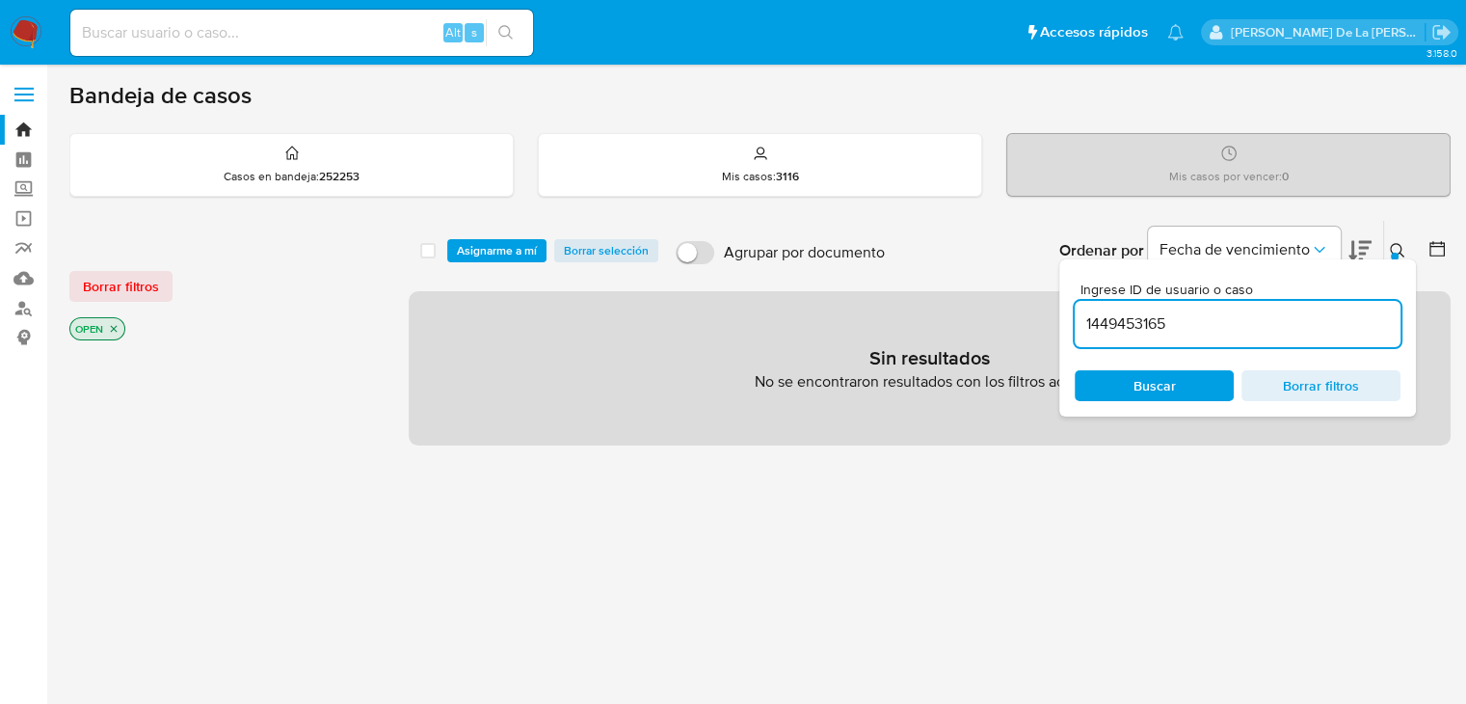
click at [1131, 301] on div "1449453165" at bounding box center [1238, 324] width 326 height 46
click at [1128, 317] on input "1449453165" at bounding box center [1238, 323] width 326 height 25
paste input "2501994697"
type input "2501994697"
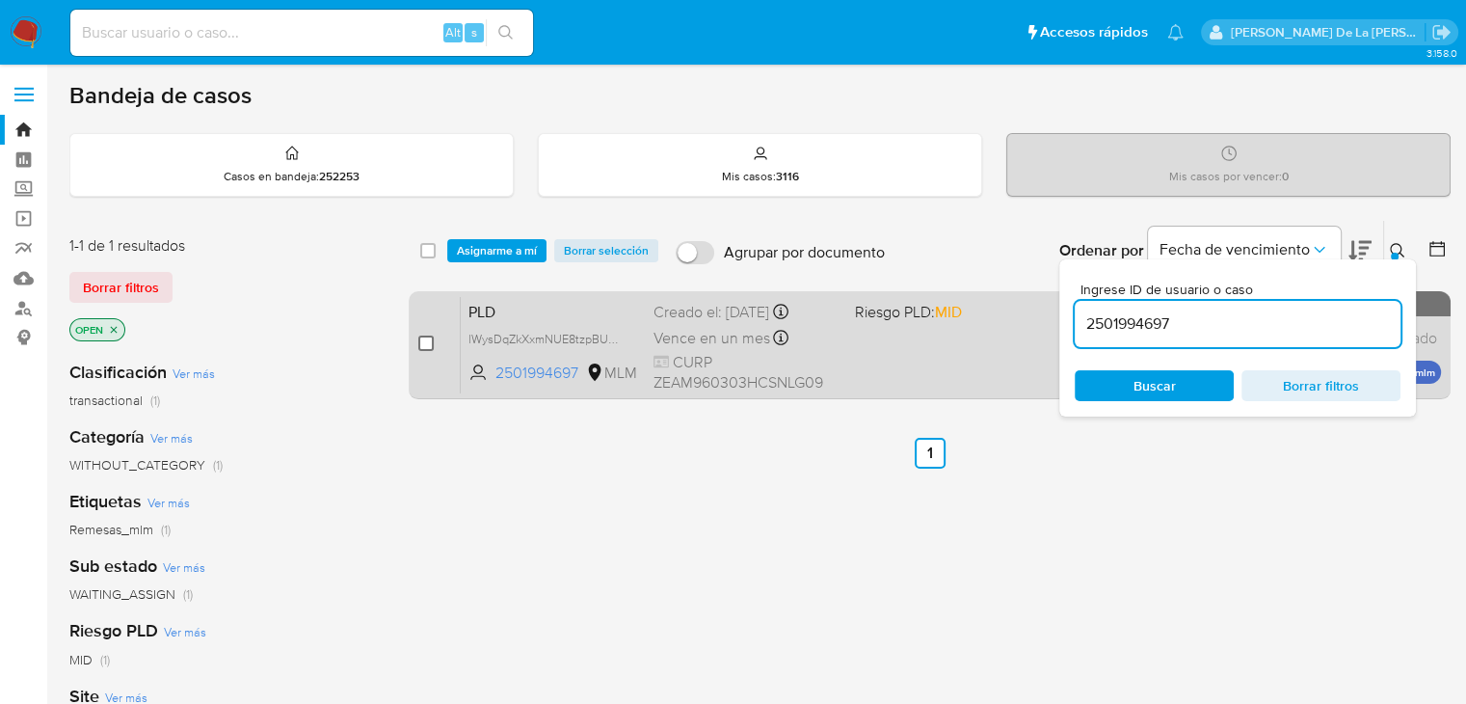
click at [431, 349] on input "checkbox" at bounding box center [425, 342] width 15 height 15
checkbox input "true"
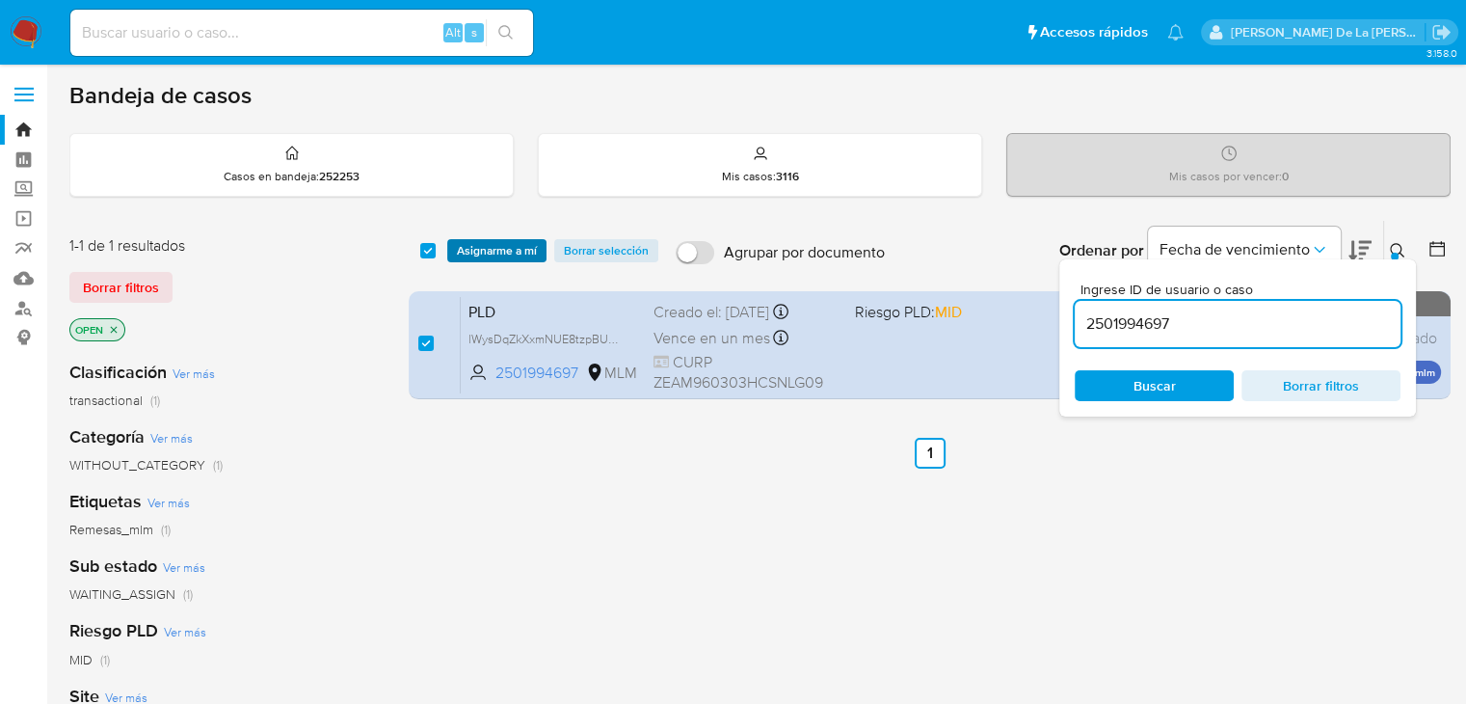
click at [497, 241] on span "Asignarme a mí" at bounding box center [497, 250] width 80 height 19
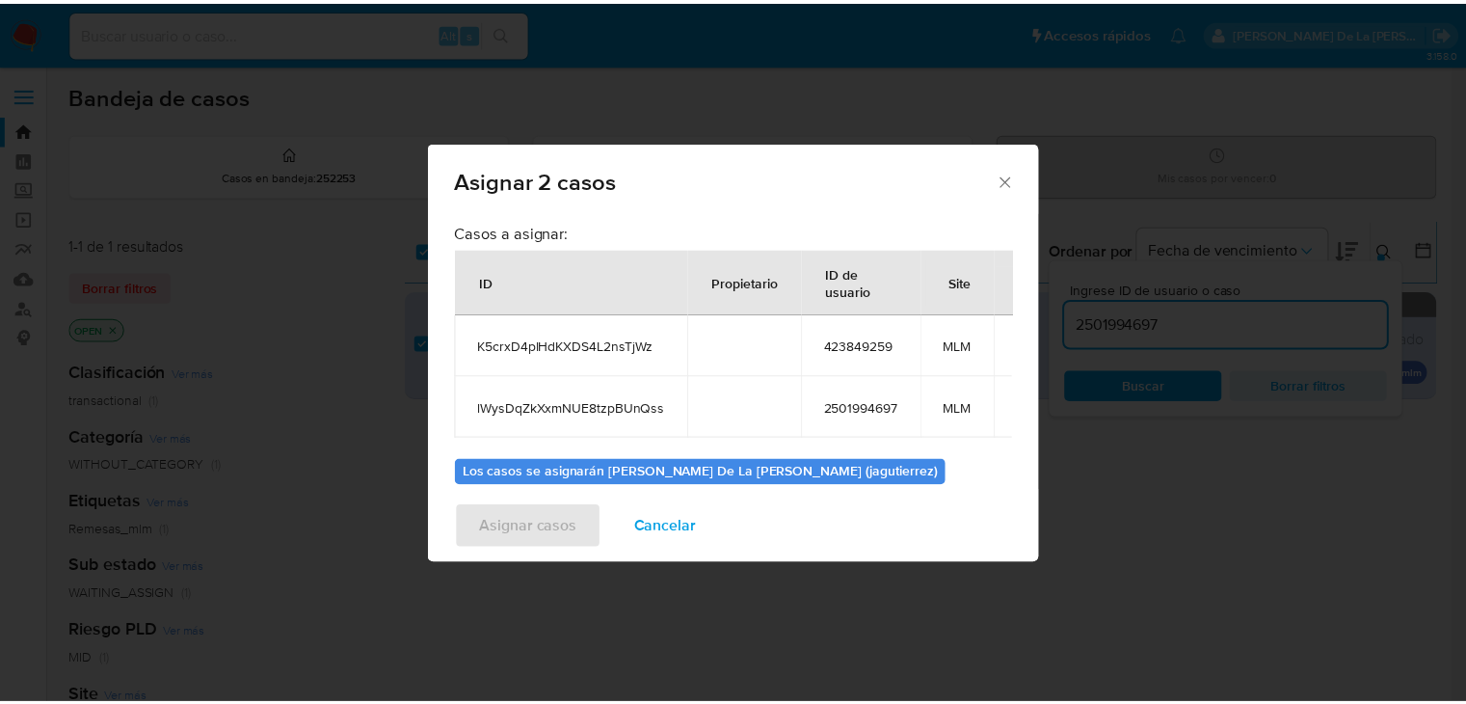
scroll to position [109, 0]
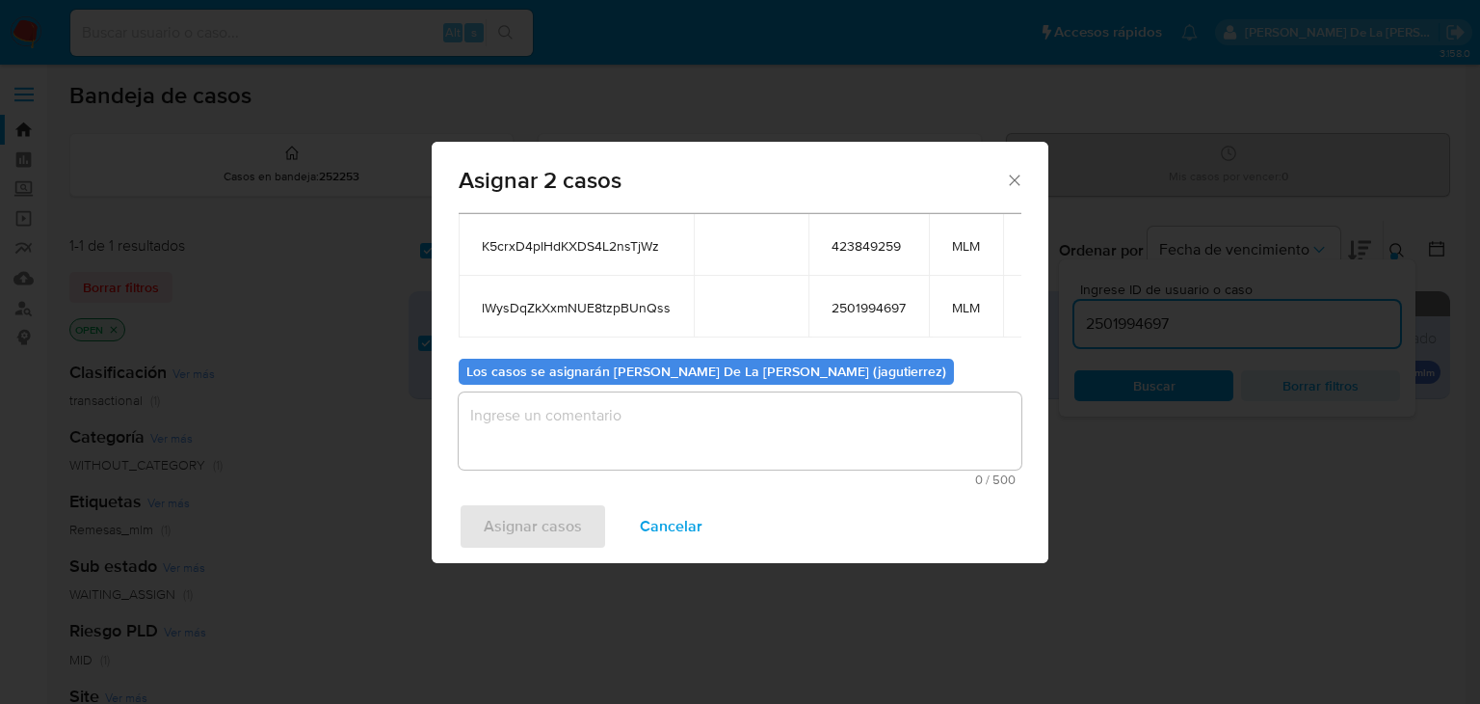
click at [599, 432] on textarea "assign-modal" at bounding box center [740, 430] width 563 height 77
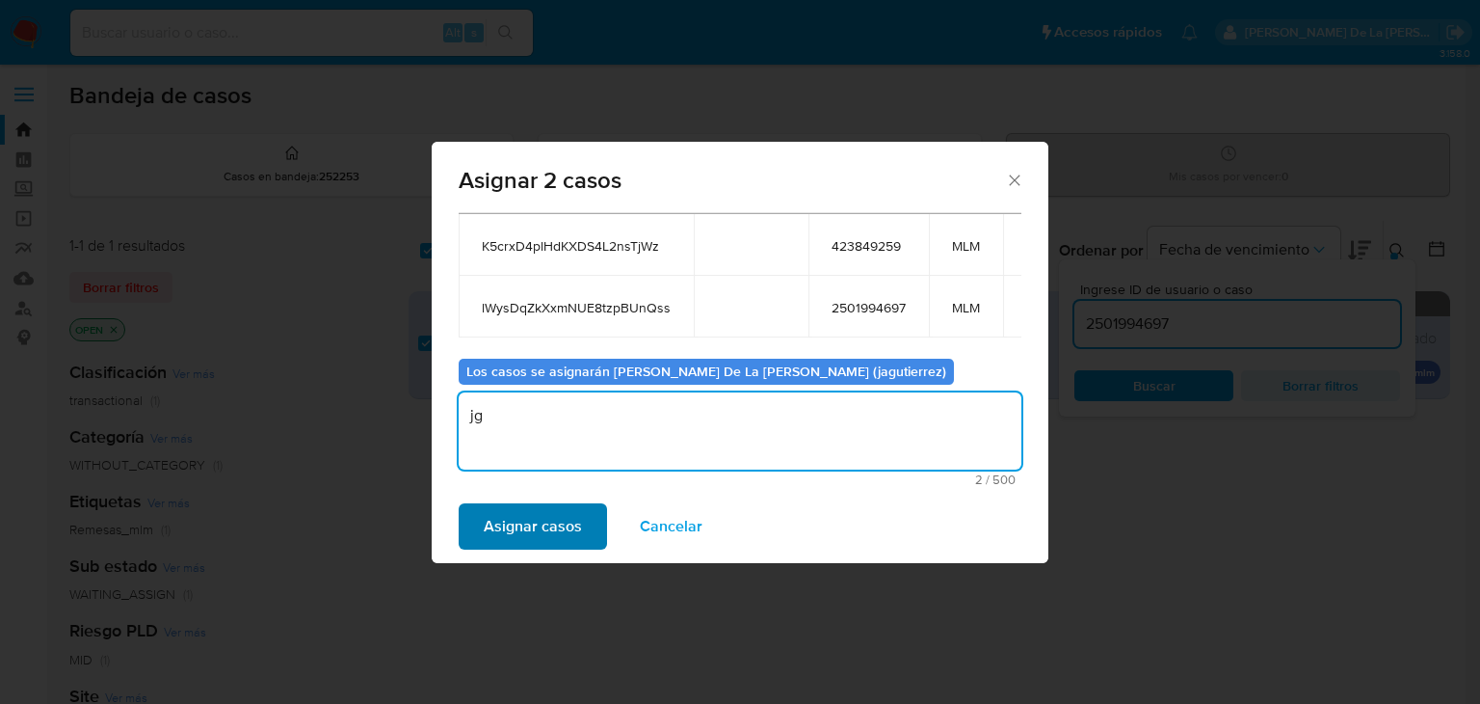
type textarea "jg"
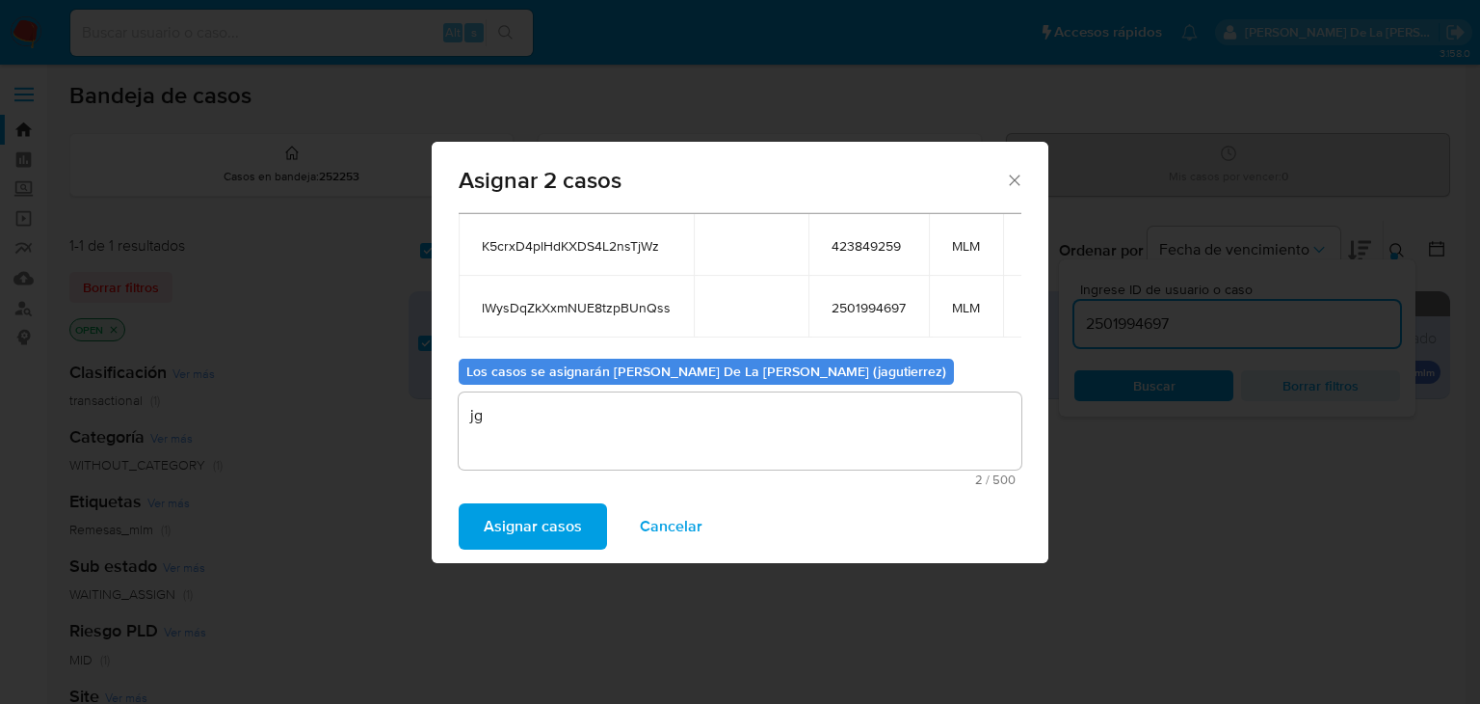
click at [497, 531] on span "Asignar casos" at bounding box center [533, 526] width 98 height 42
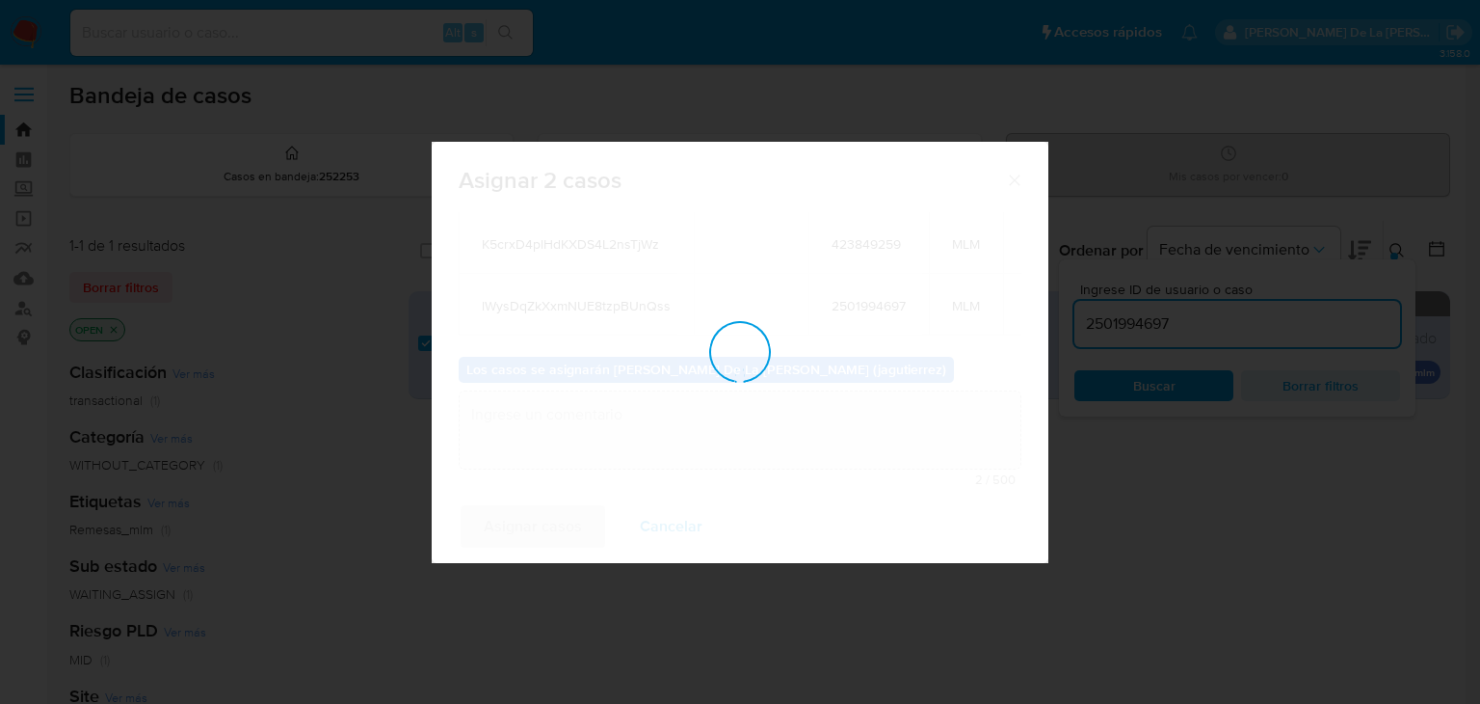
checkbox input "false"
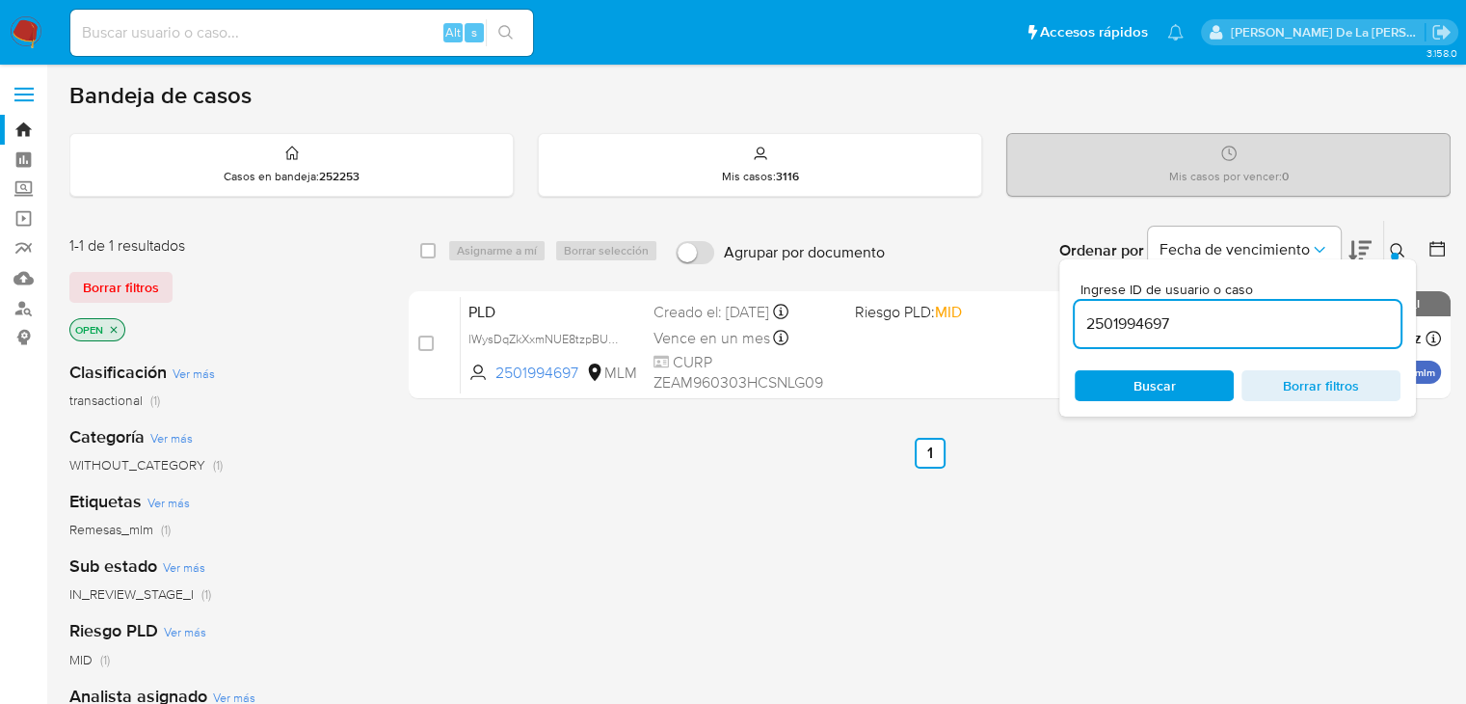
click at [13, 20] on img at bounding box center [26, 32] width 33 height 33
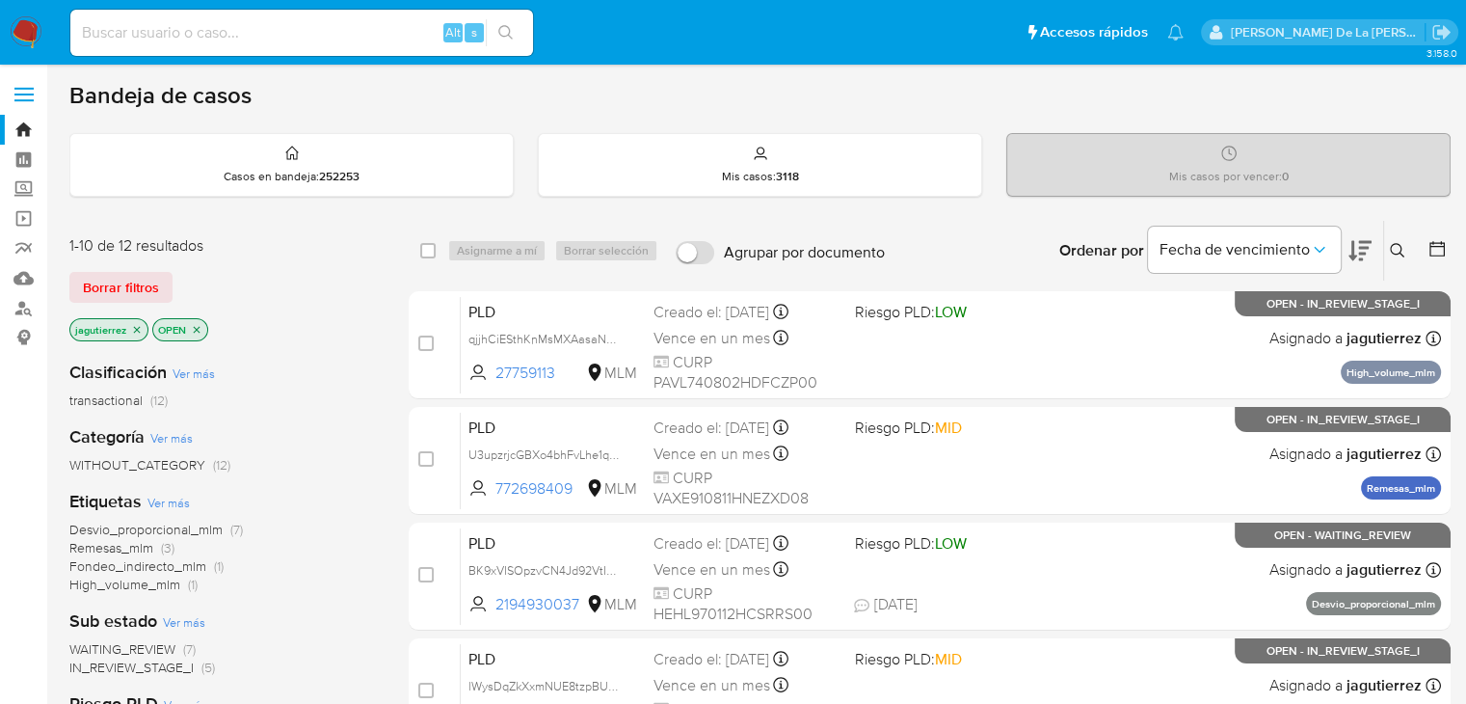
click at [122, 548] on span "Remesas_mlm" at bounding box center [111, 547] width 84 height 19
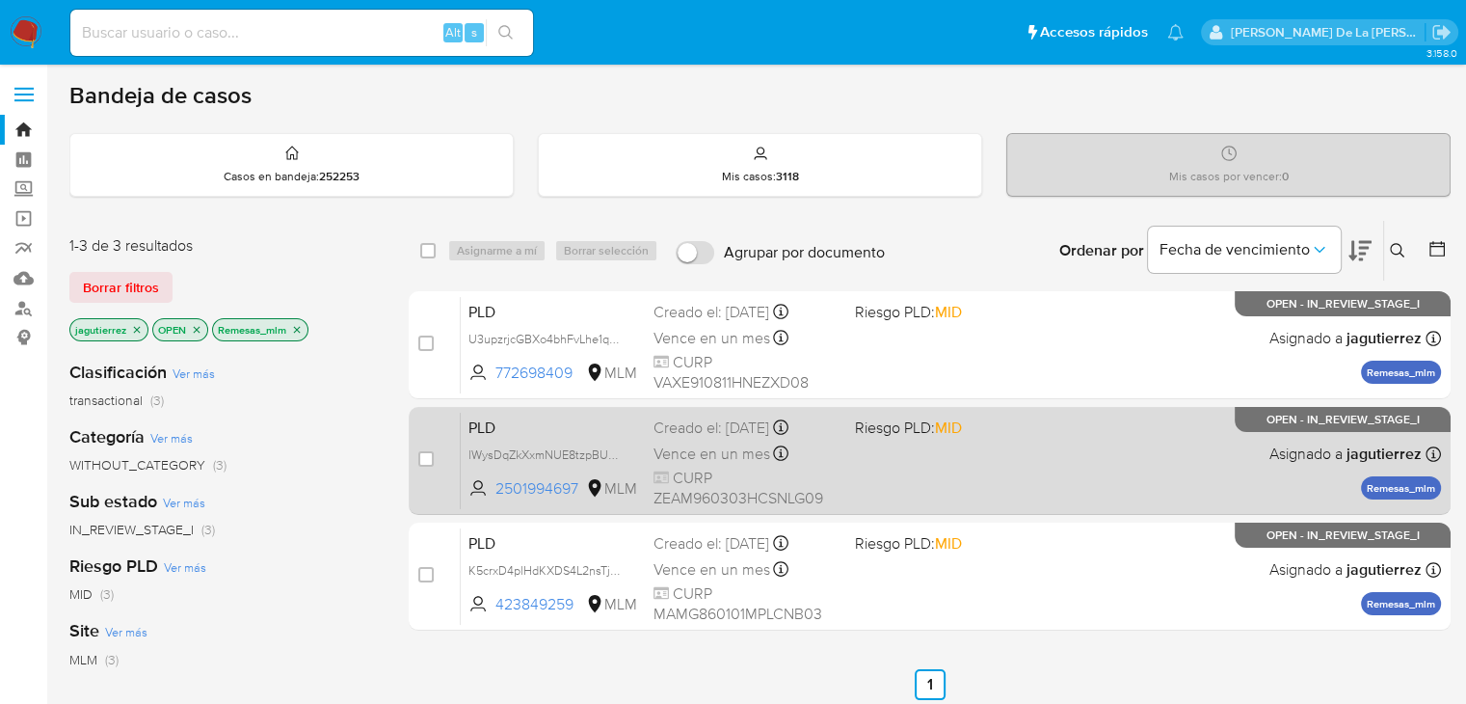
click at [883, 465] on div "PLD lWysDqZkXxmNUE8tzpBUnQss 2501994697 MLM Riesgo PLD: MID Creado el: [DATE] C…" at bounding box center [951, 460] width 980 height 97
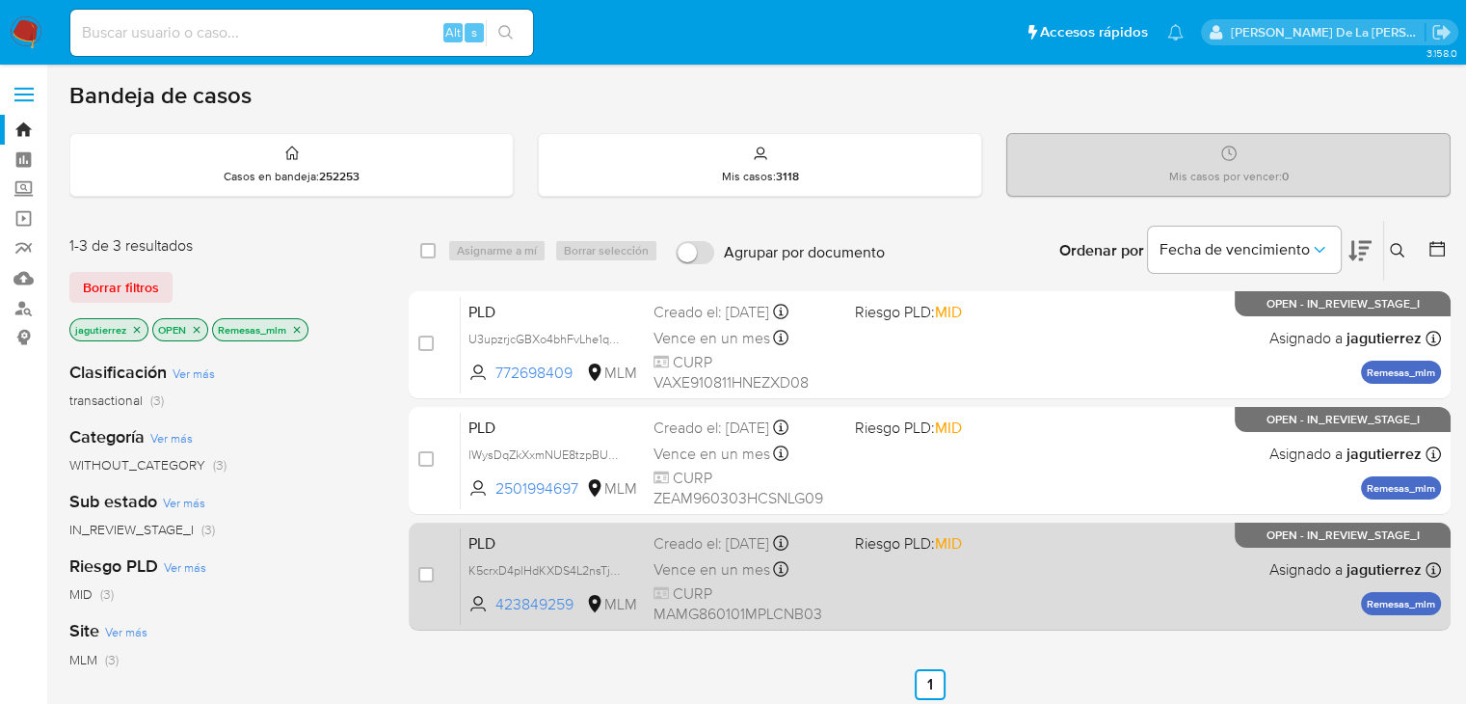
click at [809, 577] on div "Vence en un mes Vence el [DATE] 02:10:34" at bounding box center [745, 569] width 185 height 26
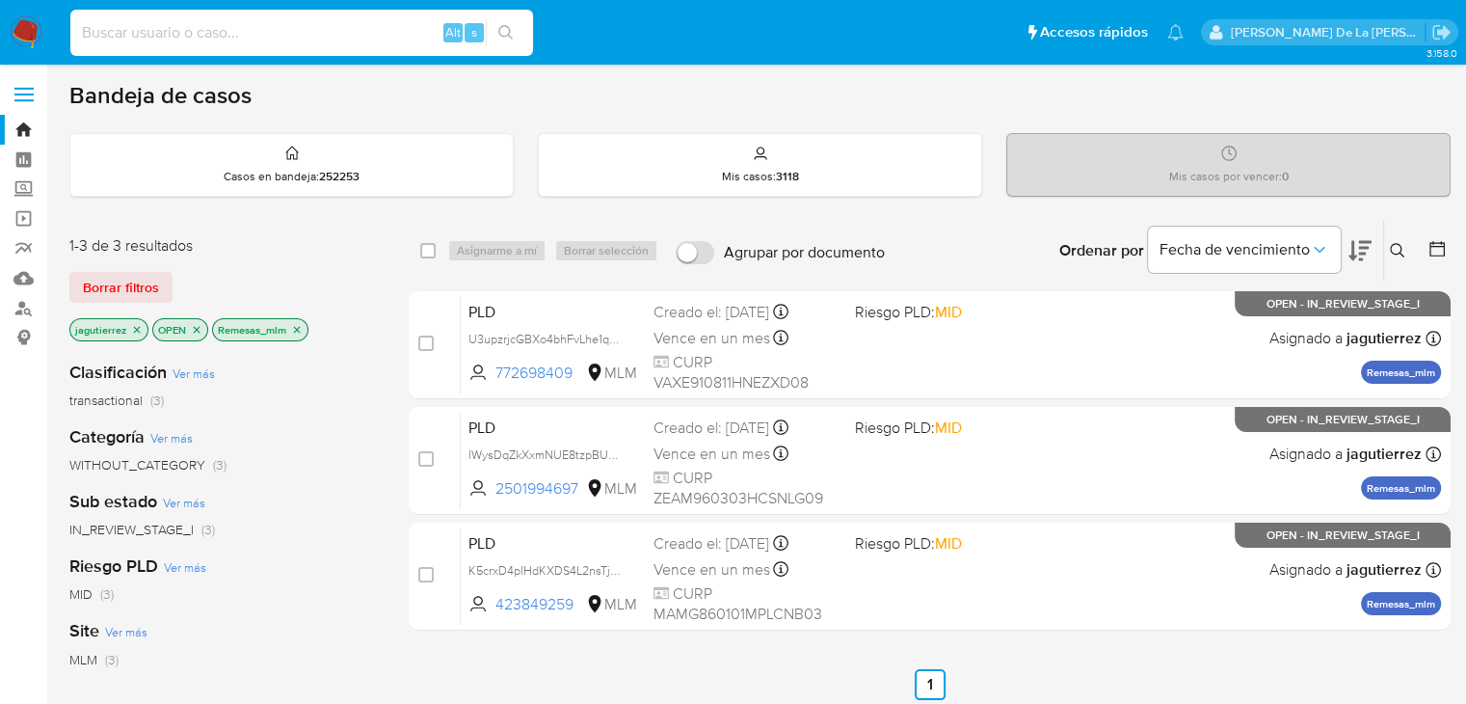
click at [166, 34] on input at bounding box center [301, 32] width 463 height 25
paste input "617143129"
type input "617143129"
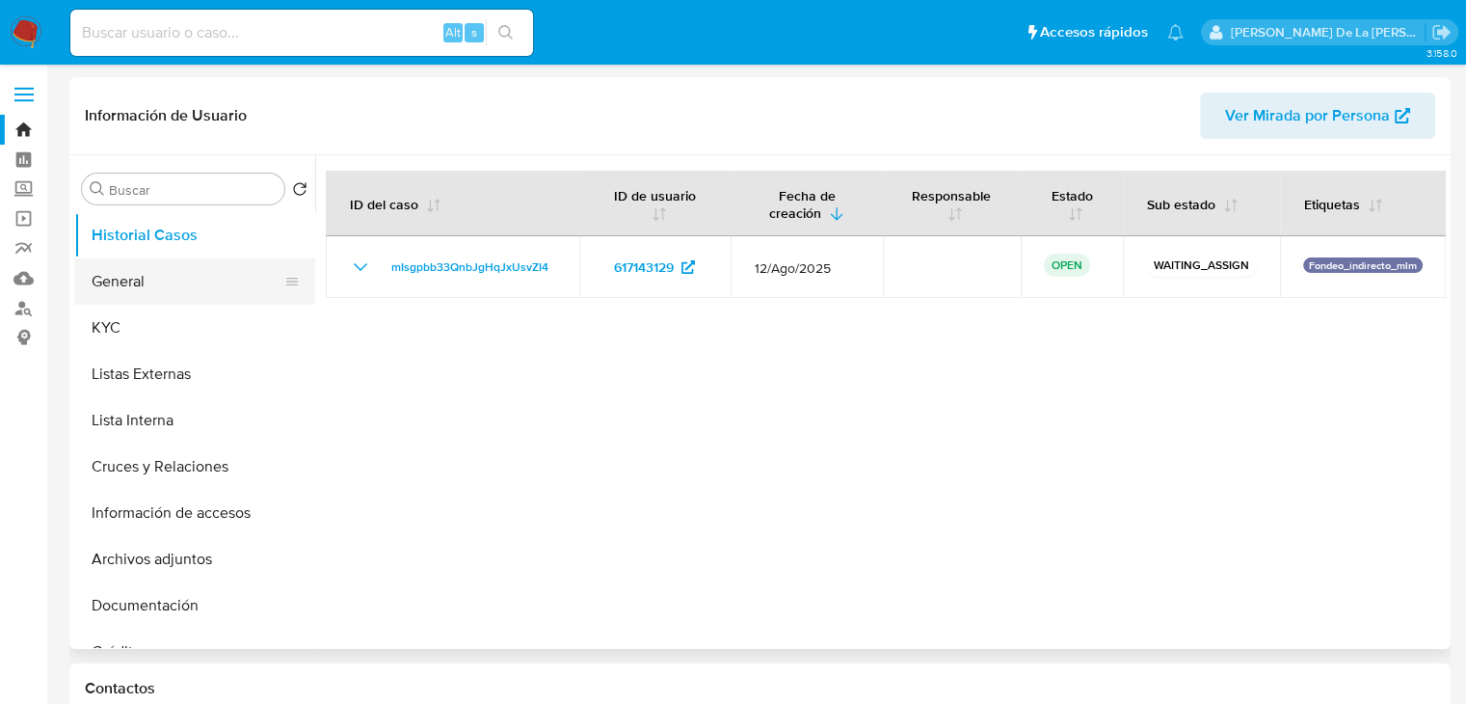
select select "10"
click at [158, 274] on button "General" at bounding box center [187, 281] width 226 height 46
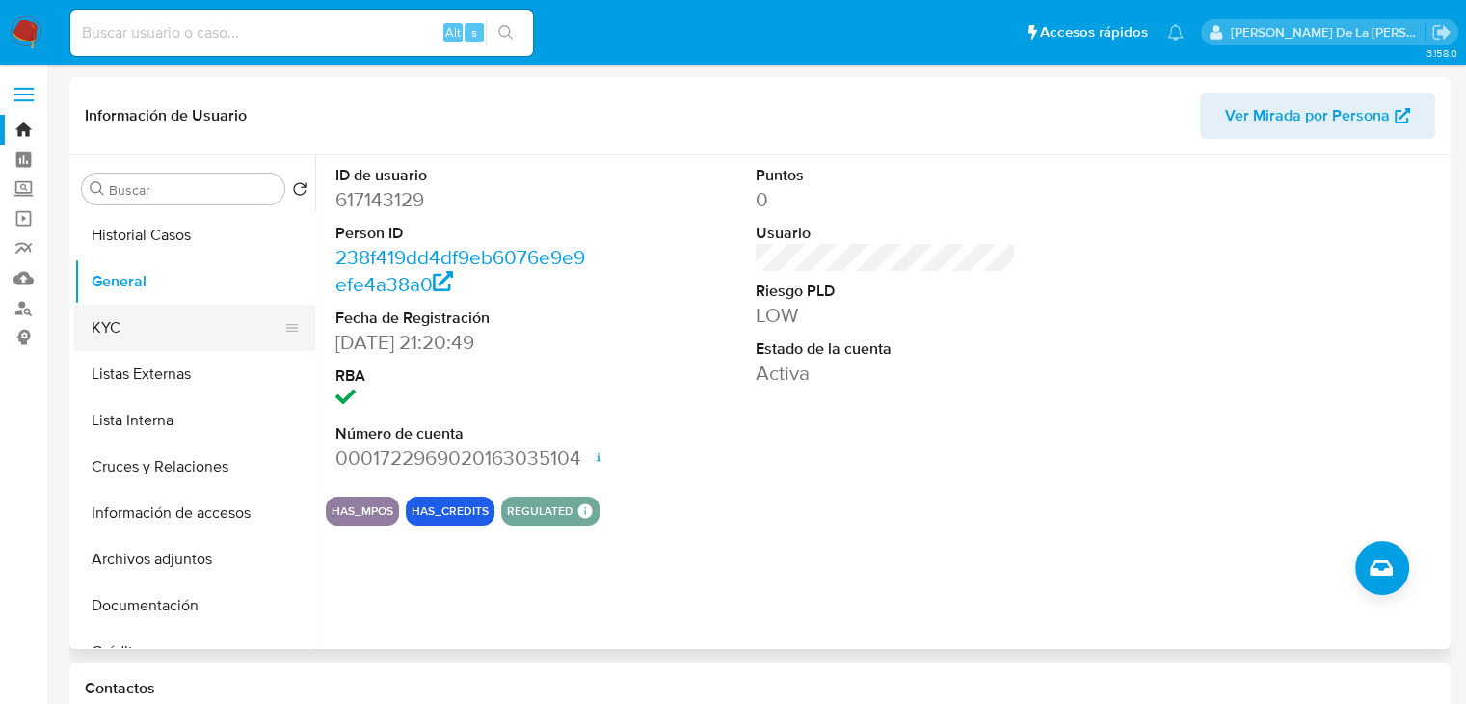
click at [173, 318] on button "KYC" at bounding box center [187, 328] width 226 height 46
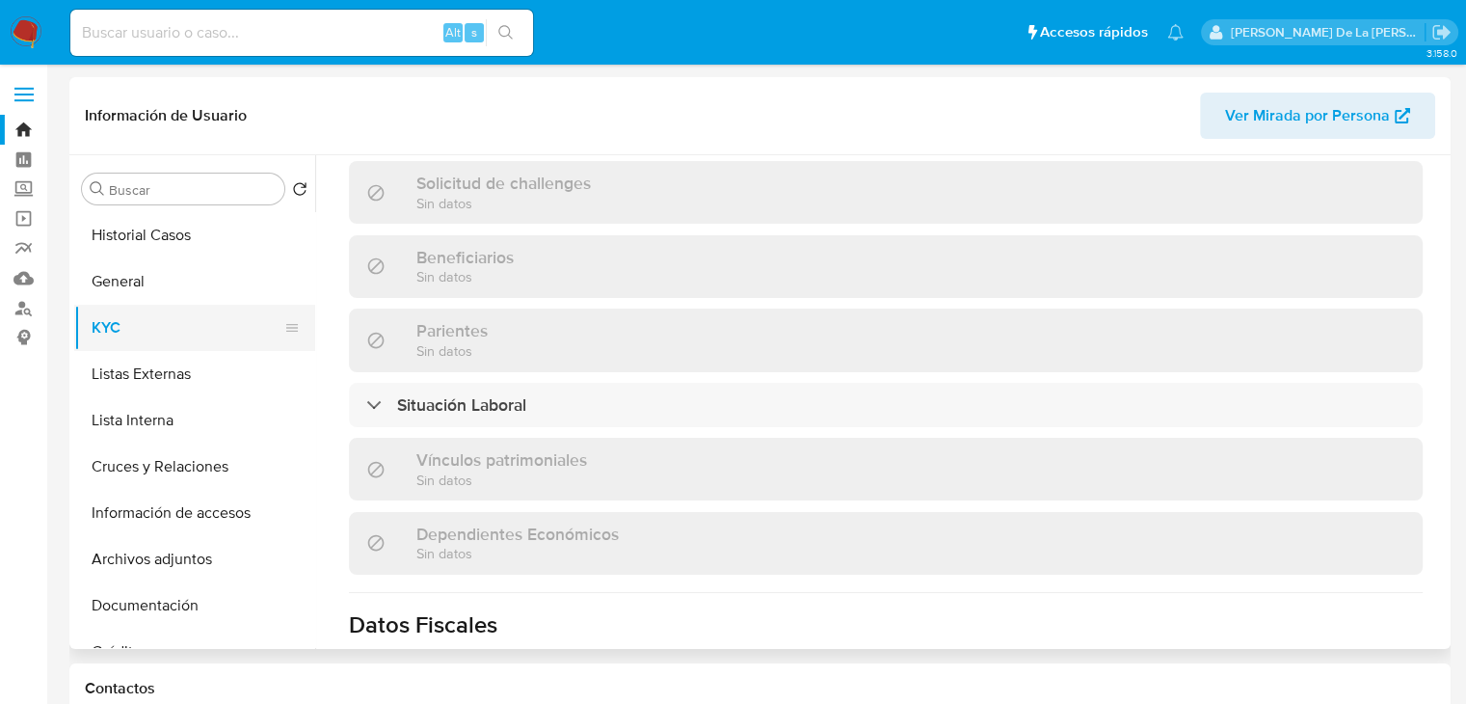
scroll to position [639, 0]
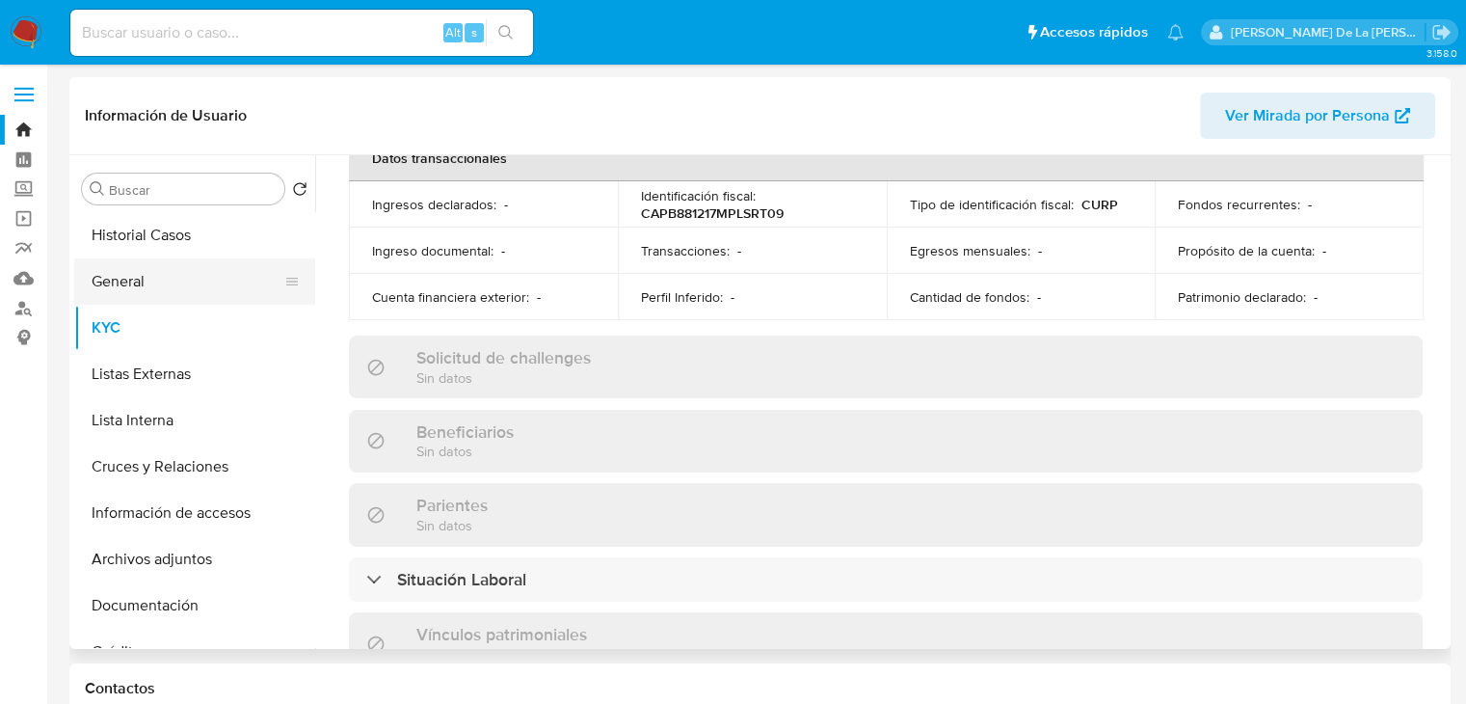
drag, startPoint x: 122, startPoint y: 253, endPoint x: 127, endPoint y: 272, distance: 18.9
click at [122, 255] on button "Historial Casos" at bounding box center [194, 235] width 241 height 46
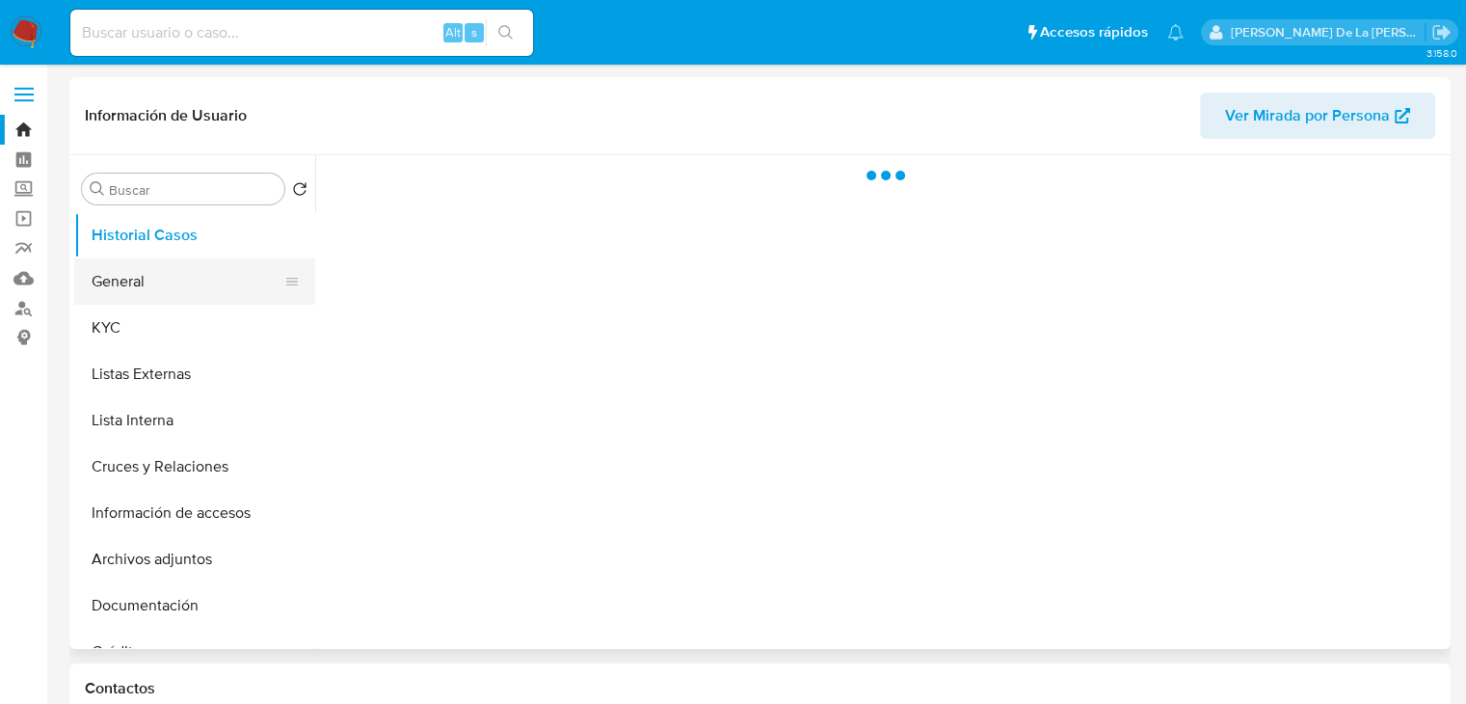
scroll to position [0, 0]
drag, startPoint x: 127, startPoint y: 275, endPoint x: 142, endPoint y: 272, distance: 14.7
click at [128, 275] on button "General" at bounding box center [187, 281] width 226 height 46
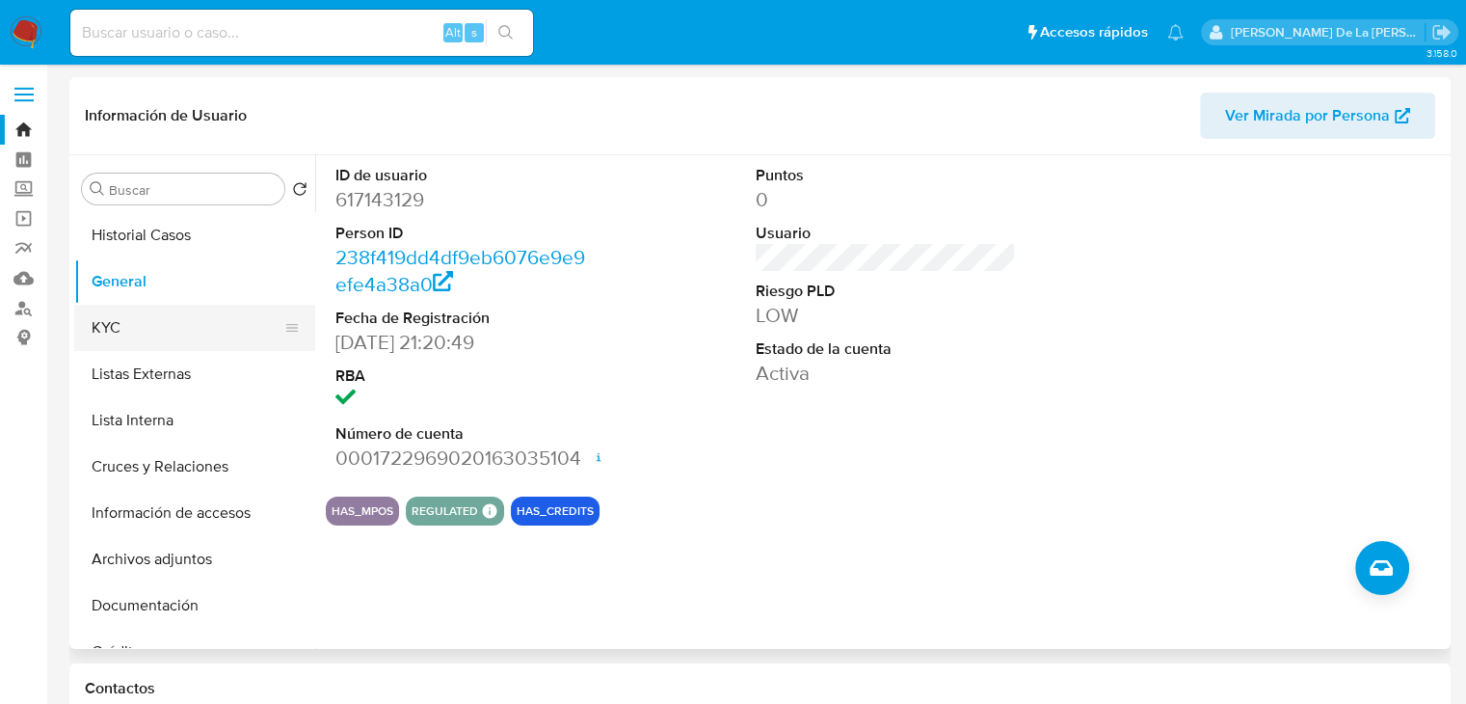
drag, startPoint x: 187, startPoint y: 328, endPoint x: 224, endPoint y: 321, distance: 37.2
click at [187, 328] on button "KYC" at bounding box center [187, 328] width 226 height 46
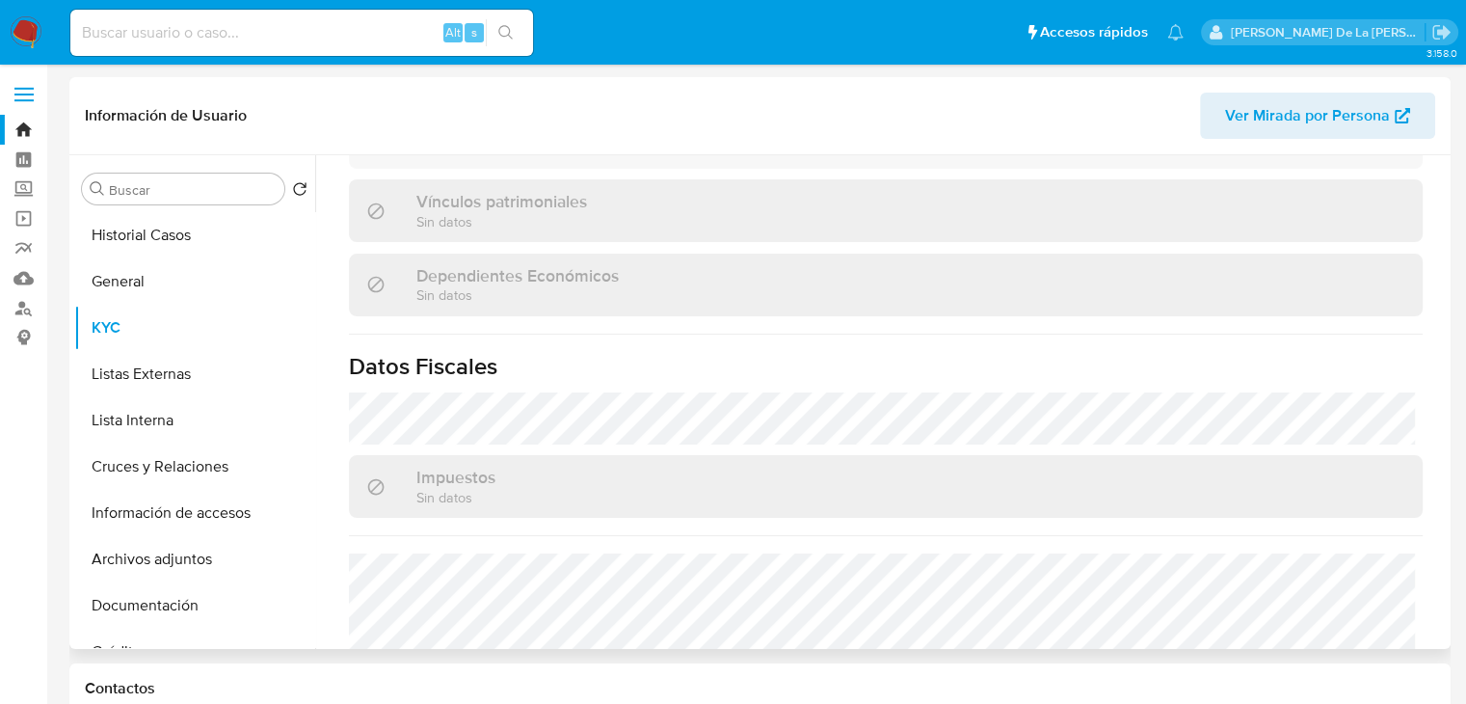
scroll to position [1217, 0]
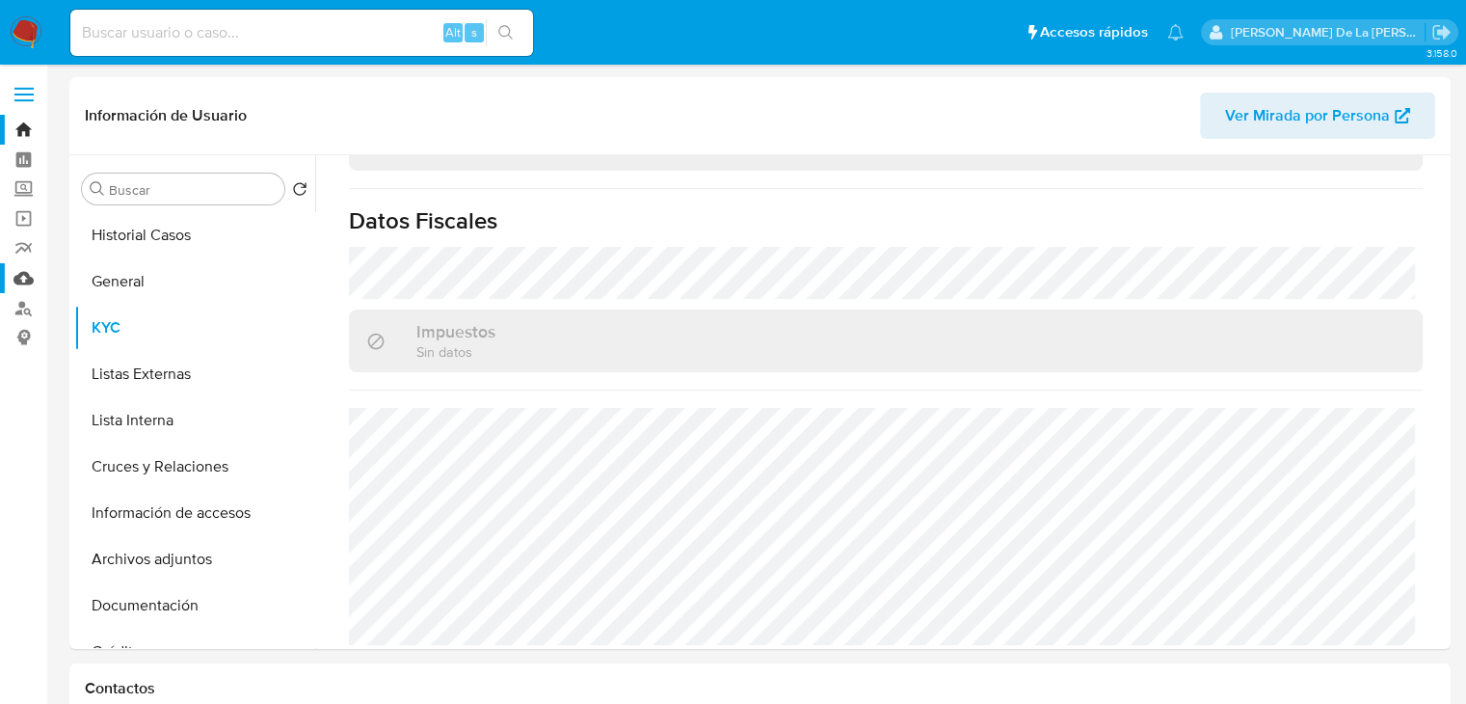
click at [22, 282] on link "Mulan" at bounding box center [114, 278] width 229 height 30
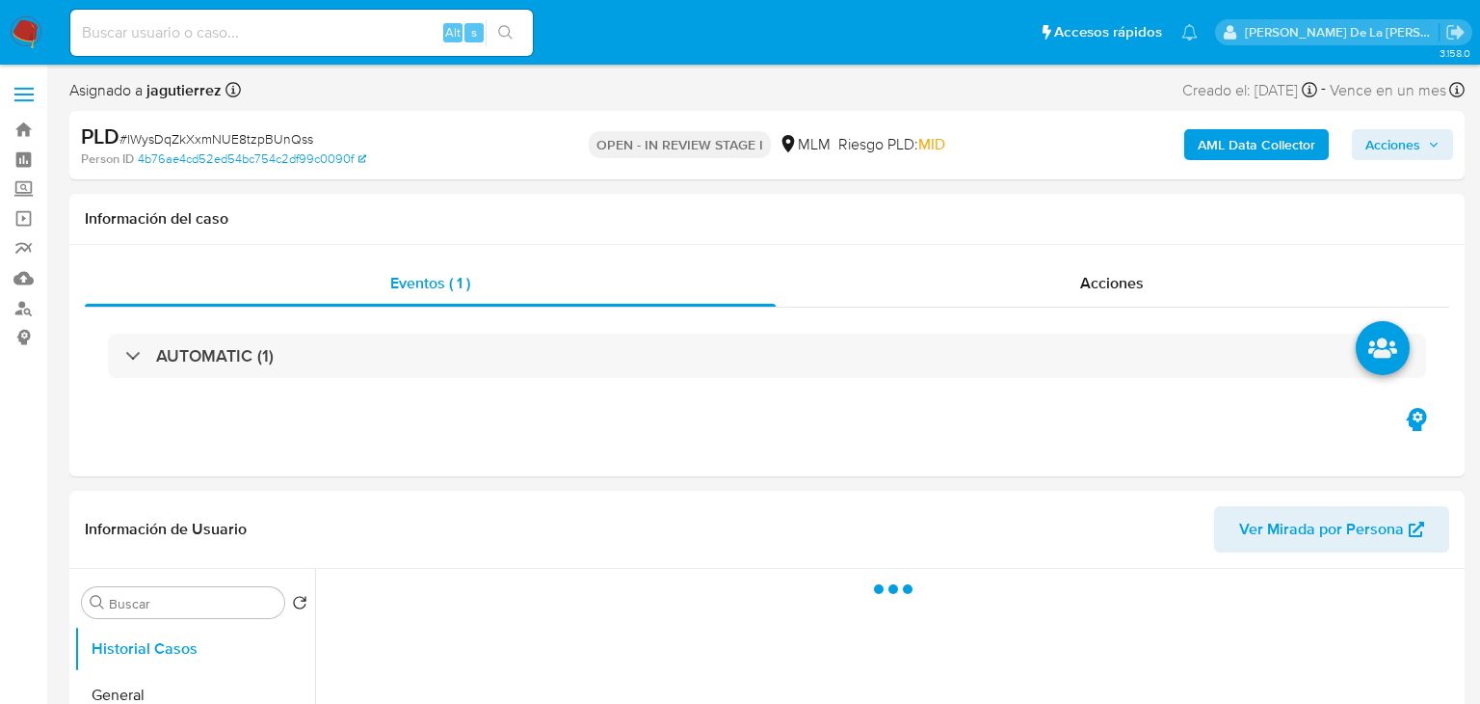
select select "10"
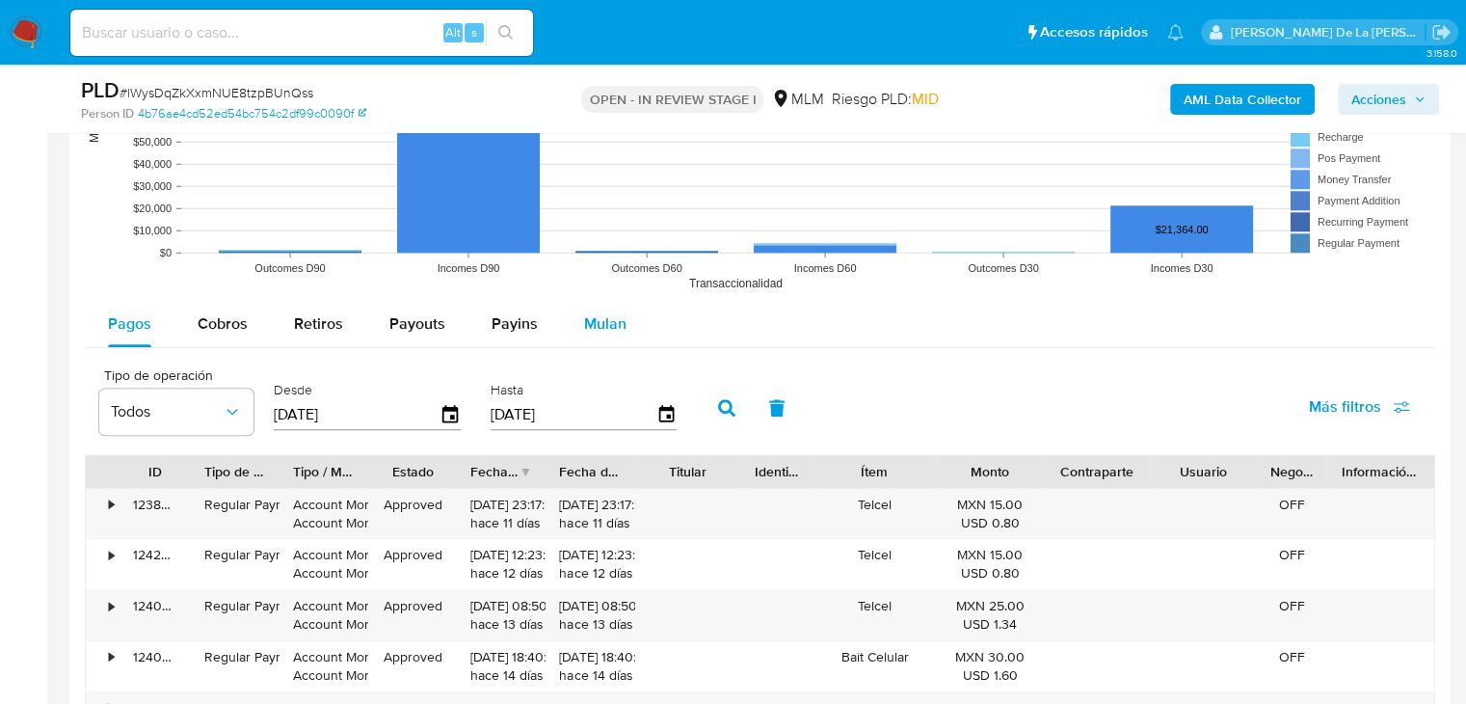
click at [595, 312] on span "Mulan" at bounding box center [605, 323] width 42 height 22
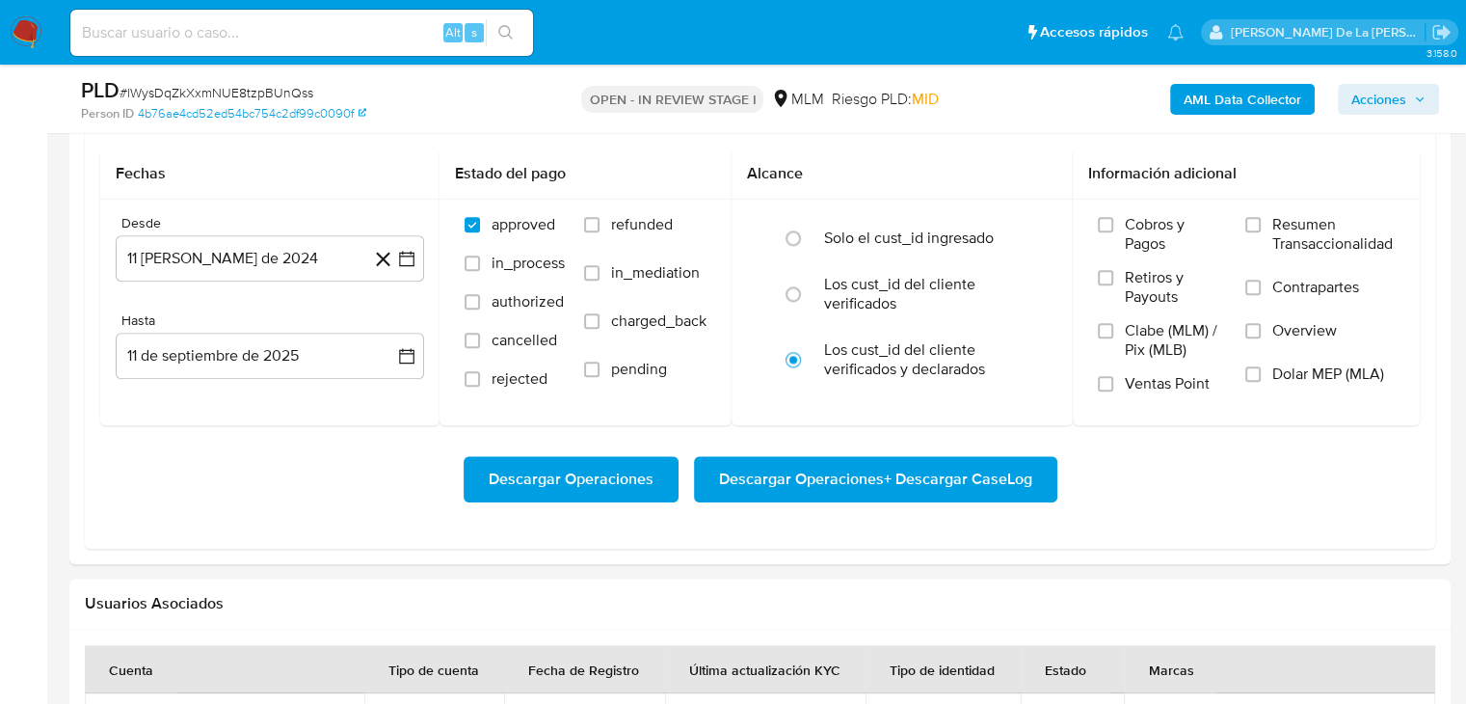
scroll to position [2120, 0]
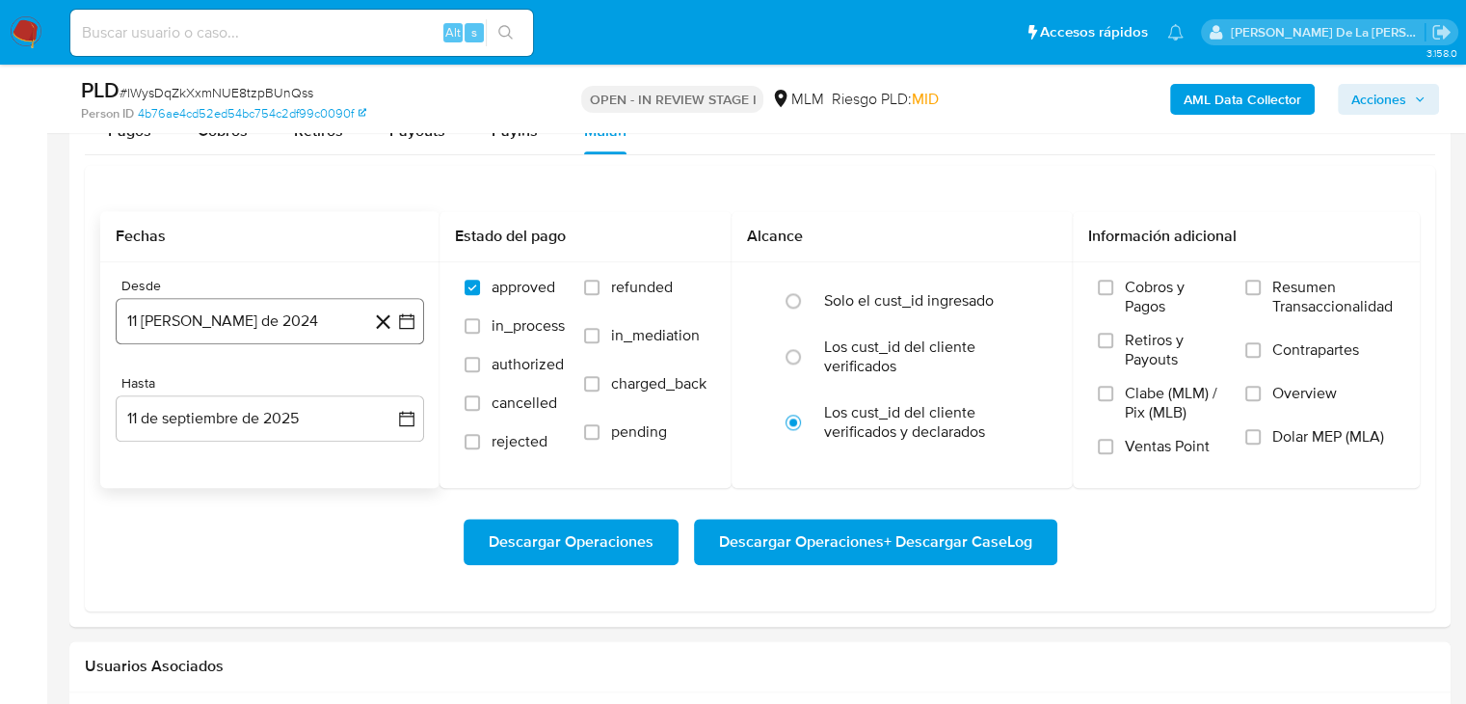
click at [415, 313] on icon "button" at bounding box center [406, 320] width 19 height 19
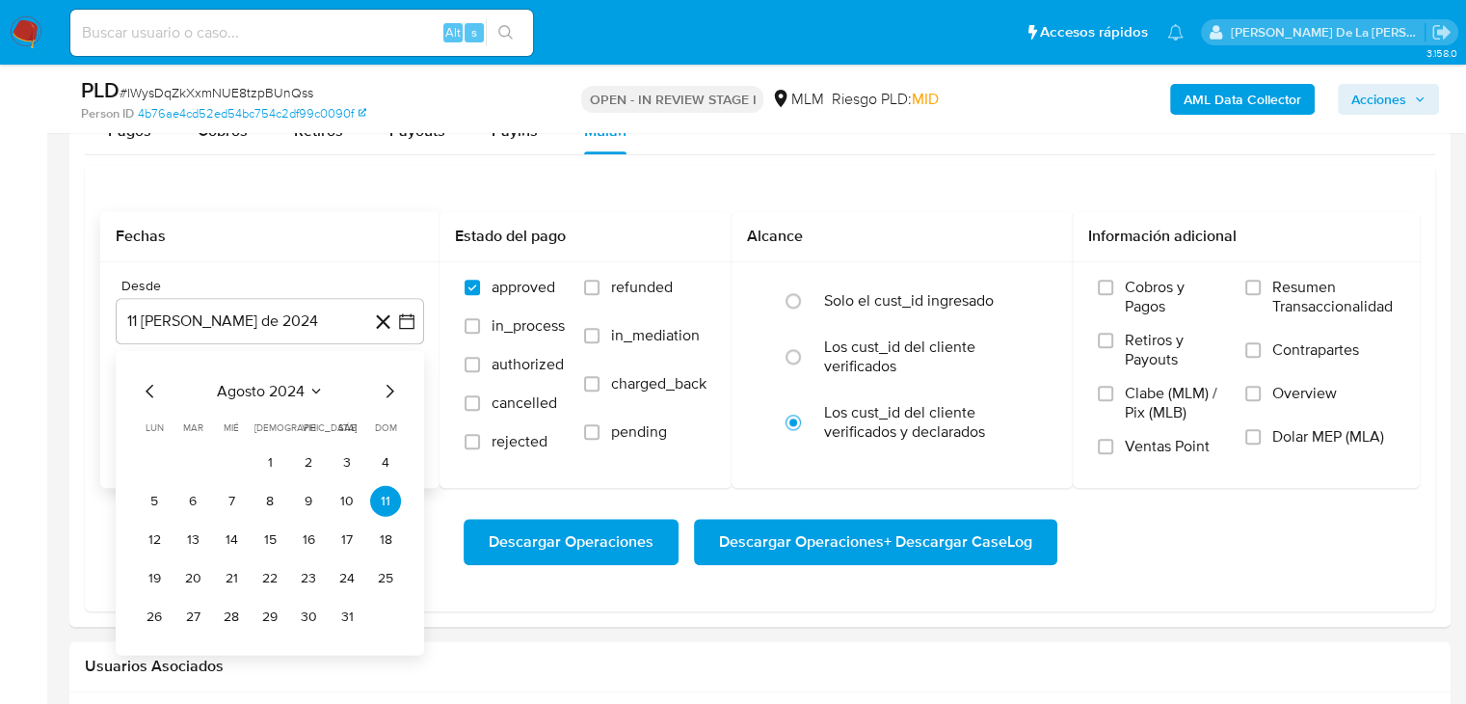
click at [394, 390] on icon "Mes siguiente" at bounding box center [389, 390] width 23 height 23
click at [393, 390] on icon "Mes siguiente" at bounding box center [389, 390] width 23 height 23
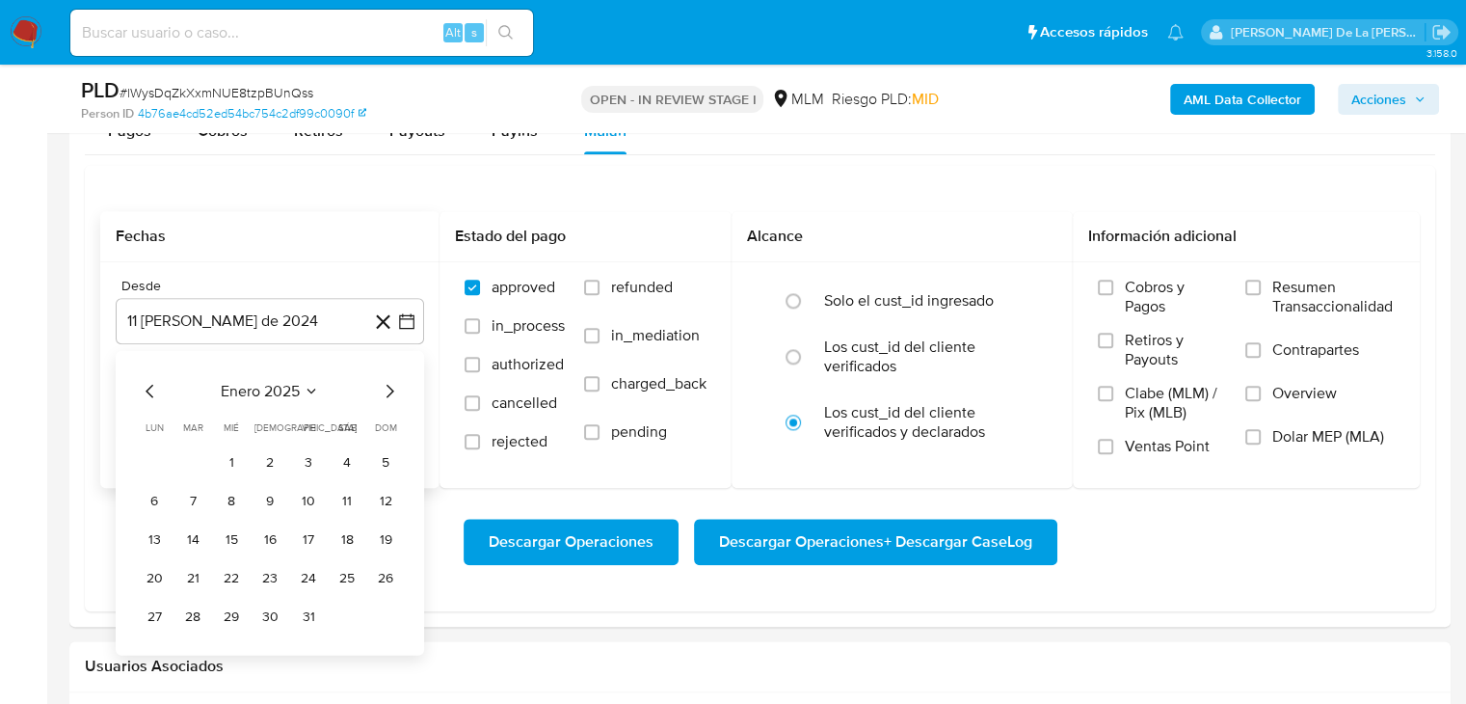
click at [393, 390] on icon "Mes siguiente" at bounding box center [389, 390] width 23 height 23
click at [380, 409] on div "febrero 2025 febrero 2025 lun lunes mar martes mié miércoles jue jueves vie vie…" at bounding box center [270, 505] width 262 height 253
click at [386, 392] on icon "Mes siguiente" at bounding box center [389, 390] width 23 height 23
click at [178, 461] on button "1" at bounding box center [192, 461] width 31 height 31
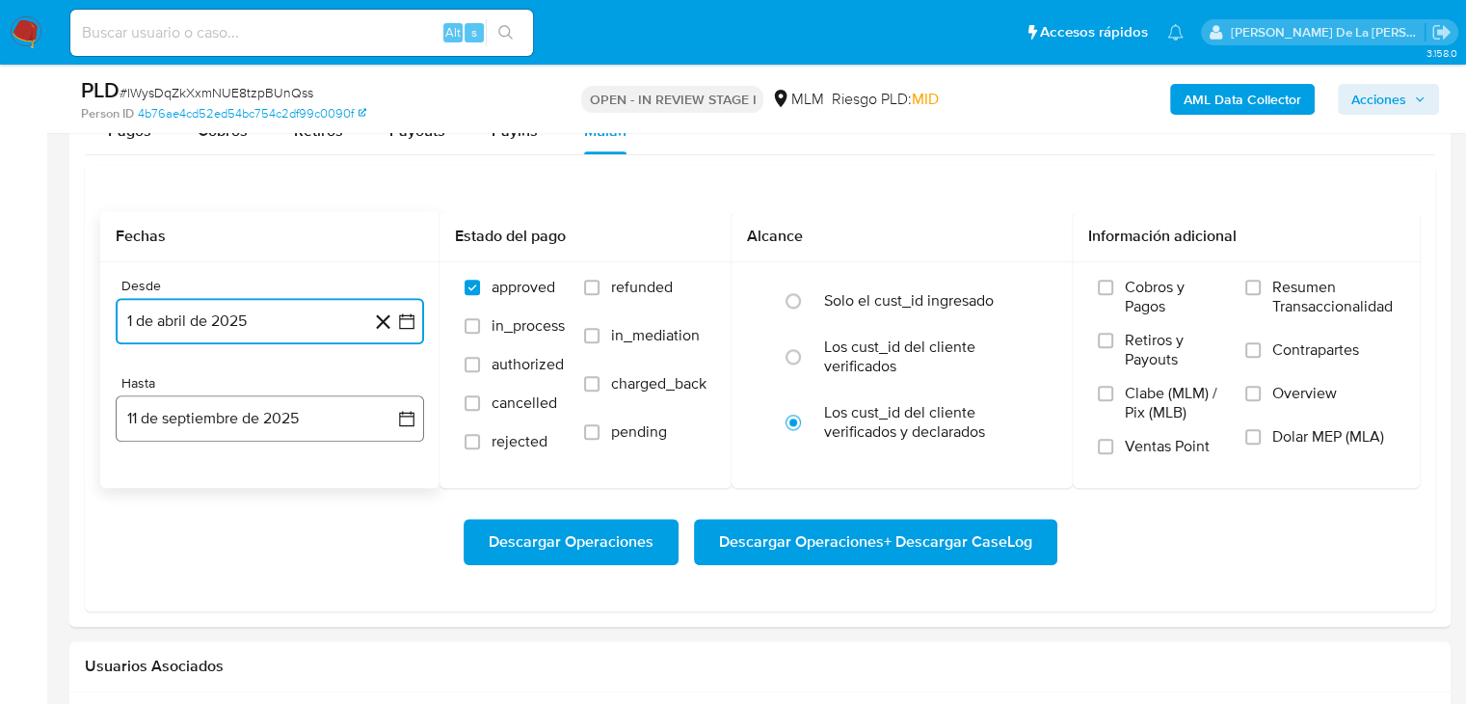
click at [212, 399] on button "11 de septiembre de 2025" at bounding box center [270, 418] width 308 height 46
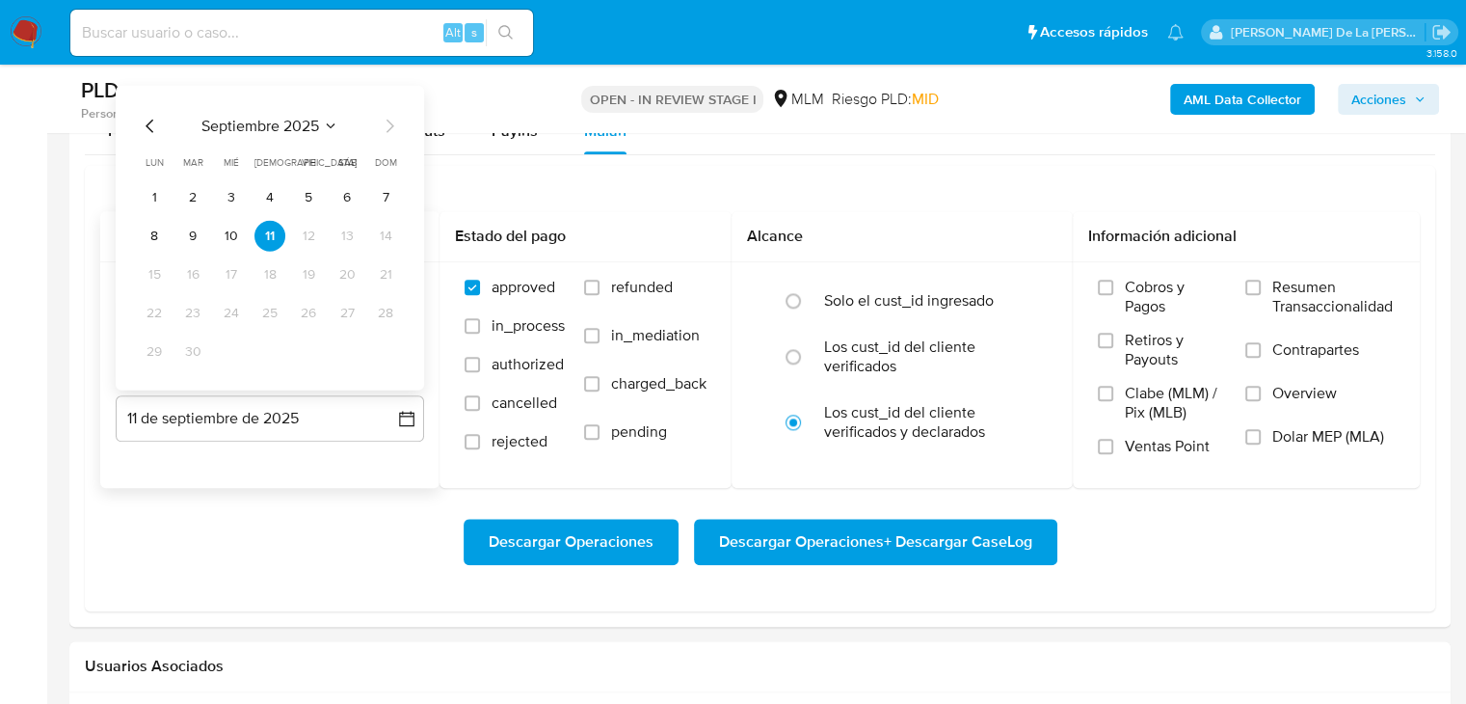
click at [158, 136] on div "septiembre 2025 septiembre 2025 lun lunes mar martes mié miércoles jue jueves v…" at bounding box center [270, 240] width 262 height 253
click at [146, 117] on icon "Mes anterior" at bounding box center [150, 125] width 23 height 23
click at [270, 350] on button "31" at bounding box center [269, 350] width 31 height 31
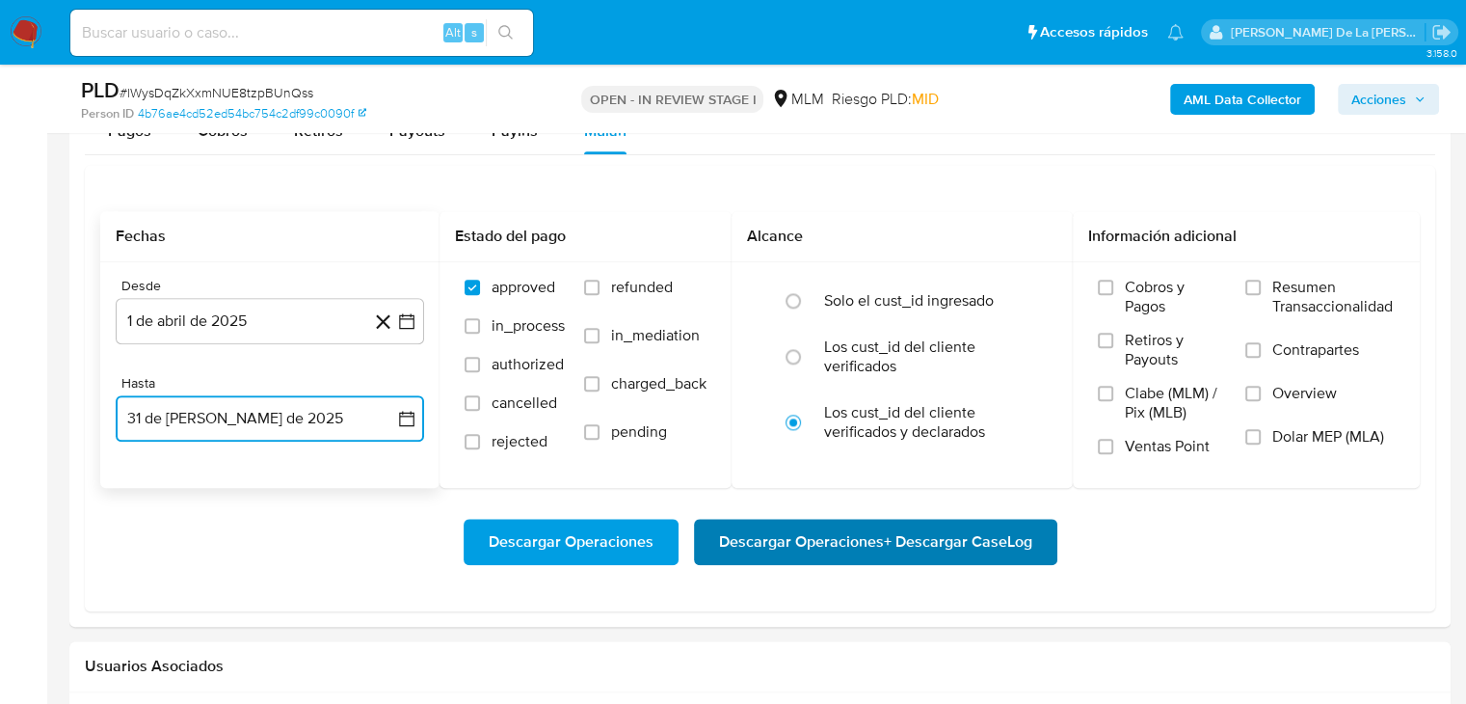
click at [856, 539] on span "Descargar Operaciones + Descargar CaseLog" at bounding box center [875, 541] width 313 height 42
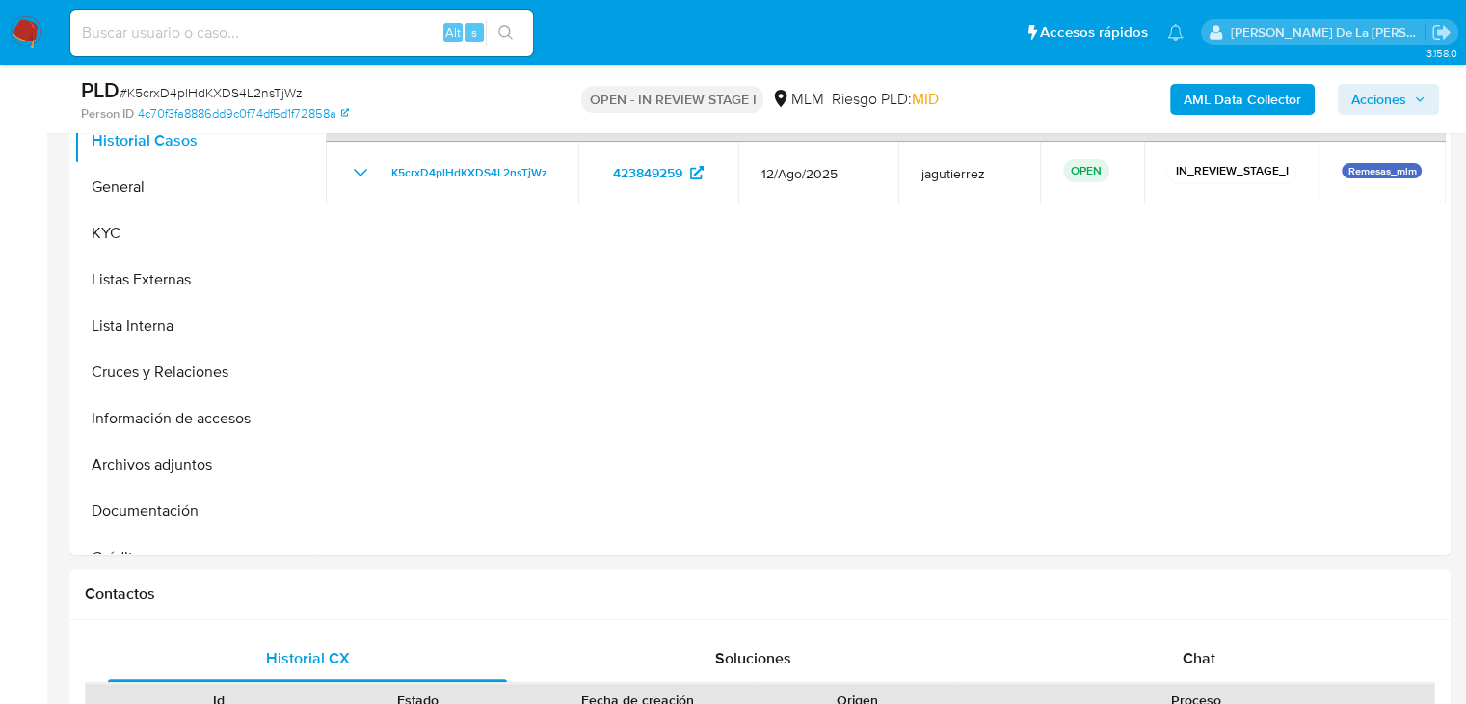
scroll to position [482, 0]
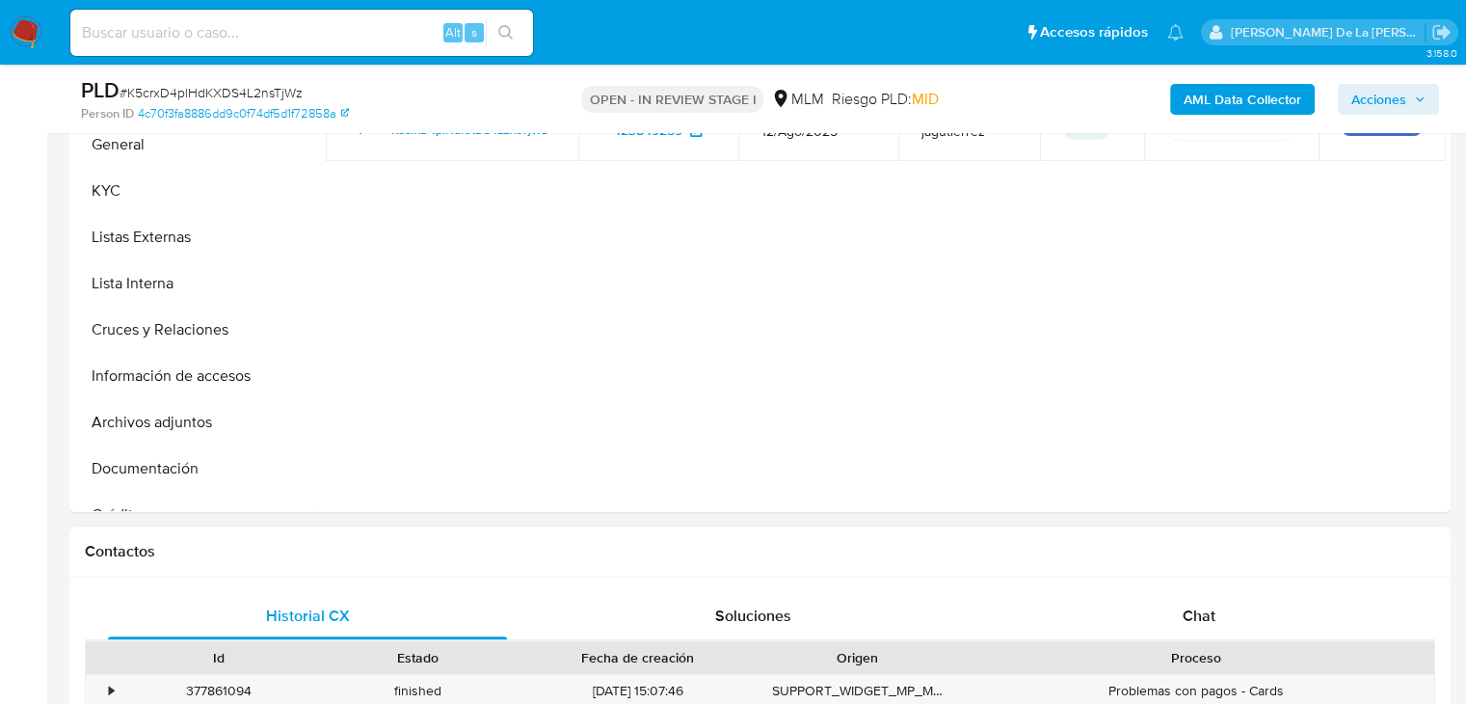
select select "10"
click at [1210, 605] on span "Chat" at bounding box center [1199, 615] width 33 height 22
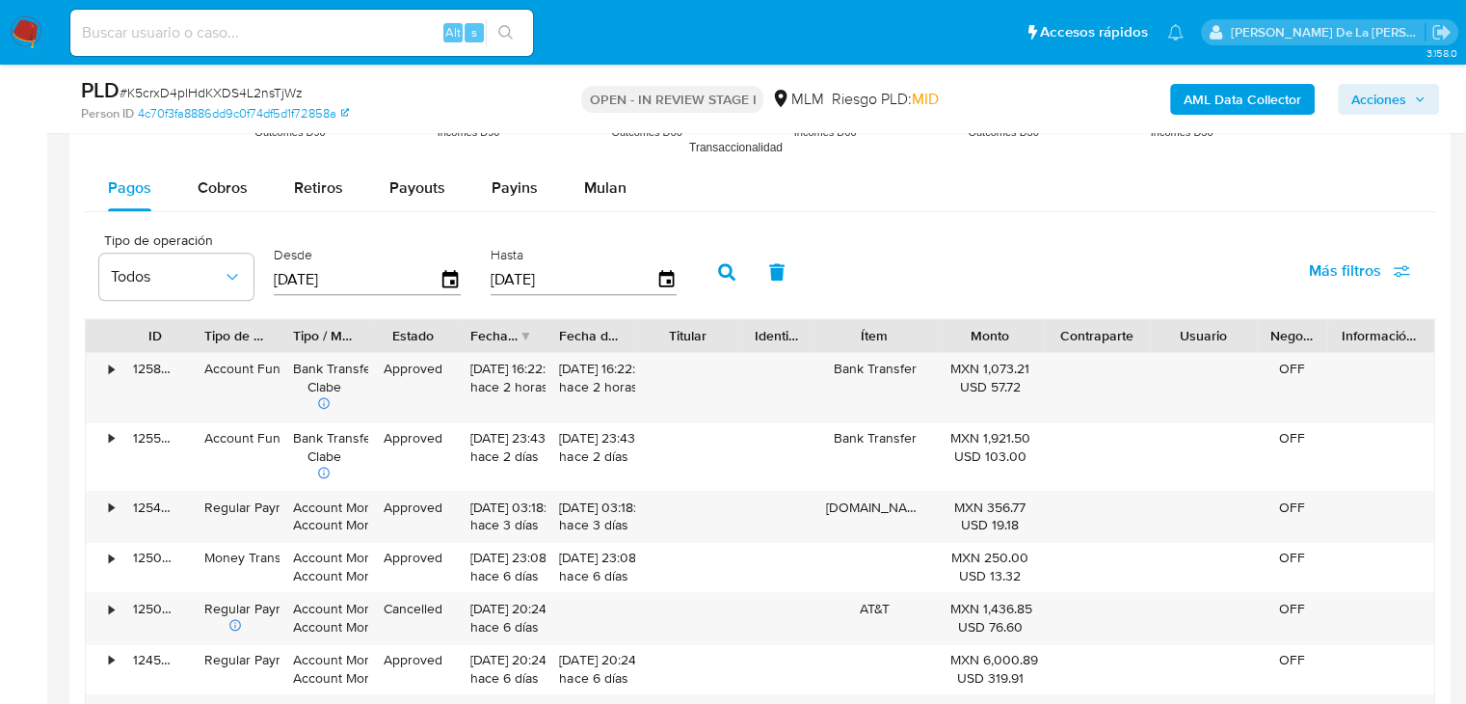
scroll to position [2217, 0]
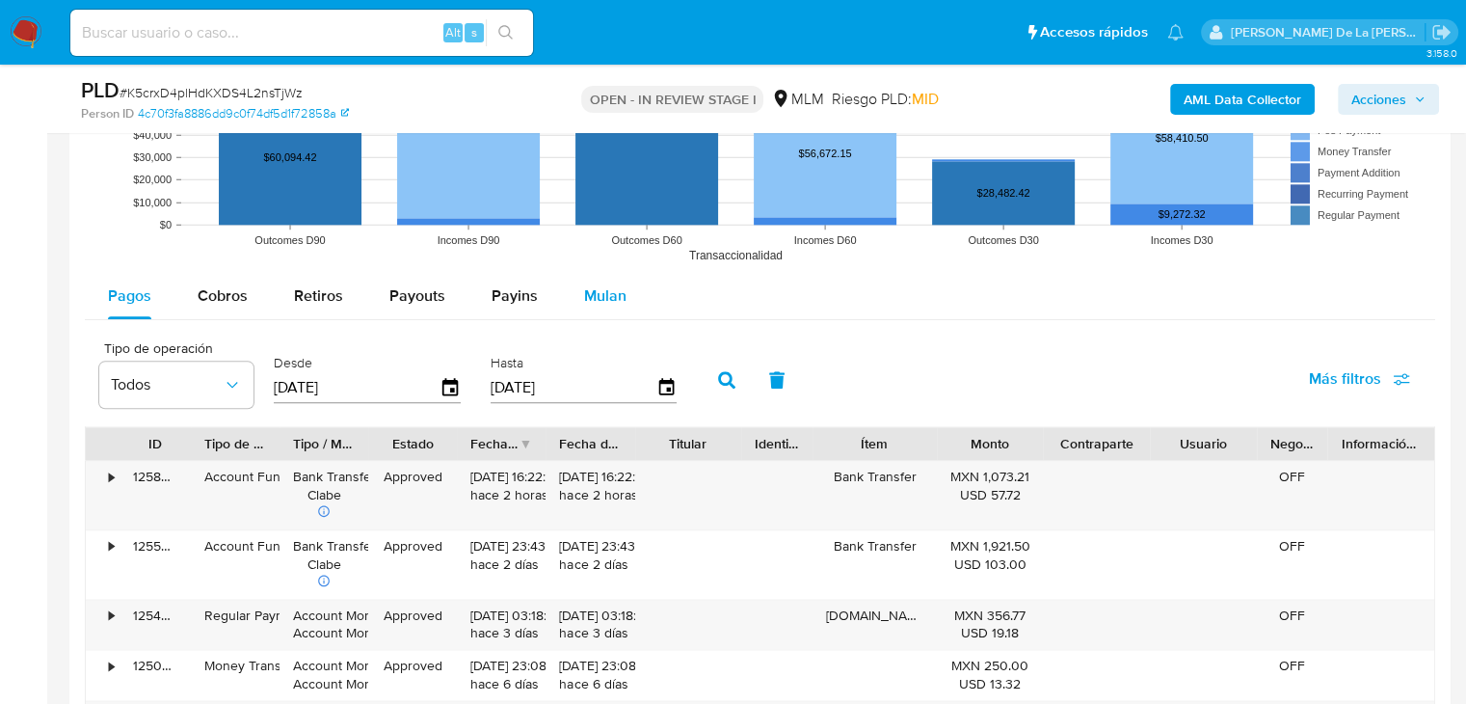
click at [599, 287] on span "Mulan" at bounding box center [605, 295] width 42 height 22
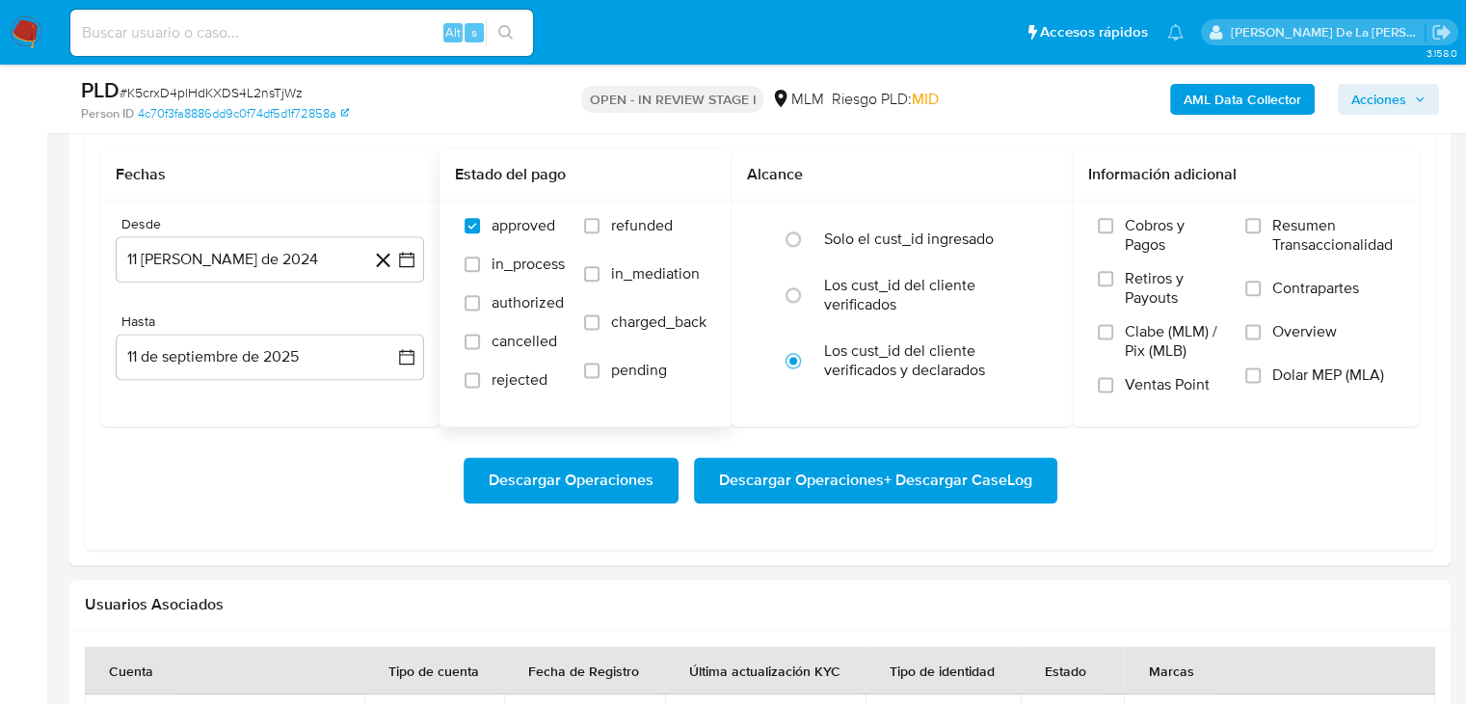
scroll to position [2409, 0]
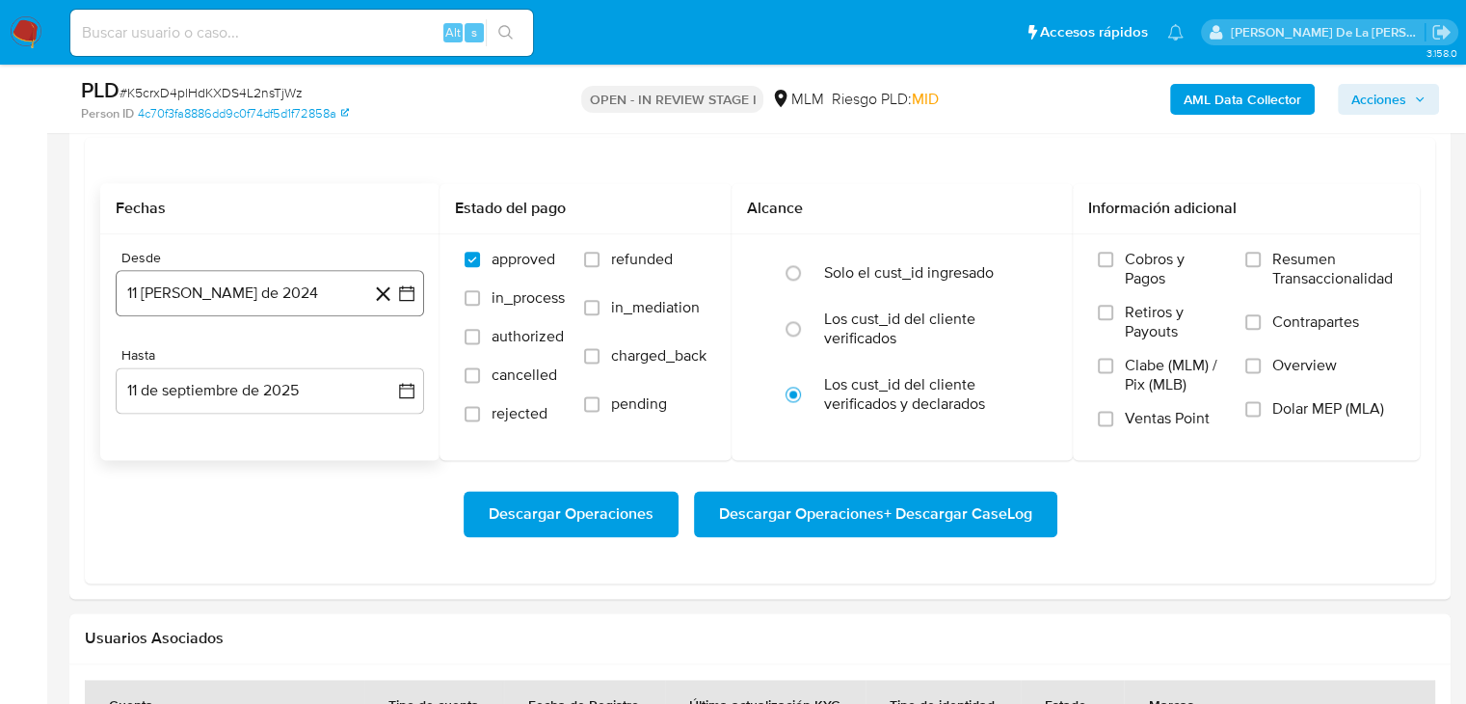
click at [404, 285] on icon "button" at bounding box center [406, 292] width 15 height 15
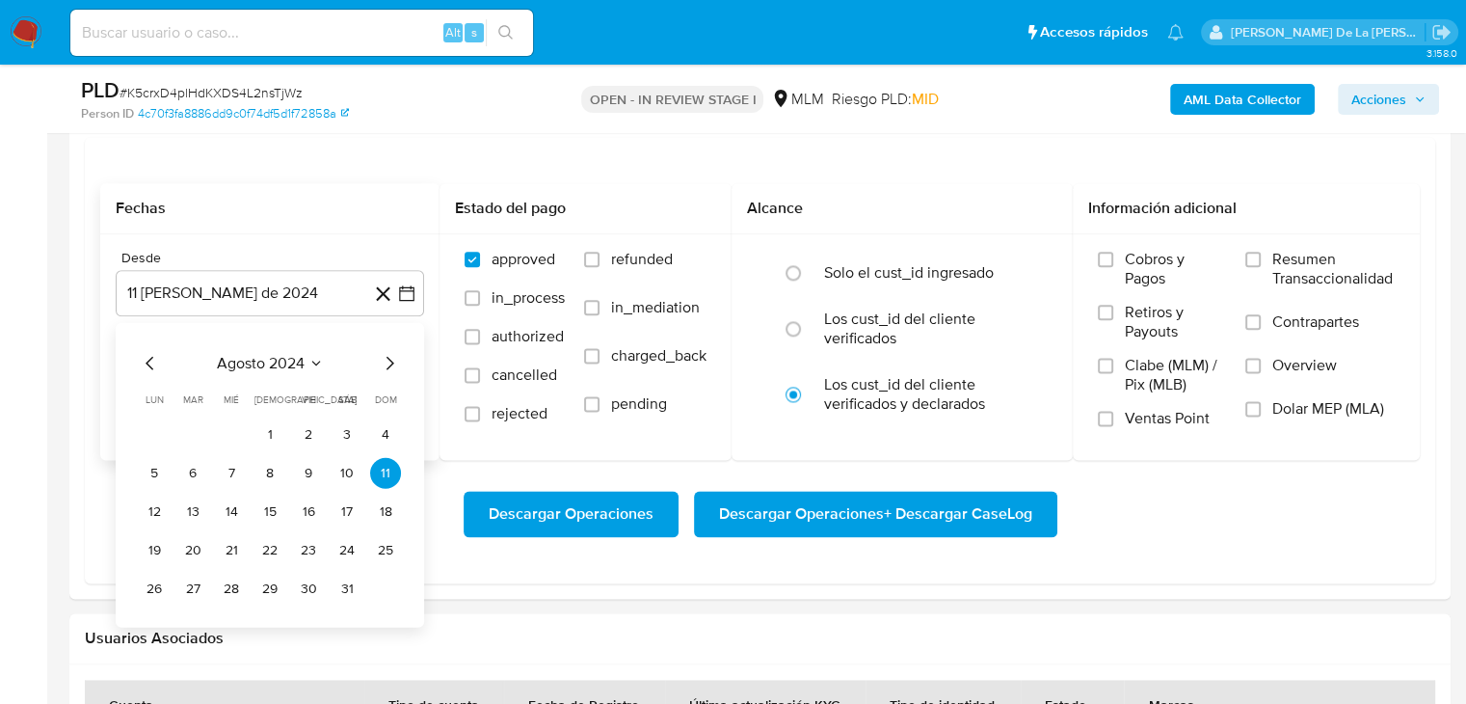
click at [390, 352] on icon "Mes siguiente" at bounding box center [389, 363] width 23 height 23
click at [390, 354] on icon "Mes siguiente" at bounding box center [389, 363] width 23 height 23
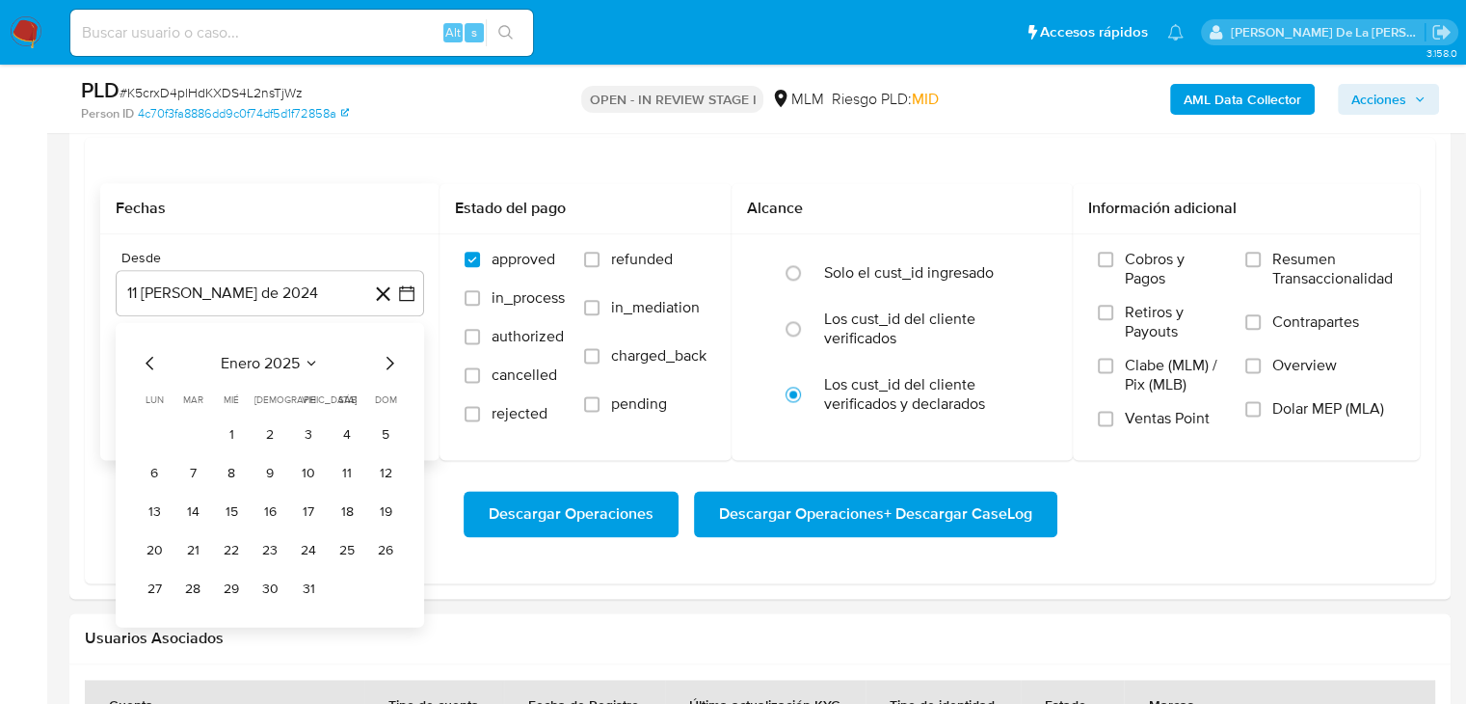
click at [390, 354] on icon "Mes siguiente" at bounding box center [389, 363] width 23 height 23
click at [179, 428] on button "1" at bounding box center [192, 434] width 31 height 31
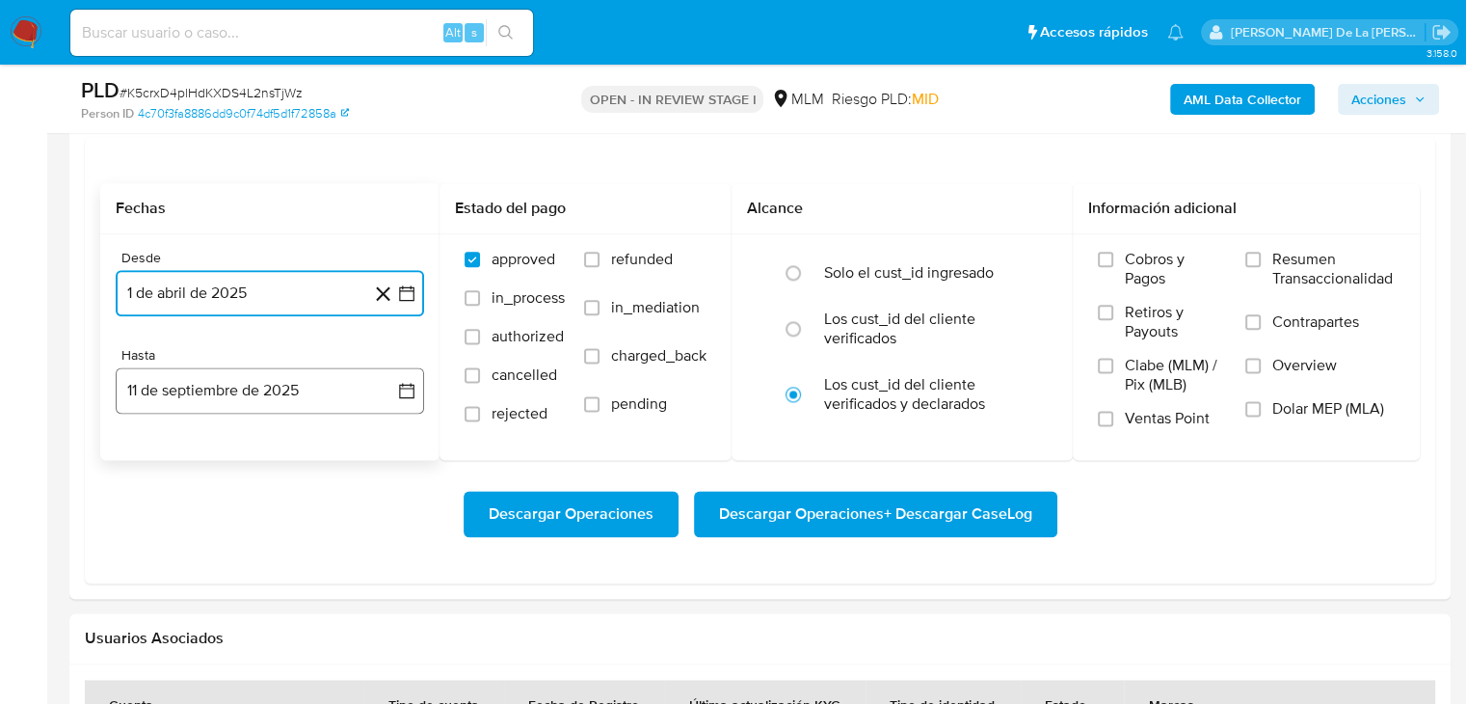
click at [226, 383] on button "11 de septiembre de 2025" at bounding box center [270, 390] width 308 height 46
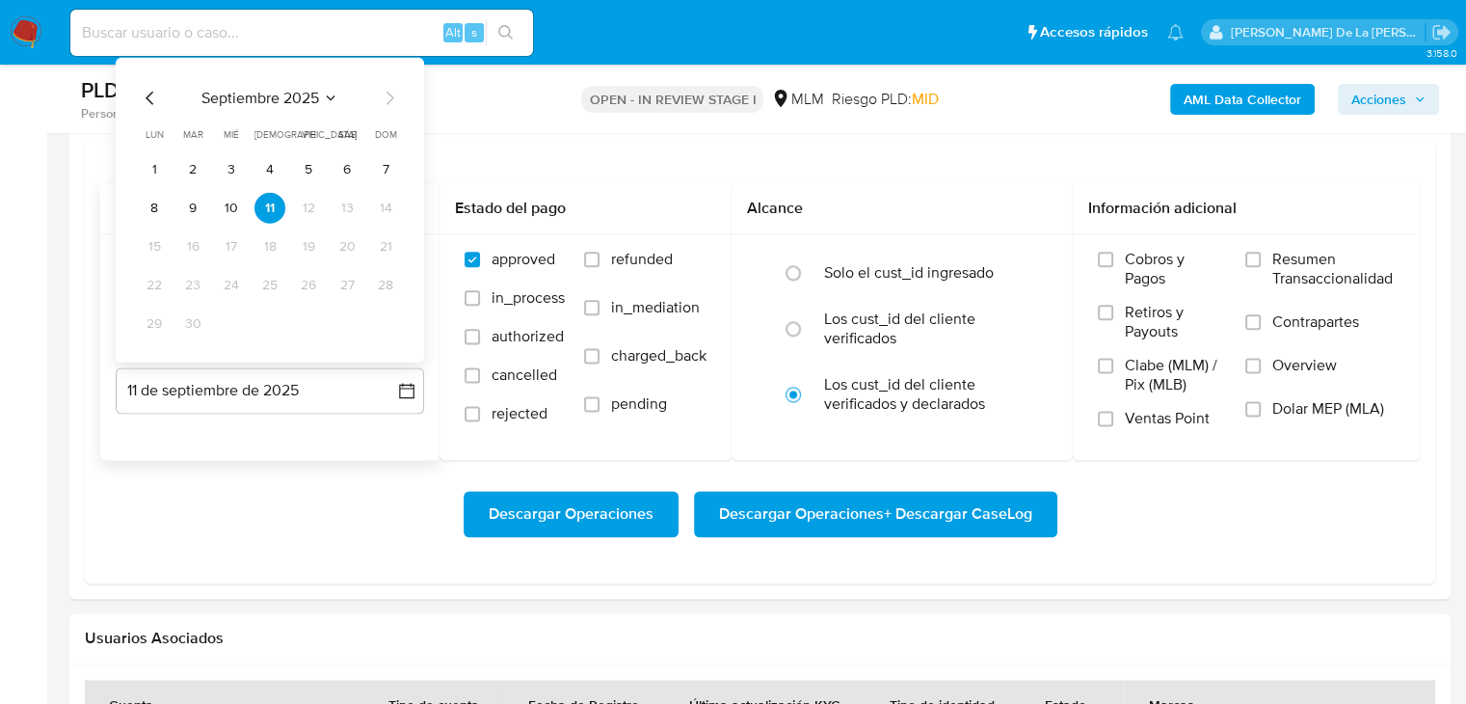
click at [141, 82] on div "septiembre 2025 septiembre 2025 lun lunes mar martes mié miércoles jue jueves v…" at bounding box center [270, 210] width 308 height 305
click at [143, 93] on icon "Mes anterior" at bounding box center [150, 98] width 23 height 23
click at [261, 320] on button "31" at bounding box center [269, 323] width 31 height 31
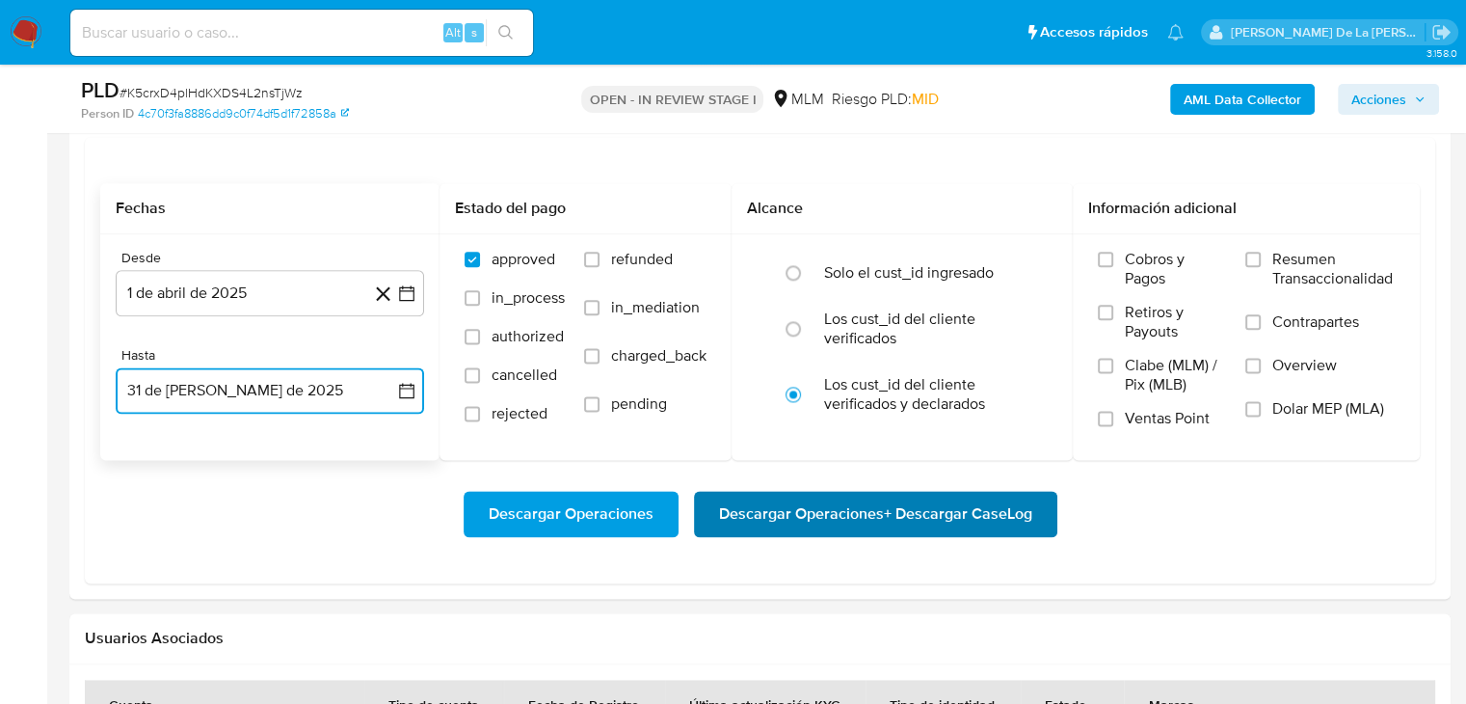
click at [913, 517] on span "Descargar Operaciones + Descargar CaseLog" at bounding box center [875, 513] width 313 height 42
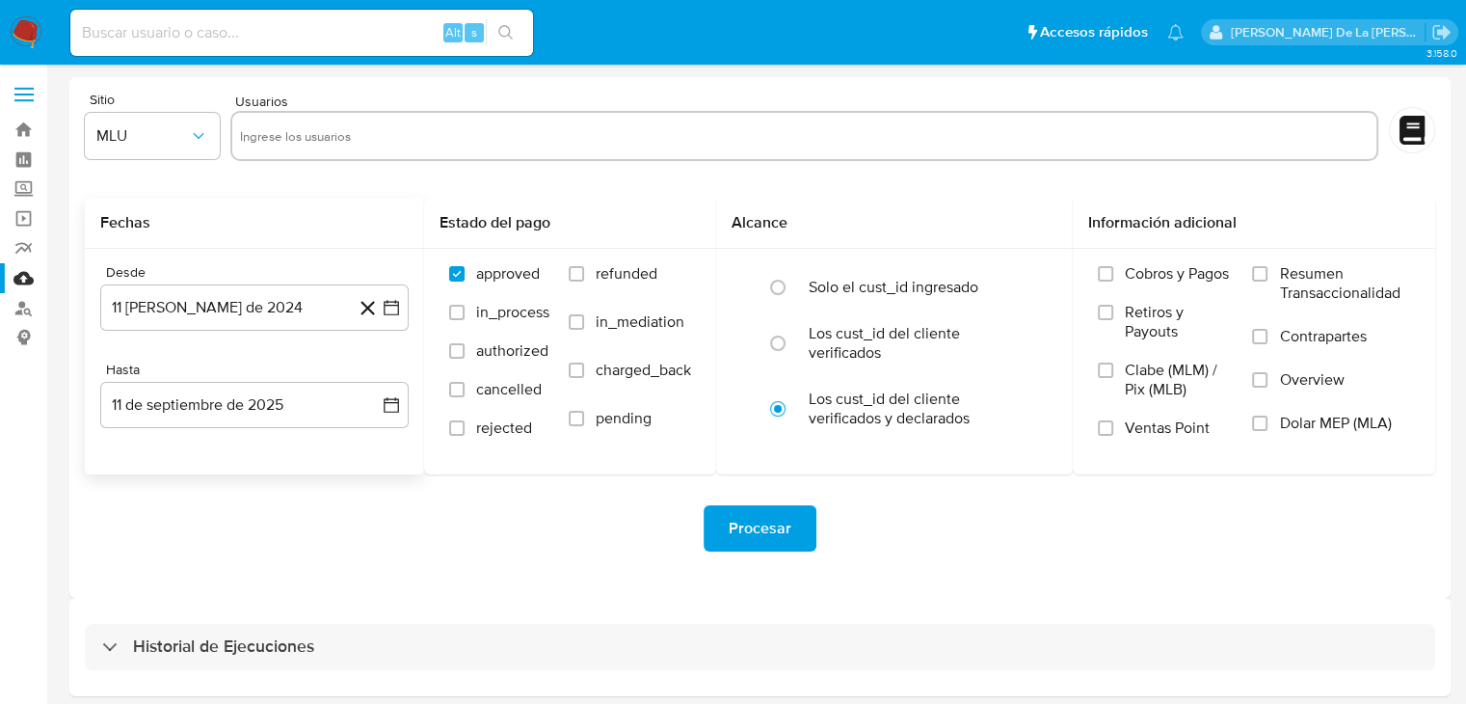
scroll to position [73, 0]
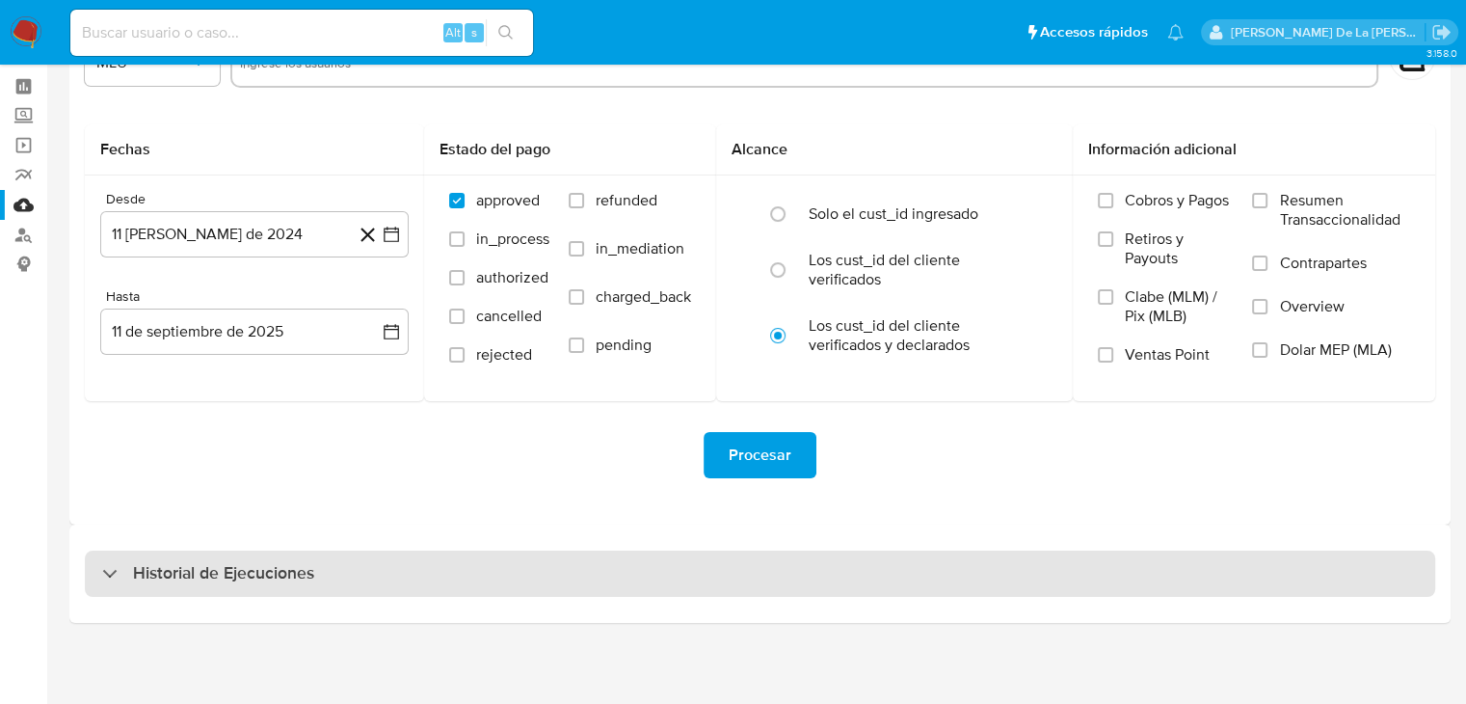
drag, startPoint x: 143, startPoint y: 548, endPoint x: 142, endPoint y: 559, distance: 10.6
click at [143, 548] on div "Historial de Ejecuciones" at bounding box center [759, 573] width 1381 height 98
drag, startPoint x: 134, startPoint y: 551, endPoint x: 138, endPoint y: 572, distance: 20.6
click at [135, 557] on div "Historial de Ejecuciones" at bounding box center [760, 573] width 1350 height 46
select select "10"
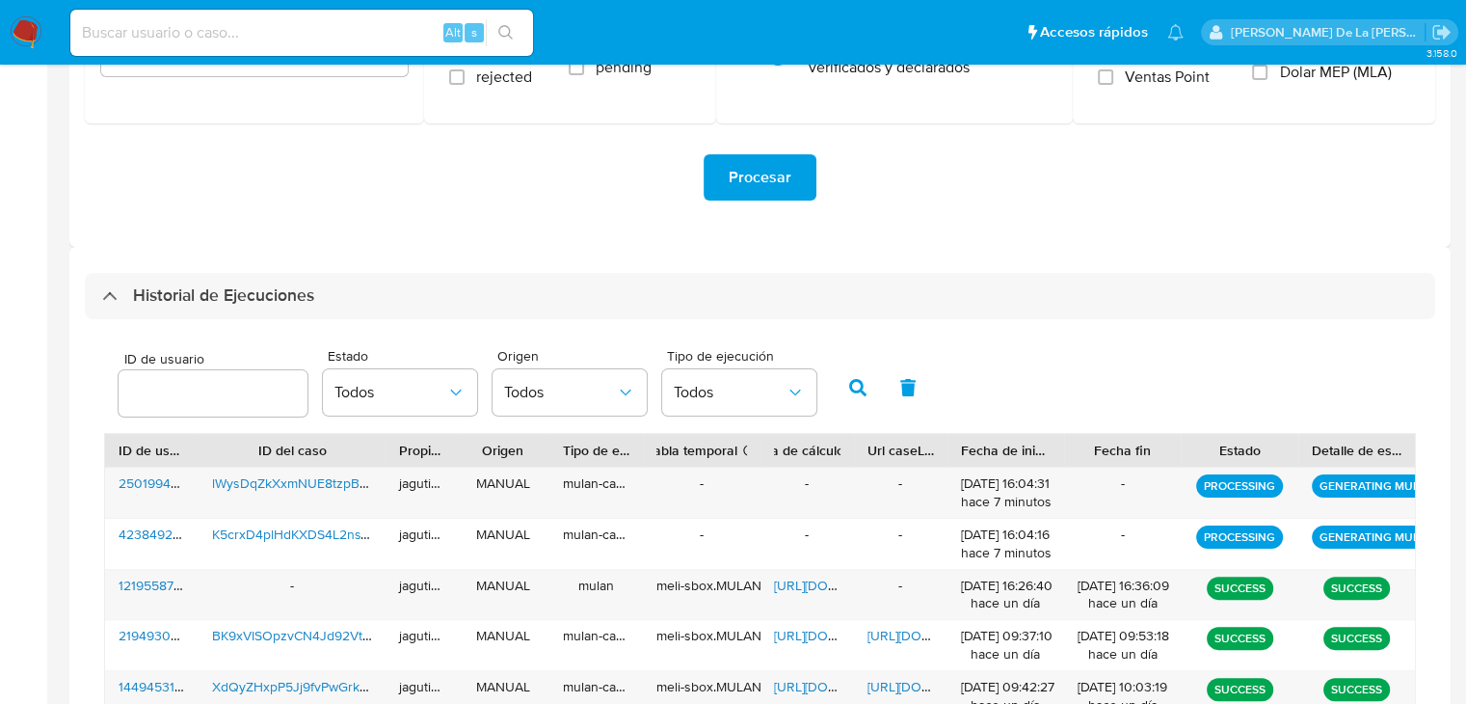
scroll to position [652, 0]
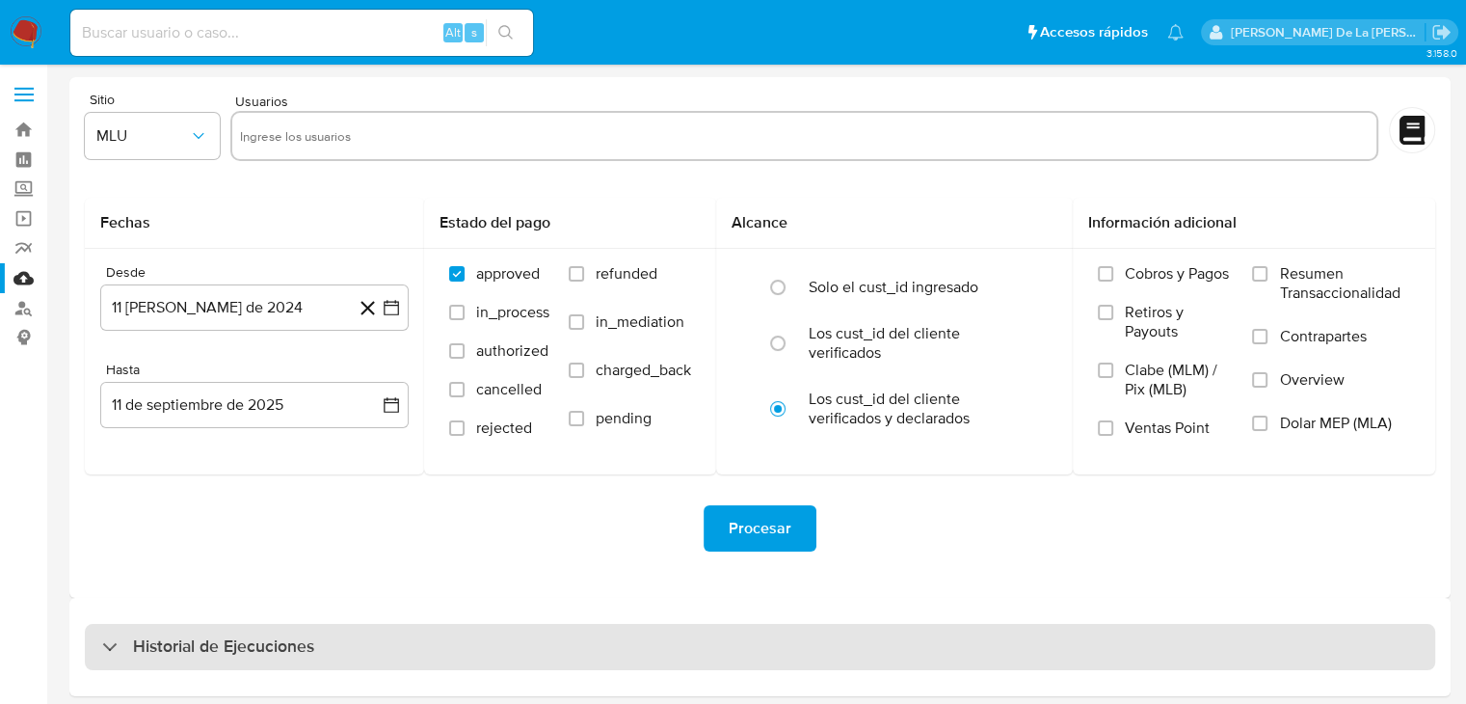
drag, startPoint x: 251, startPoint y: 637, endPoint x: 254, endPoint y: 618, distance: 19.7
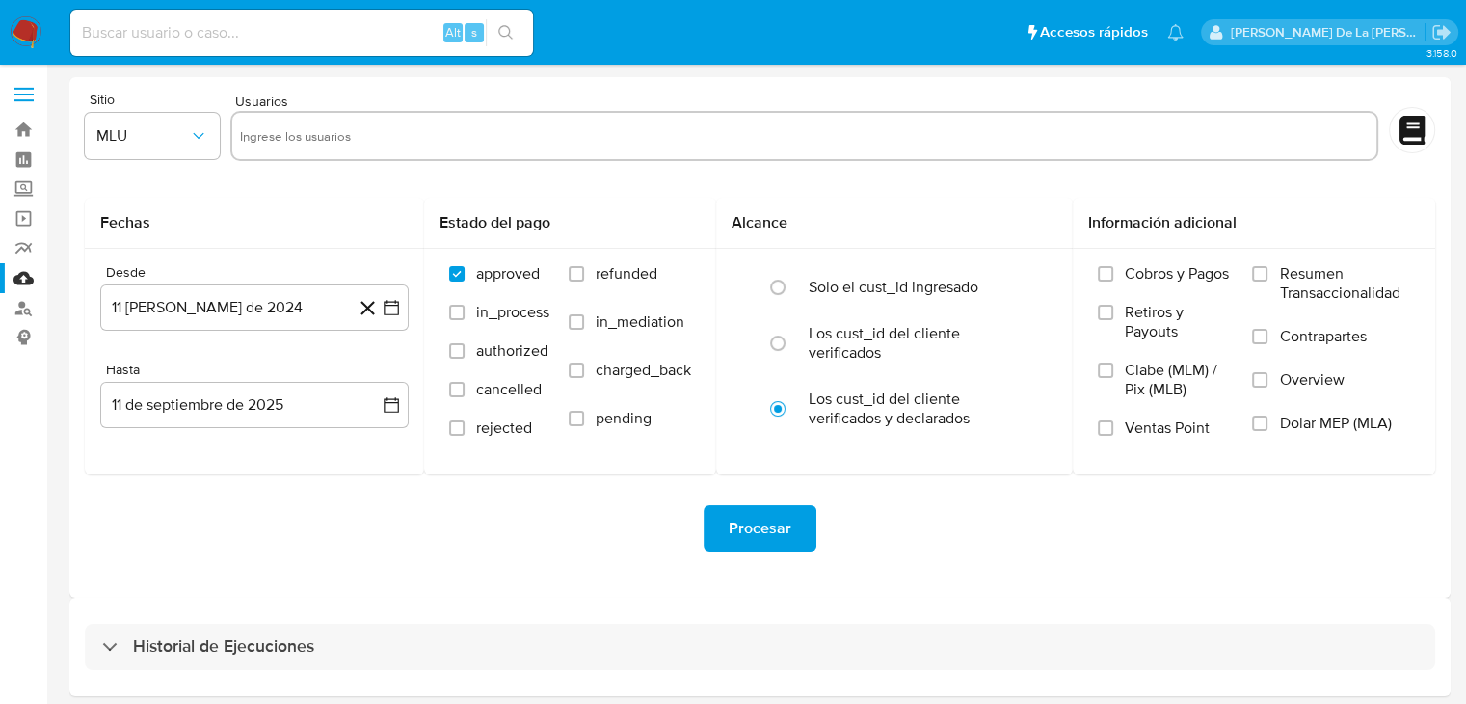
click at [251, 637] on h3 "Historial de Ejecuciones" at bounding box center [223, 646] width 181 height 23
select select "10"
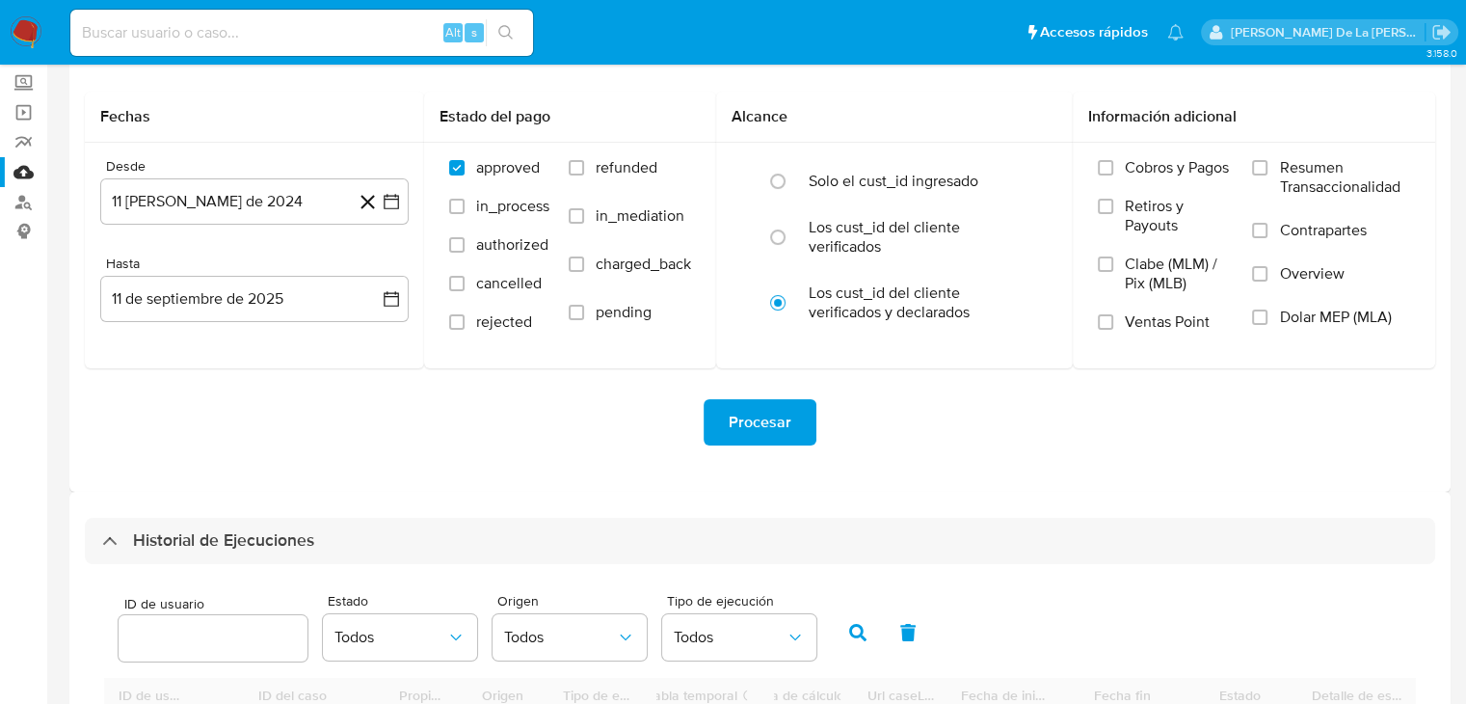
scroll to position [386, 0]
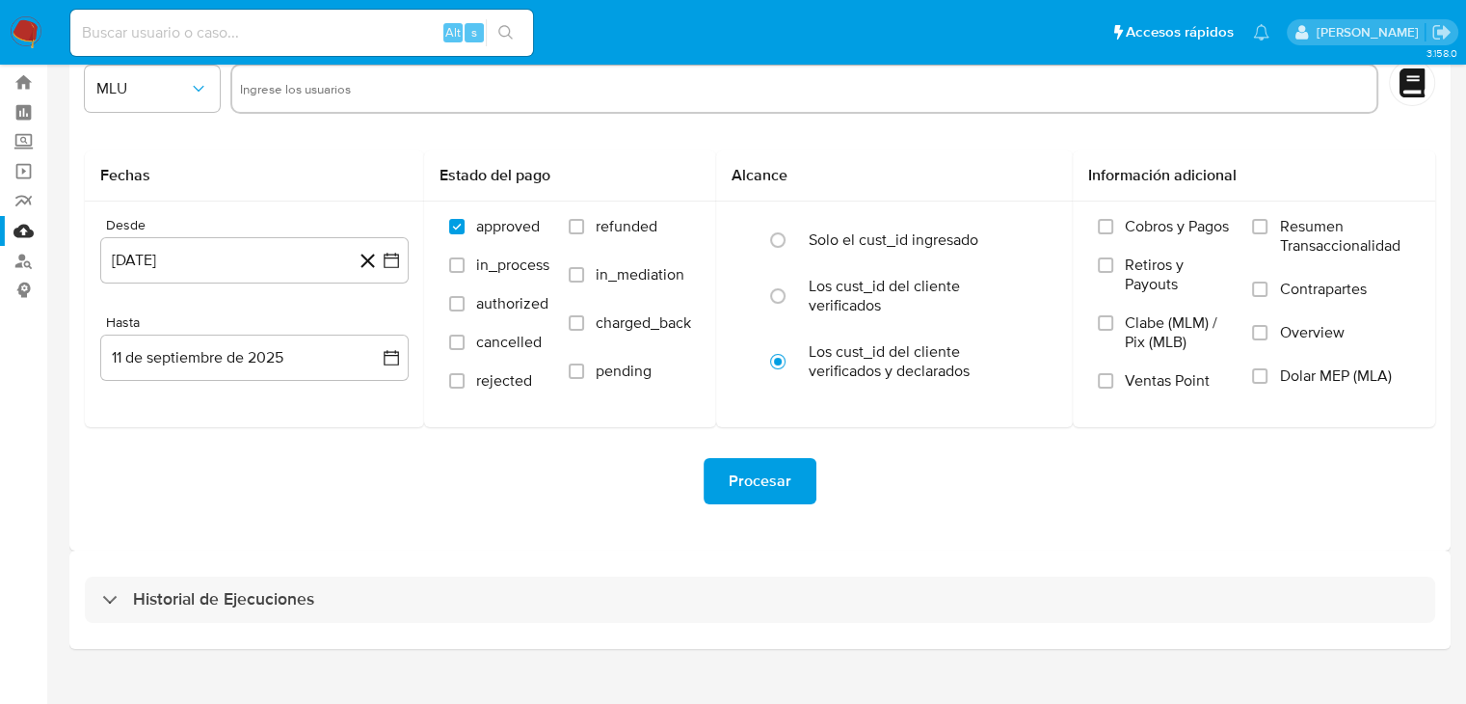
scroll to position [73, 0]
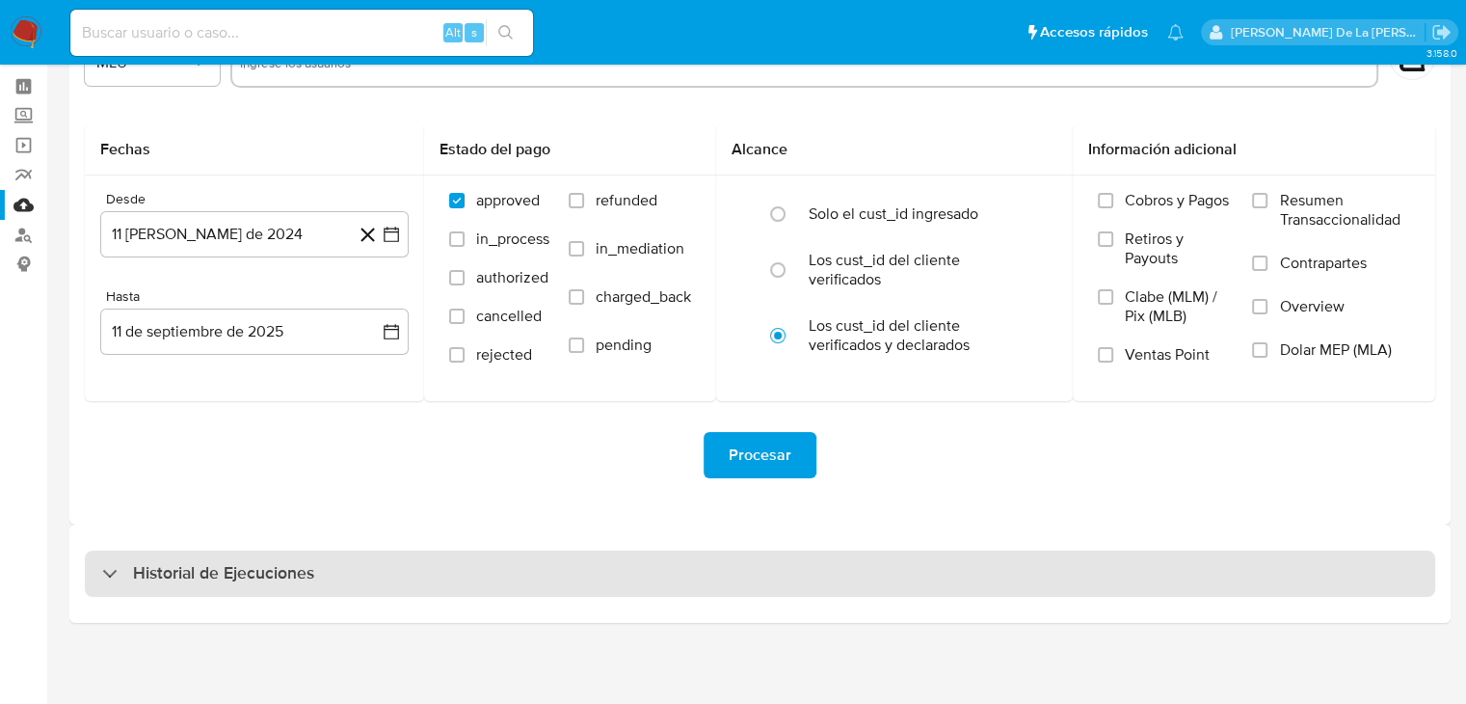
click at [142, 569] on h3 "Historial de Ejecuciones" at bounding box center [223, 573] width 181 height 23
select select "10"
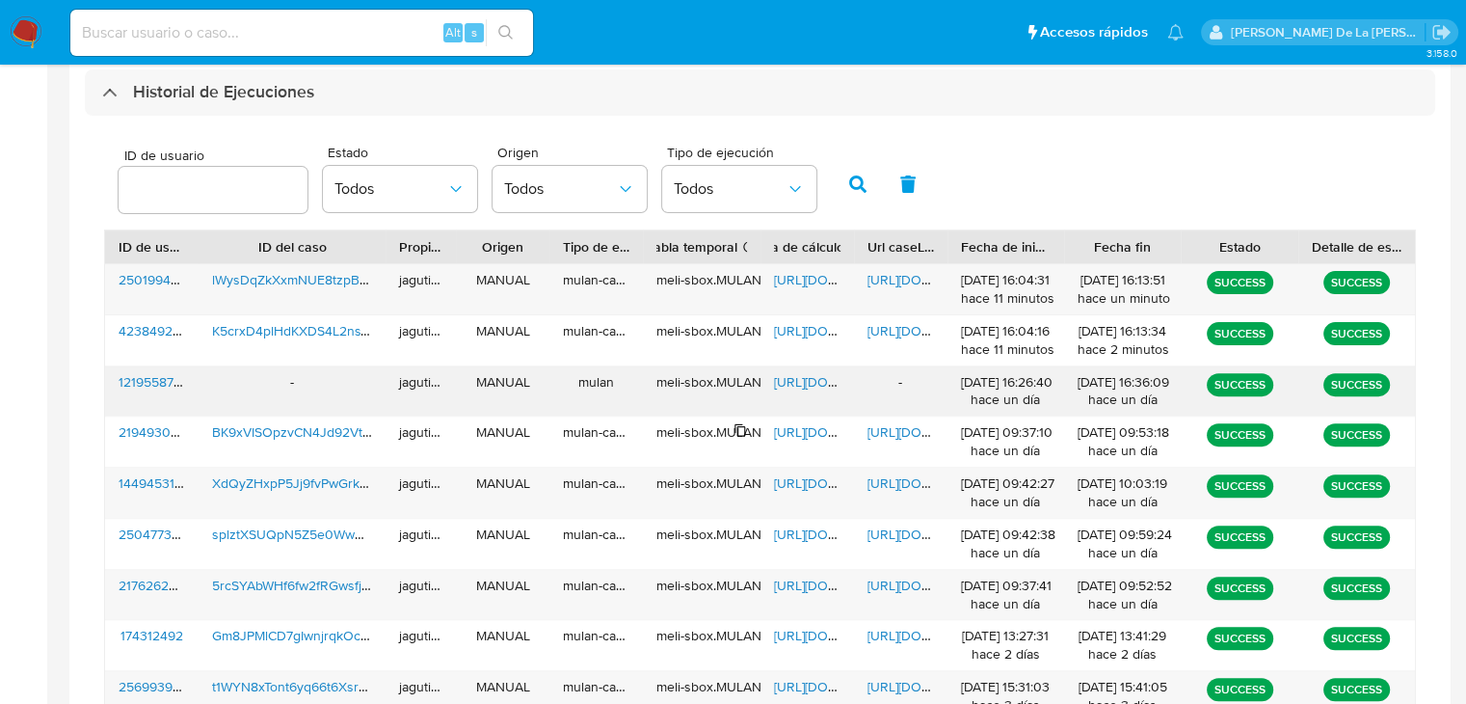
scroll to position [555, 0]
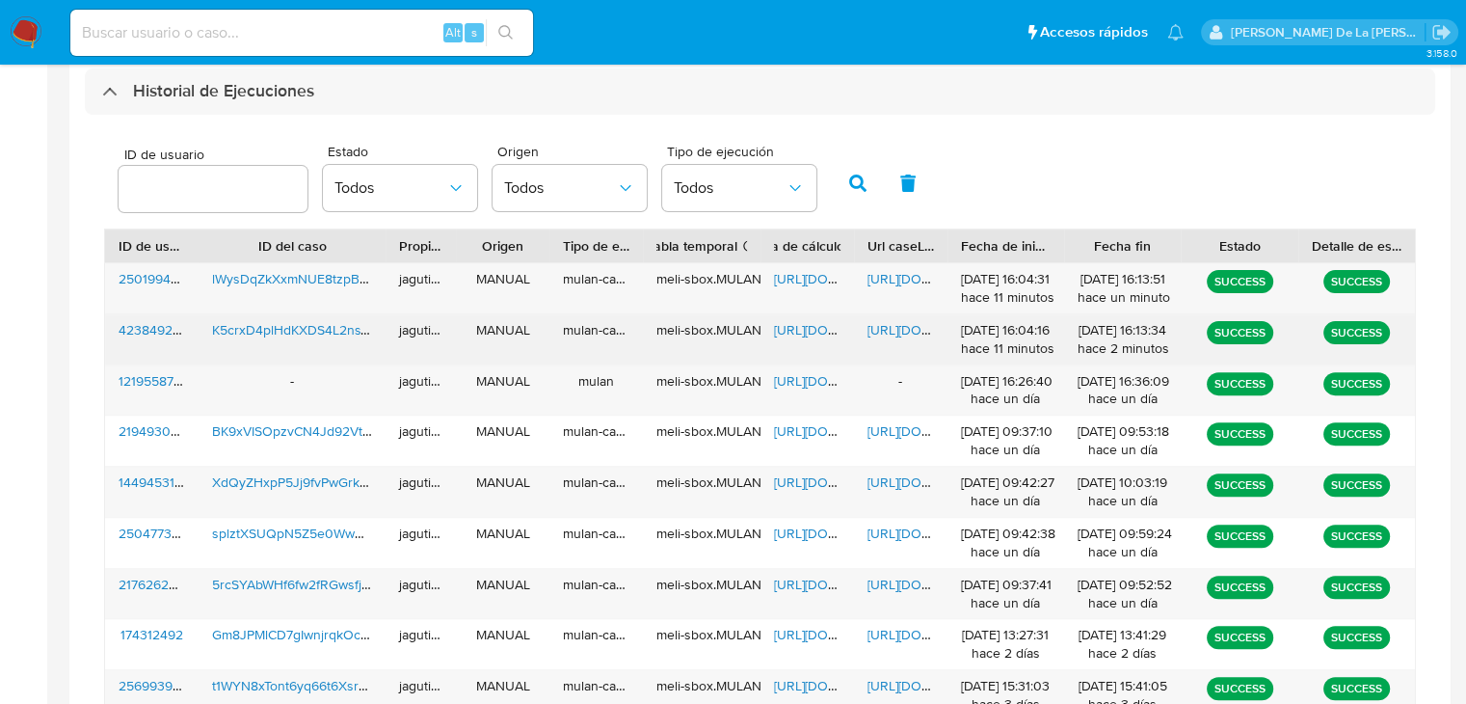
click at [805, 329] on span "[URL][DOMAIN_NAME]" at bounding box center [840, 329] width 133 height 19
click at [894, 327] on span "[URL][DOMAIN_NAME]" at bounding box center [933, 329] width 133 height 19
click at [265, 325] on span "K5crxD4plHdKXDS4L2nsTjWz" at bounding box center [300, 329] width 177 height 19
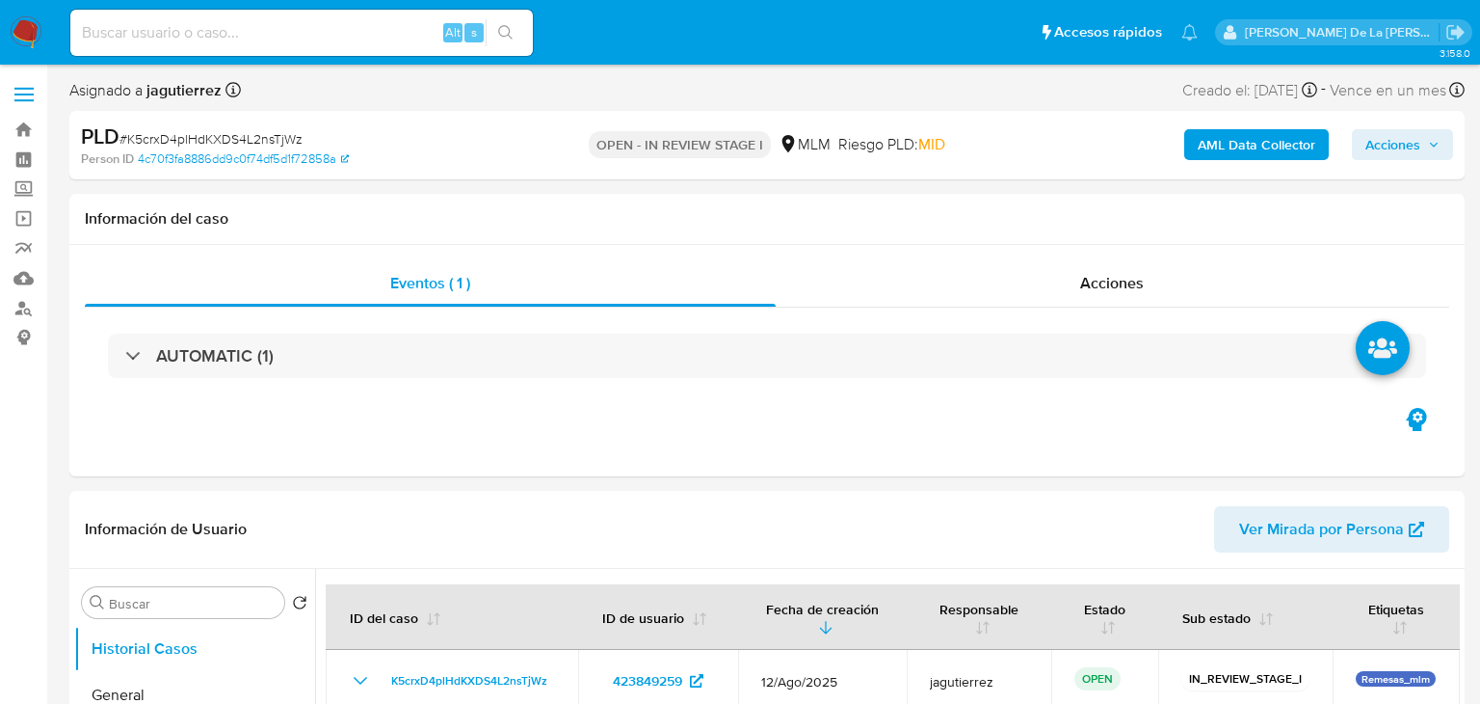
select select "10"
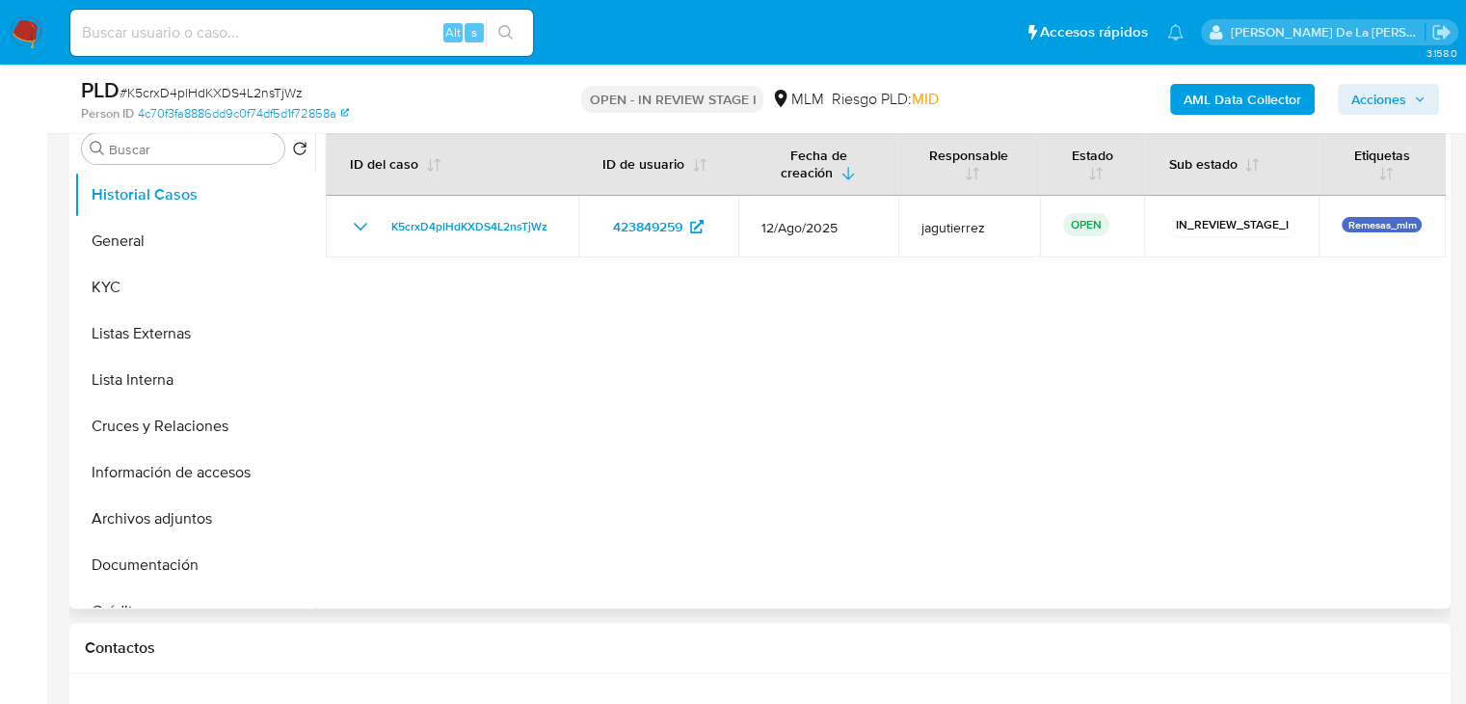
select select "10"
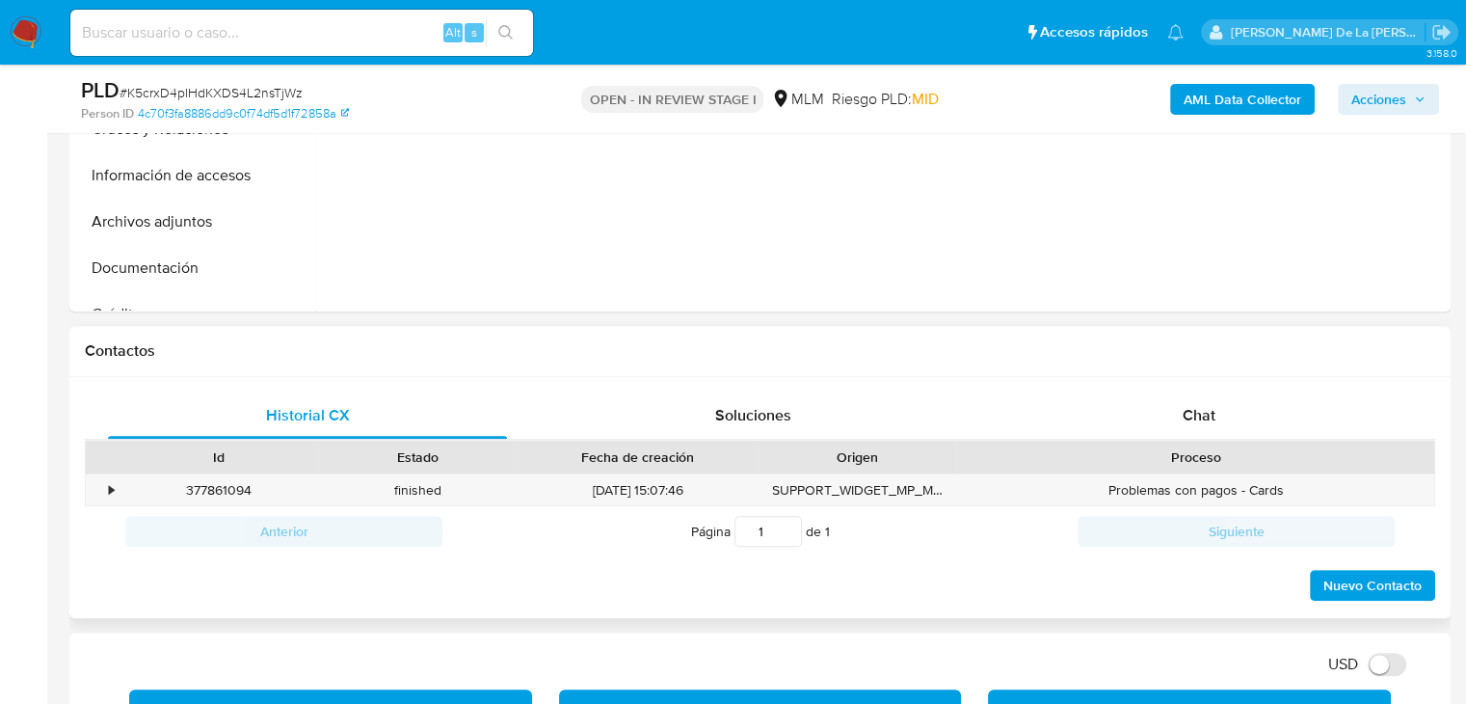
scroll to position [771, 0]
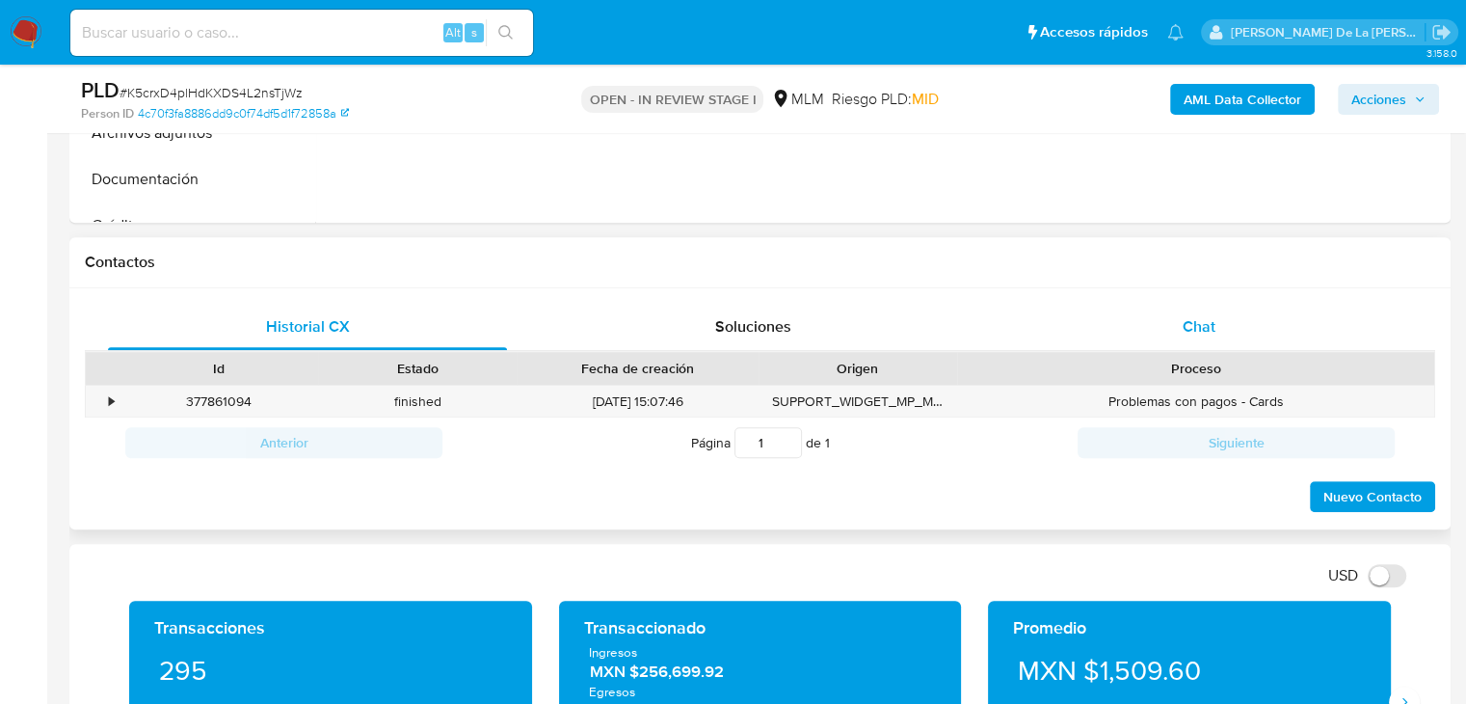
click at [1227, 333] on div "Chat" at bounding box center [1198, 327] width 399 height 46
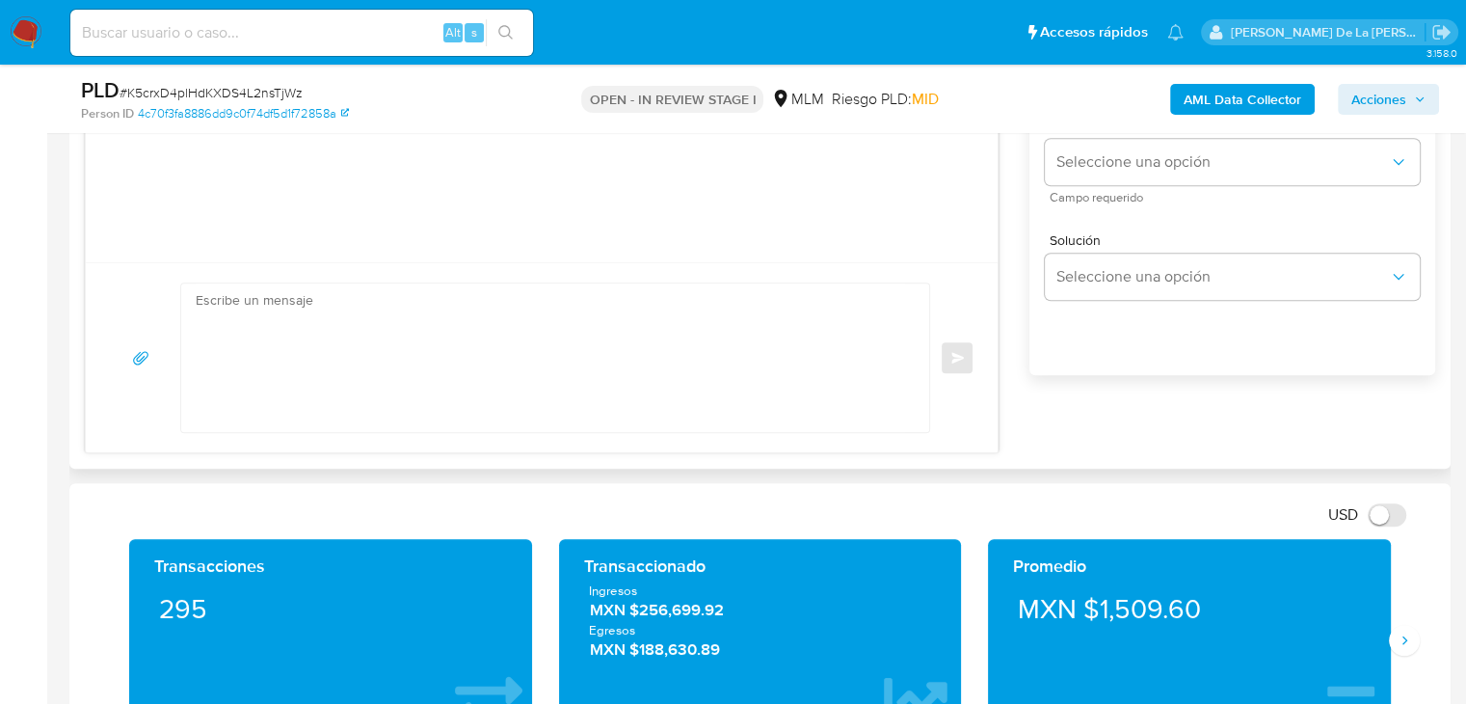
scroll to position [1349, 0]
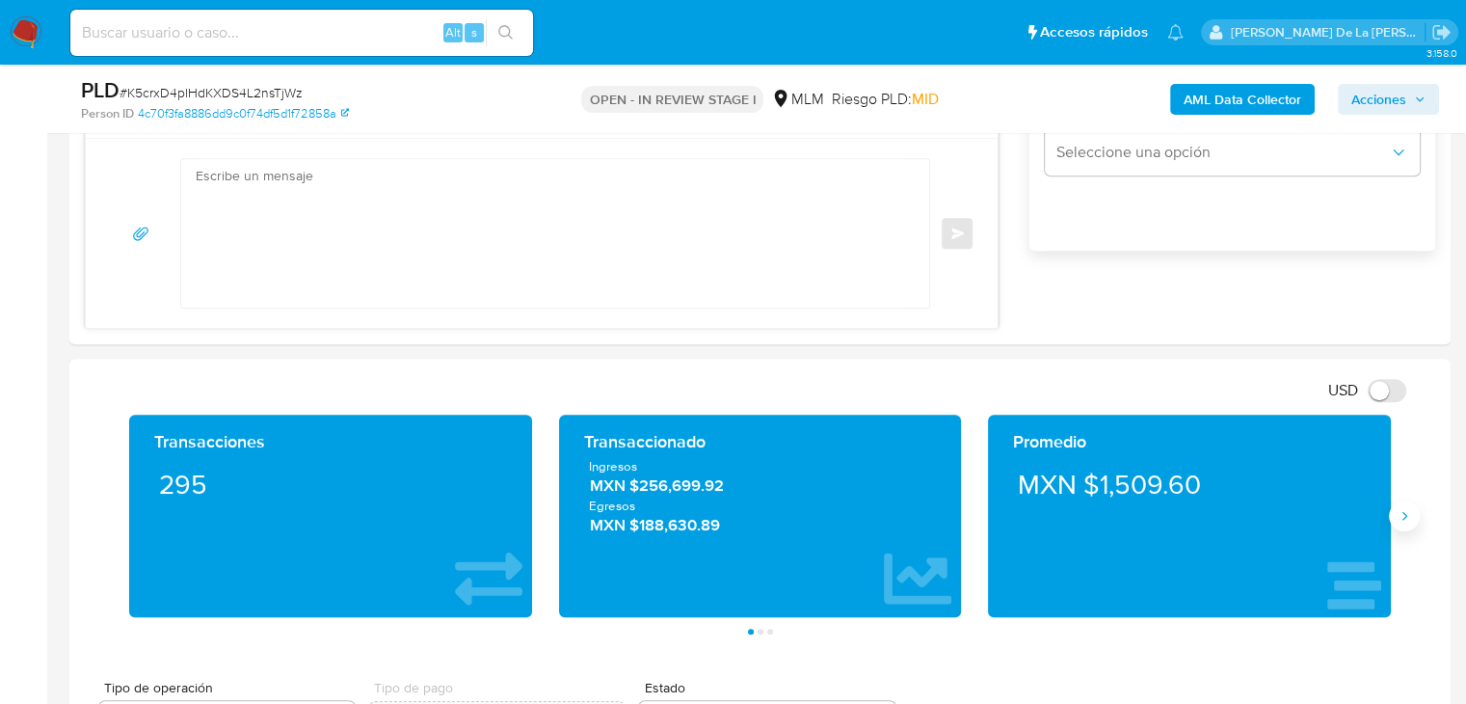
click at [1399, 516] on icon "Siguiente" at bounding box center [1404, 515] width 15 height 15
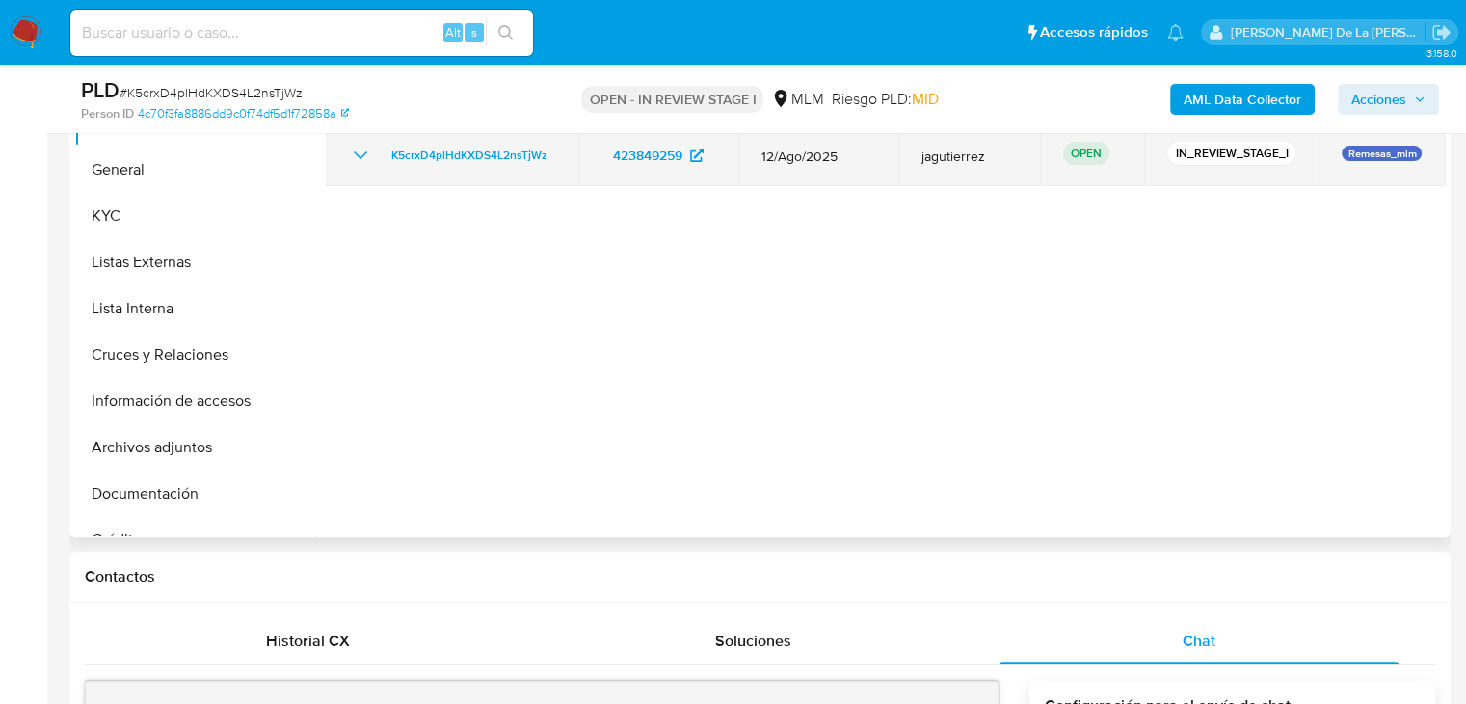
scroll to position [289, 0]
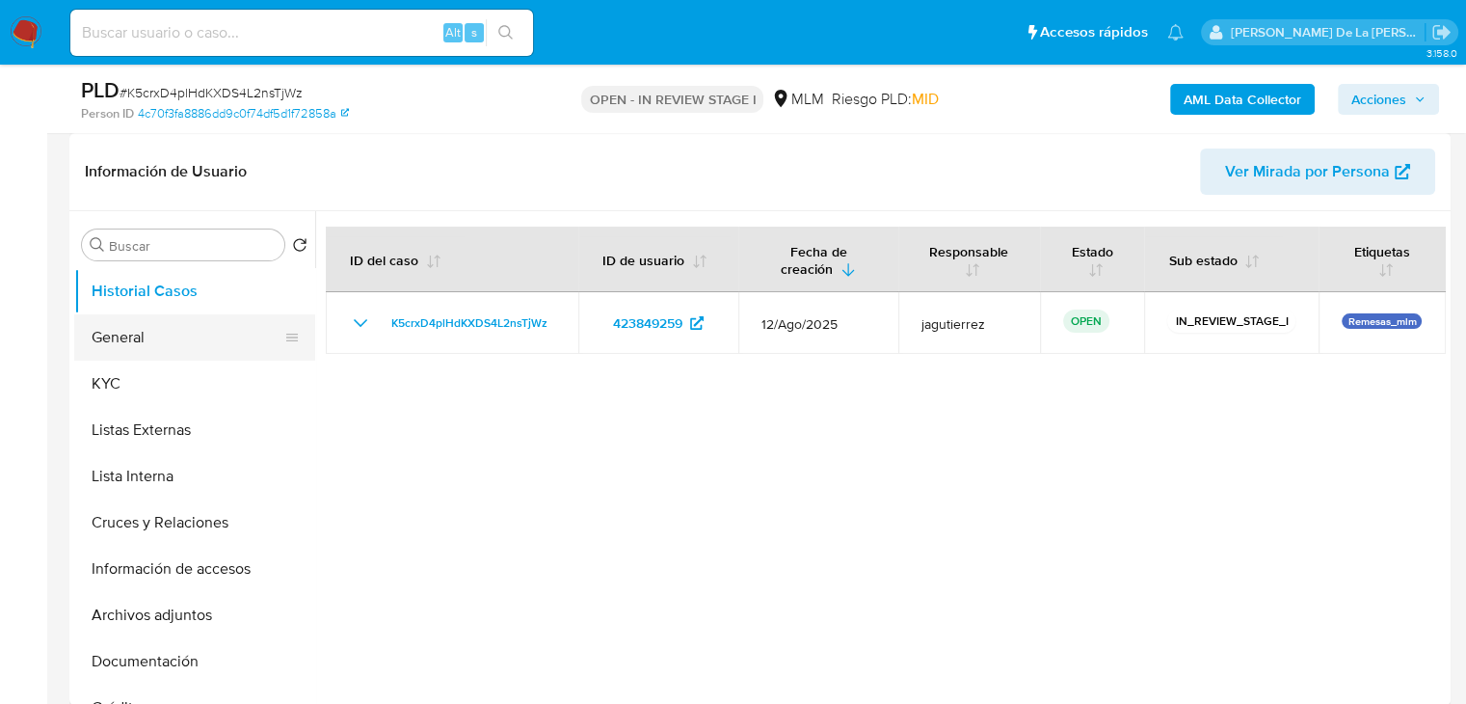
click at [144, 348] on button "General" at bounding box center [187, 337] width 226 height 46
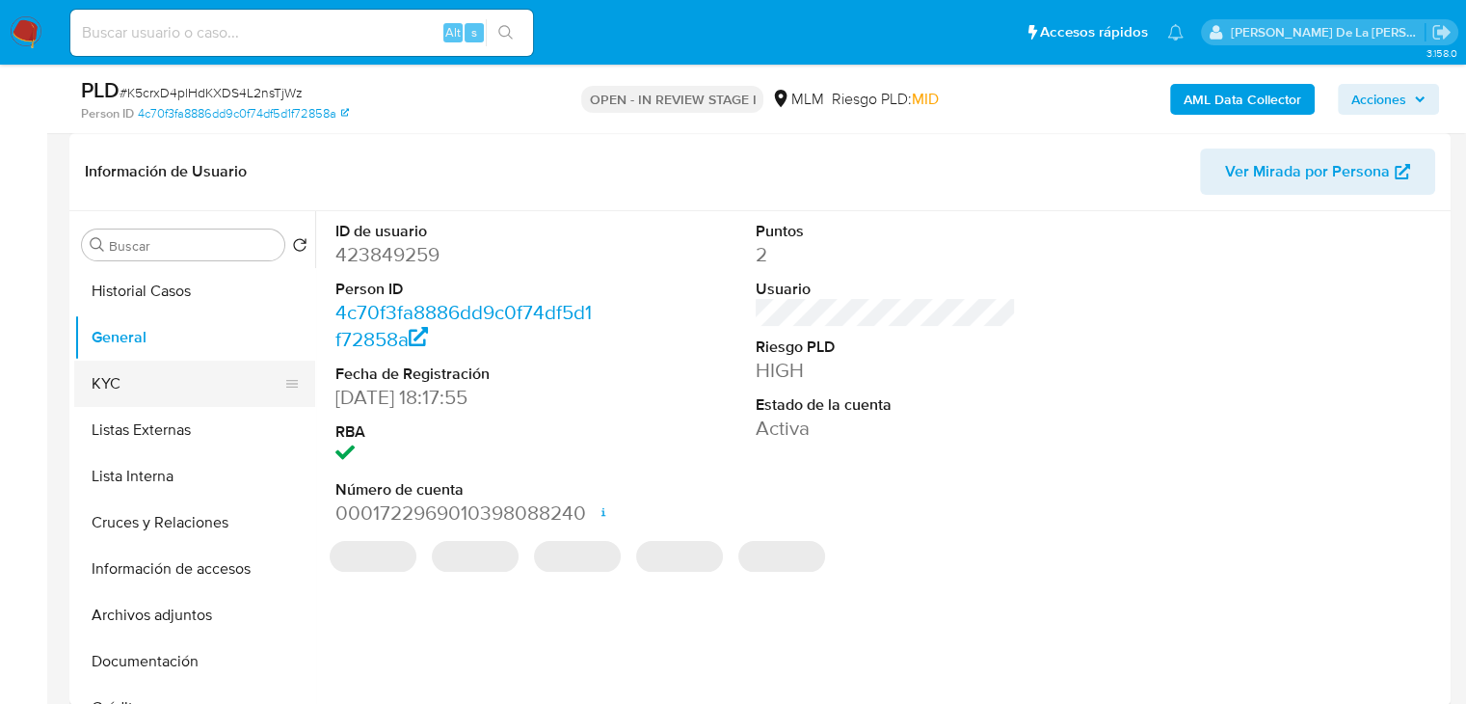
click at [136, 363] on button "KYC" at bounding box center [187, 383] width 226 height 46
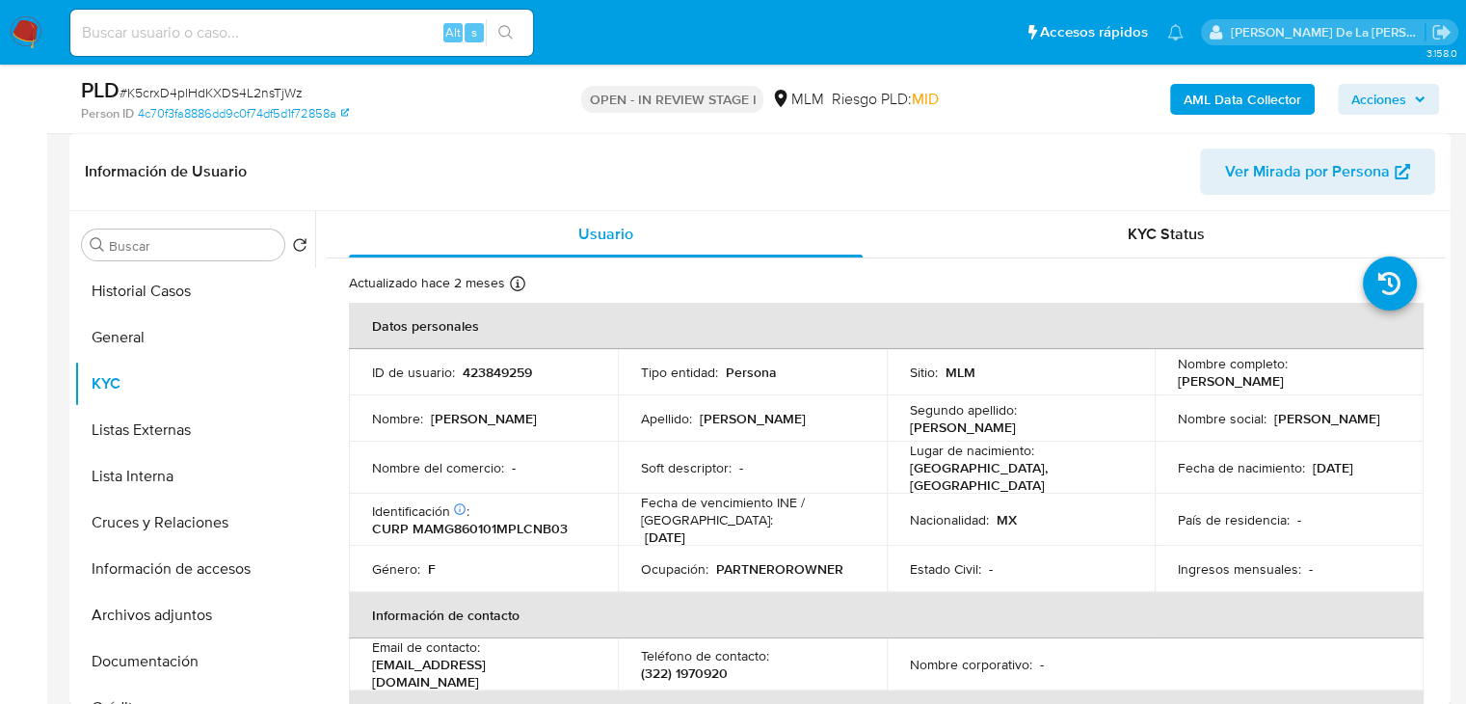
drag, startPoint x: 1159, startPoint y: 386, endPoint x: 1383, endPoint y: 380, distance: 223.7
click at [1383, 380] on td "Nombre completo : [PERSON_NAME]" at bounding box center [1289, 372] width 269 height 46
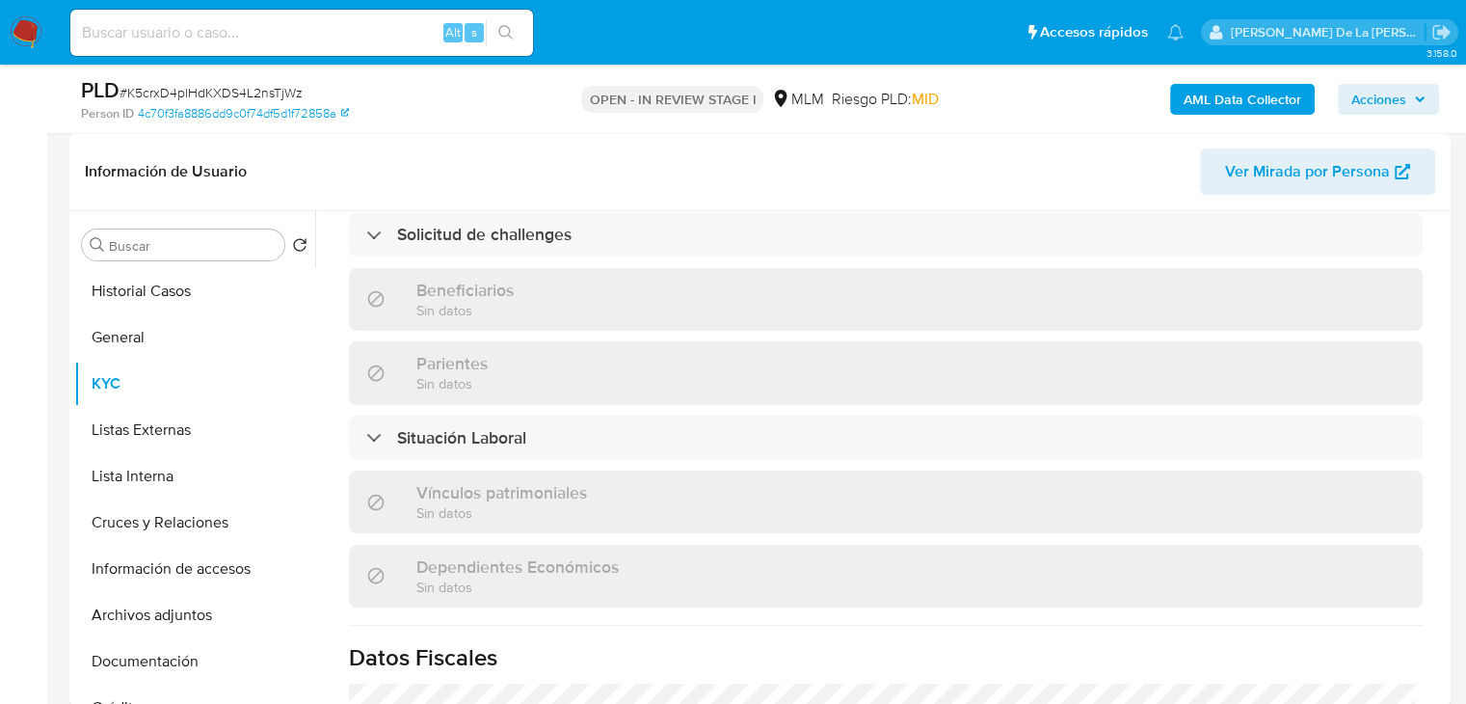
scroll to position [771, 0]
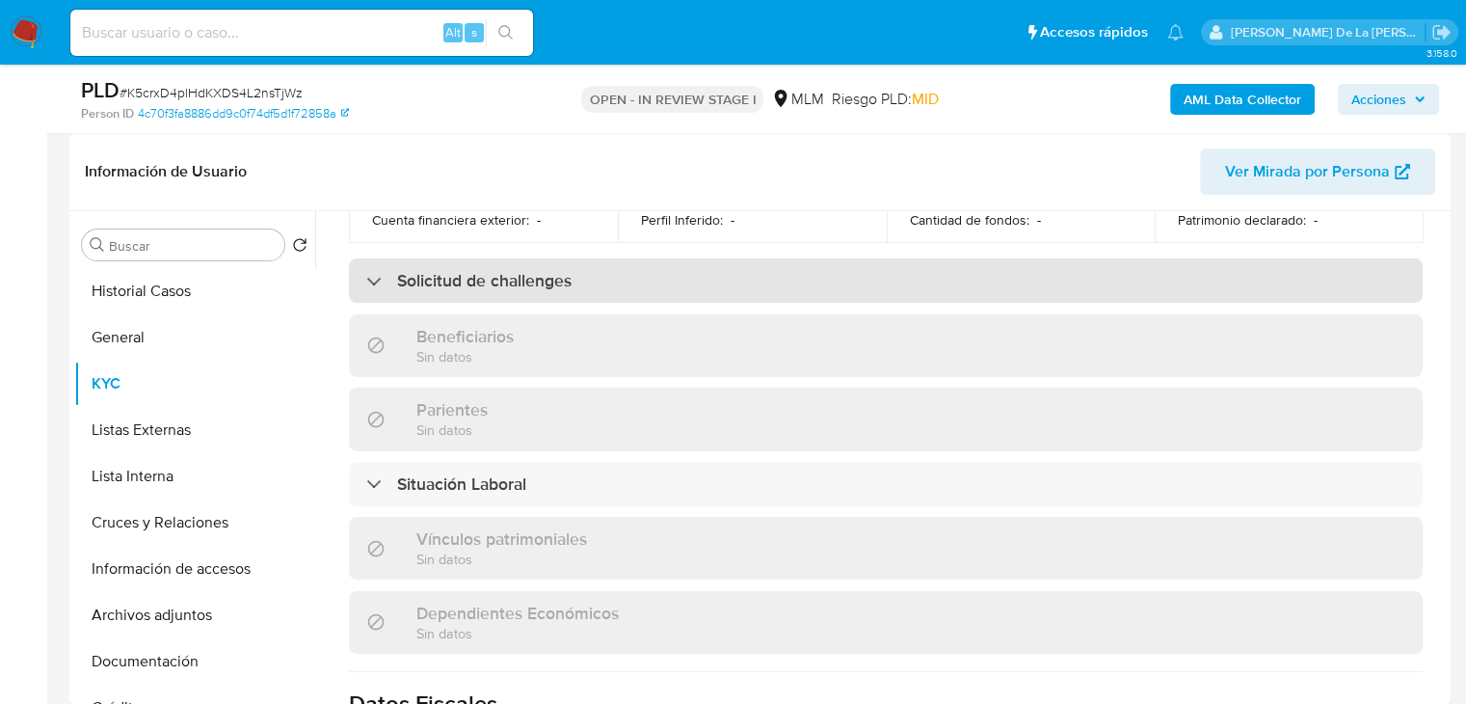
click at [377, 279] on div "Solicitud de challenges" at bounding box center [886, 280] width 1074 height 44
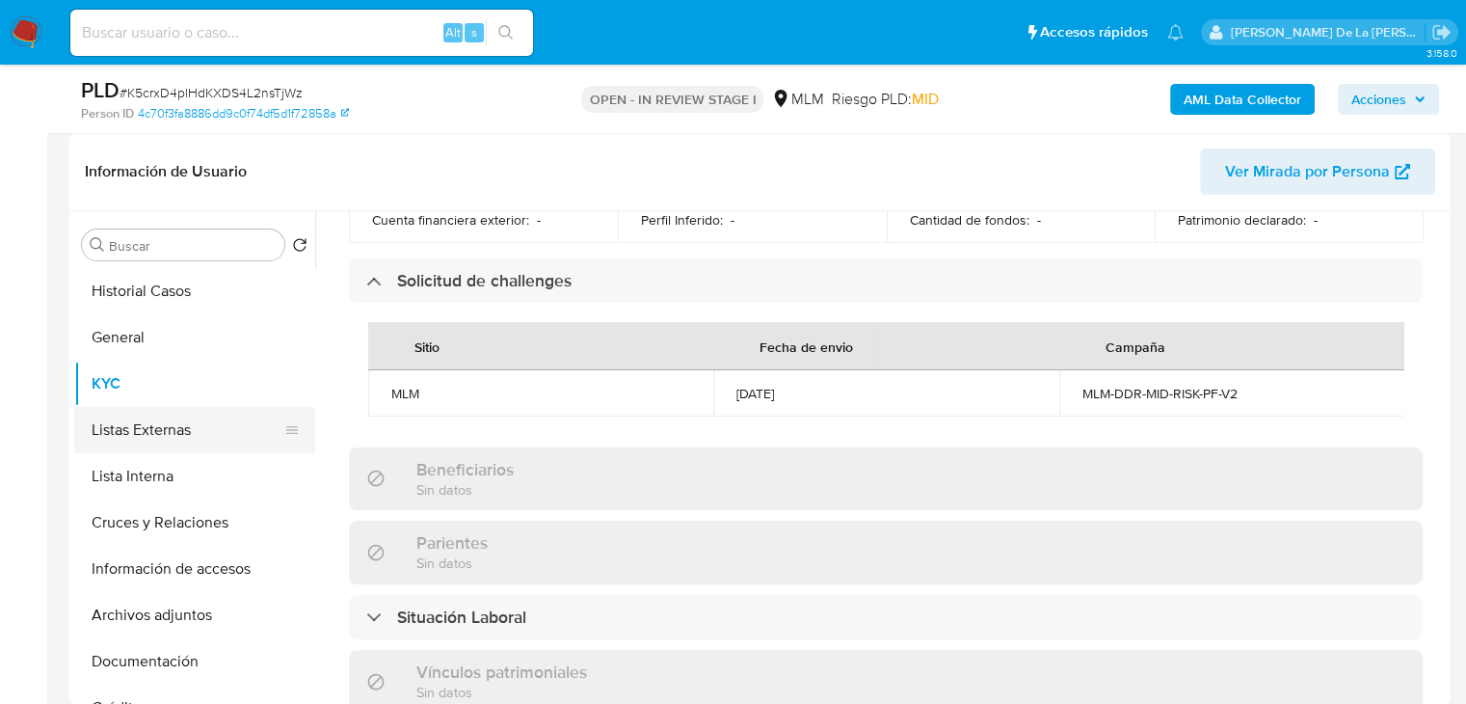
click at [136, 422] on button "Listas Externas" at bounding box center [187, 430] width 226 height 46
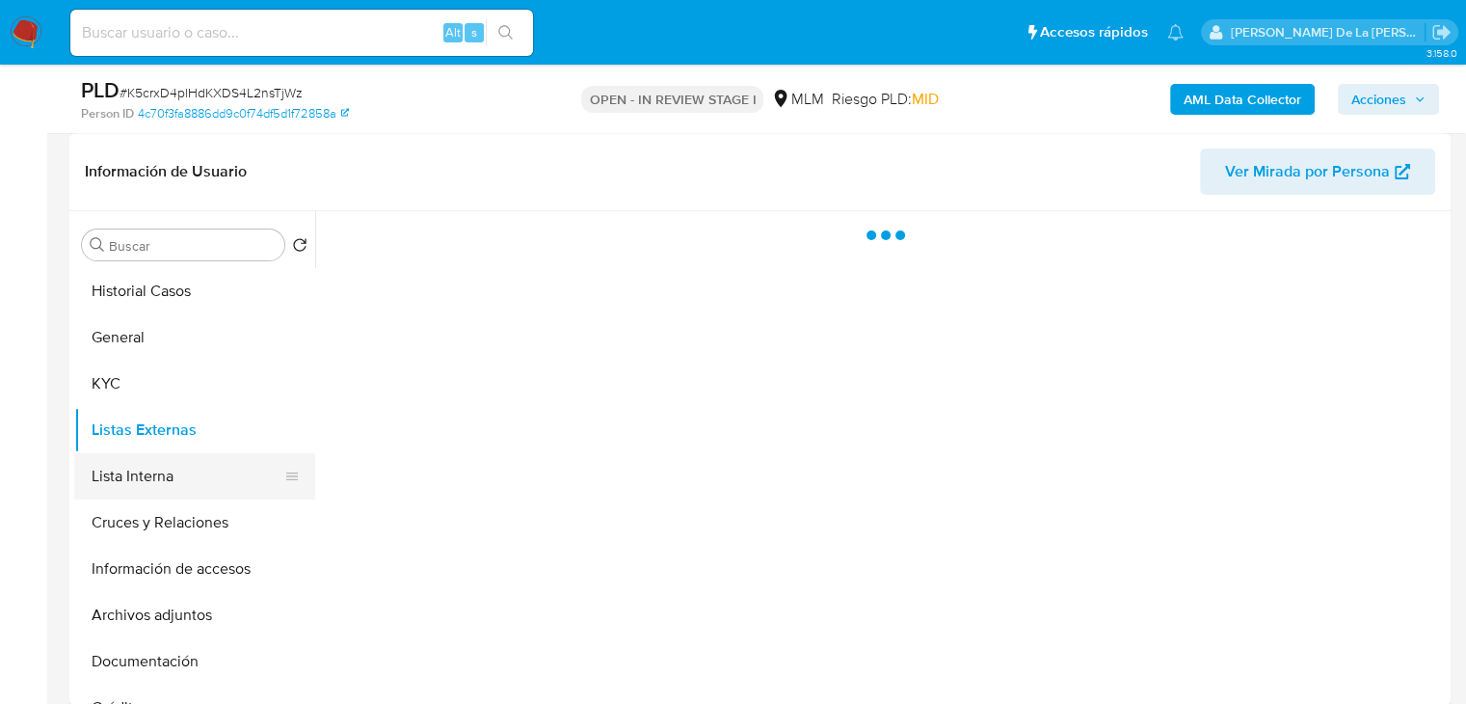
click at [158, 468] on button "Lista Interna" at bounding box center [187, 476] width 226 height 46
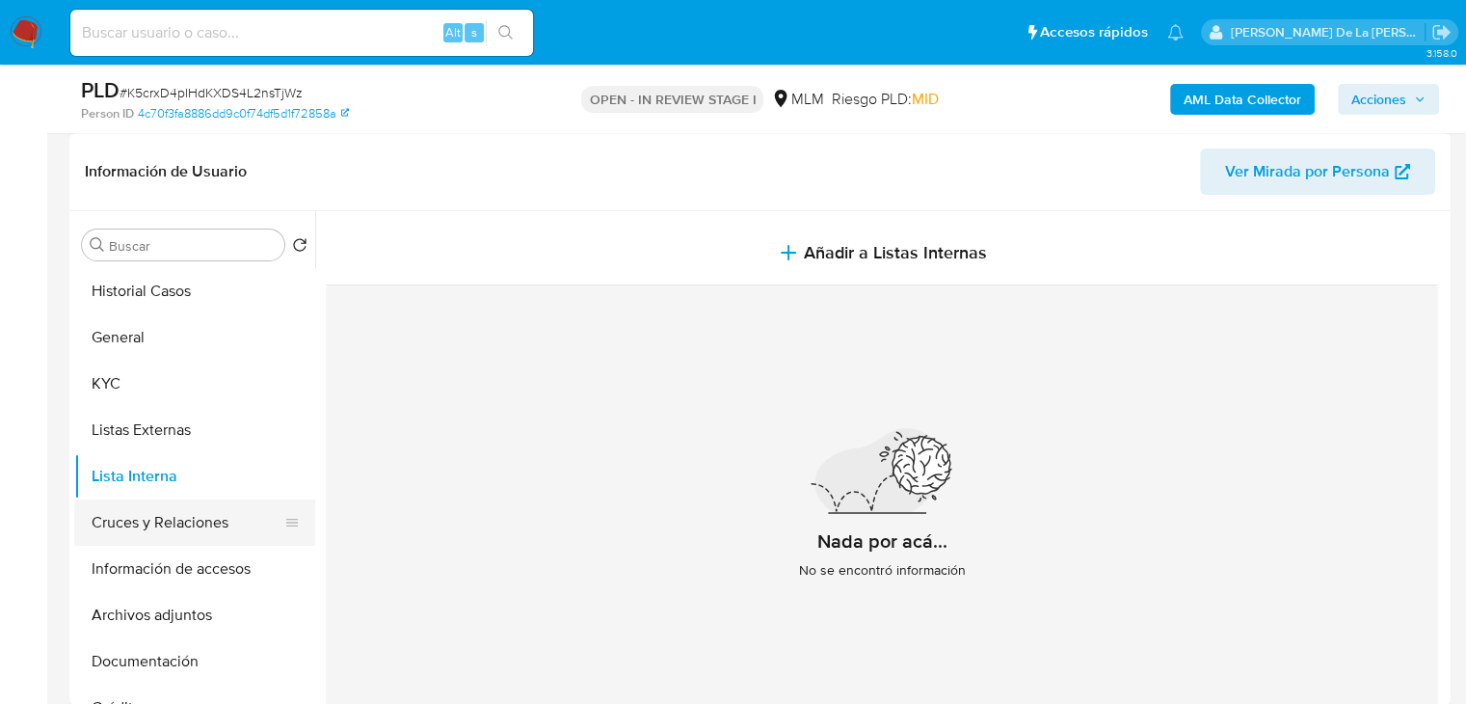
click at [162, 514] on button "Cruces y Relaciones" at bounding box center [187, 522] width 226 height 46
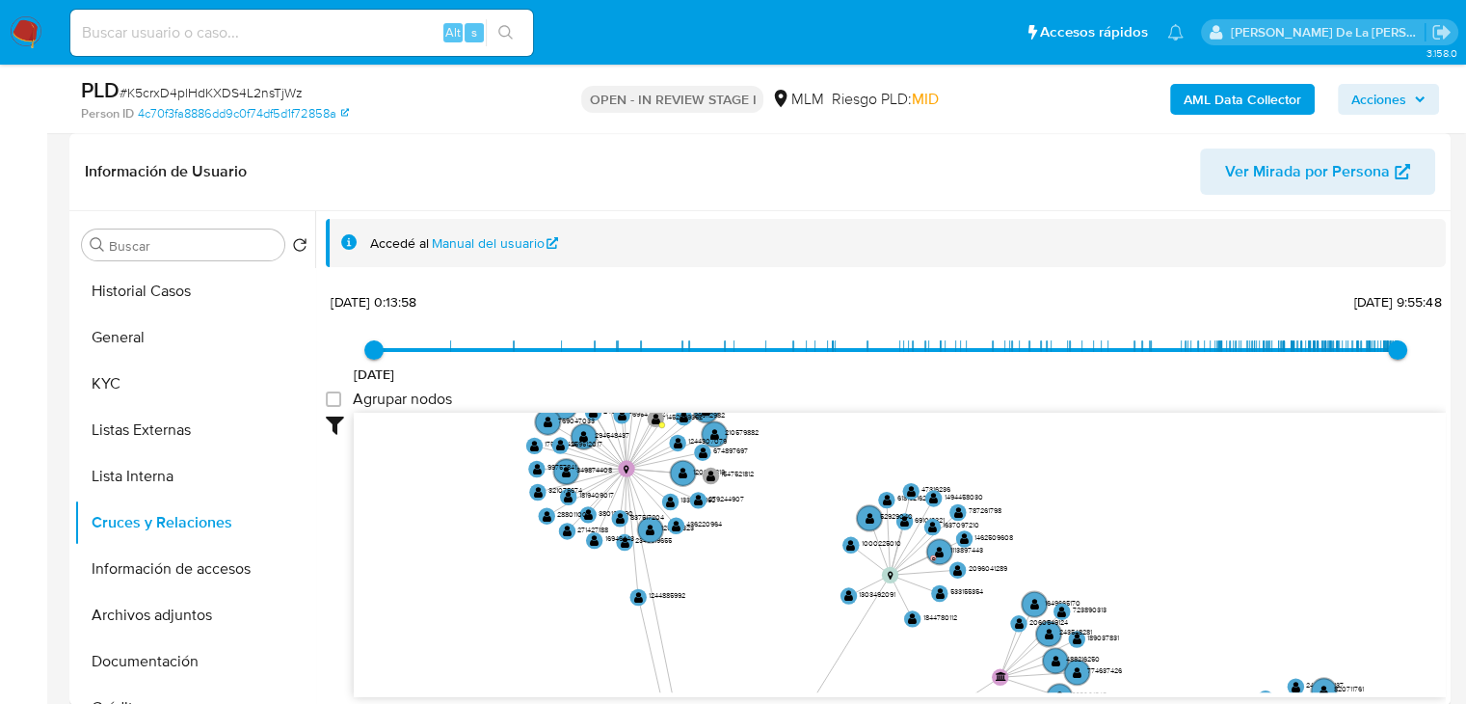
drag, startPoint x: 836, startPoint y: 456, endPoint x: 817, endPoint y: 748, distance: 292.6
click at [244, 592] on button "Archivos adjuntos" at bounding box center [187, 615] width 226 height 46
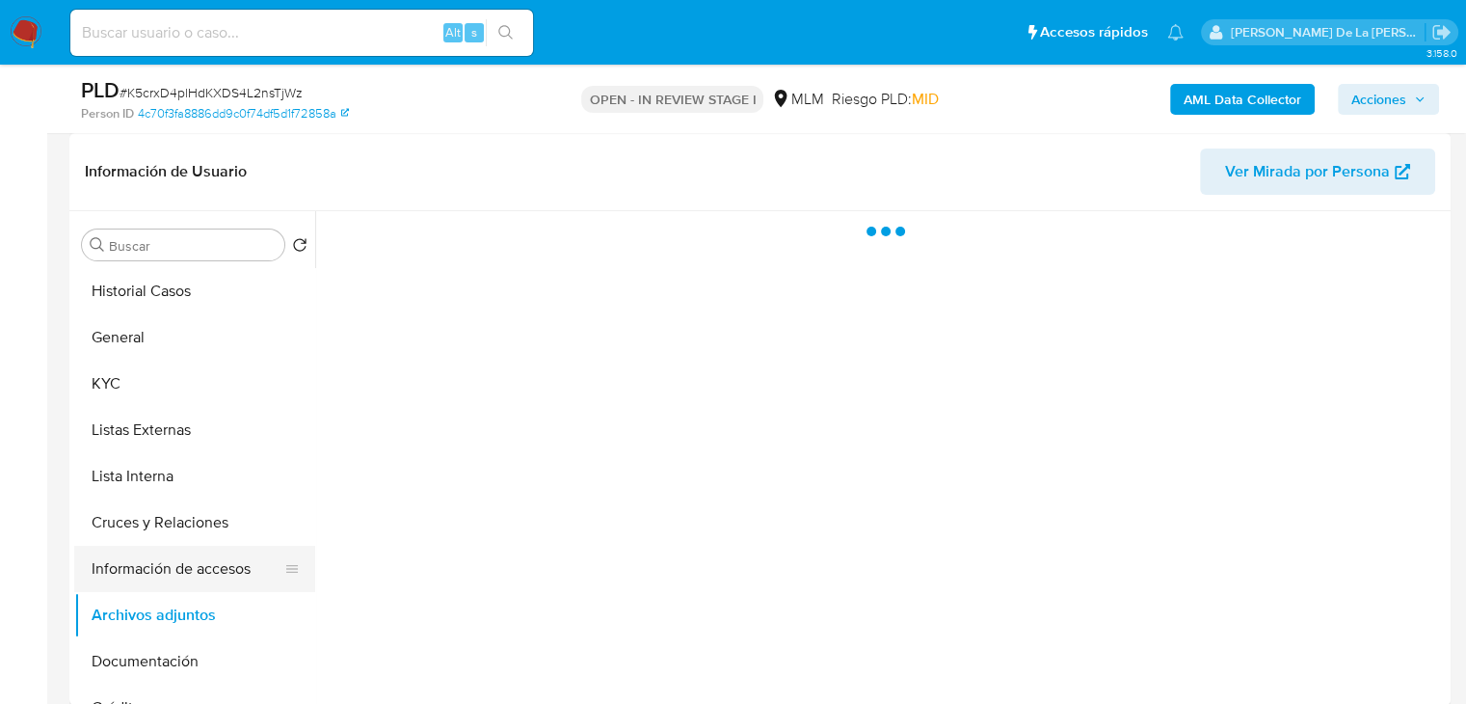
click at [241, 557] on button "Información de accesos" at bounding box center [187, 569] width 226 height 46
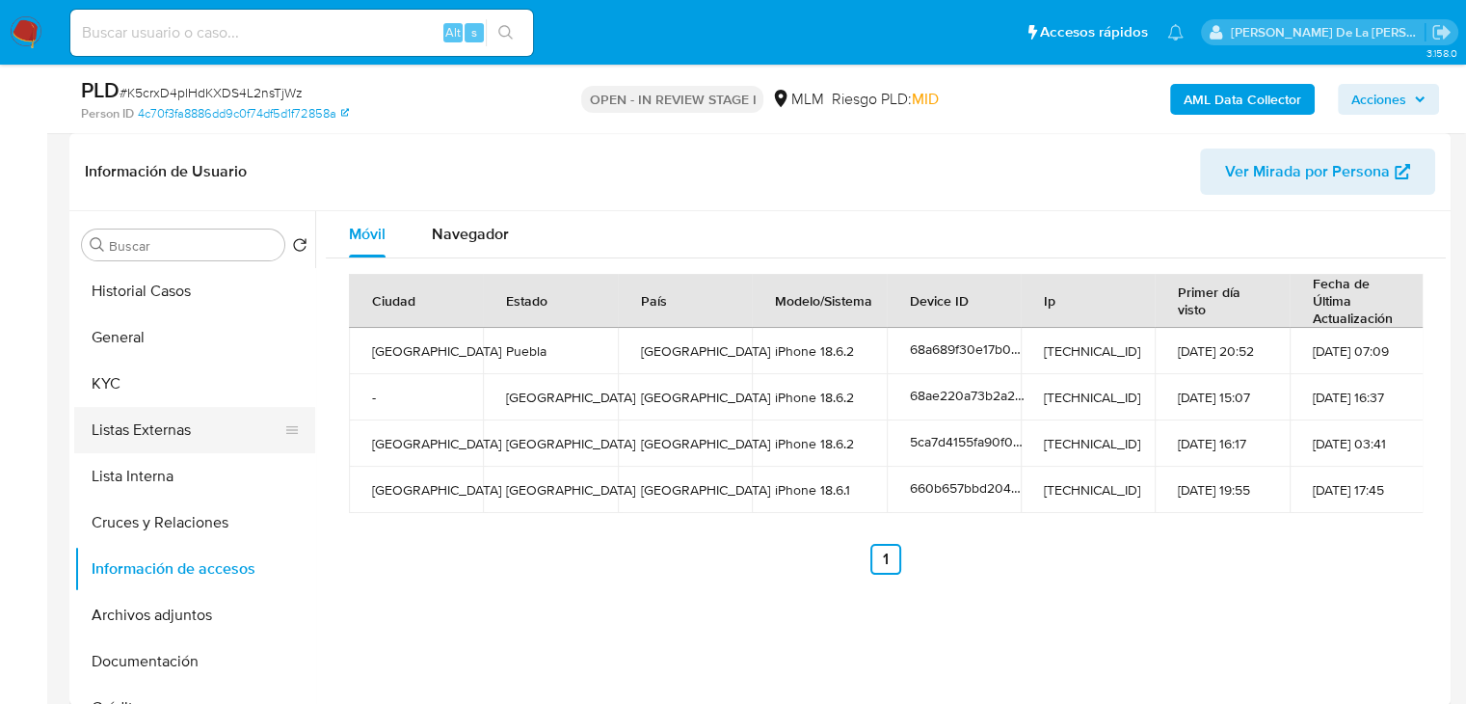
click at [181, 438] on button "Listas Externas" at bounding box center [187, 430] width 226 height 46
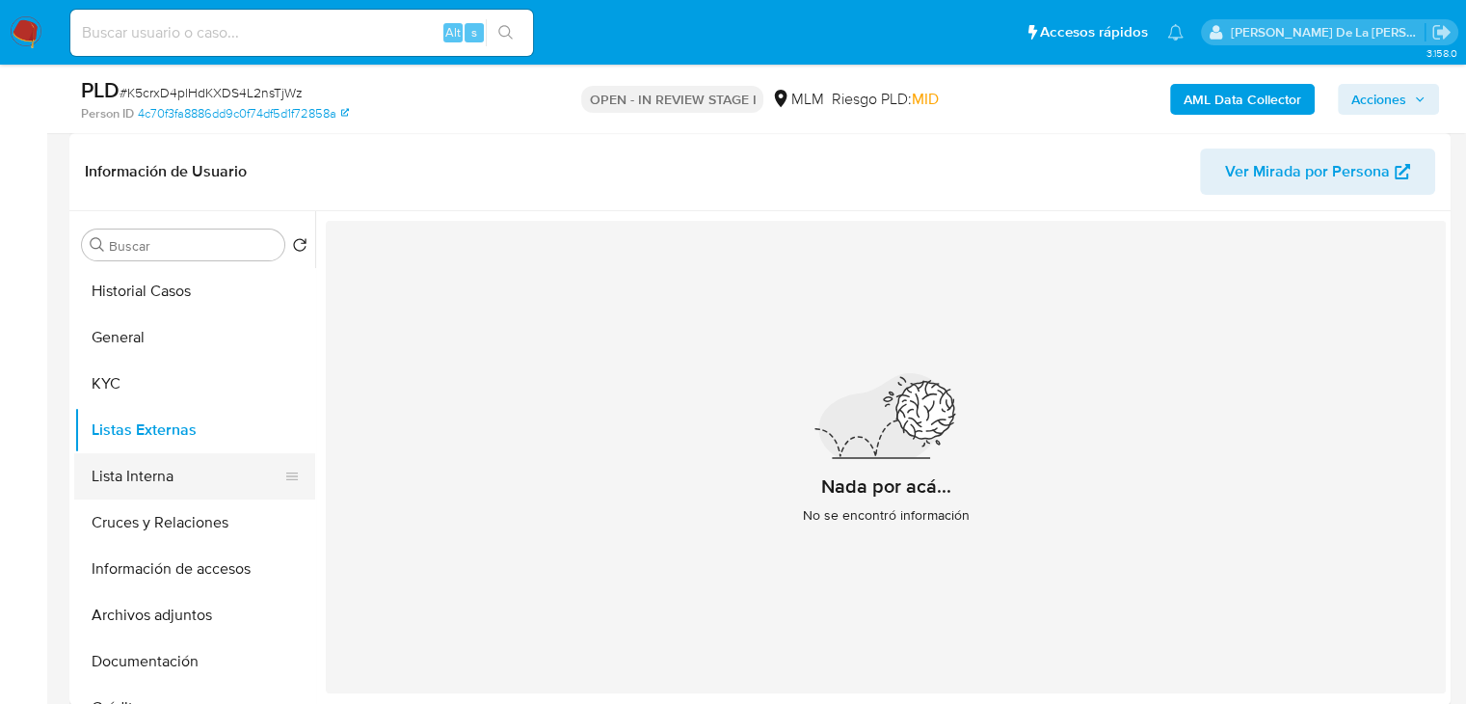
click at [181, 467] on button "Lista Interna" at bounding box center [187, 476] width 226 height 46
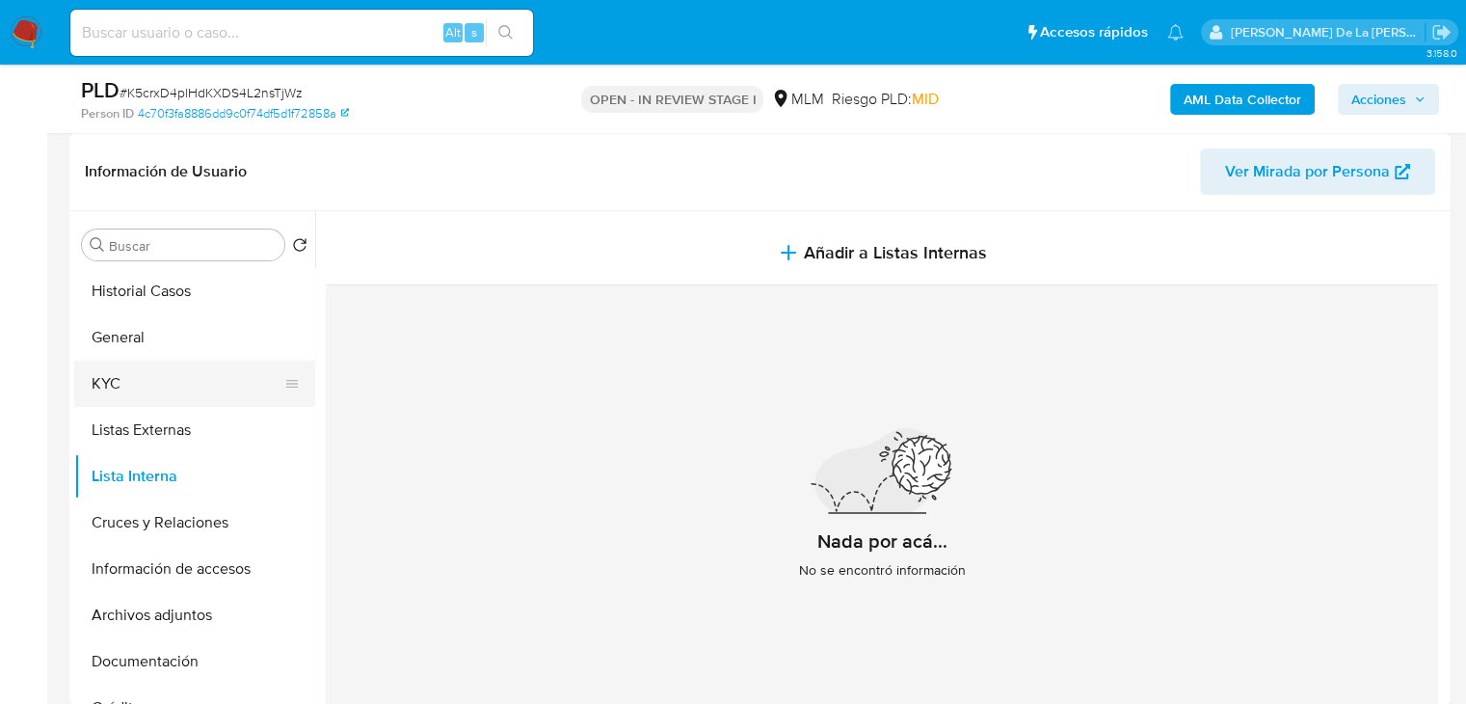
click at [163, 405] on button "KYC" at bounding box center [187, 383] width 226 height 46
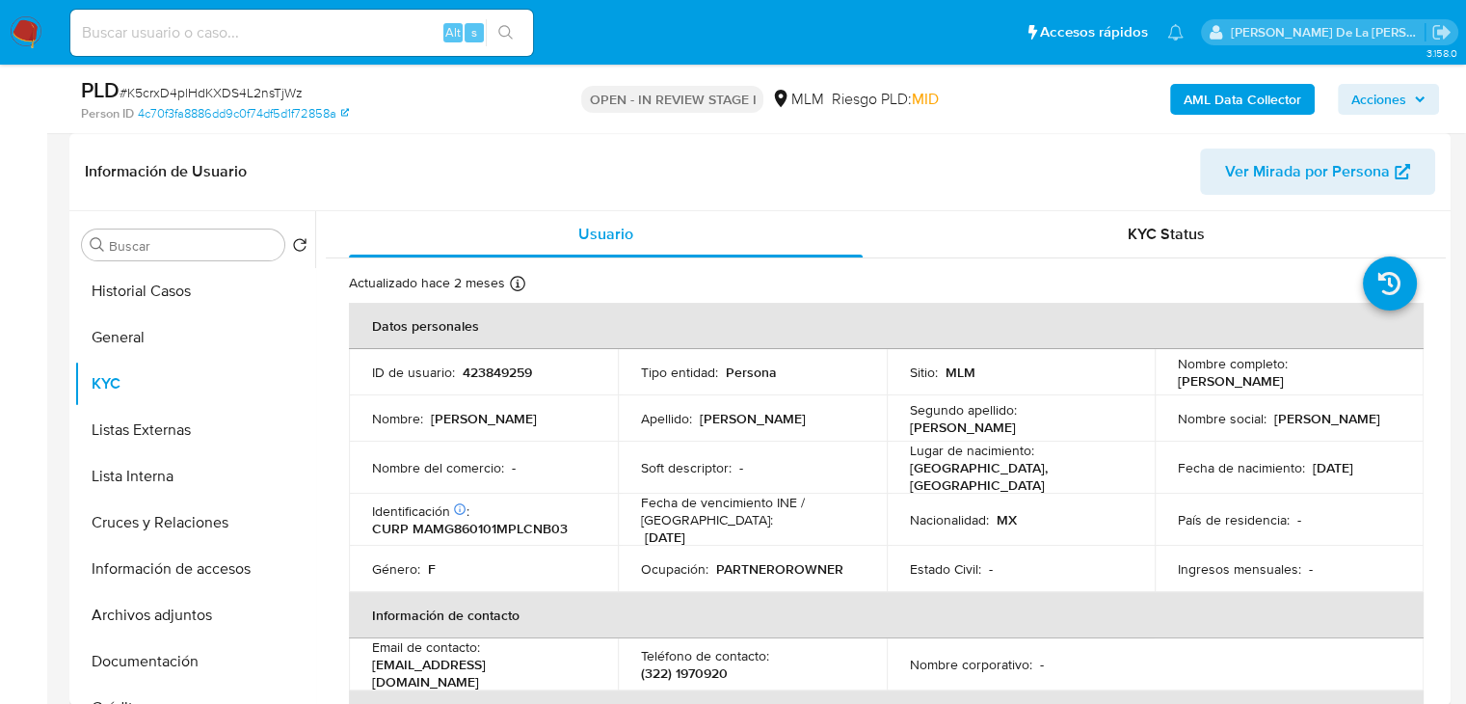
drag, startPoint x: 1168, startPoint y: 380, endPoint x: 1380, endPoint y: 383, distance: 212.1
click at [1380, 383] on td "Nombre completo : [PERSON_NAME]" at bounding box center [1289, 372] width 269 height 46
click at [189, 660] on button "Documentación" at bounding box center [187, 661] width 226 height 46
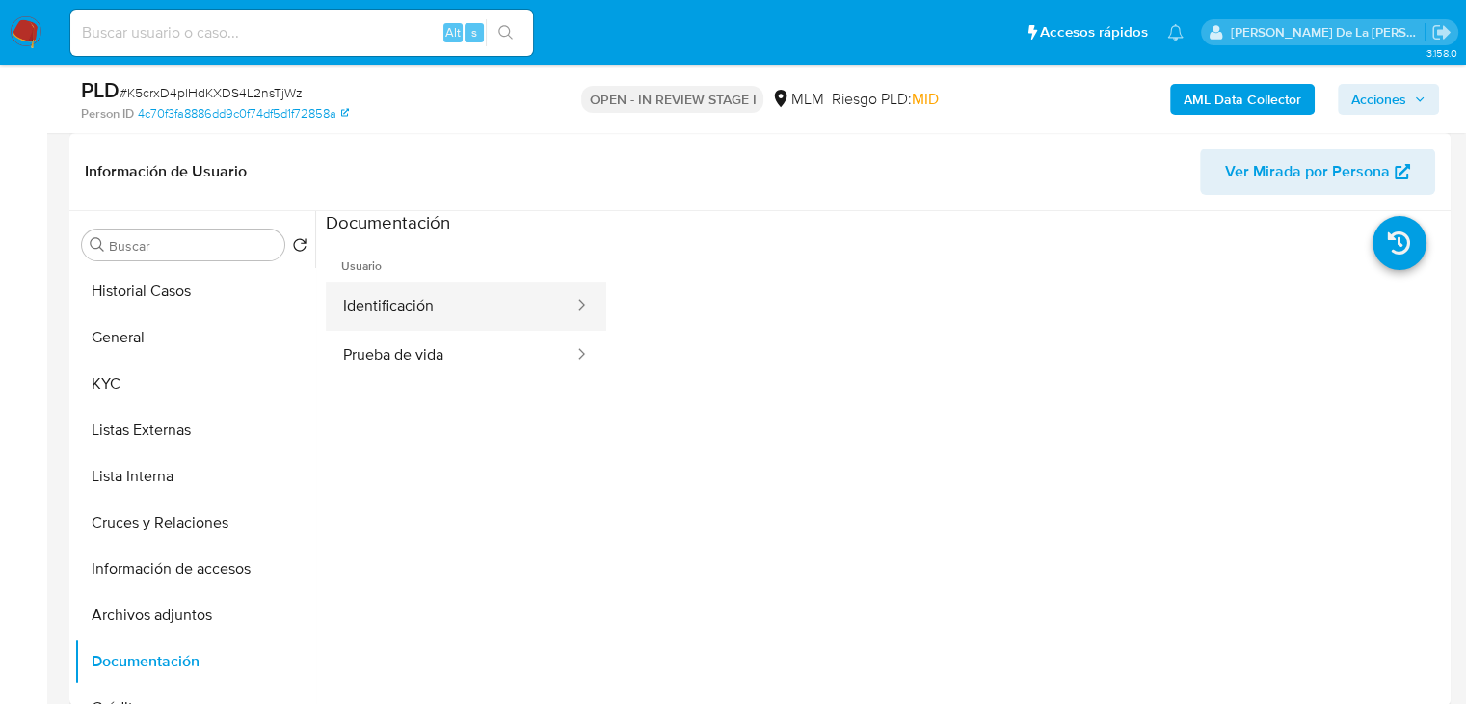
click at [443, 328] on button "Identificación" at bounding box center [451, 305] width 250 height 49
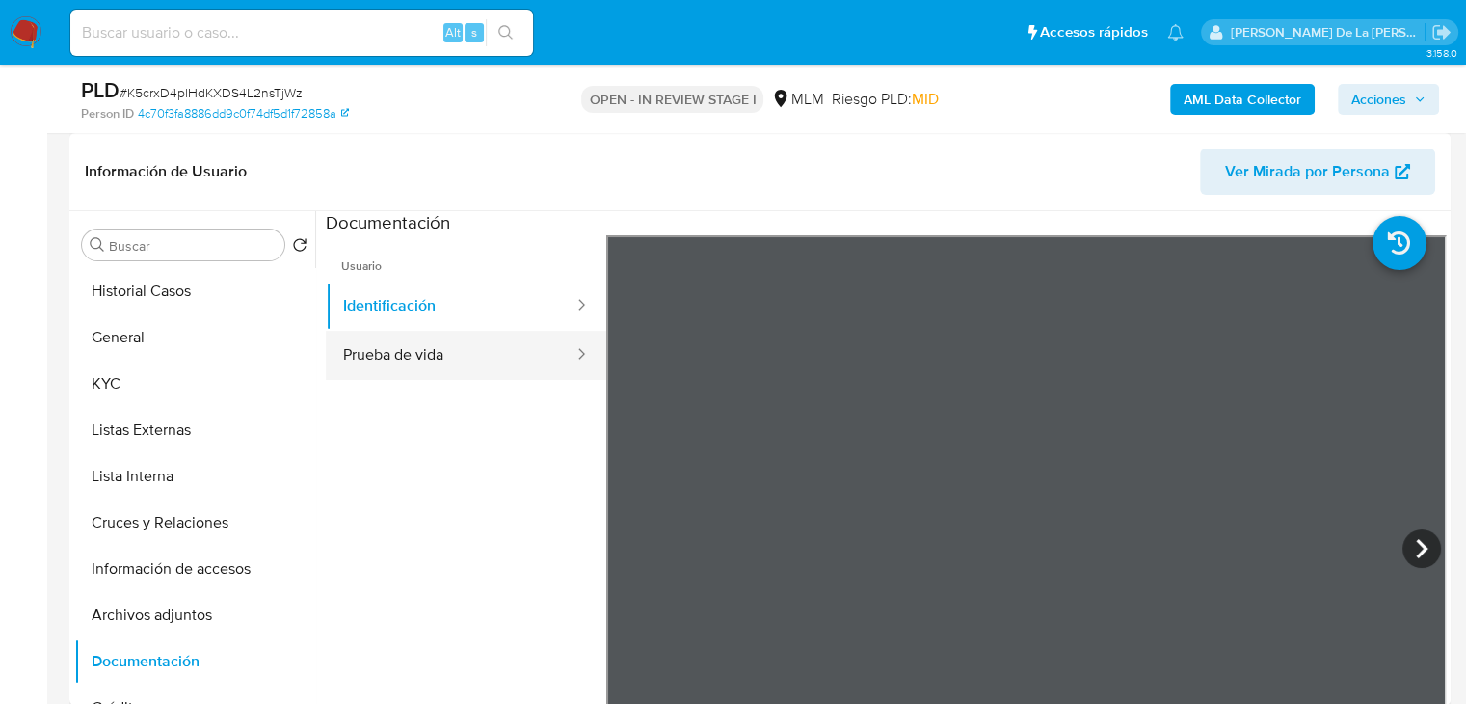
click at [443, 343] on button "Prueba de vida" at bounding box center [451, 355] width 250 height 49
